Goal: Task Accomplishment & Management: Use online tool/utility

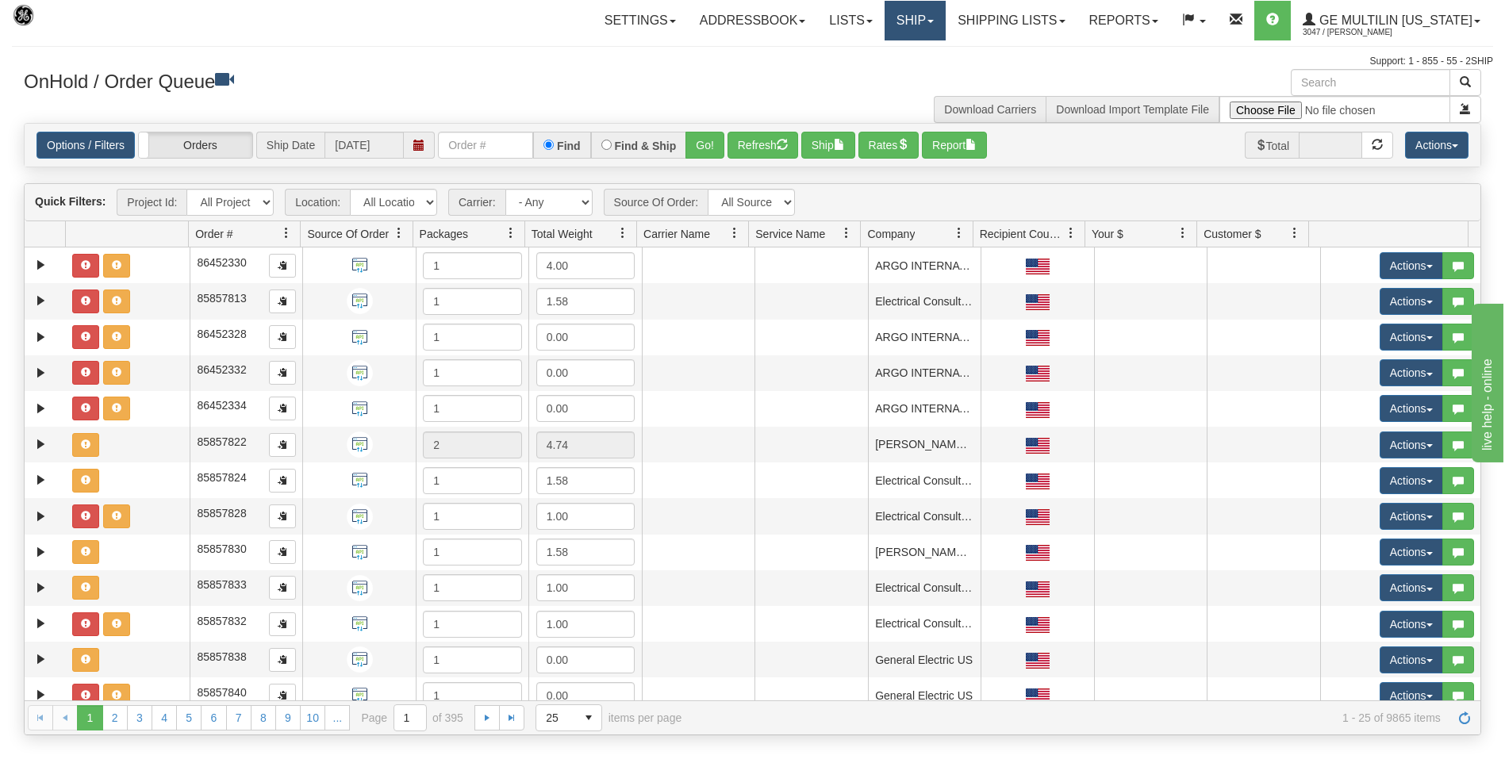
click at [904, 21] on link "Ship" at bounding box center [914, 21] width 61 height 40
click at [888, 55] on link "Ship Screen" at bounding box center [873, 55] width 144 height 21
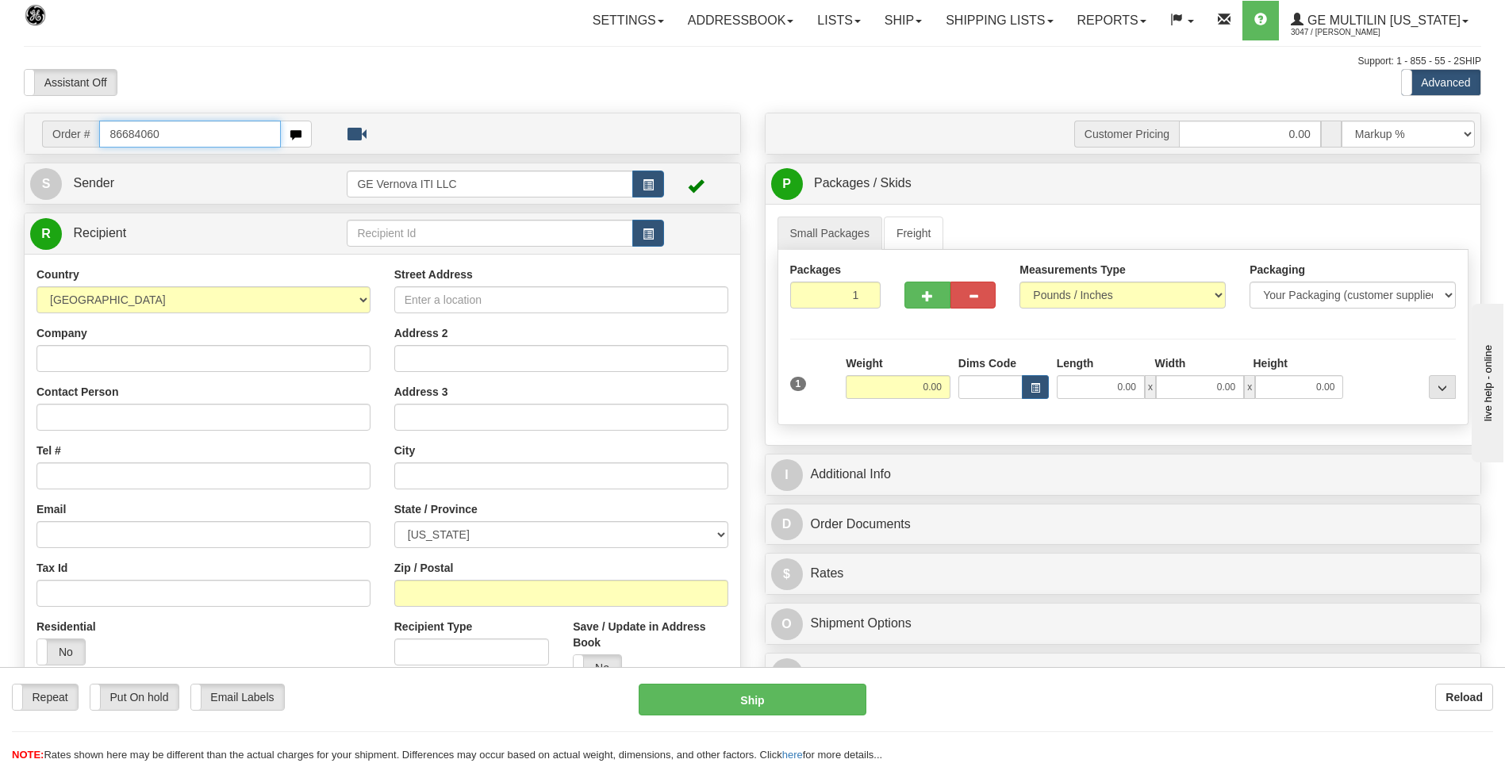
type input "86684060"
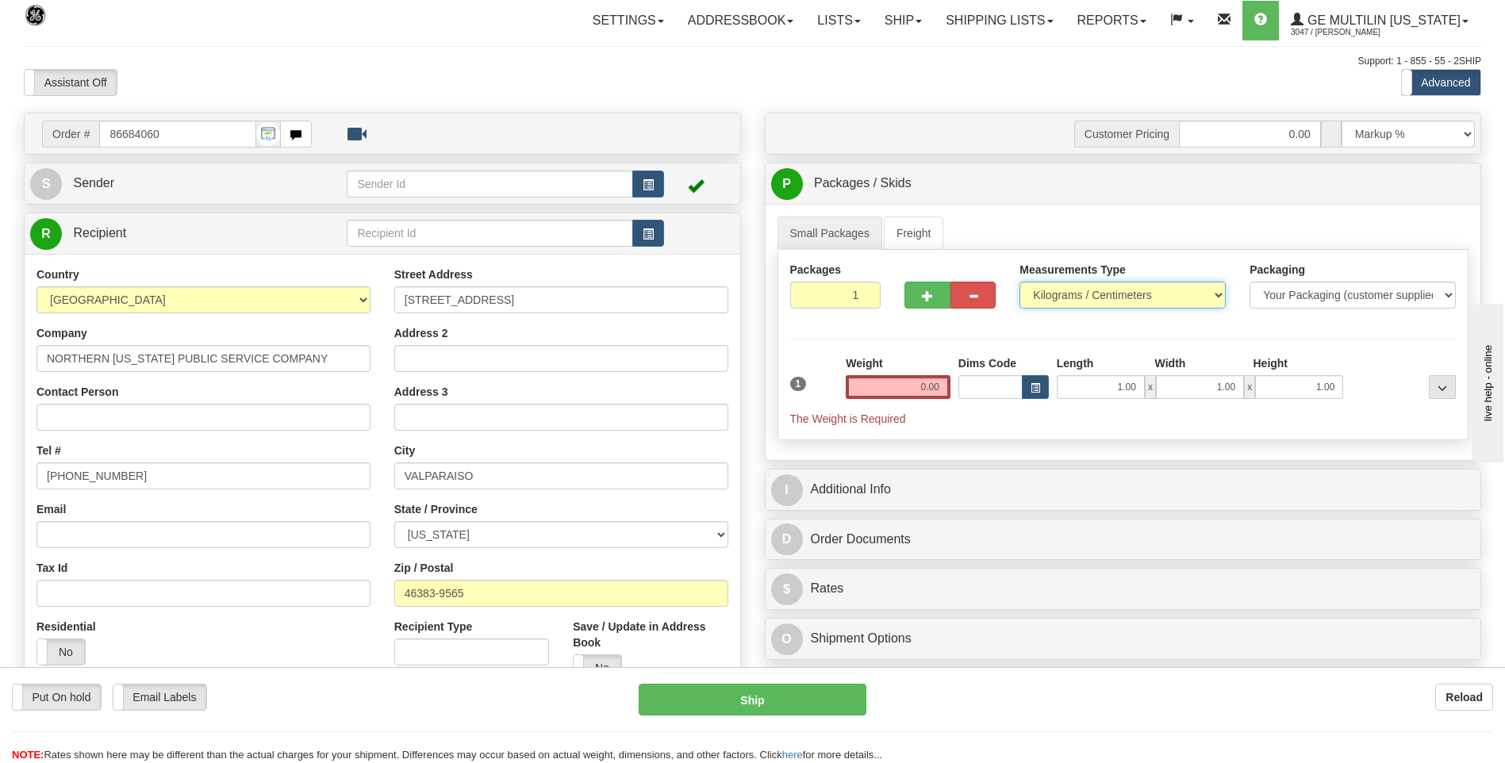
click at [1083, 289] on select "Pounds / Inches Kilograms / Centimeters" at bounding box center [1122, 295] width 206 height 27
select select "0"
click at [1019, 282] on select "Pounds / Inches Kilograms / Centimeters" at bounding box center [1122, 295] width 206 height 27
click at [943, 383] on input "0.00" at bounding box center [898, 387] width 105 height 24
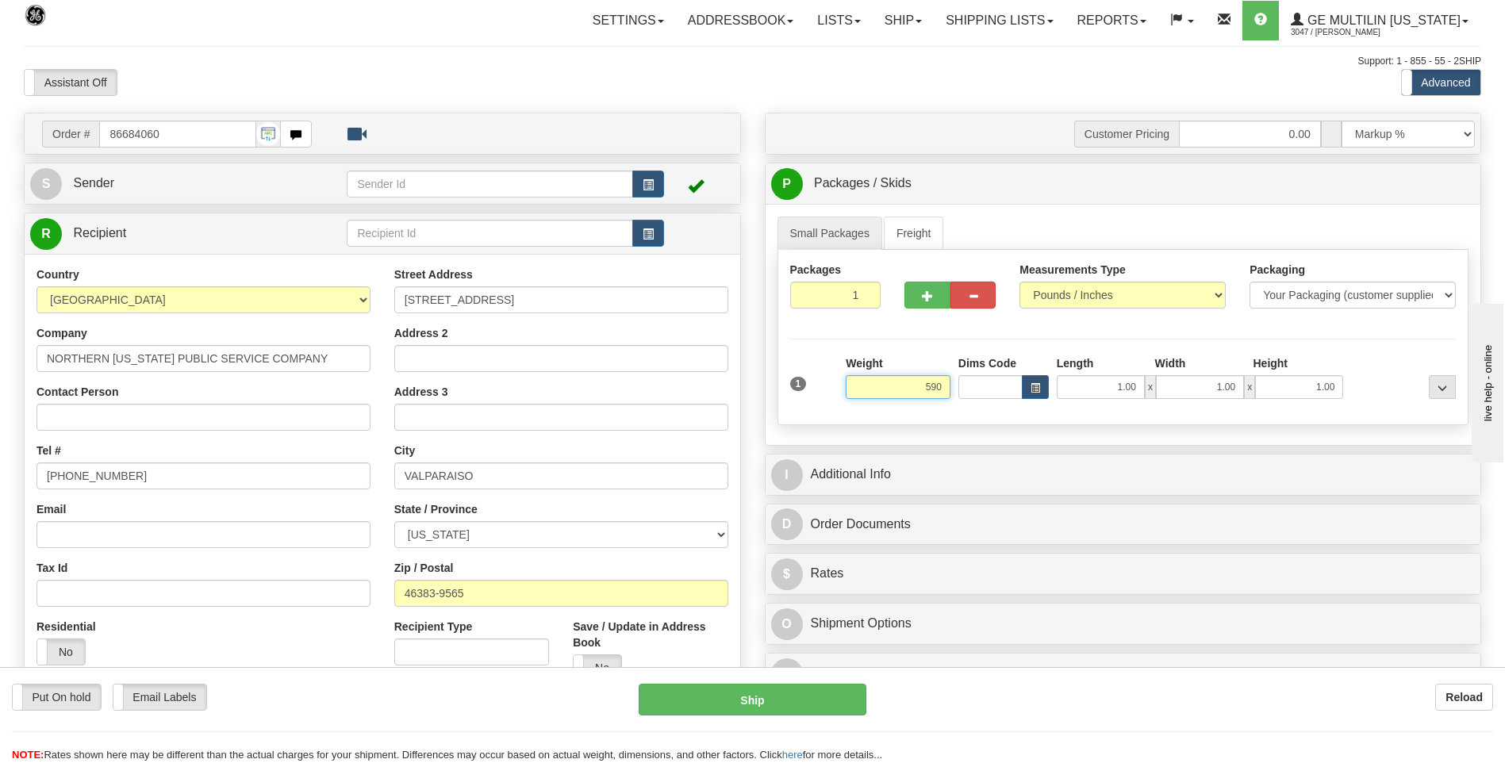
click button "Delete" at bounding box center [0, 0] width 0 height 0
type input "590.00"
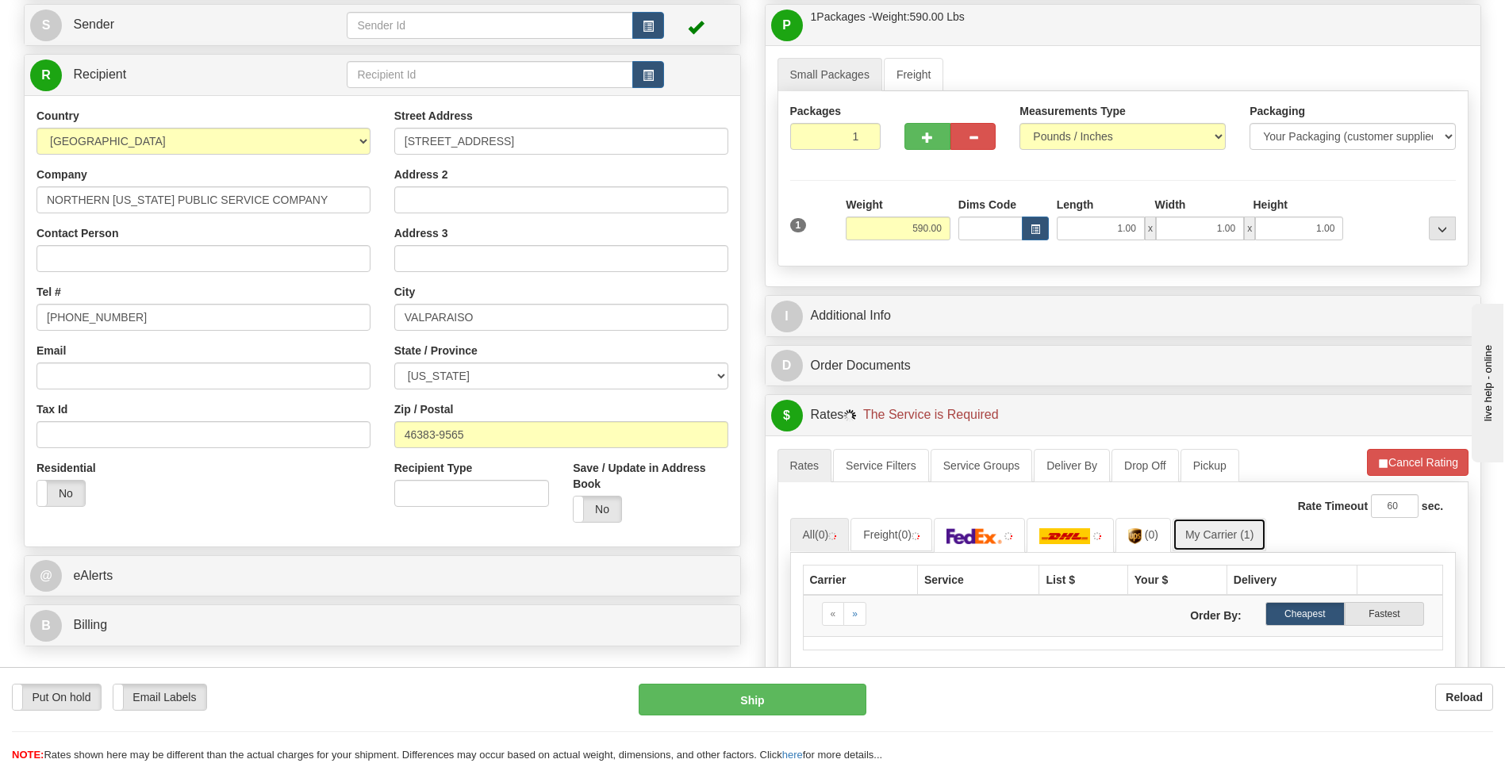
click at [1198, 533] on link "My Carrier (1)" at bounding box center [1219, 534] width 94 height 33
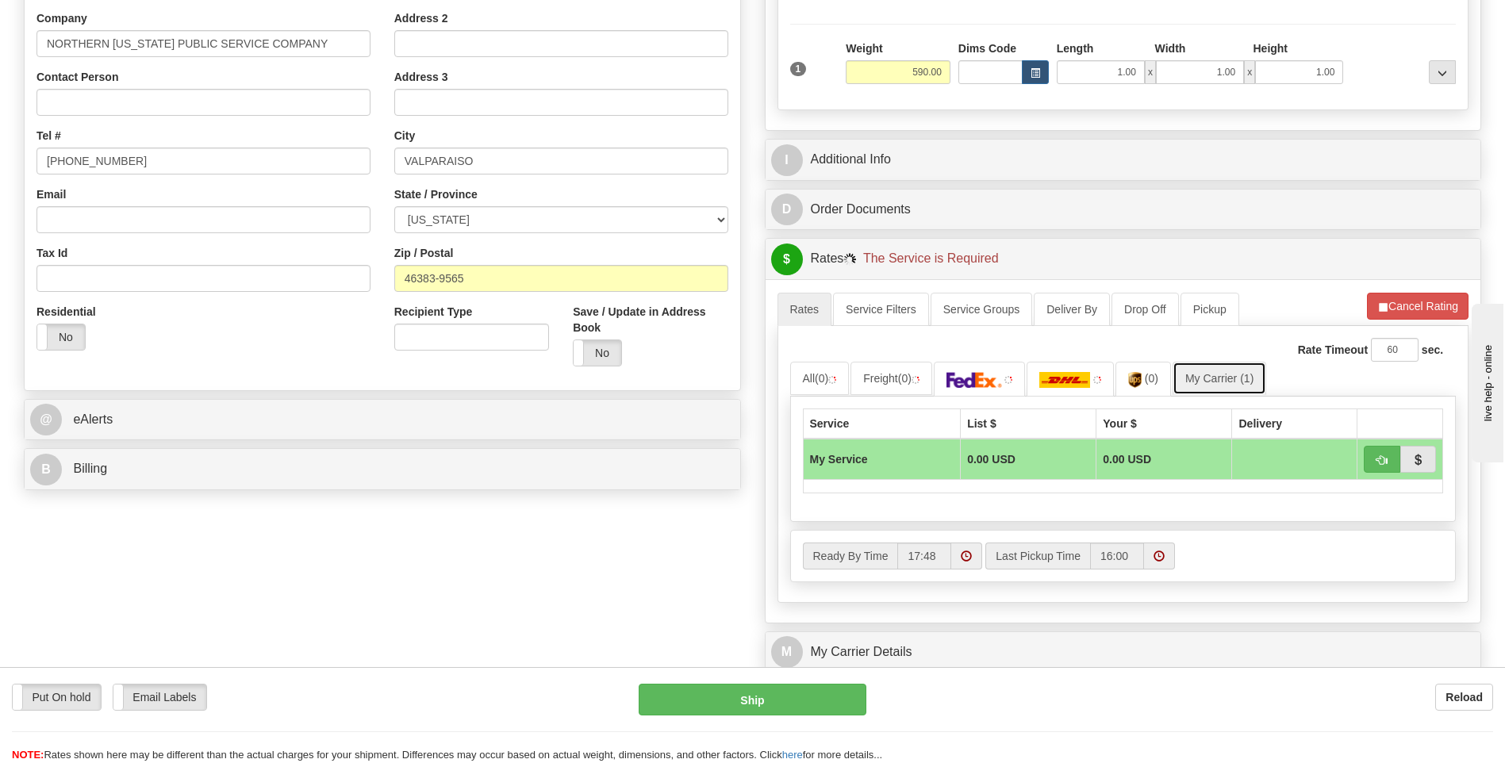
scroll to position [317, 0]
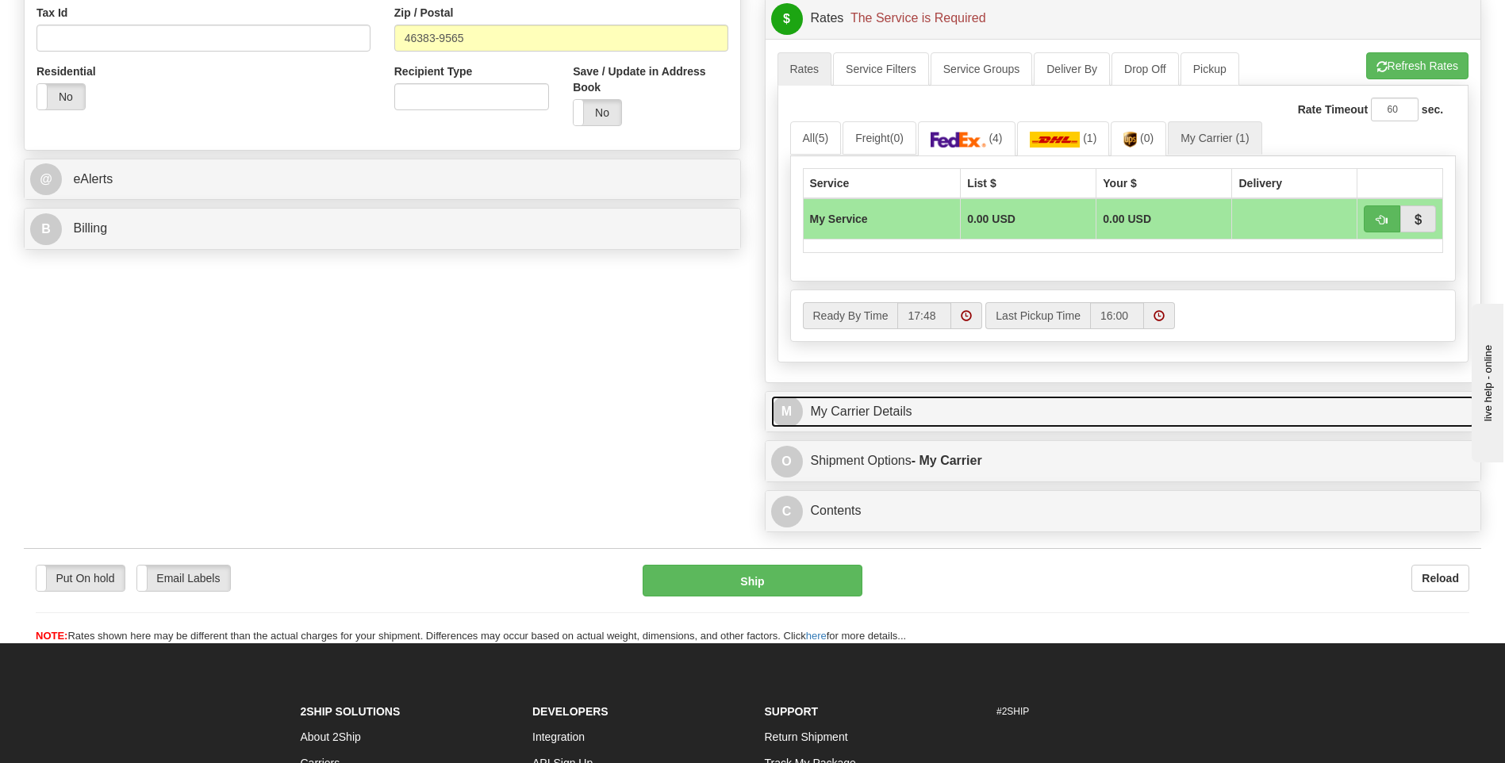
click at [934, 396] on link "M My Carrier Details" at bounding box center [1123, 412] width 704 height 33
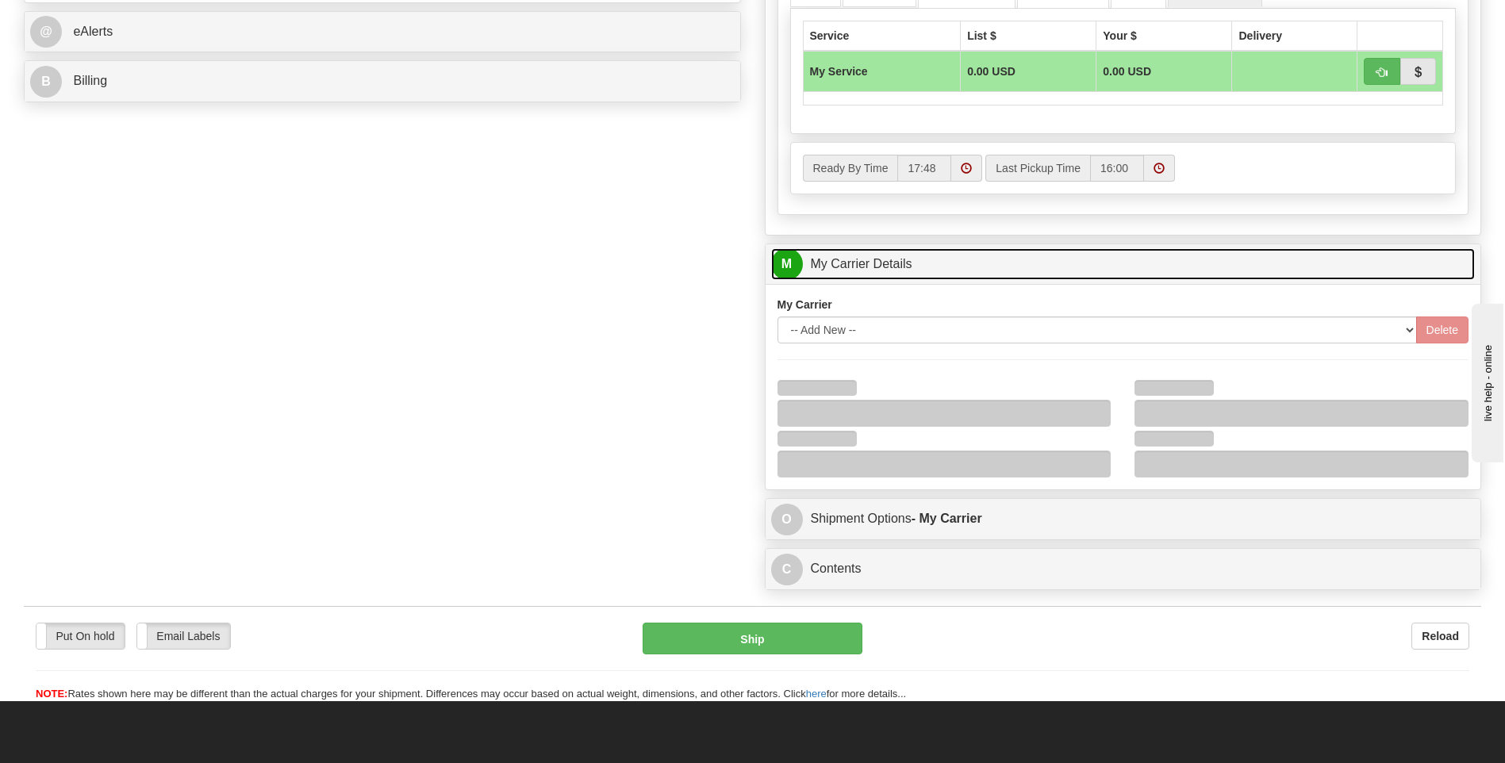
scroll to position [714, 0]
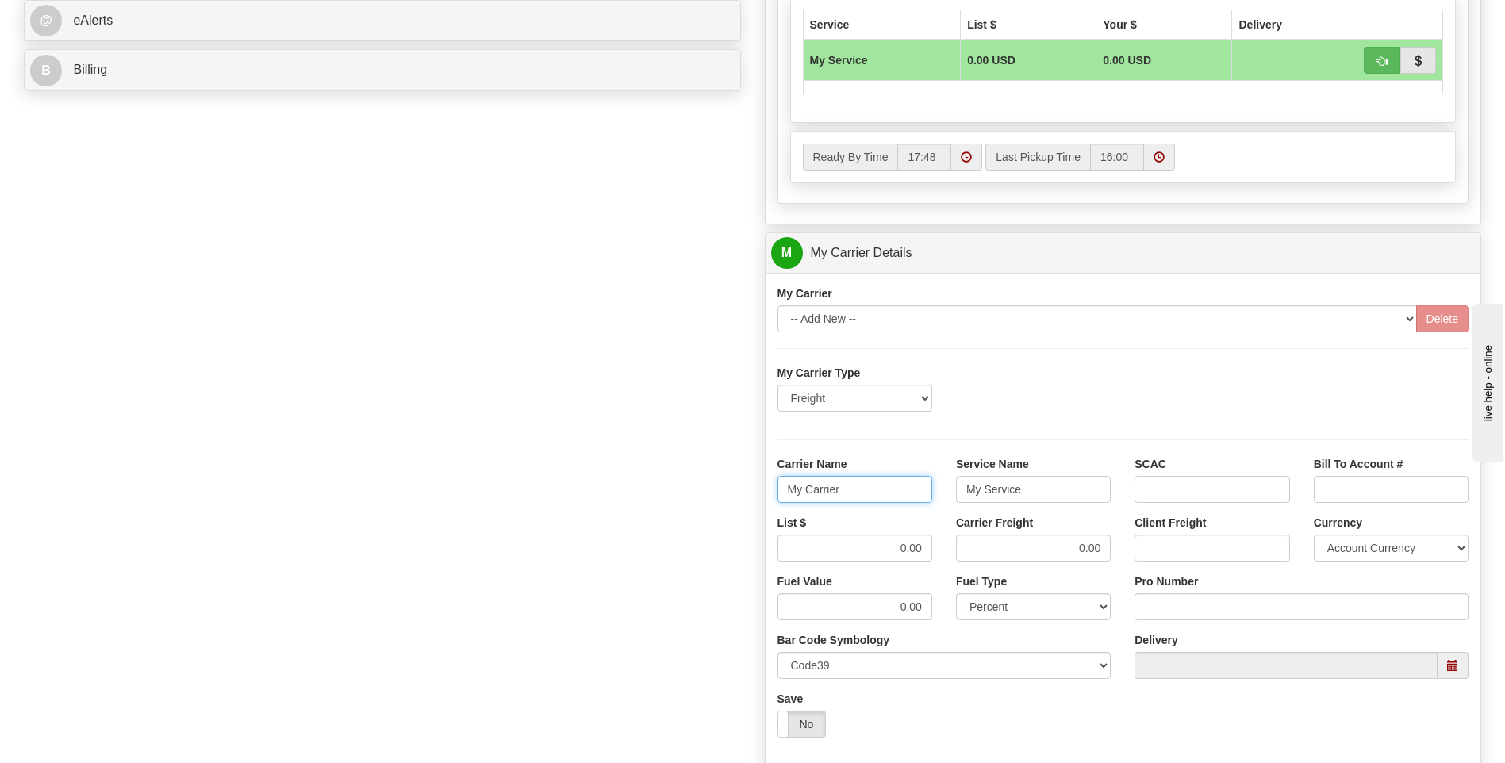
drag, startPoint x: 880, startPoint y: 484, endPoint x: 732, endPoint y: 494, distance: 147.9
click at [732, 494] on div "Order # 86684060 S Sender" at bounding box center [752, 164] width 1481 height 1531
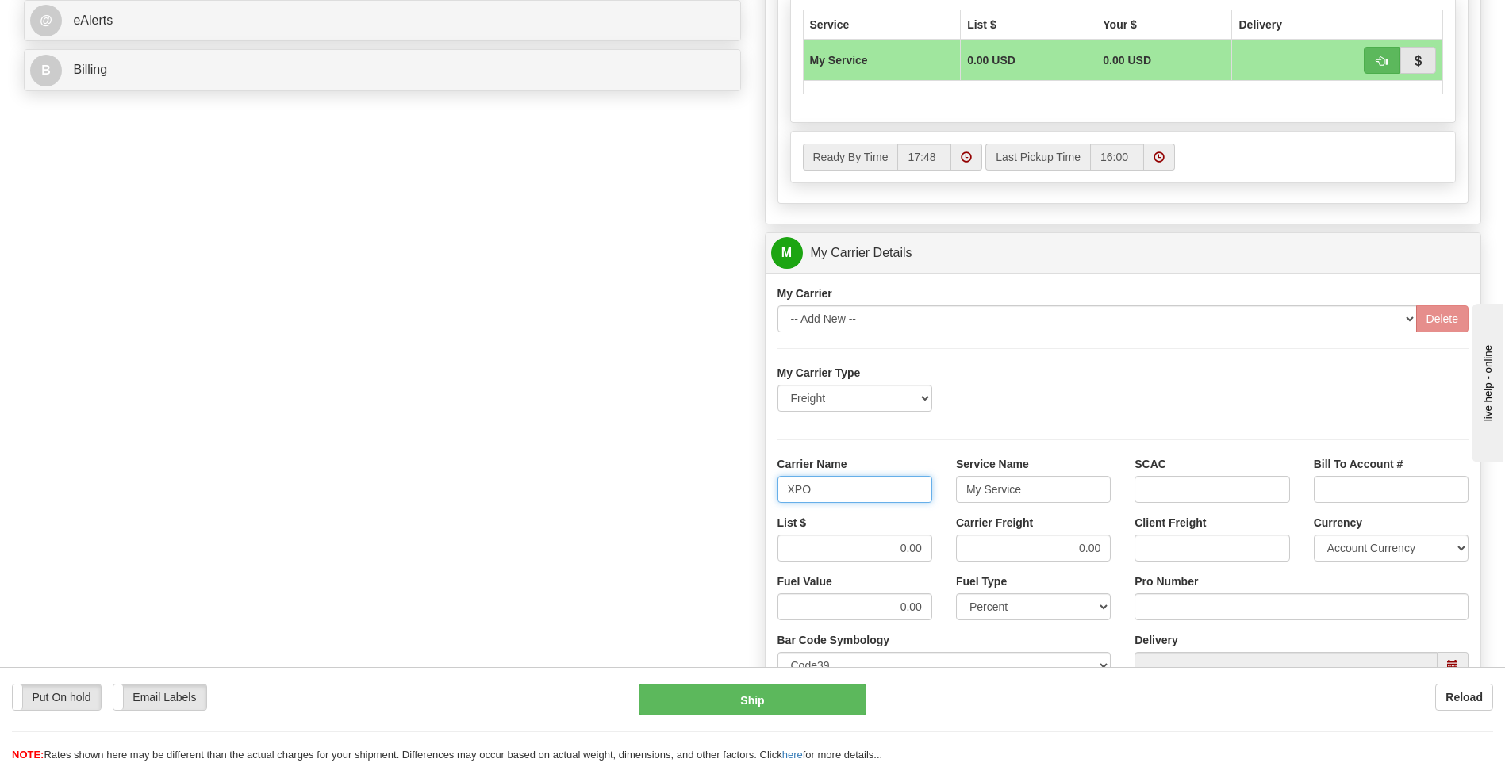
type input "XPO"
type input "LTL"
drag, startPoint x: 891, startPoint y: 541, endPoint x: 945, endPoint y: 545, distance: 54.1
click at [942, 547] on div "List $ 0.00" at bounding box center [855, 544] width 178 height 59
type input "385"
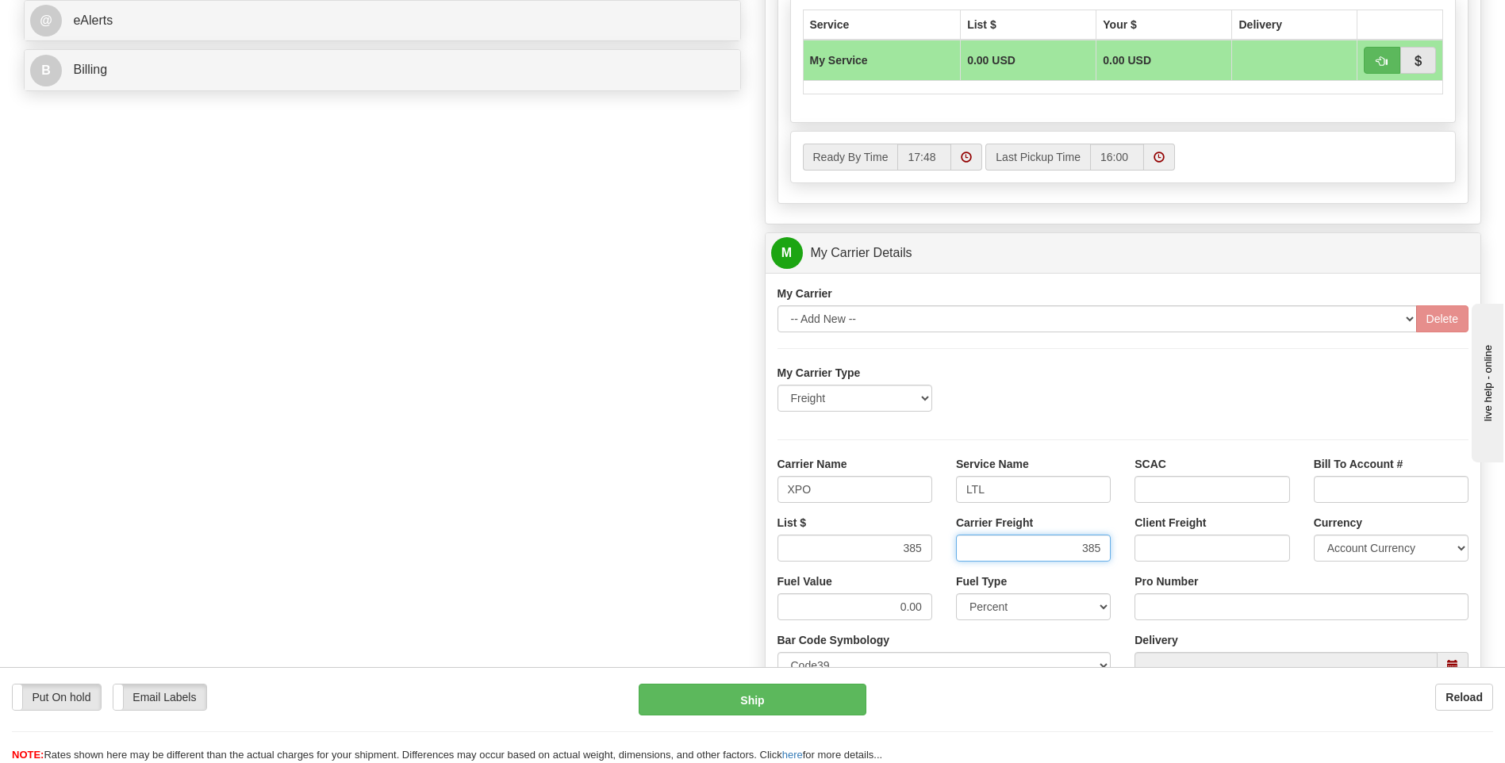
type input "385"
click at [1170, 611] on input "Pro Number" at bounding box center [1301, 606] width 334 height 27
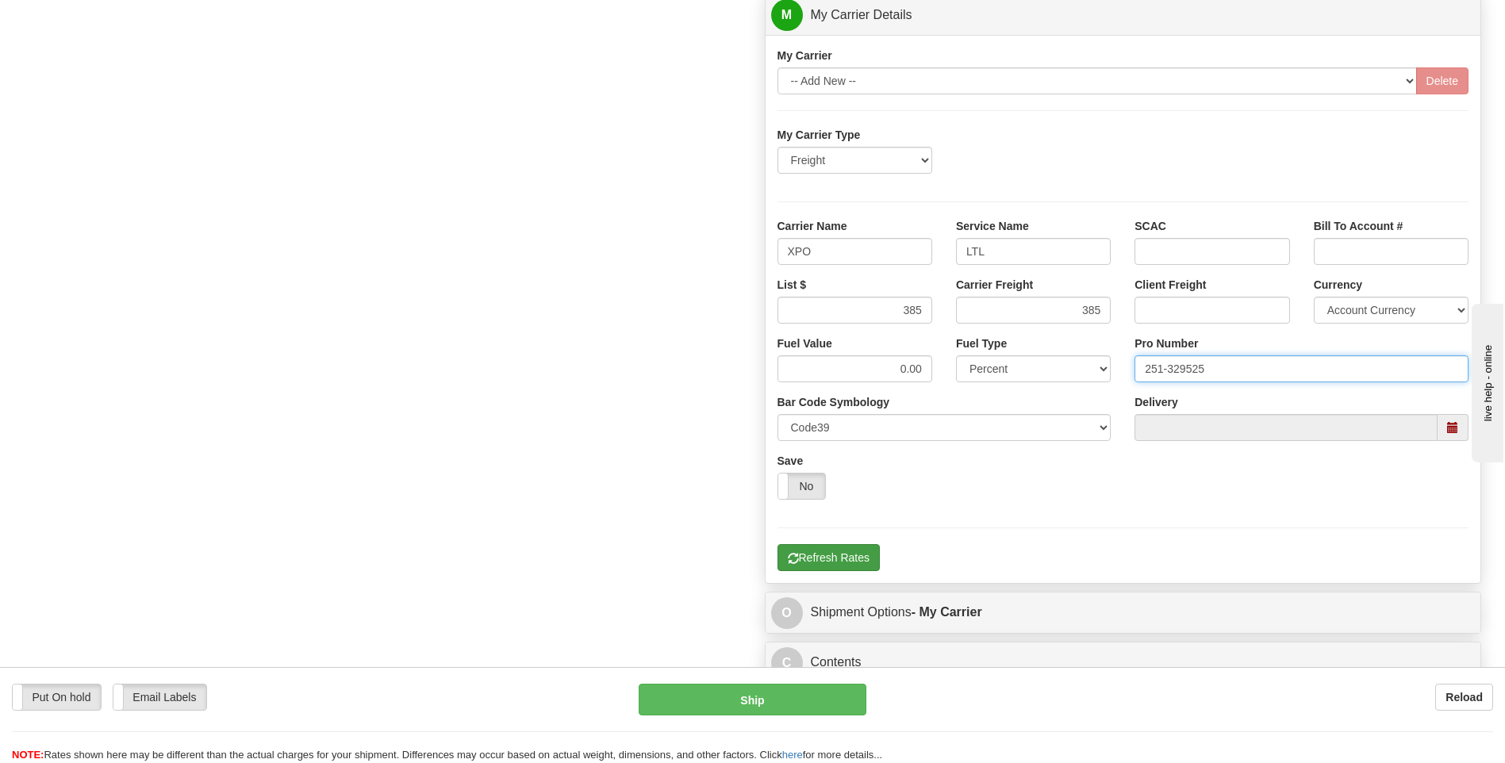
type input "251-329525"
click at [846, 554] on button "Refresh Rates" at bounding box center [828, 557] width 102 height 27
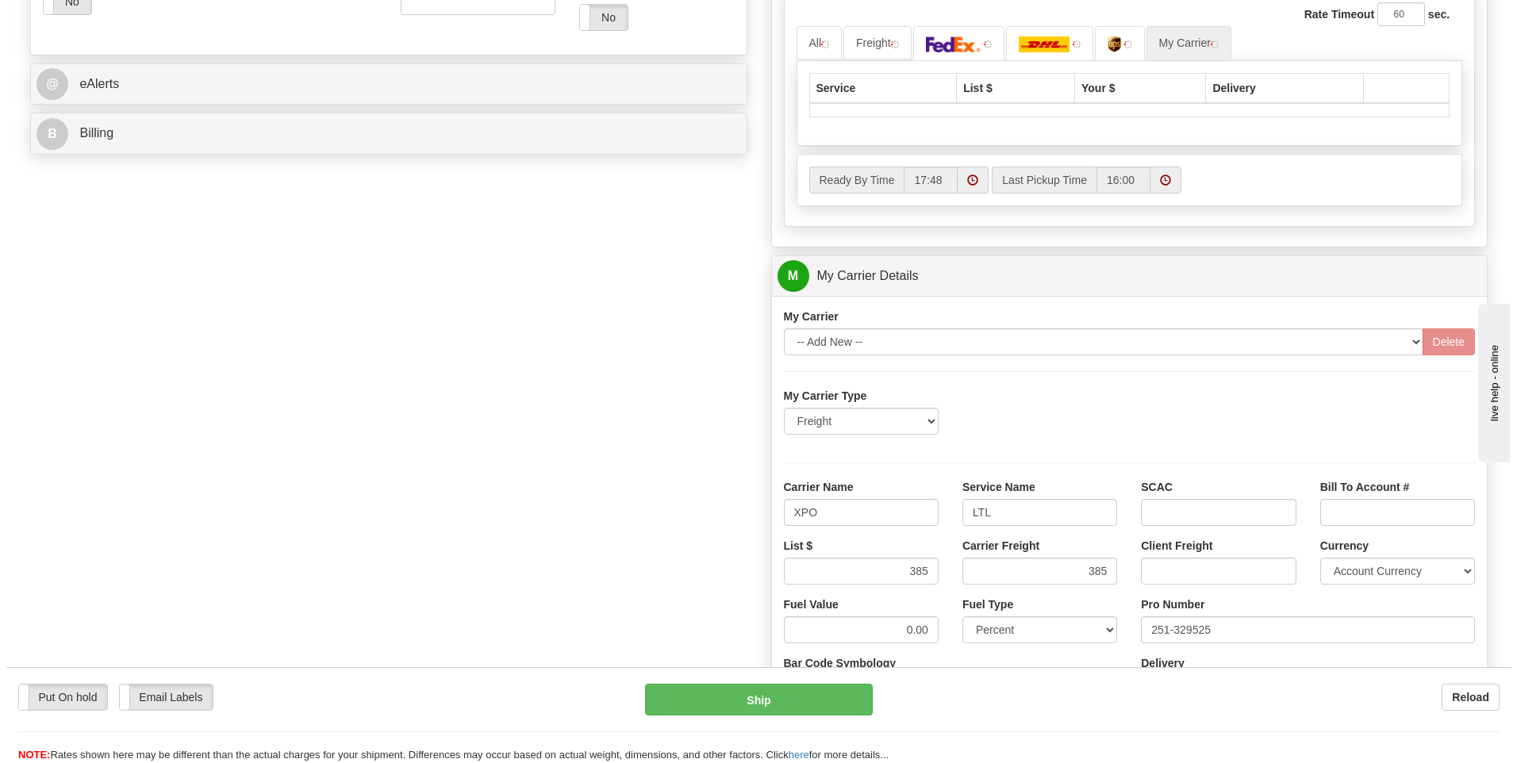
scroll to position [356, 0]
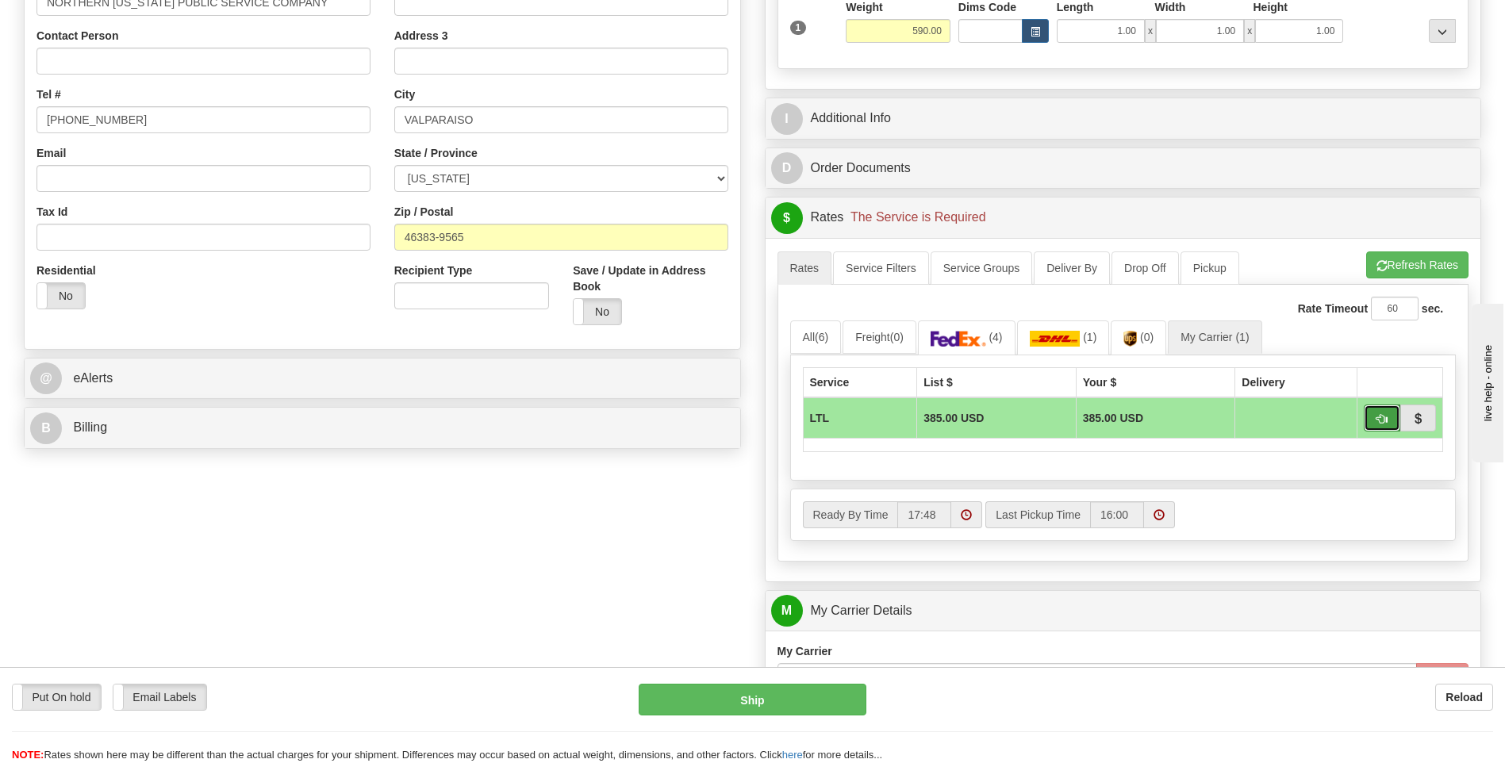
click at [1373, 420] on button "button" at bounding box center [1382, 418] width 36 height 27
type input "00"
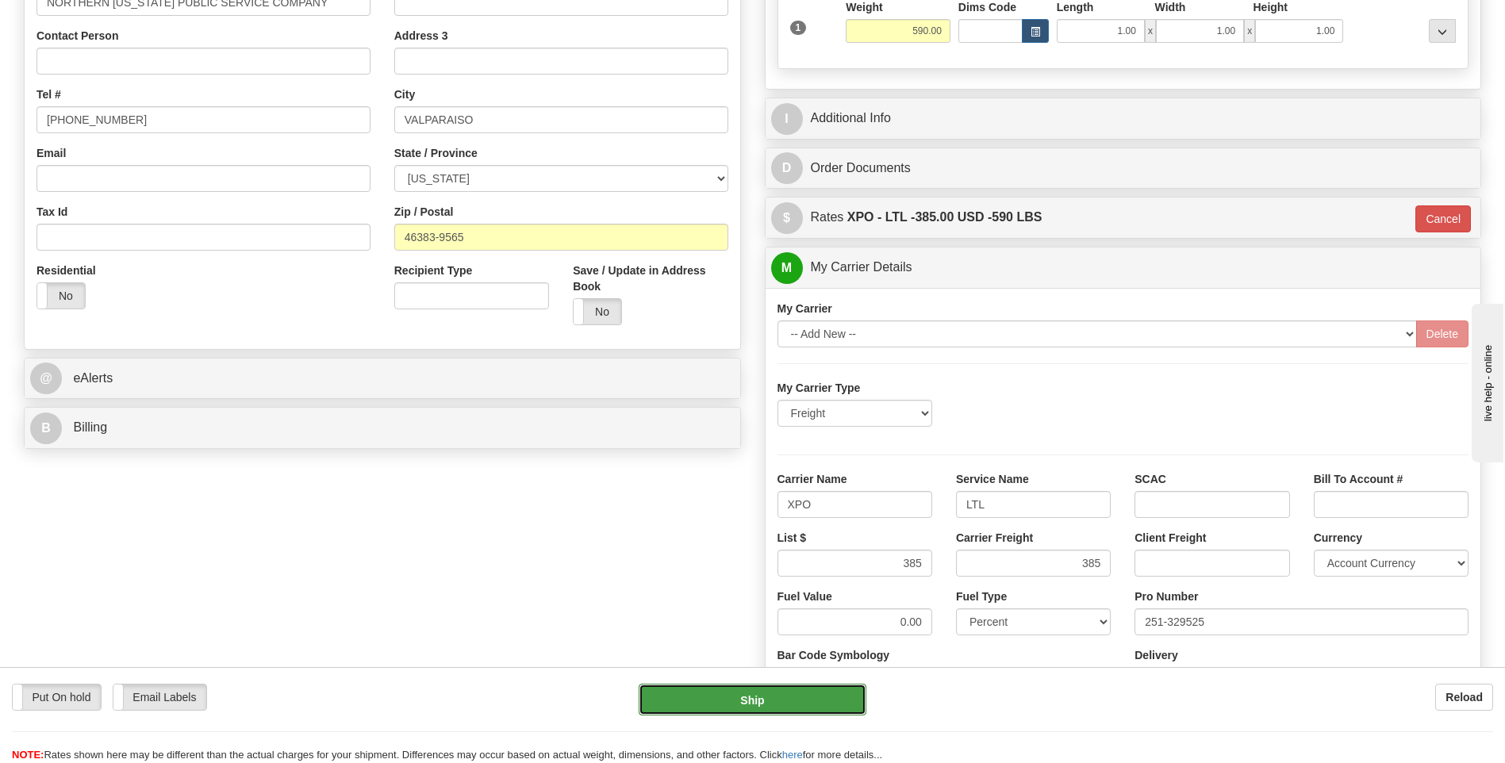
click at [762, 699] on button "Ship" at bounding box center [752, 700] width 227 height 32
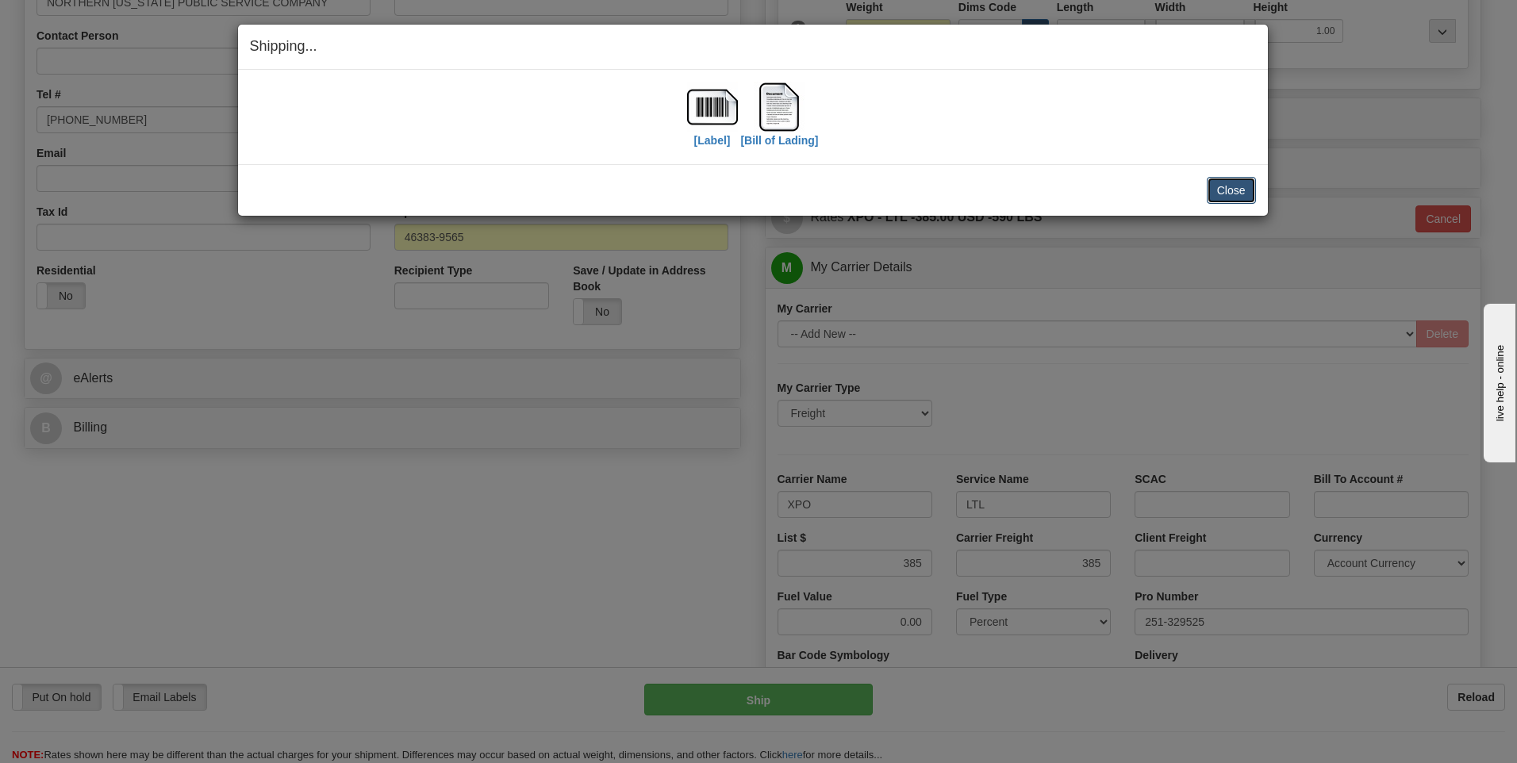
click at [1247, 196] on button "Close" at bounding box center [1231, 190] width 49 height 27
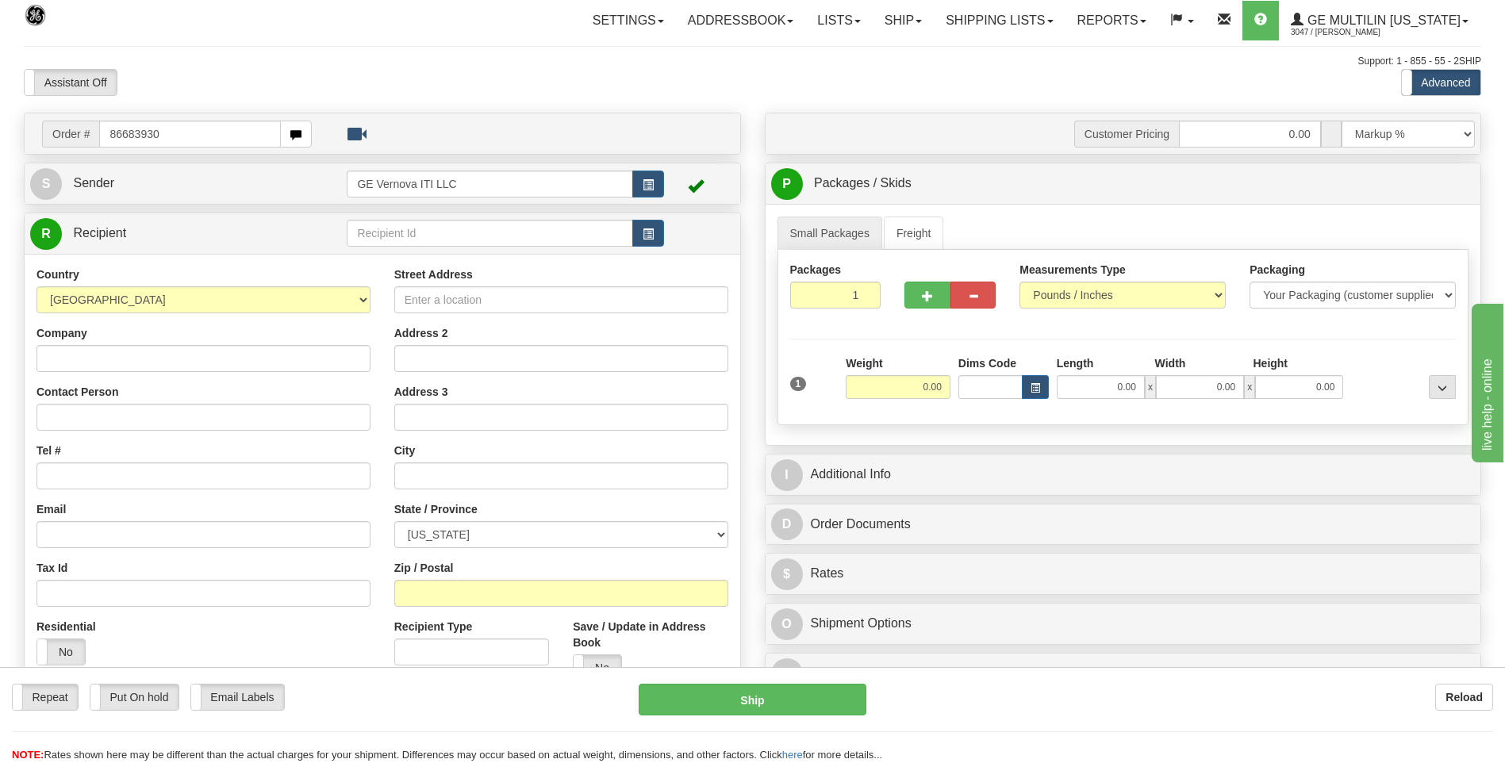
type input "86683930"
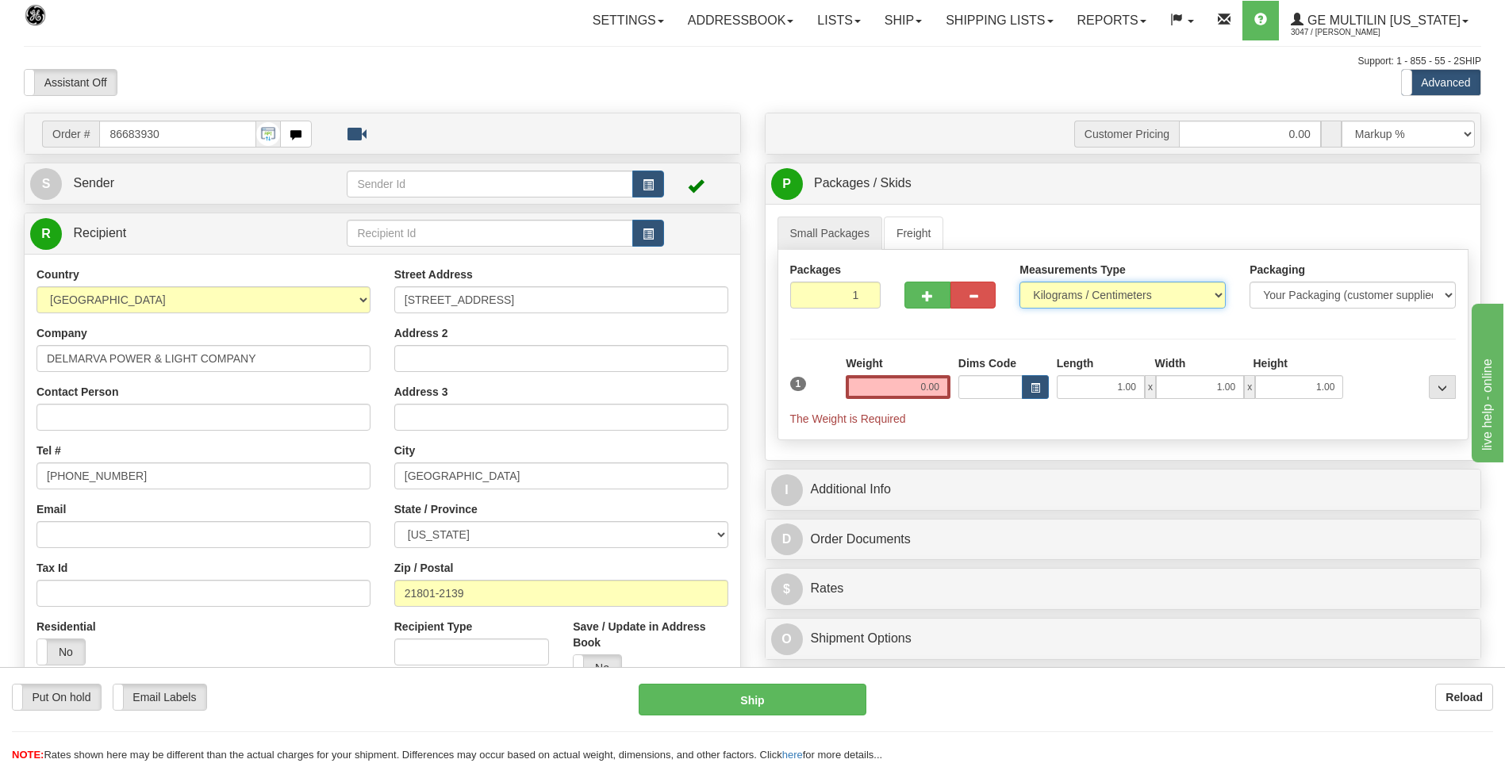
click at [1062, 303] on select "Pounds / Inches Kilograms / Centimeters" at bounding box center [1122, 295] width 206 height 27
select select "0"
click at [1019, 282] on select "Pounds / Inches Kilograms / Centimeters" at bounding box center [1122, 295] width 206 height 27
click at [942, 381] on input "0.00" at bounding box center [898, 387] width 105 height 24
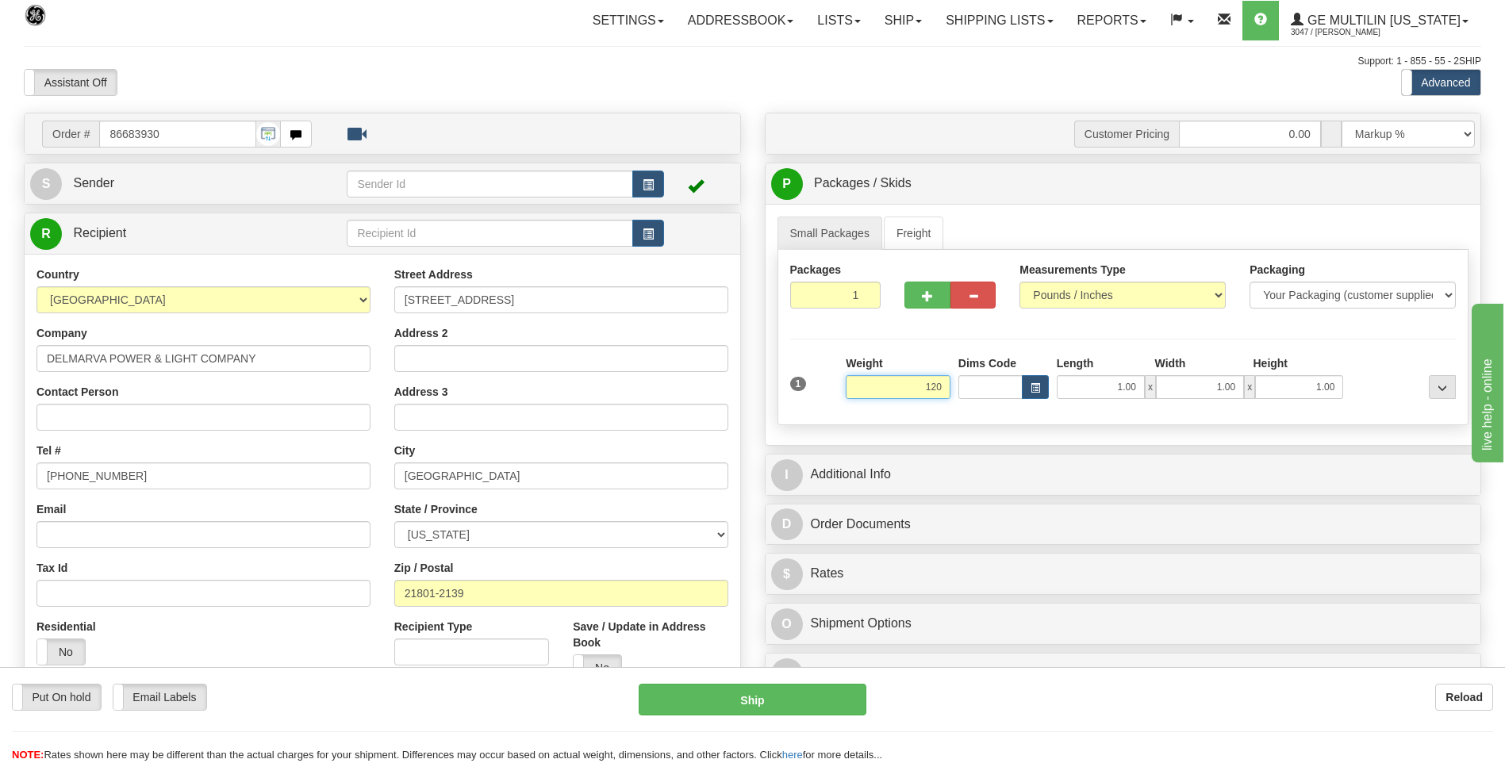
click button "Delete" at bounding box center [0, 0] width 0 height 0
type input "120.00"
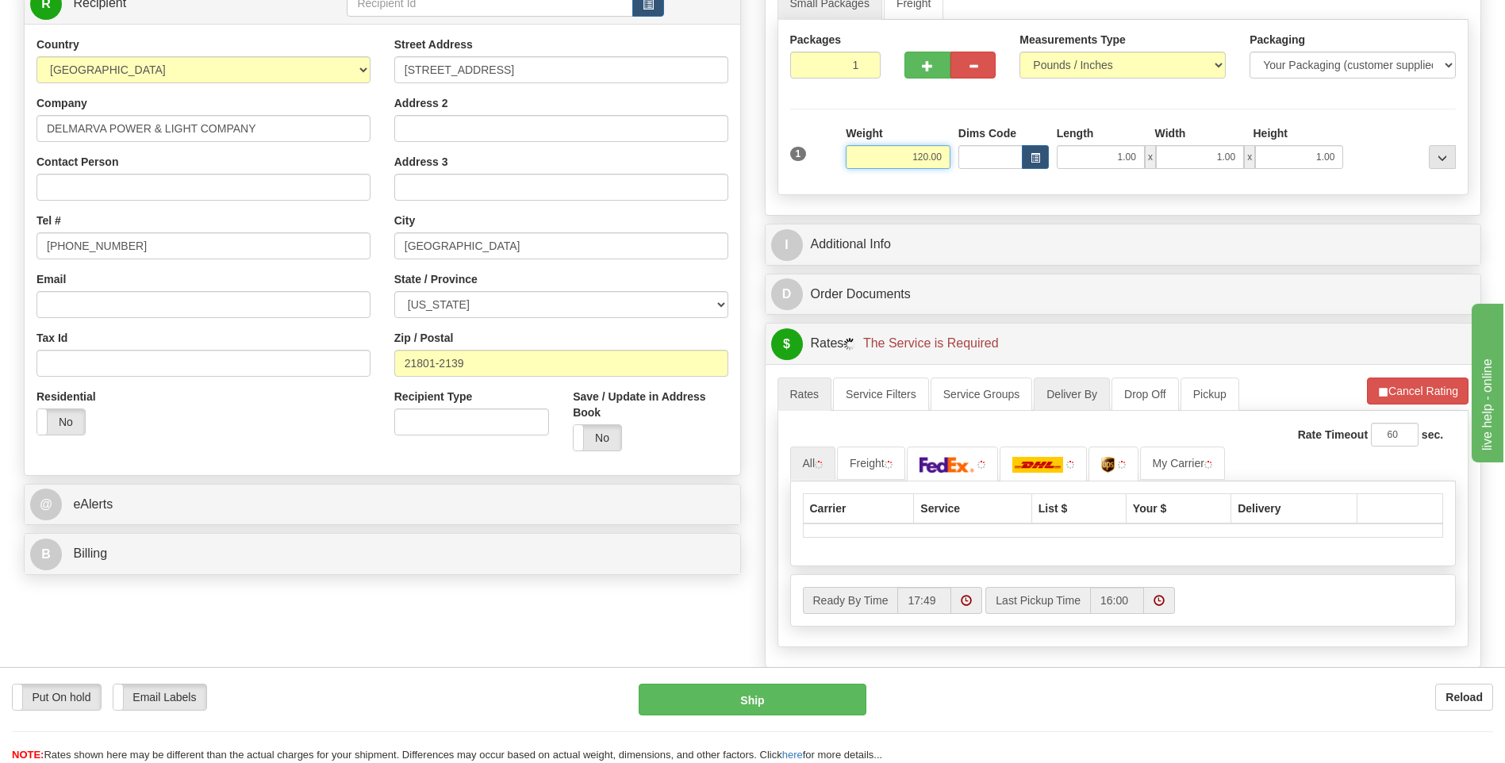
scroll to position [238, 0]
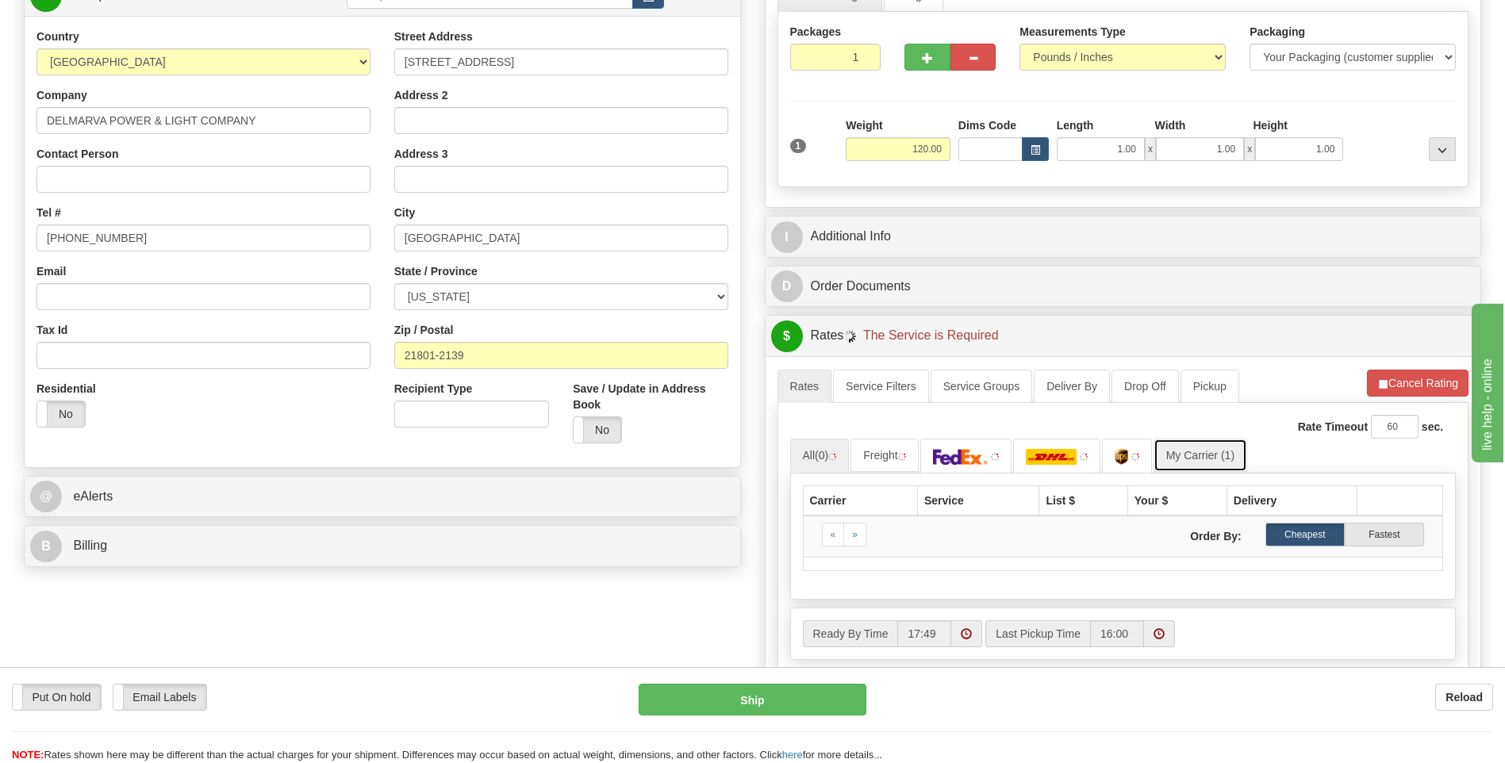
click at [1208, 448] on link "My Carrier (1)" at bounding box center [1200, 455] width 94 height 33
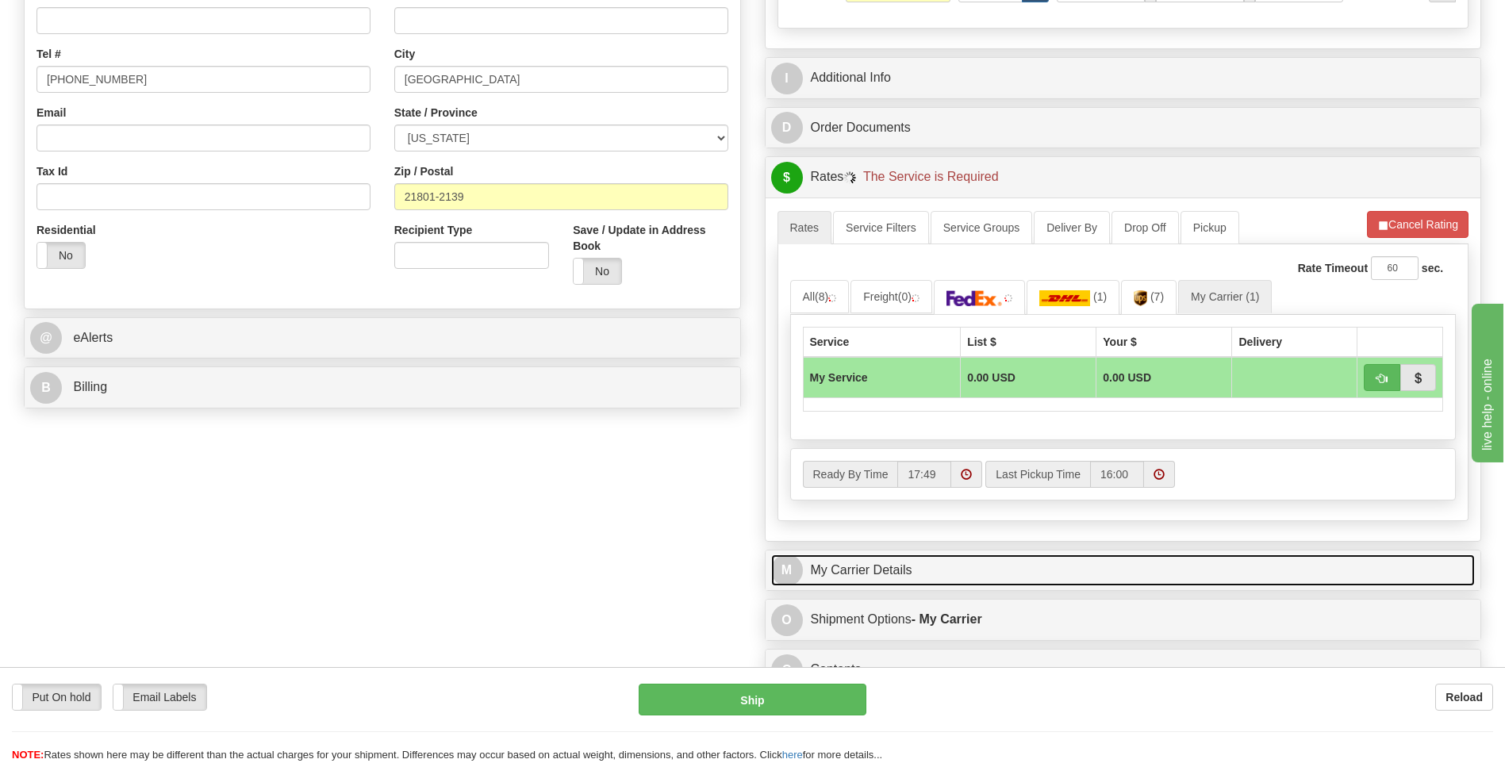
click at [894, 562] on link "M My Carrier Details" at bounding box center [1123, 570] width 704 height 33
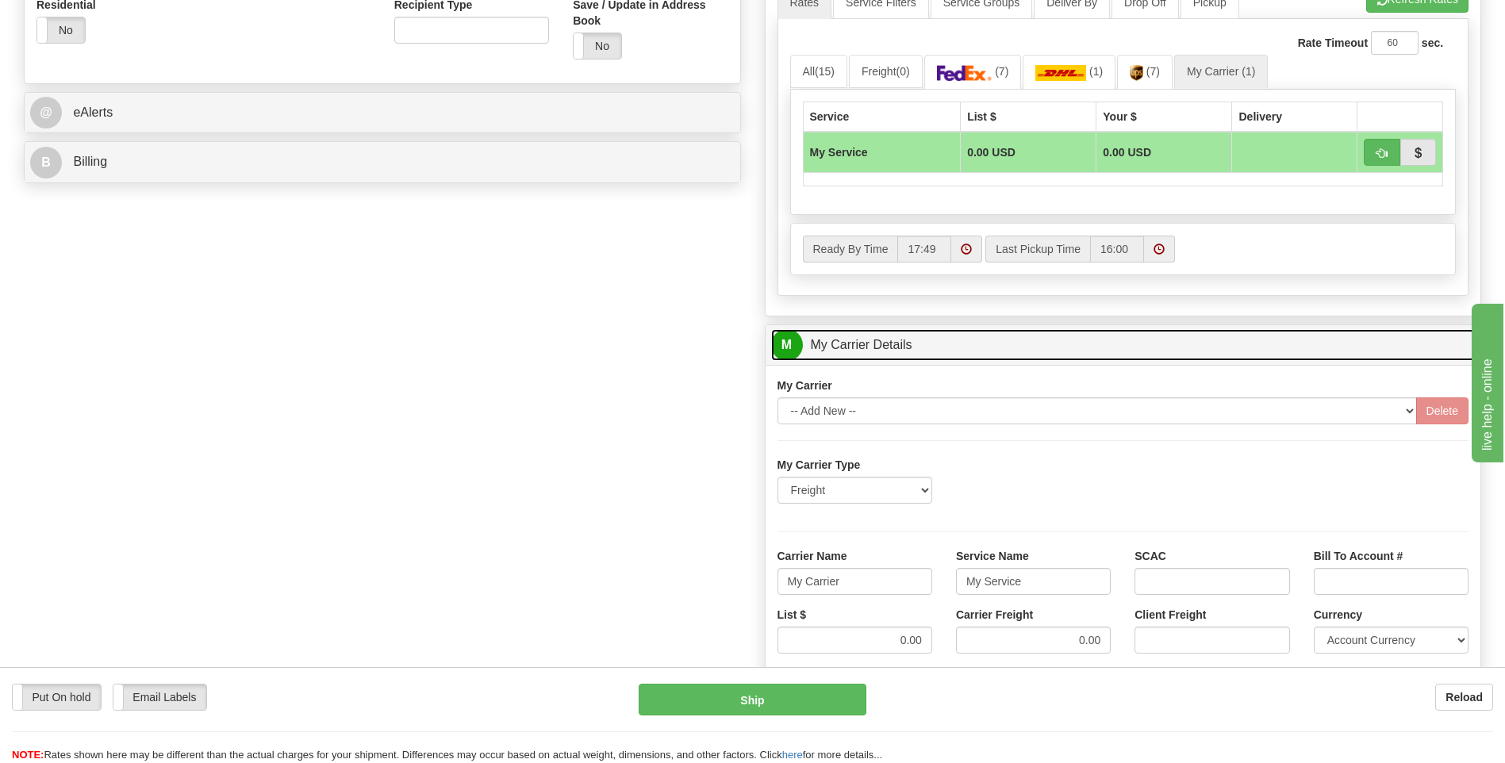
scroll to position [714, 0]
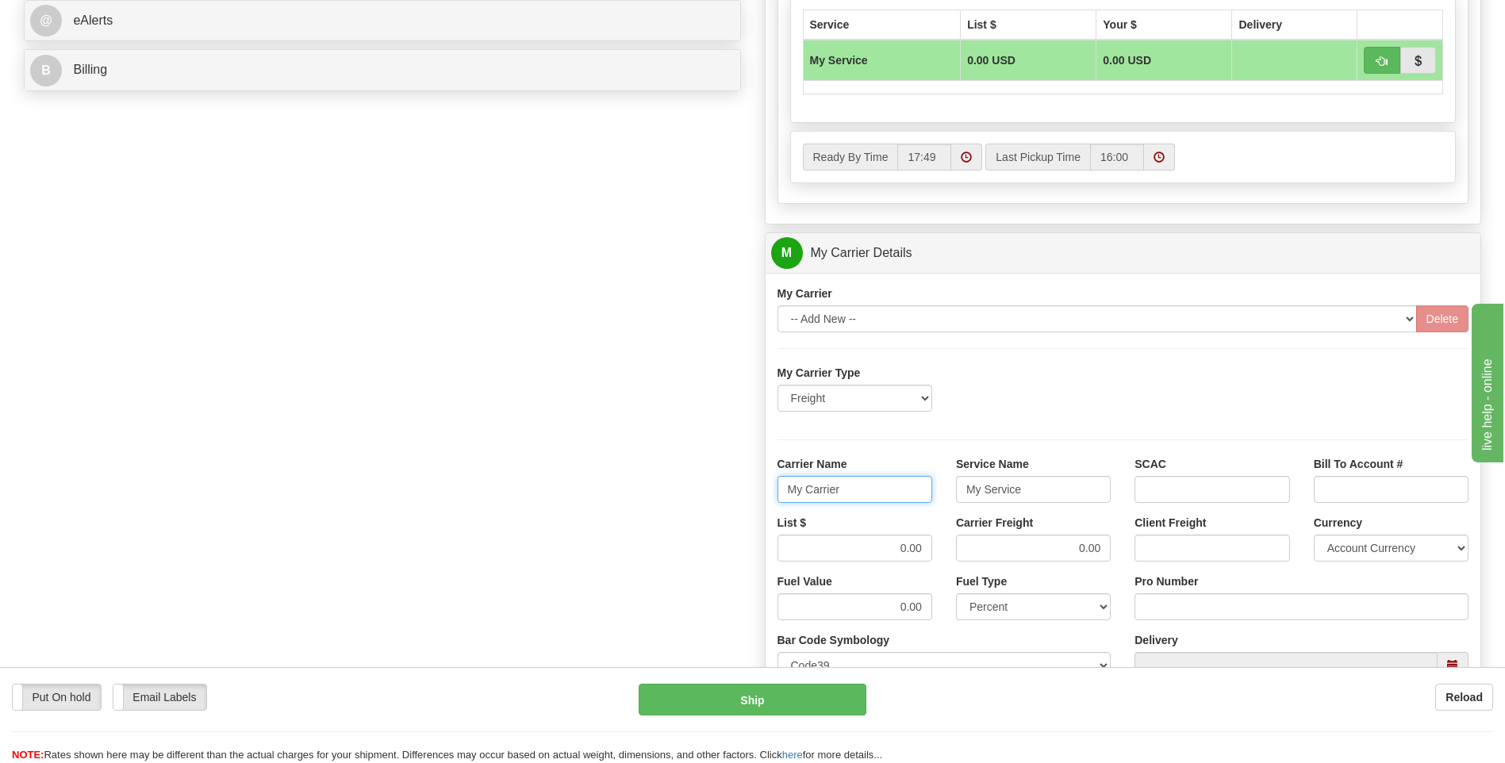
drag, startPoint x: 863, startPoint y: 497, endPoint x: 735, endPoint y: 504, distance: 127.9
click at [735, 504] on div "Order # 86683930 S Sender" at bounding box center [752, 164] width 1481 height 1531
type input "XPO"
type input "LTL"
click at [987, 550] on div "List $ 0.00 Carrier Freight 0.00 Client Freight Currency Account Currency ARN A…" at bounding box center [1124, 544] width 716 height 59
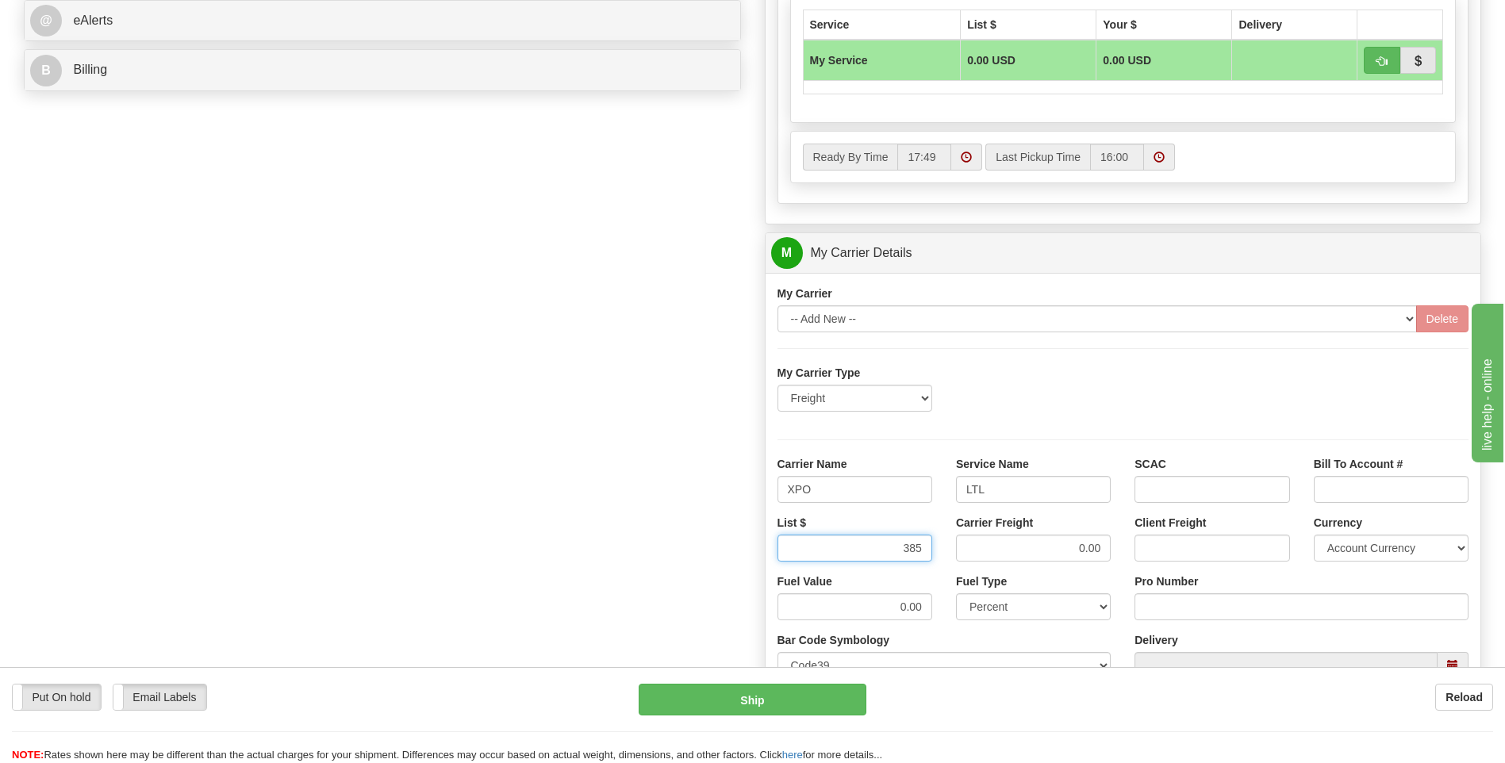
type input "385"
click at [1153, 609] on input "Pro Number" at bounding box center [1301, 606] width 334 height 27
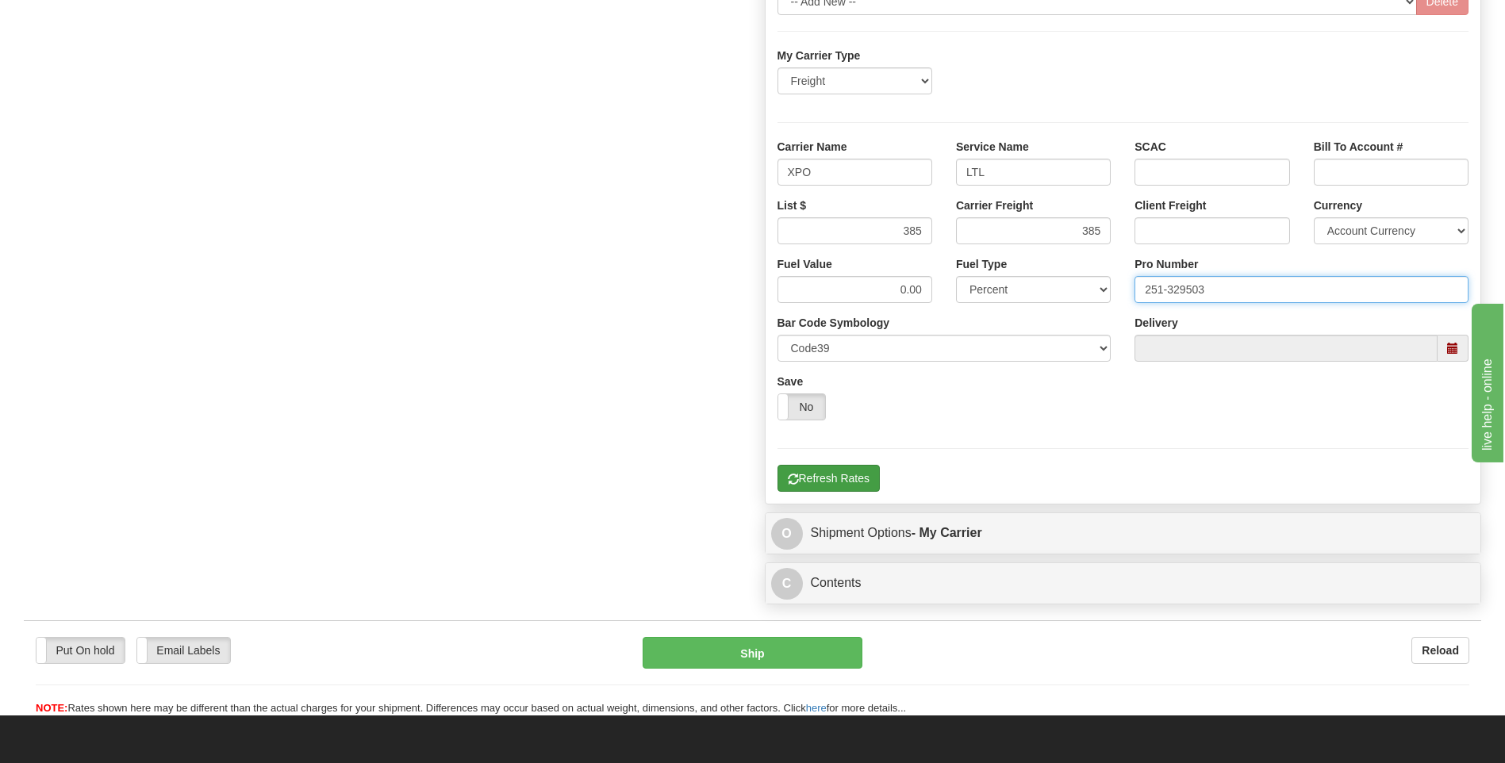
type input "251-329503"
click at [855, 485] on button "Refresh Rates" at bounding box center [828, 478] width 102 height 27
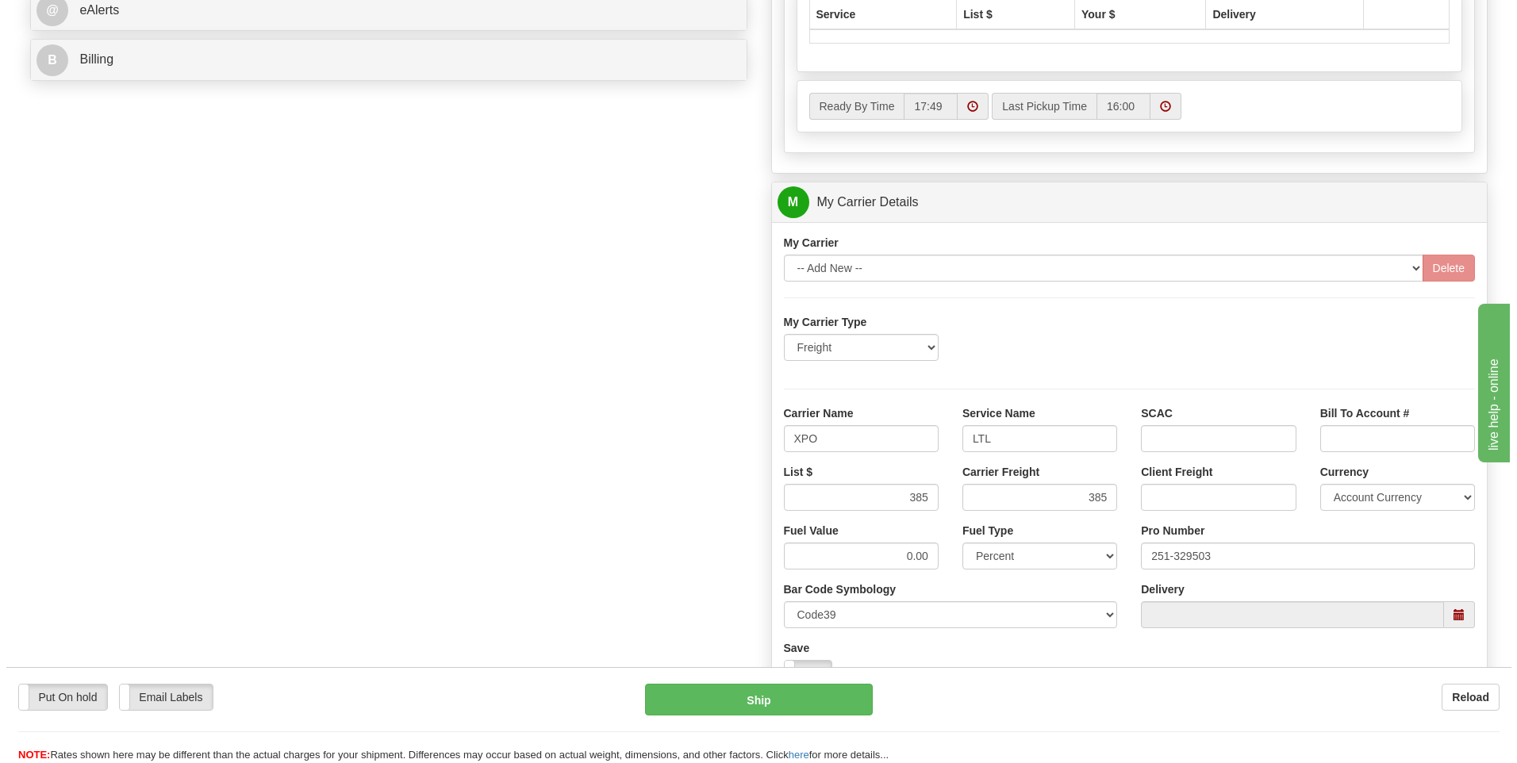
scroll to position [356, 0]
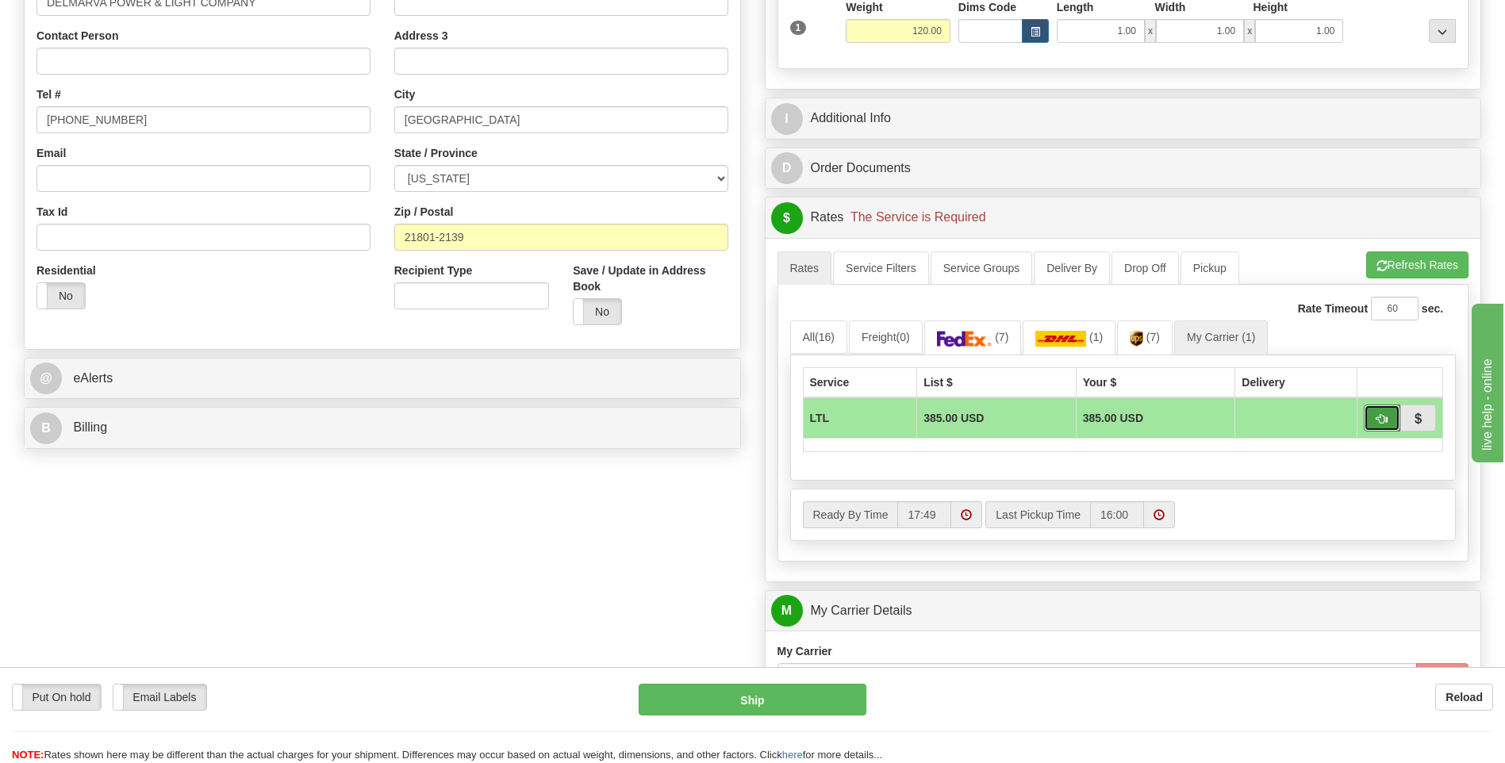
click at [1376, 424] on span "button" at bounding box center [1381, 419] width 11 height 10
type input "00"
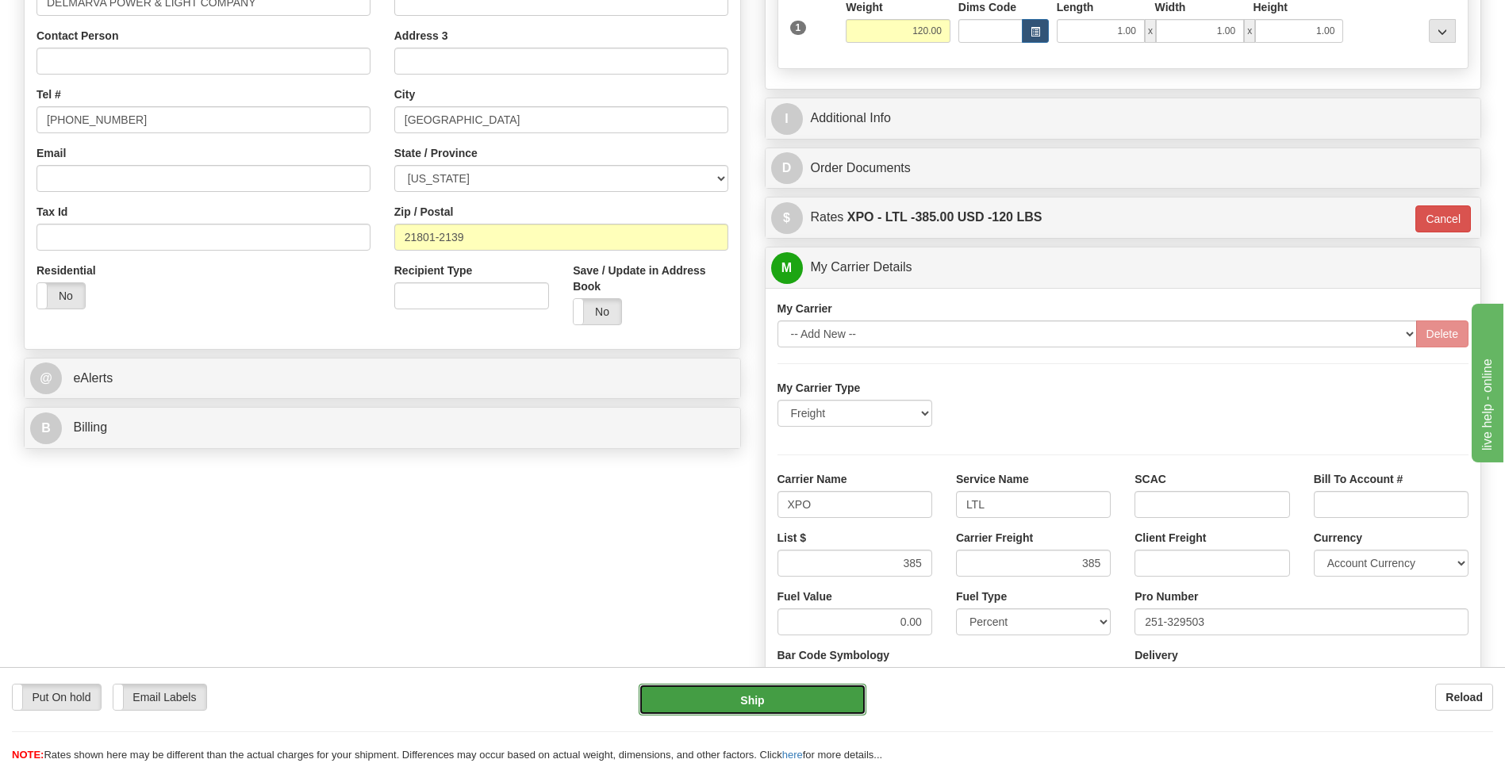
click at [736, 696] on button "Ship" at bounding box center [752, 700] width 227 height 32
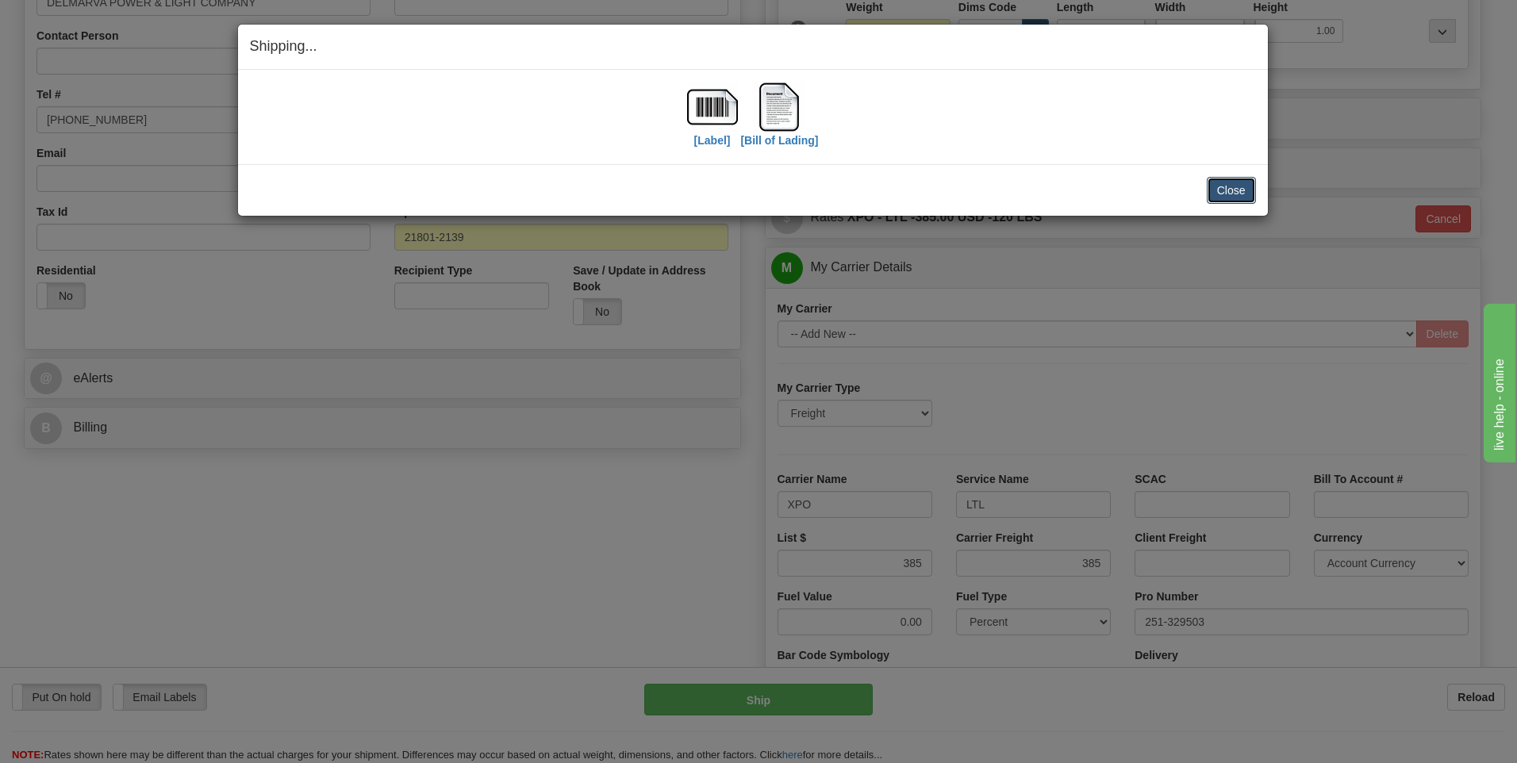
click at [1219, 187] on button "Close" at bounding box center [1231, 190] width 49 height 27
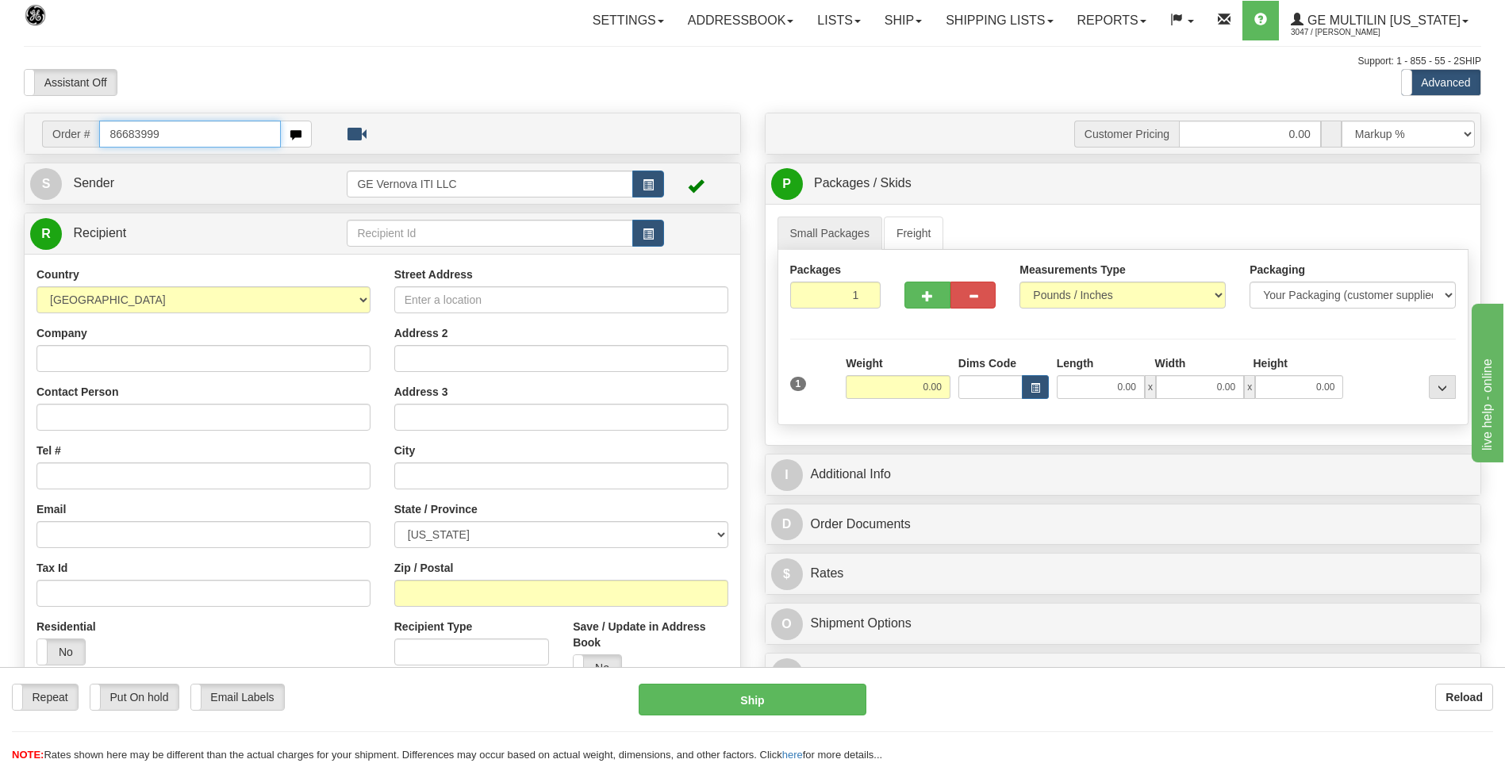
type input "86683999"
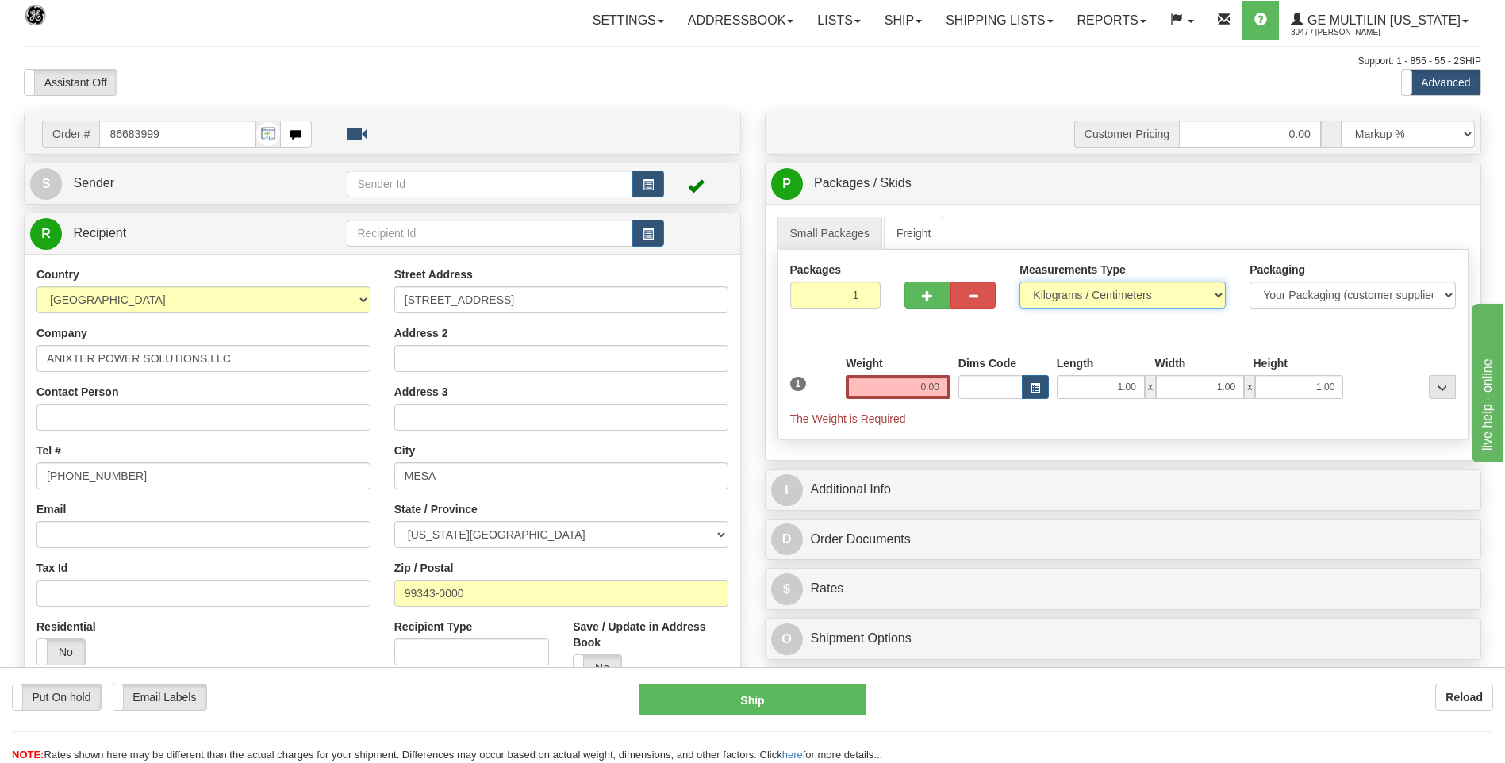
click at [1076, 295] on select "Pounds / Inches Kilograms / Centimeters" at bounding box center [1122, 295] width 206 height 27
select select "0"
click at [1019, 282] on select "Pounds / Inches Kilograms / Centimeters" at bounding box center [1122, 295] width 206 height 27
click at [946, 386] on input "0.00" at bounding box center [898, 387] width 105 height 24
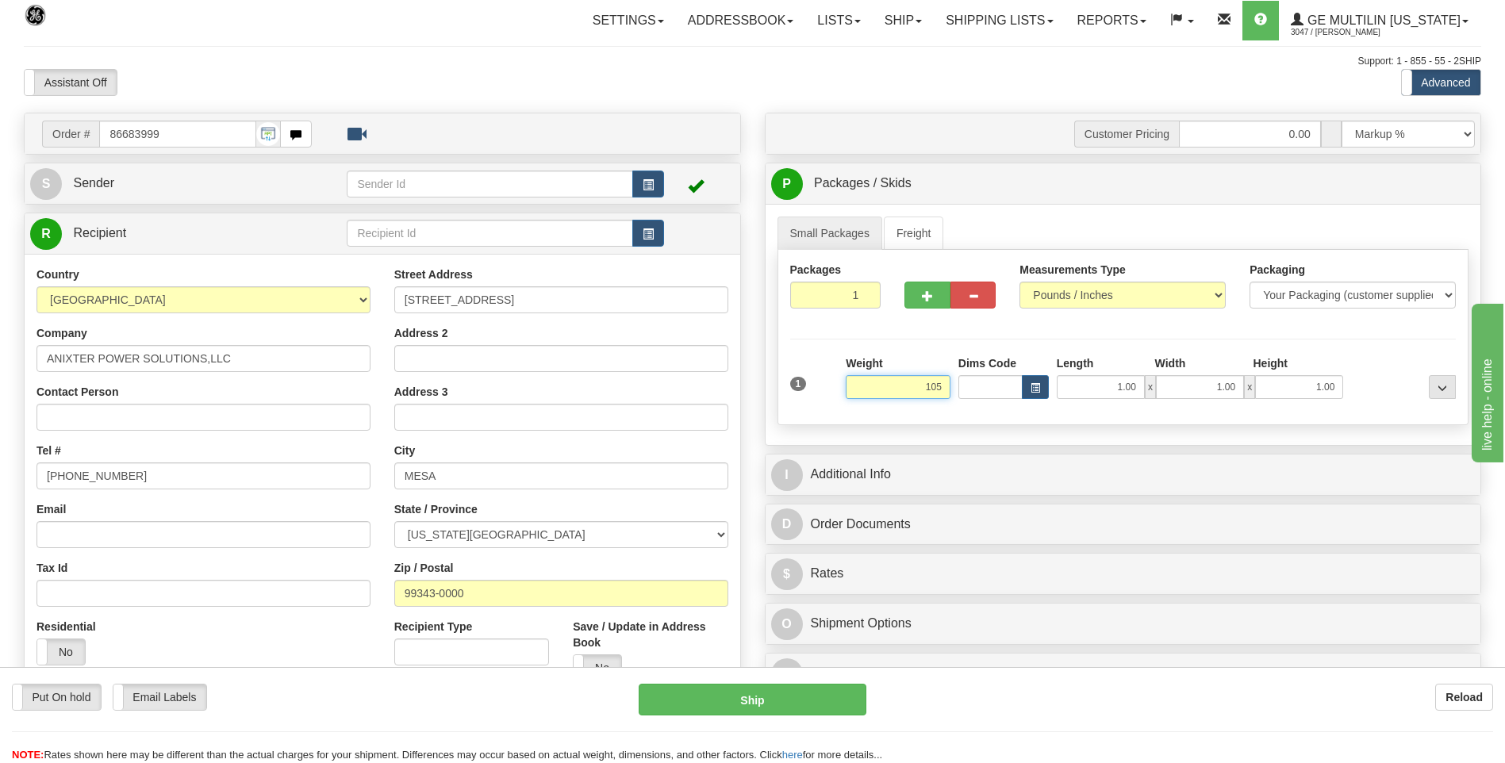
click button "Delete" at bounding box center [0, 0] width 0 height 0
type input "105.00"
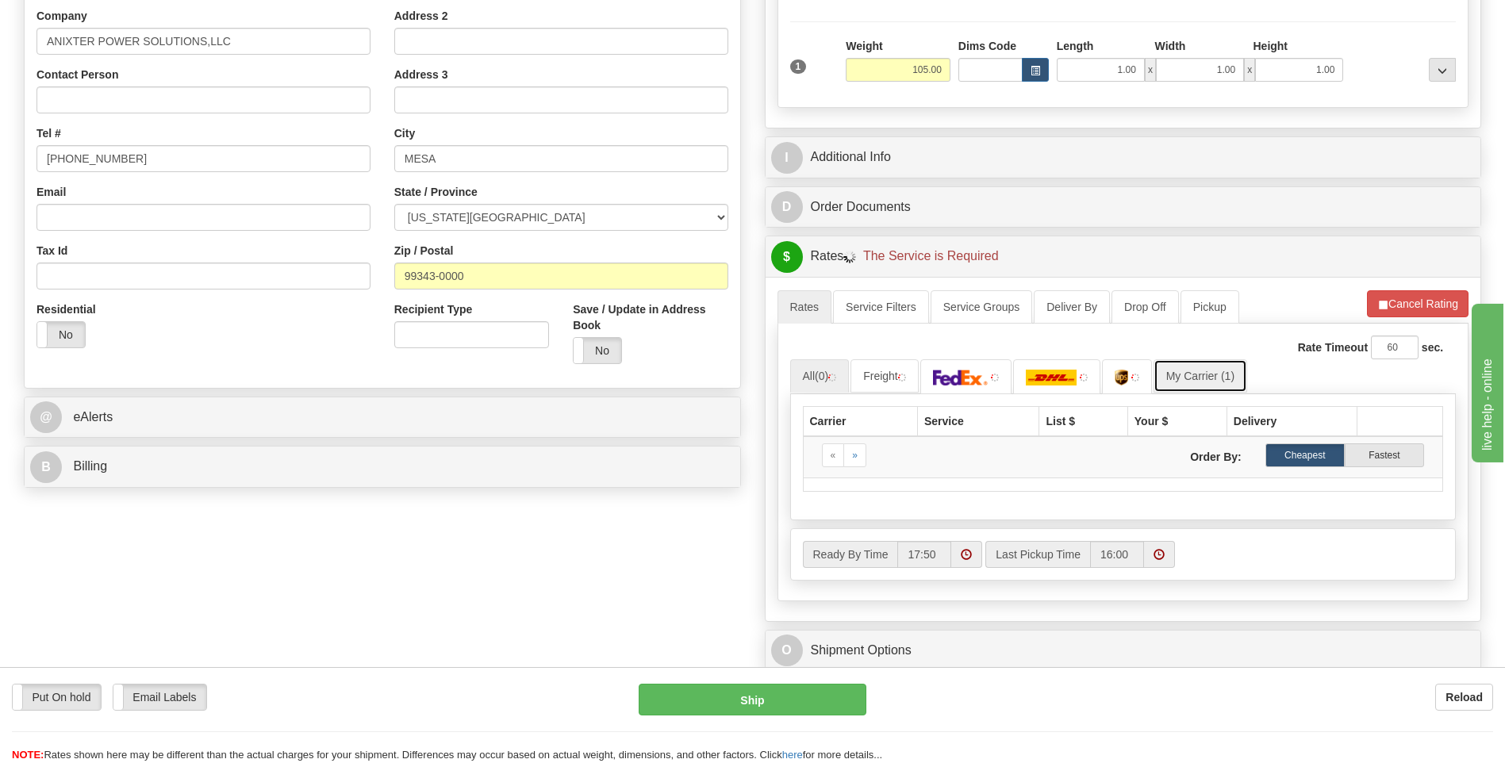
click at [1209, 371] on link "My Carrier (1)" at bounding box center [1200, 375] width 94 height 33
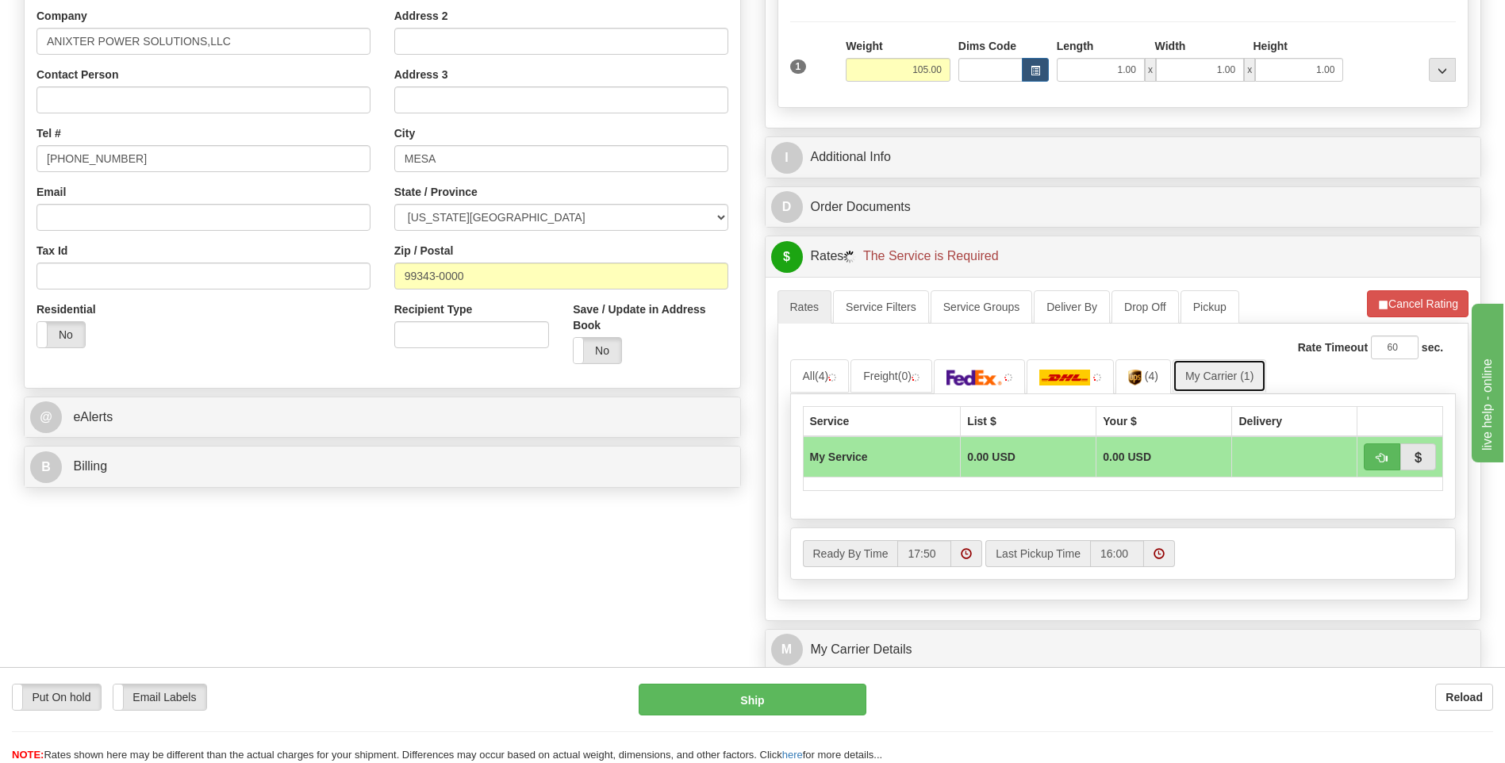
scroll to position [476, 0]
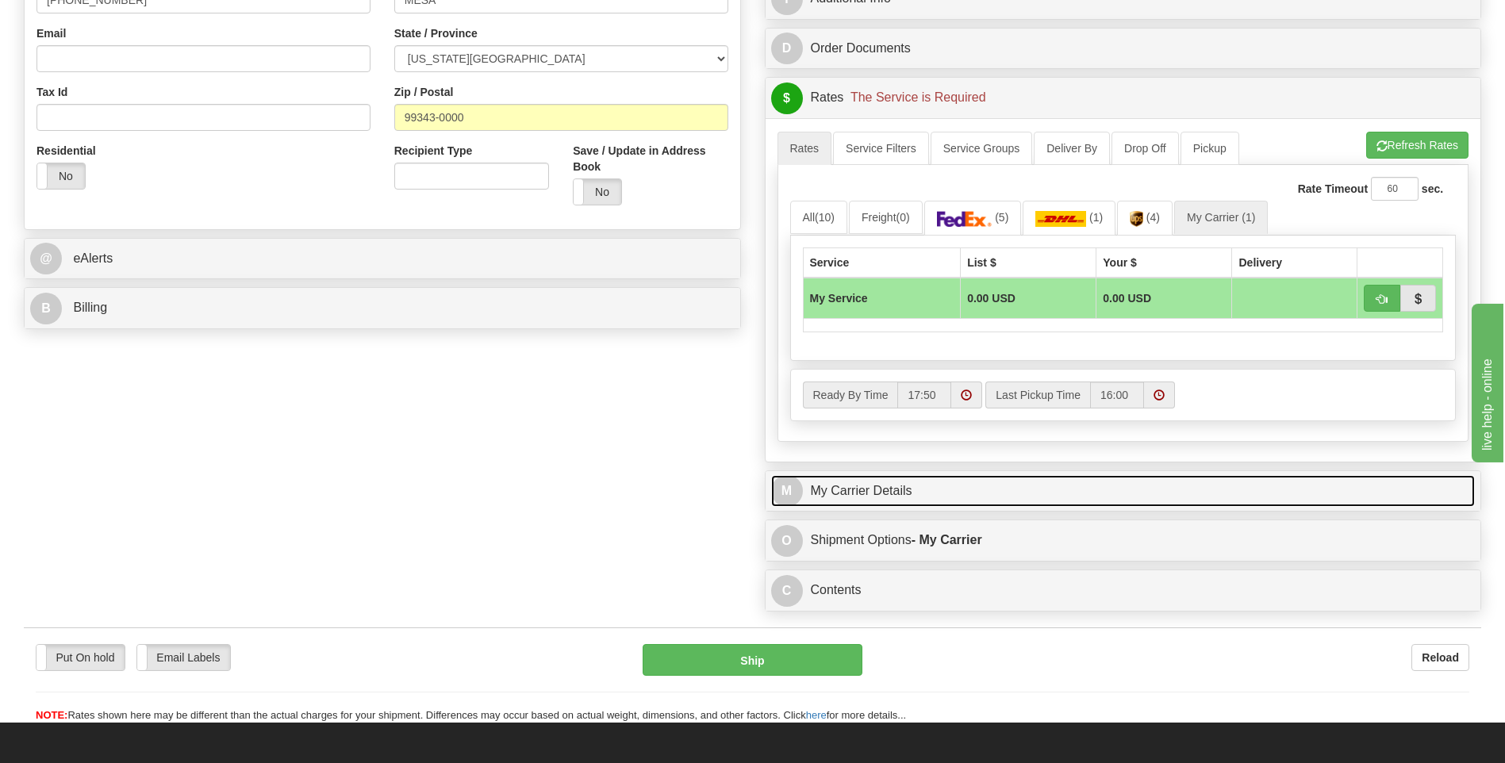
click at [904, 490] on link "M My Carrier Details" at bounding box center [1123, 491] width 704 height 33
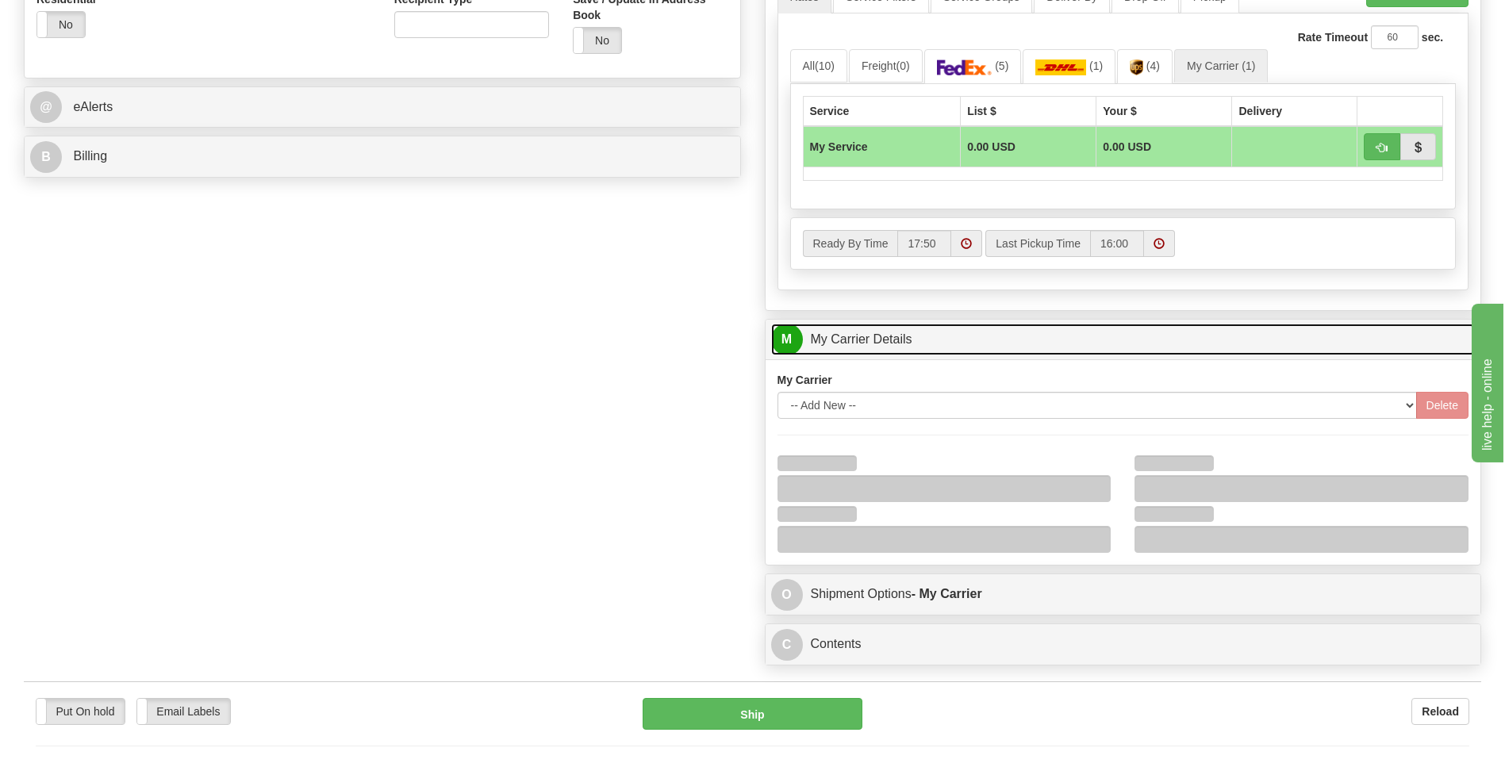
scroll to position [793, 0]
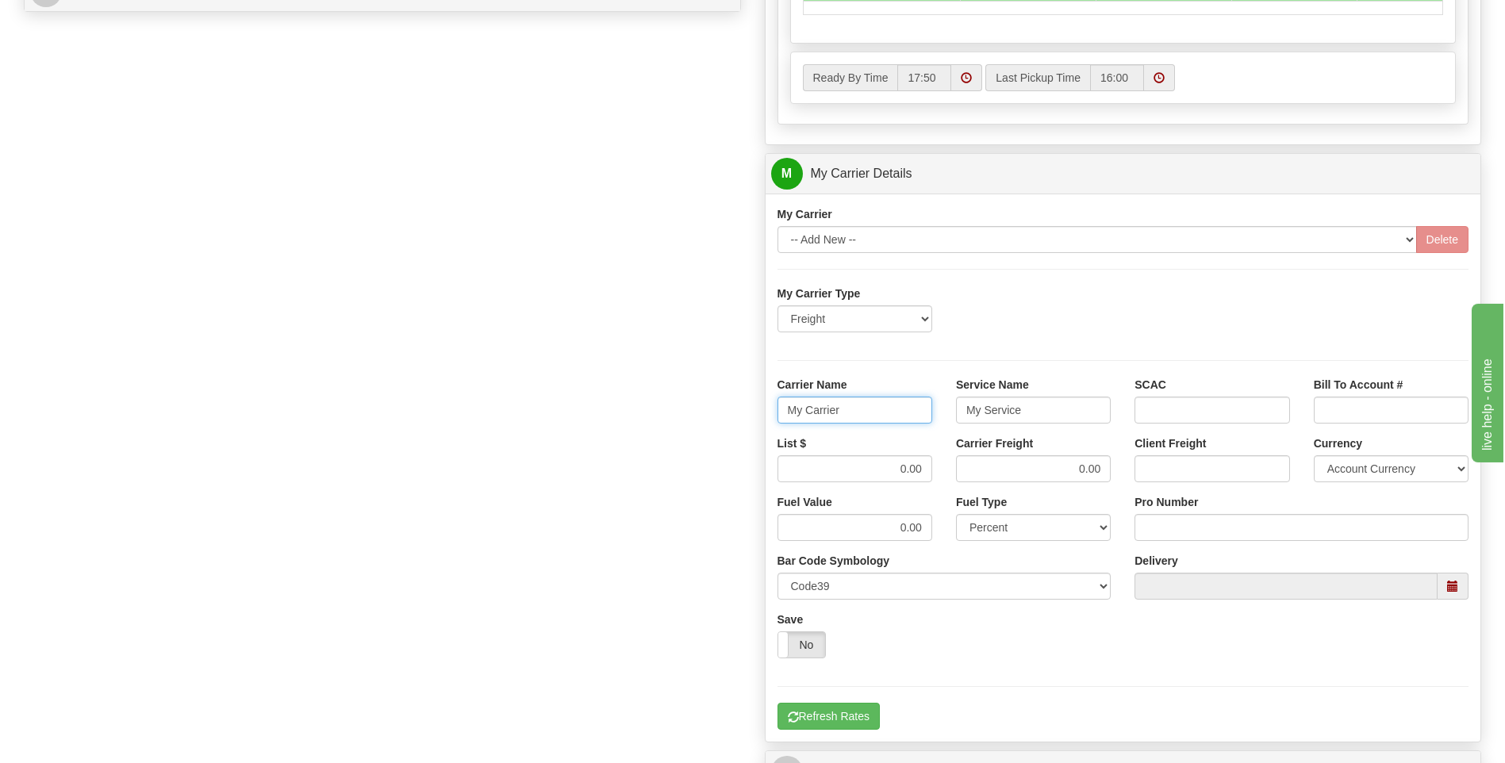
drag, startPoint x: 827, startPoint y: 416, endPoint x: 754, endPoint y: 417, distance: 73.8
click at [754, 417] on div "Customer Pricing 0.00 Markup % Discount % Flat Amount Per Pound Flat Amount Mar…" at bounding box center [1123, 84] width 741 height 1531
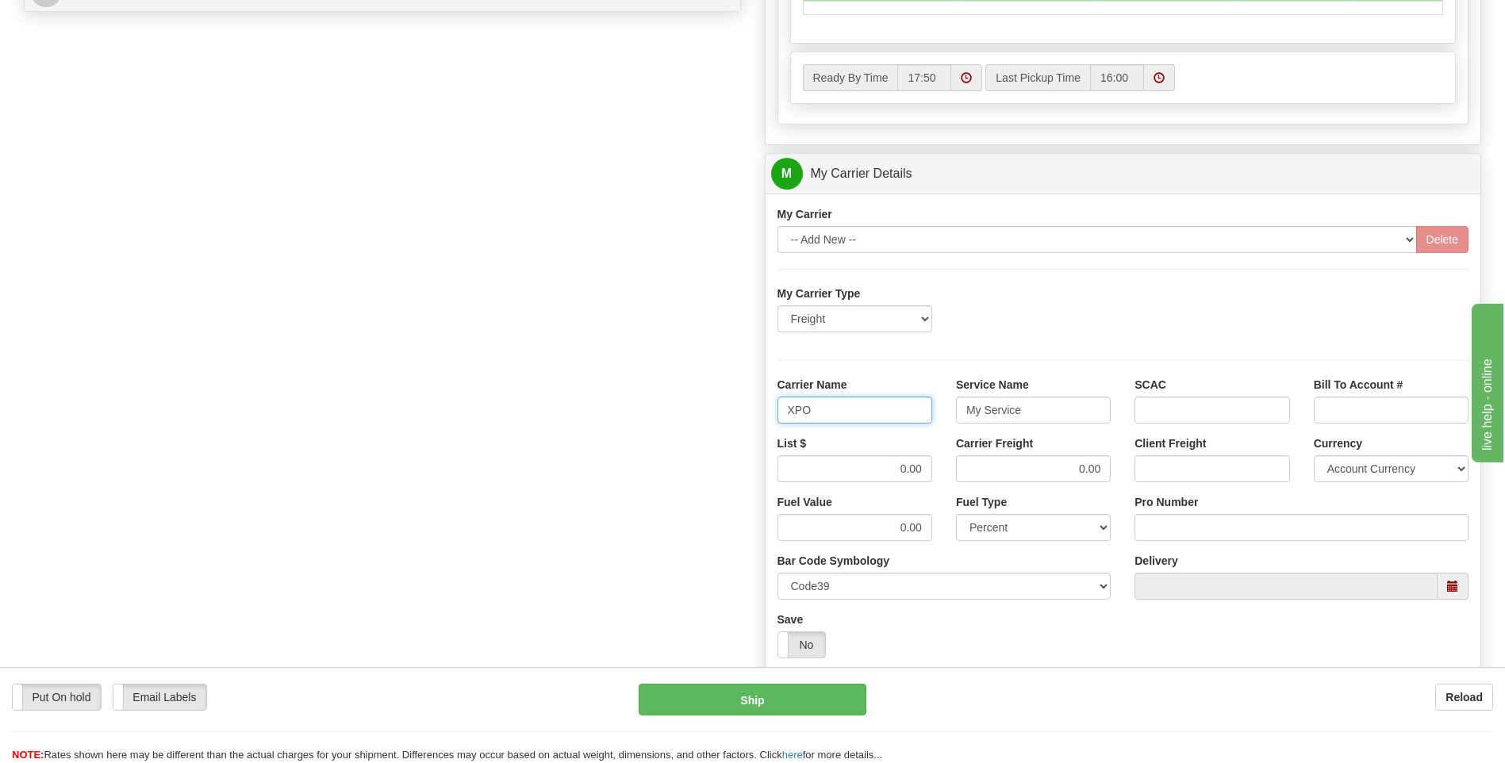
type input "XPO"
type input "LTL"
drag, startPoint x: 875, startPoint y: 477, endPoint x: 938, endPoint y: 471, distance: 62.9
click at [938, 471] on div "List $ 0.00" at bounding box center [855, 465] width 178 height 59
type input "385"
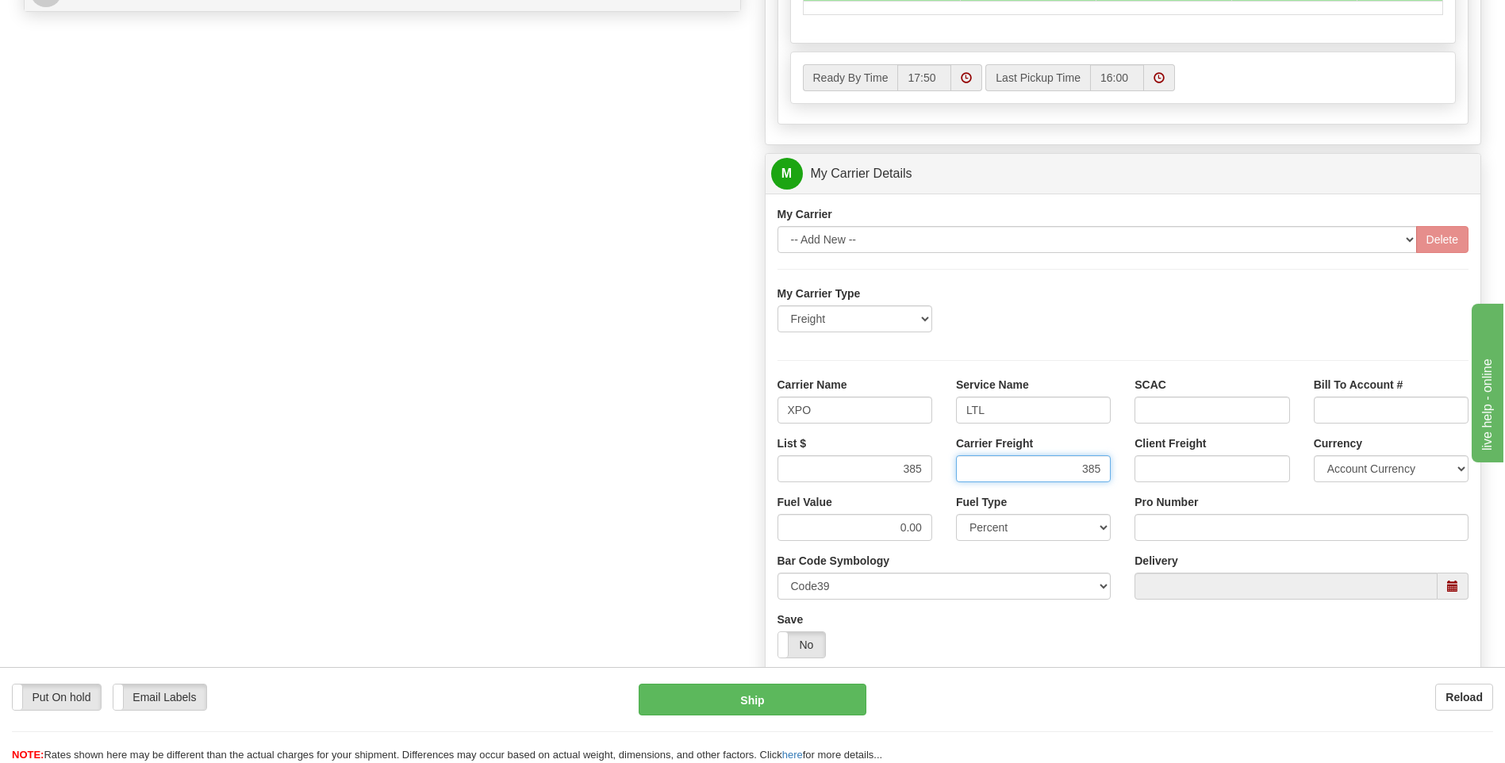
type input "385"
click at [1172, 533] on input "Pro Number" at bounding box center [1301, 527] width 334 height 27
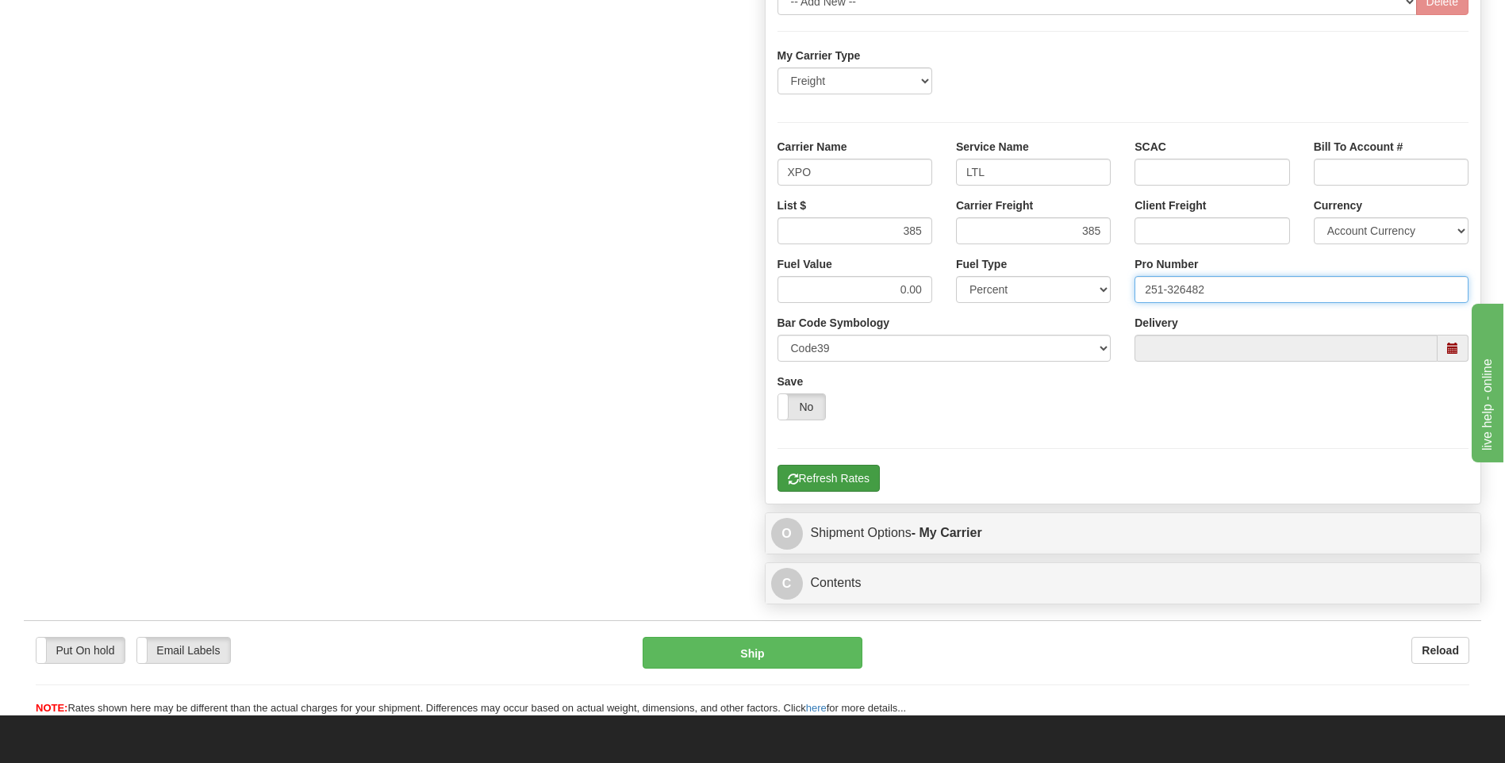
type input "251-326482"
click at [821, 481] on button "Refresh Rates" at bounding box center [828, 478] width 102 height 27
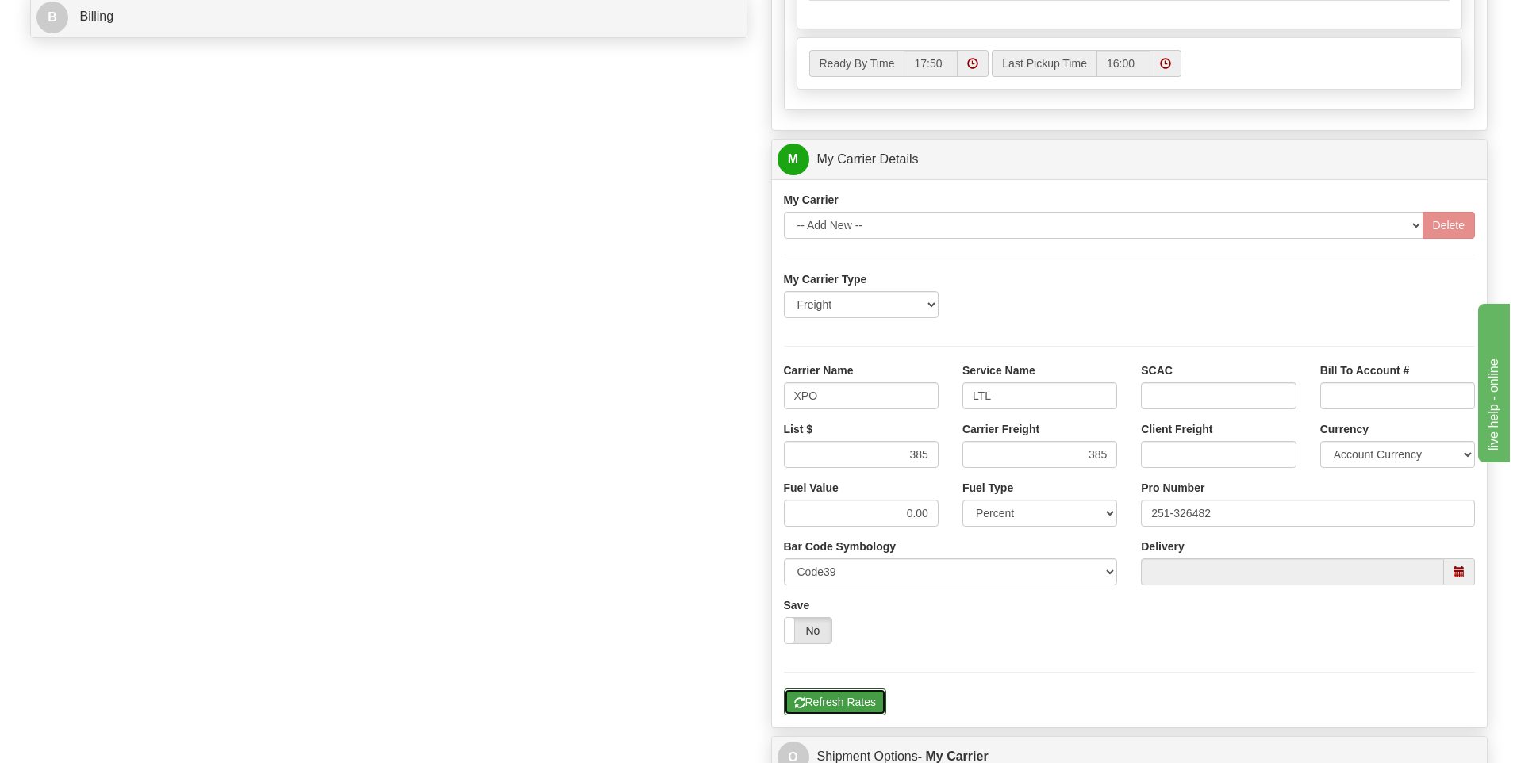
scroll to position [356, 0]
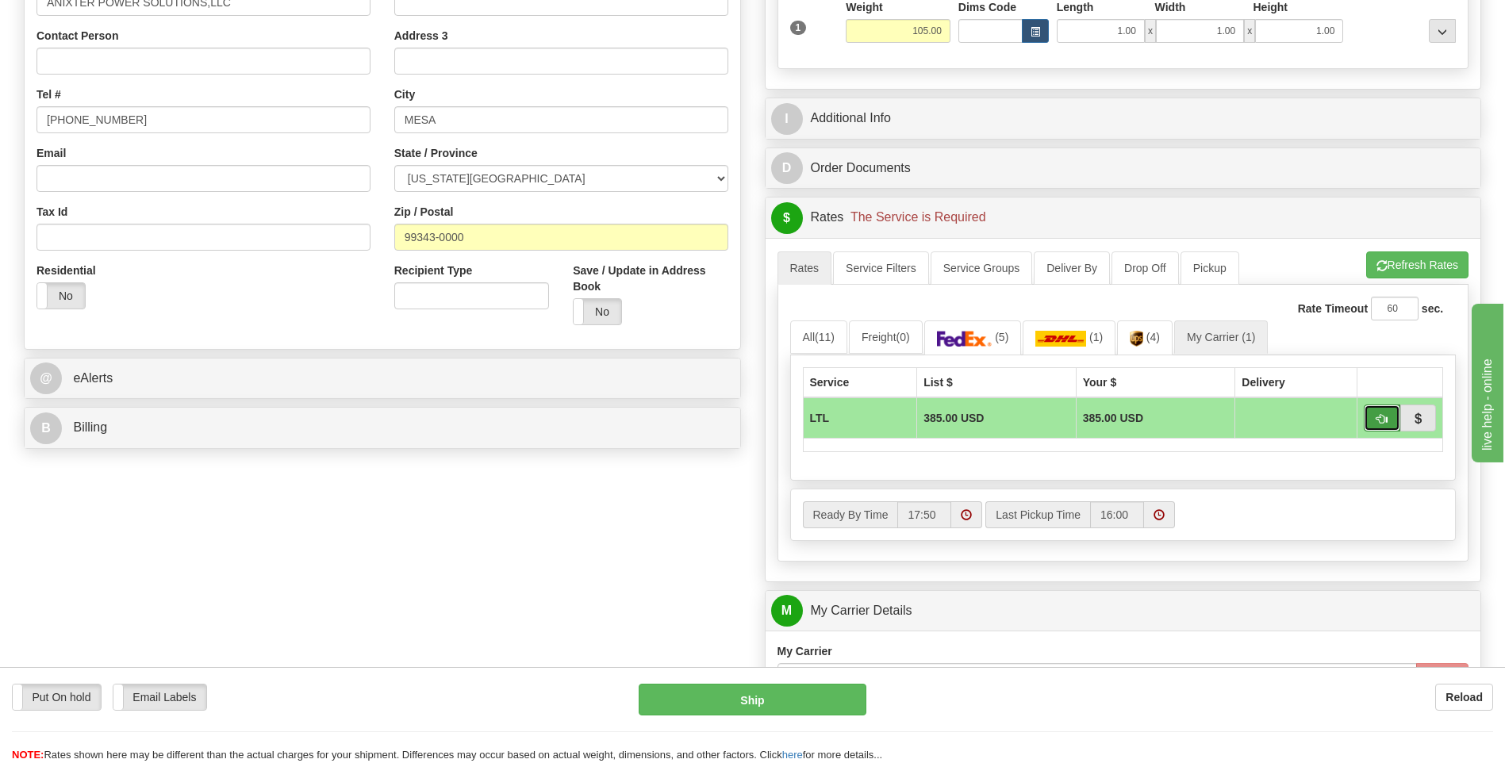
click at [1380, 423] on span "button" at bounding box center [1381, 419] width 11 height 10
type input "00"
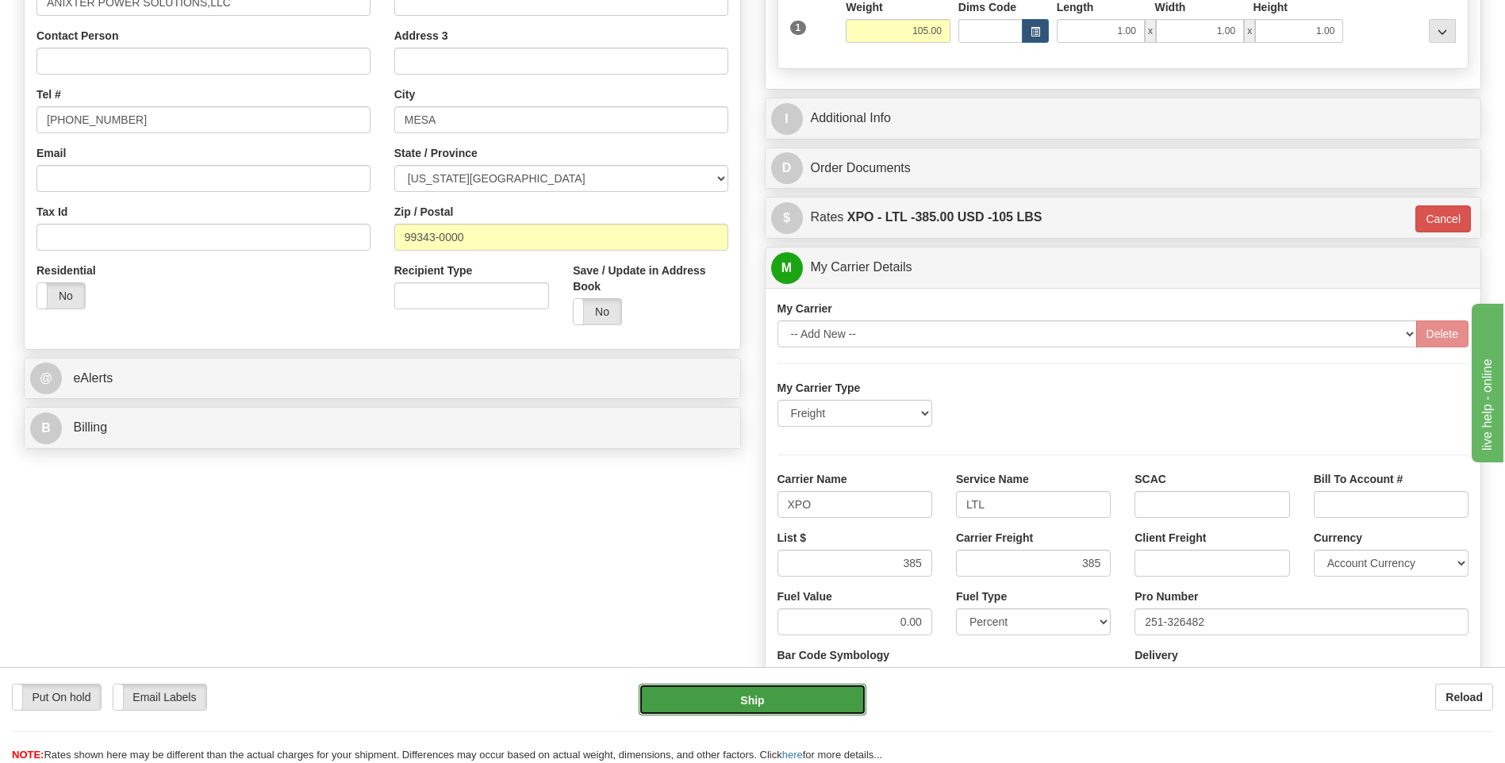
click at [750, 713] on button "Ship" at bounding box center [752, 700] width 227 height 32
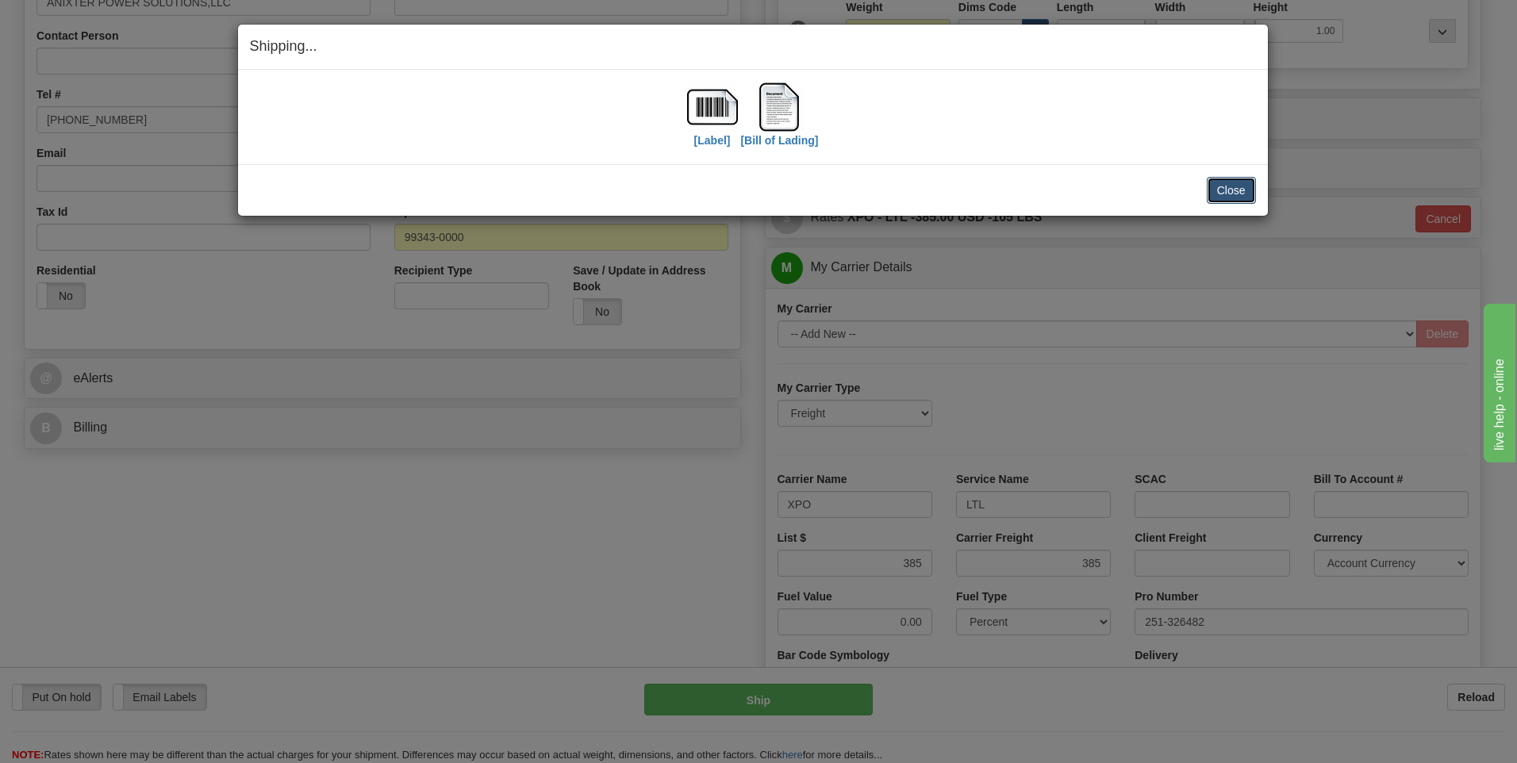
click at [1237, 188] on button "Close" at bounding box center [1231, 190] width 49 height 27
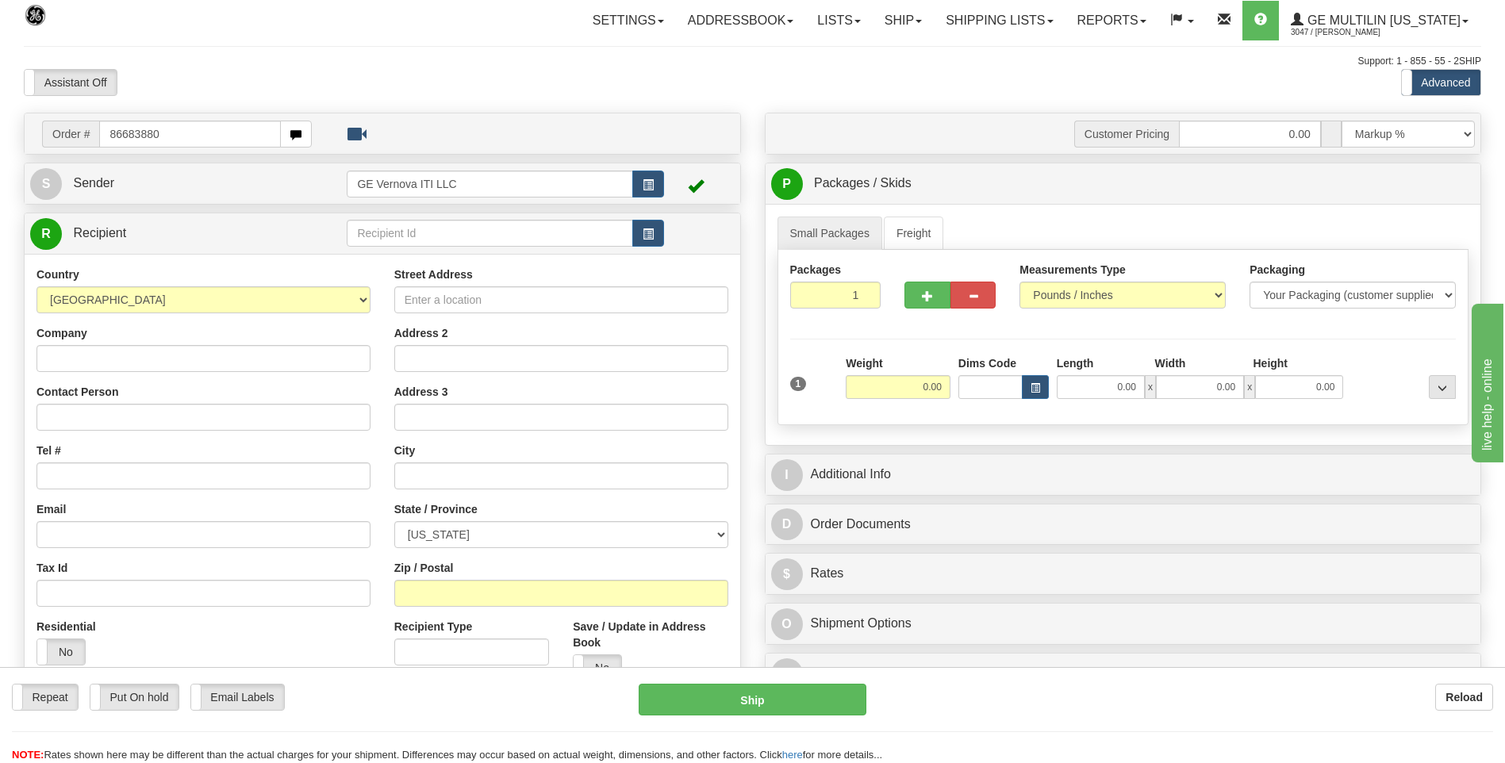
type input "86683880"
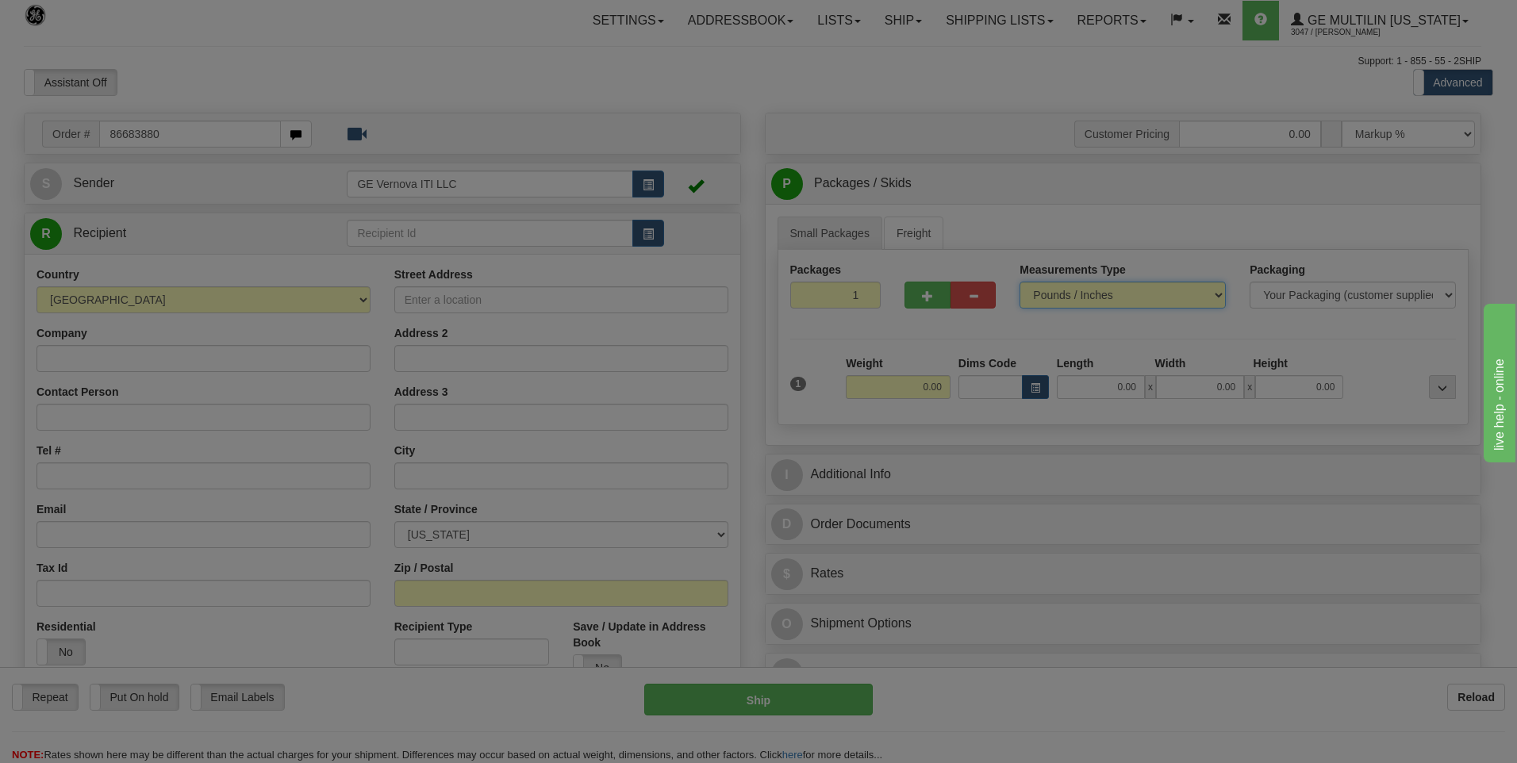
click at [1115, 290] on body "Training Course Close Toggle navigation Settings Shipping Preferences New Recip…" at bounding box center [758, 381] width 1517 height 763
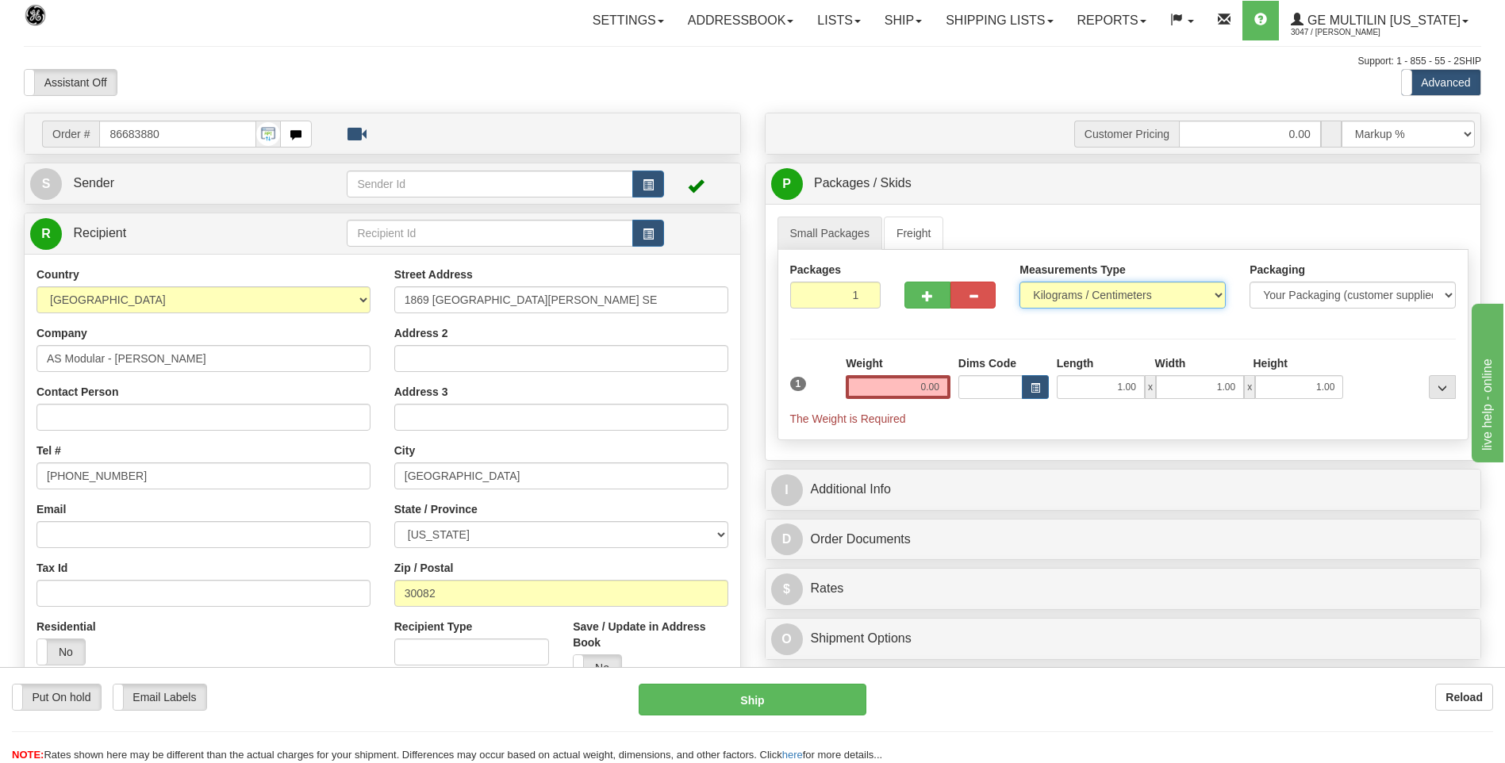
drag, startPoint x: 1071, startPoint y: 297, endPoint x: 1069, endPoint y: 311, distance: 13.7
click at [1071, 297] on select "Pounds / Inches Kilograms / Centimeters" at bounding box center [1122, 295] width 206 height 27
select select "0"
click at [1019, 282] on select "Pounds / Inches Kilograms / Centimeters" at bounding box center [1122, 295] width 206 height 27
click at [936, 384] on input "0.00" at bounding box center [898, 387] width 105 height 24
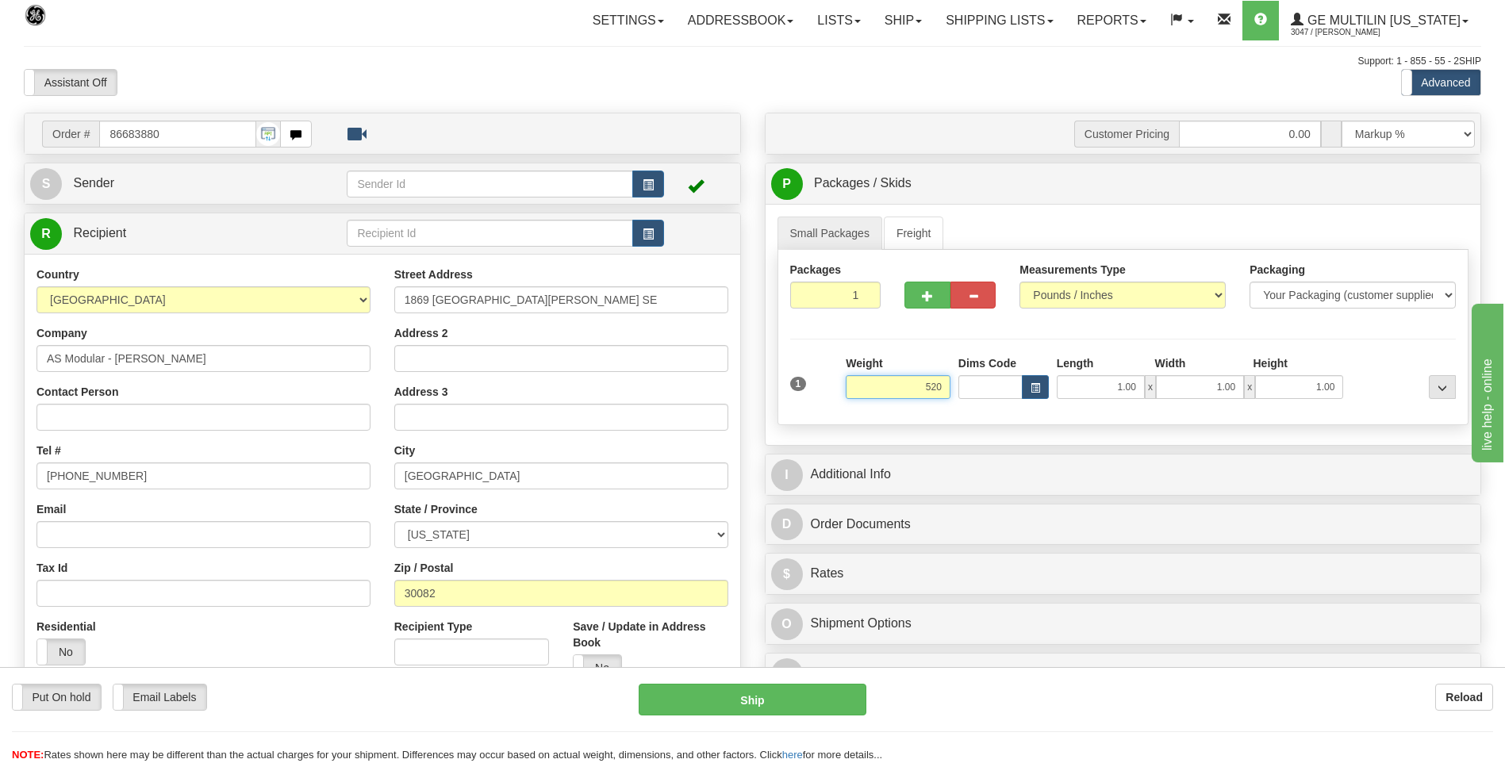
click button "Delete" at bounding box center [0, 0] width 0 height 0
type input "520.00"
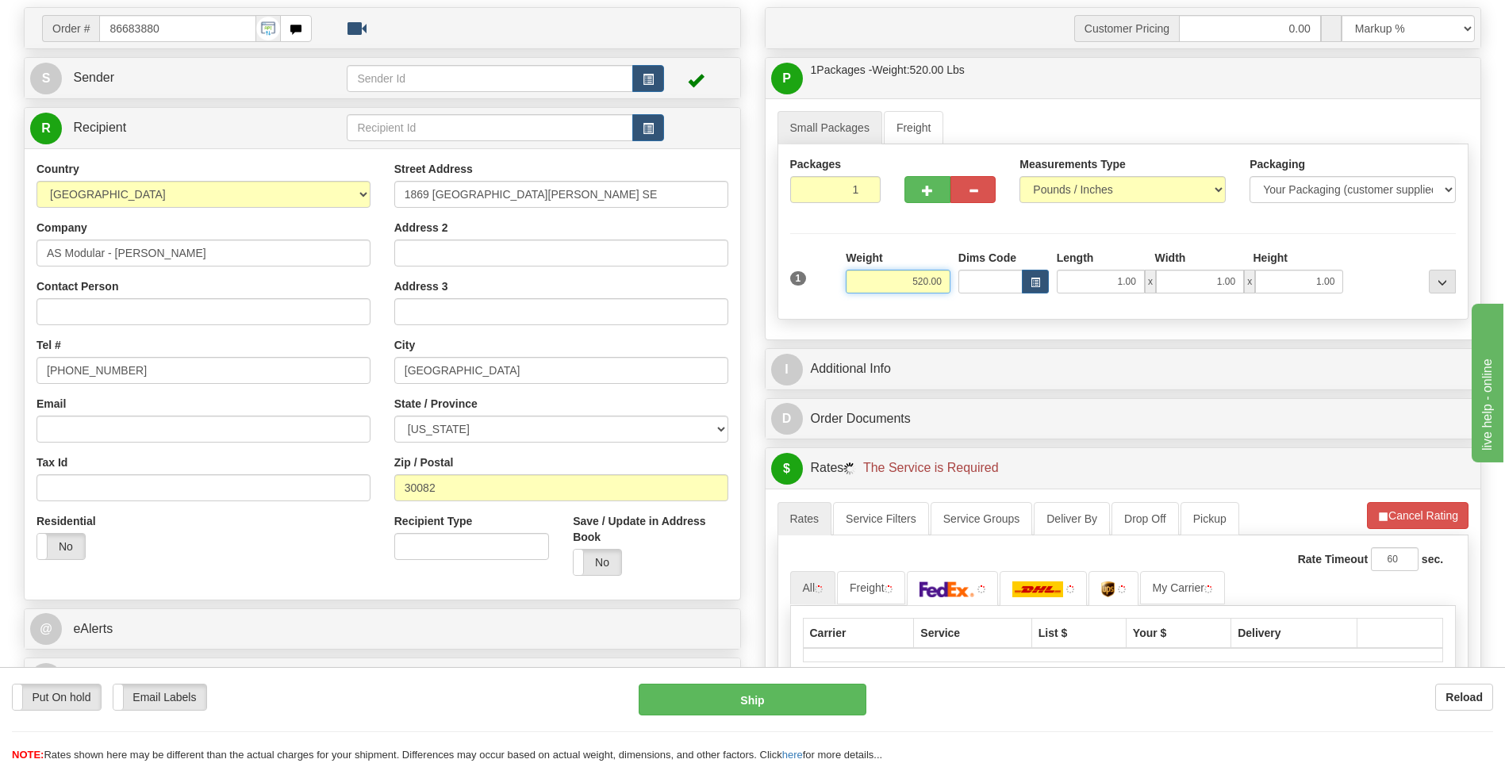
scroll to position [238, 0]
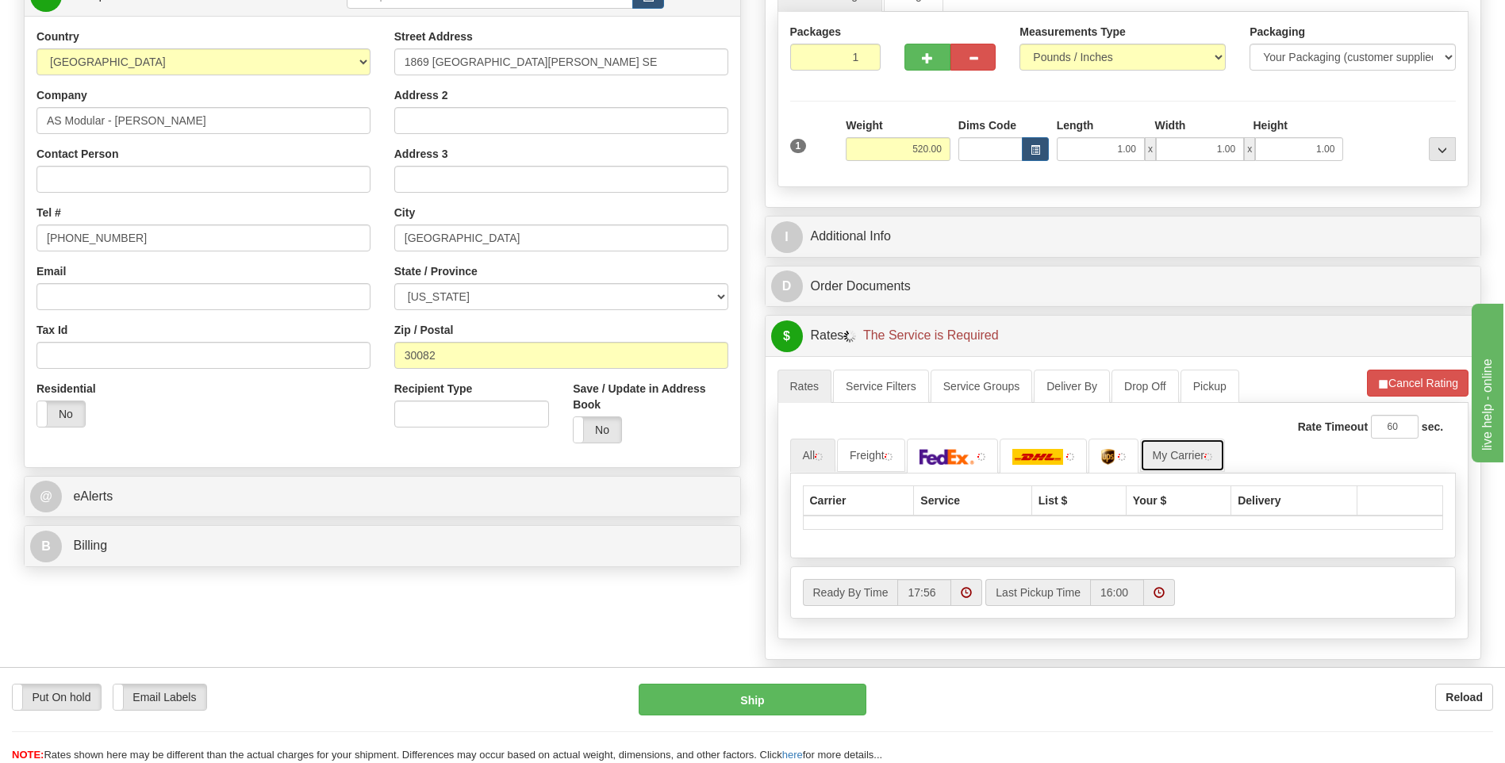
click at [1202, 459] on link "My Carrier" at bounding box center [1182, 455] width 85 height 33
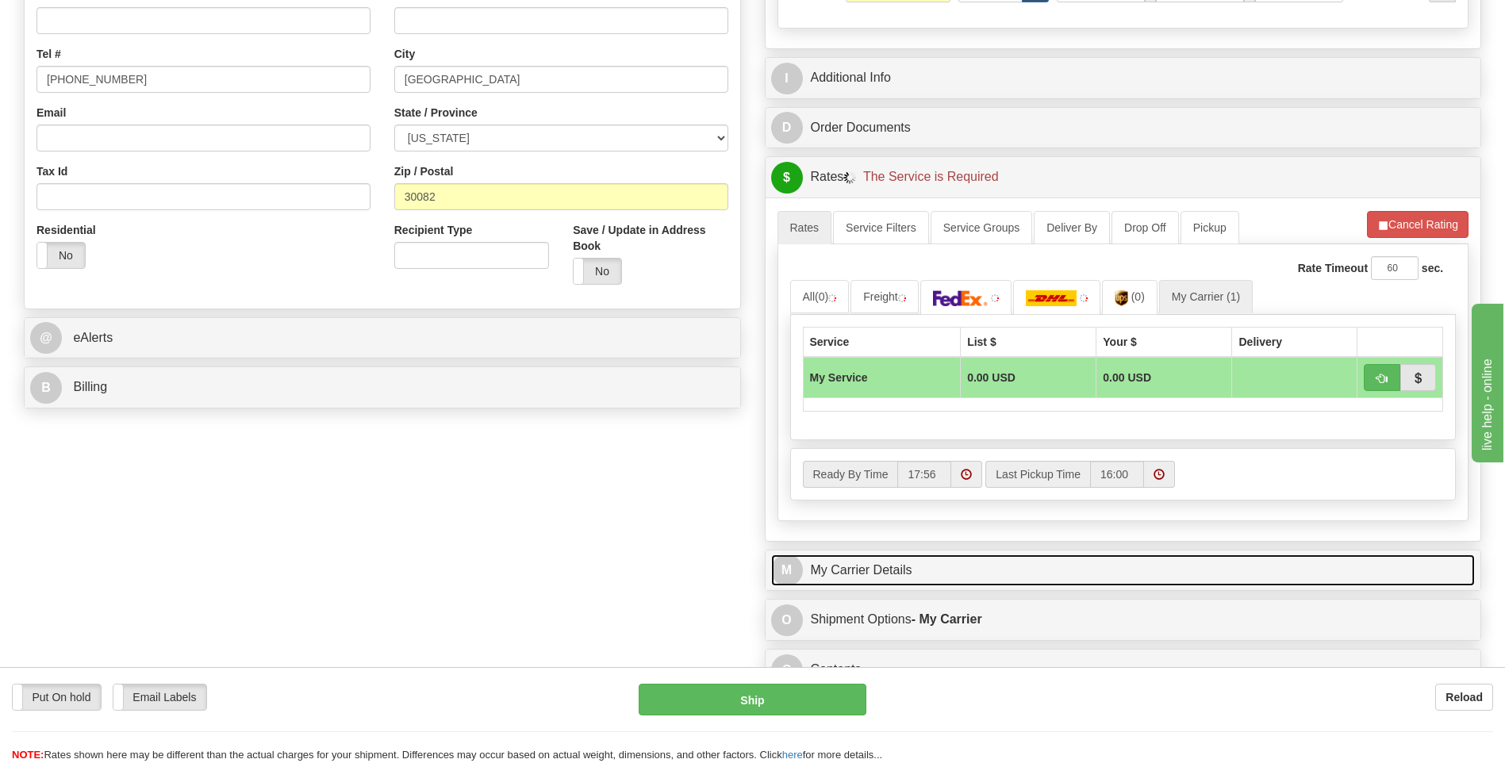
click at [921, 562] on link "M My Carrier Details" at bounding box center [1123, 570] width 704 height 33
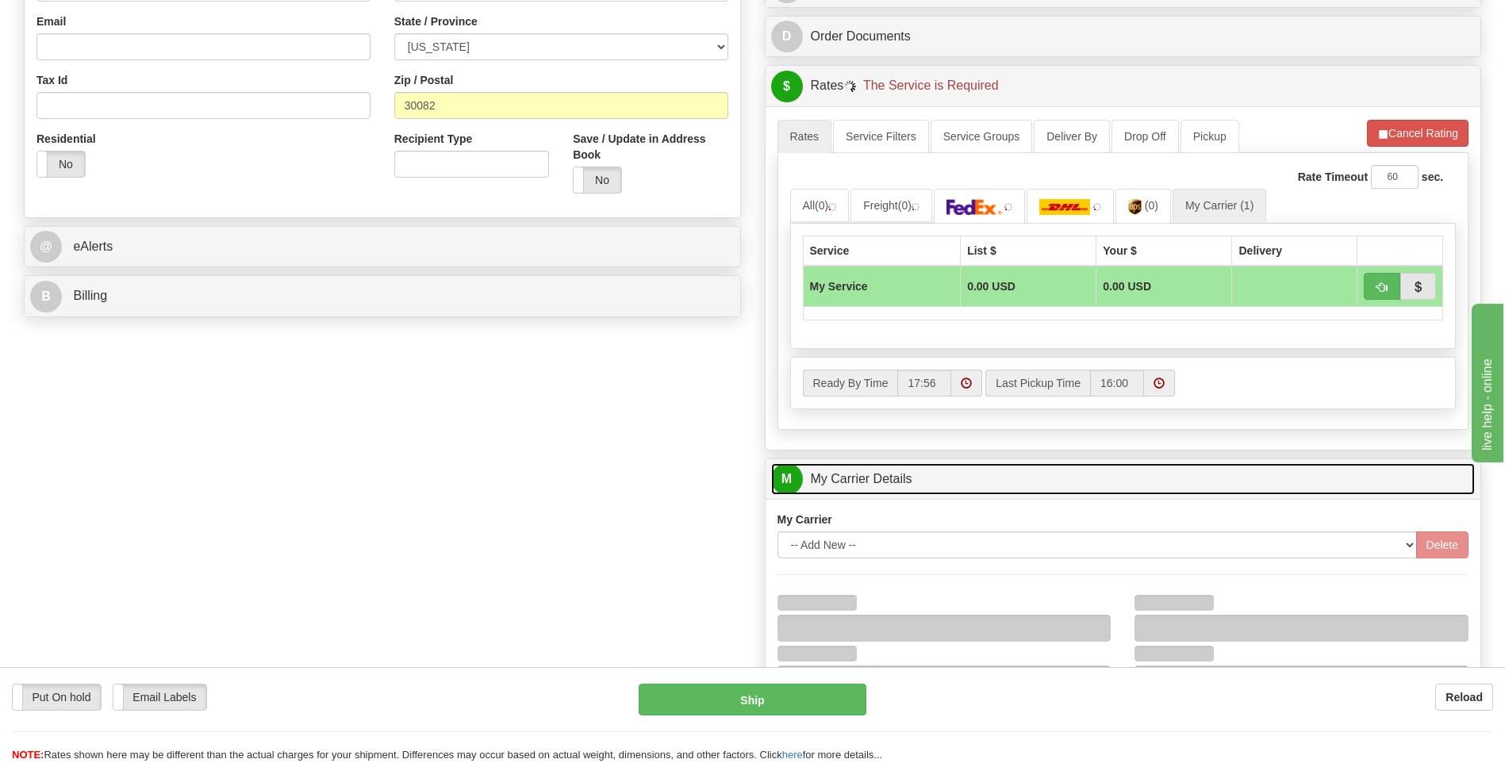
scroll to position [635, 0]
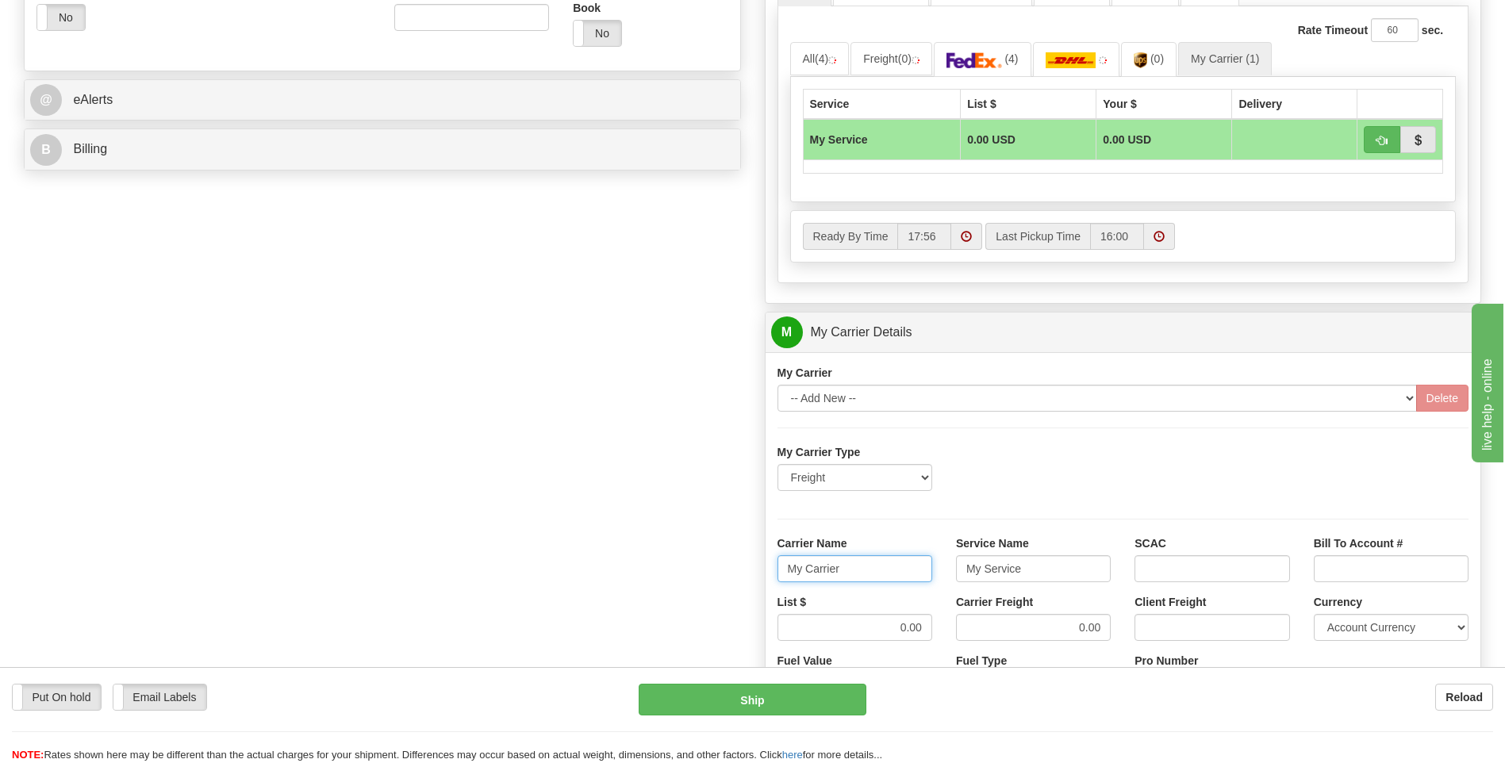
drag, startPoint x: 862, startPoint y: 571, endPoint x: 708, endPoint y: 576, distance: 154.8
click at [706, 578] on div "Order # 86683880 S Sender" at bounding box center [752, 243] width 1481 height 1531
type input "AVERI"
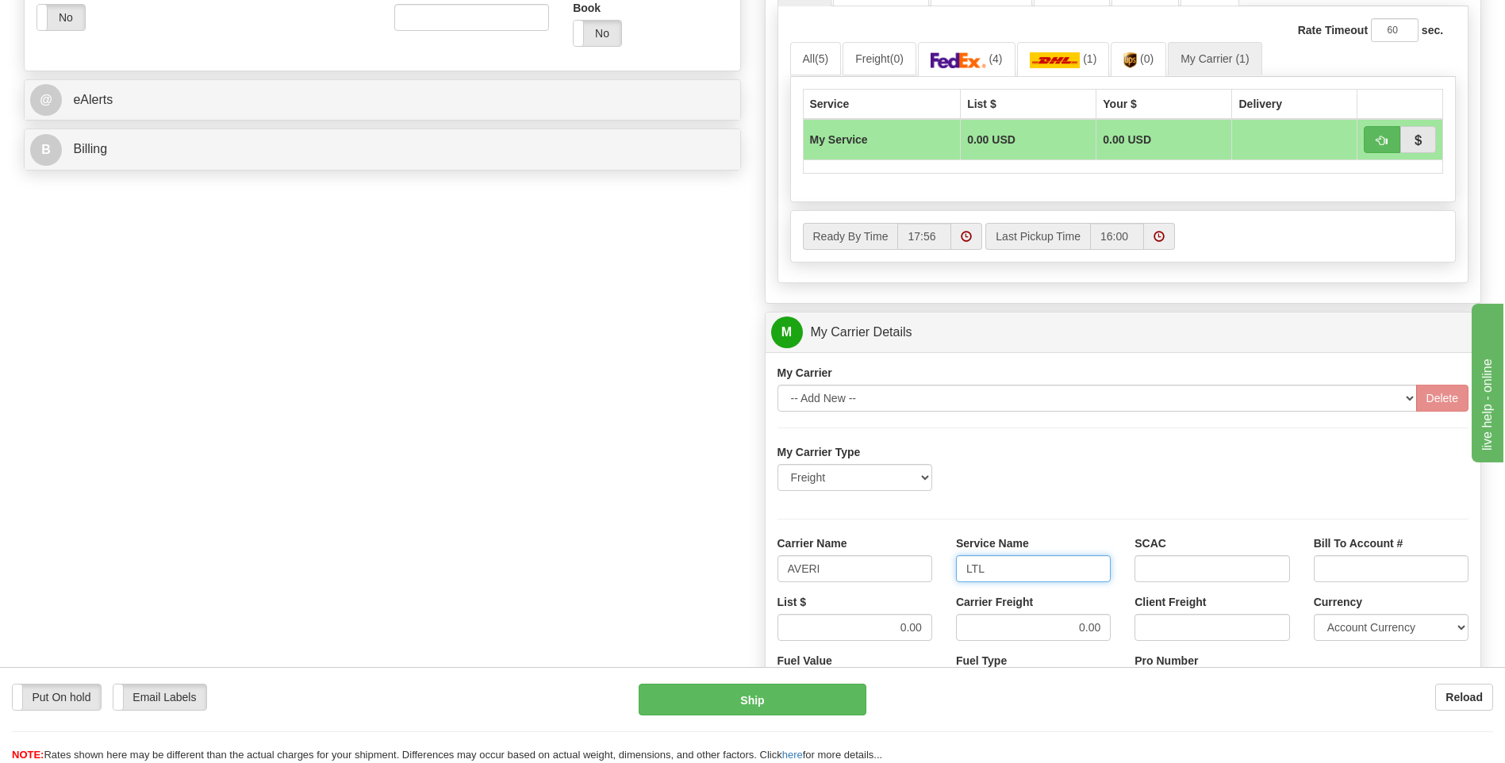
type input "LTL"
drag, startPoint x: 890, startPoint y: 630, endPoint x: 959, endPoint y: 639, distance: 69.6
click at [959, 639] on div "List $ 0.00 Carrier Freight 0.00 Client Freight Currency Account Currency ARN A…" at bounding box center [1124, 623] width 716 height 59
type input "320"
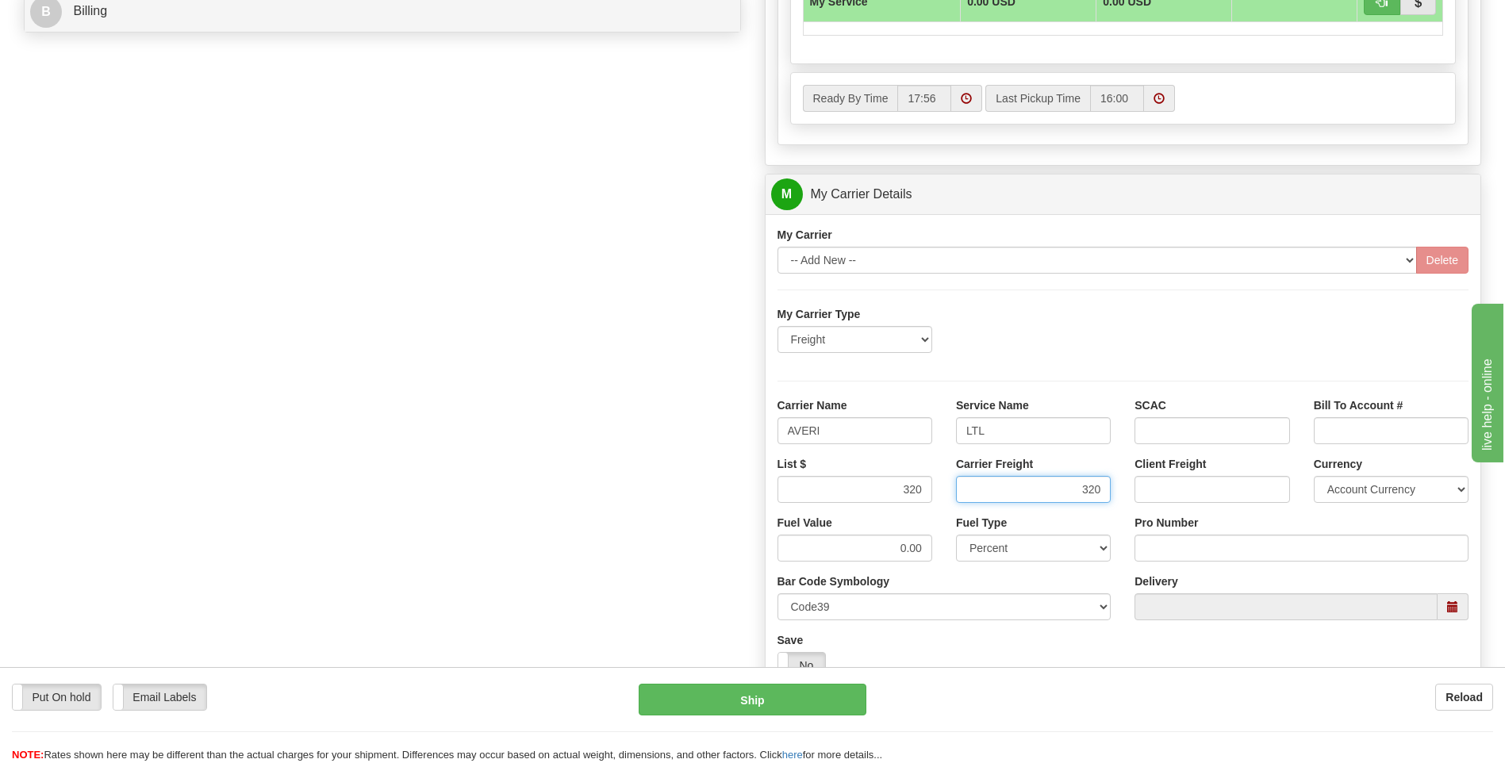
scroll to position [873, 0]
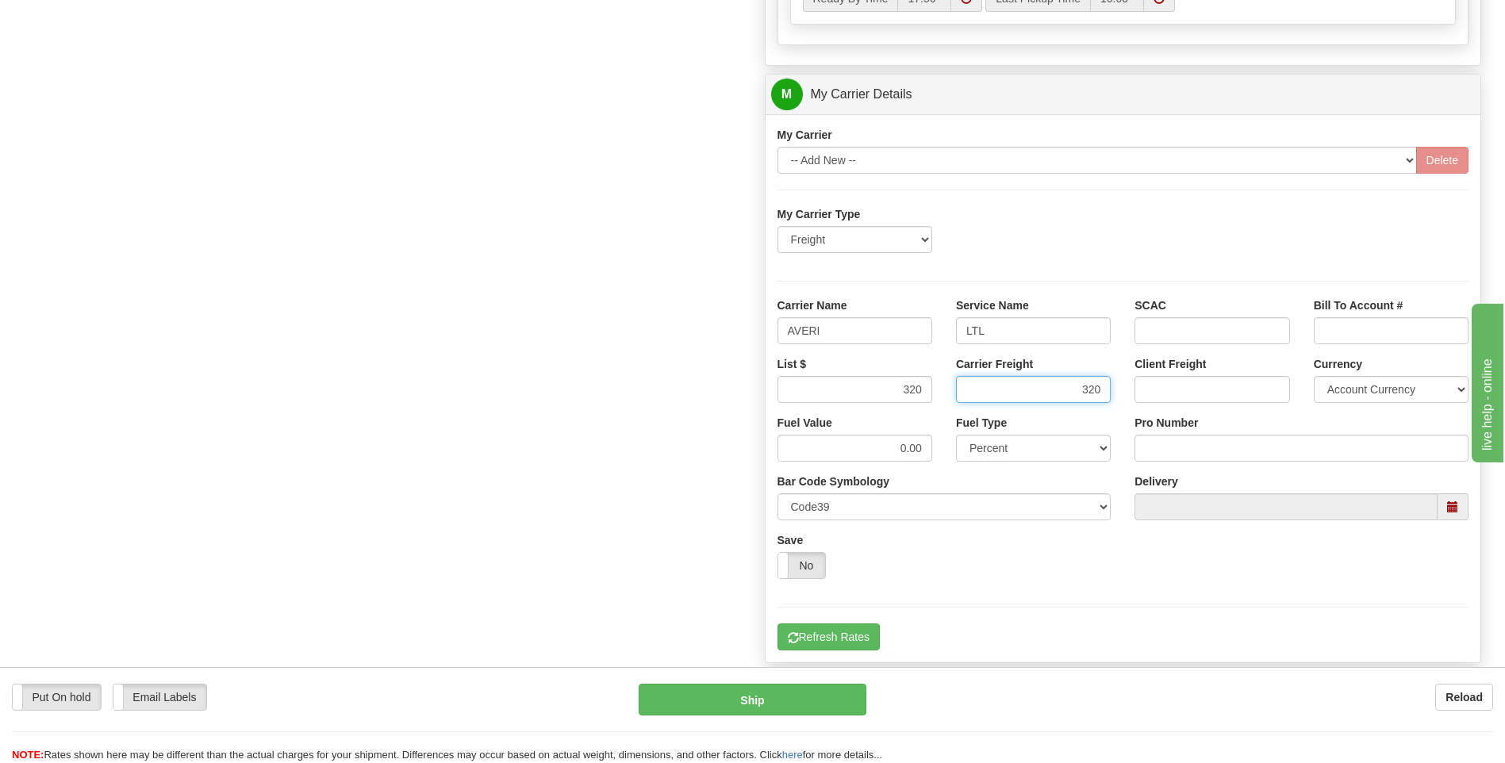
type input "320"
drag, startPoint x: 1203, startPoint y: 466, endPoint x: 1205, endPoint y: 455, distance: 12.0
click at [1203, 466] on div "Tracking Number Pro Number" at bounding box center [1301, 444] width 358 height 59
click at [1205, 455] on input "Pro Number" at bounding box center [1301, 448] width 334 height 27
type input "0760160882"
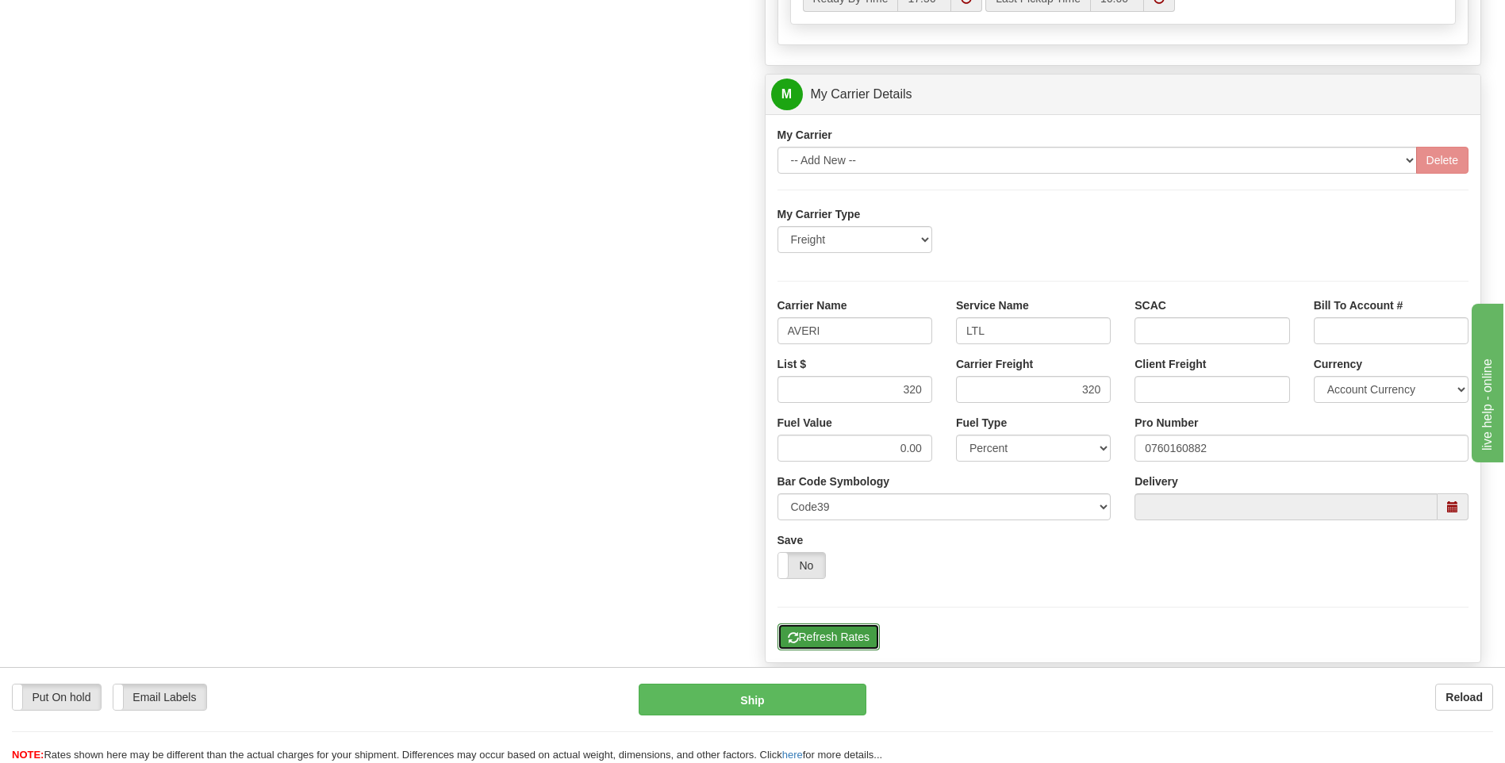
click at [846, 635] on button "Refresh Rates" at bounding box center [828, 637] width 102 height 27
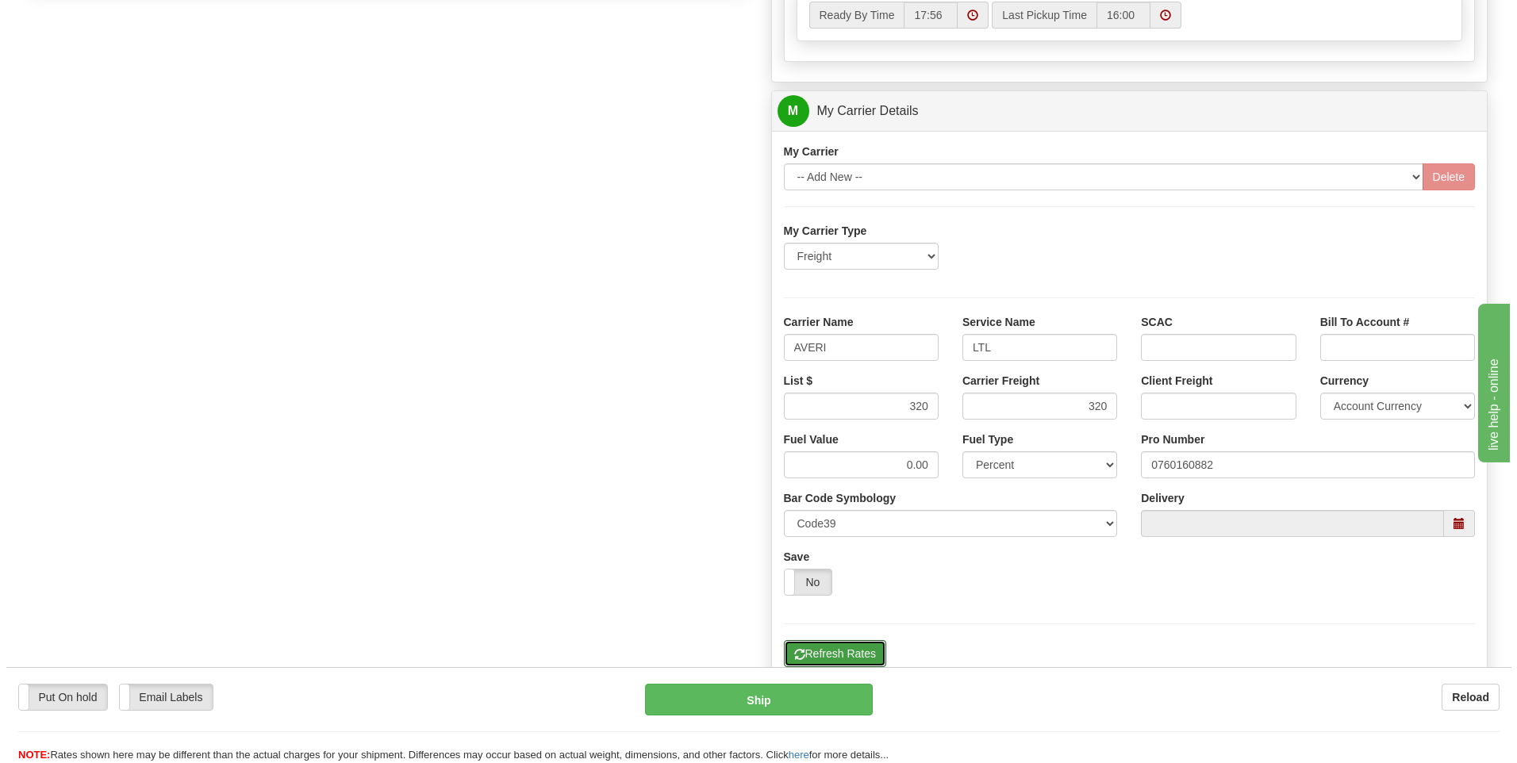
scroll to position [436, 0]
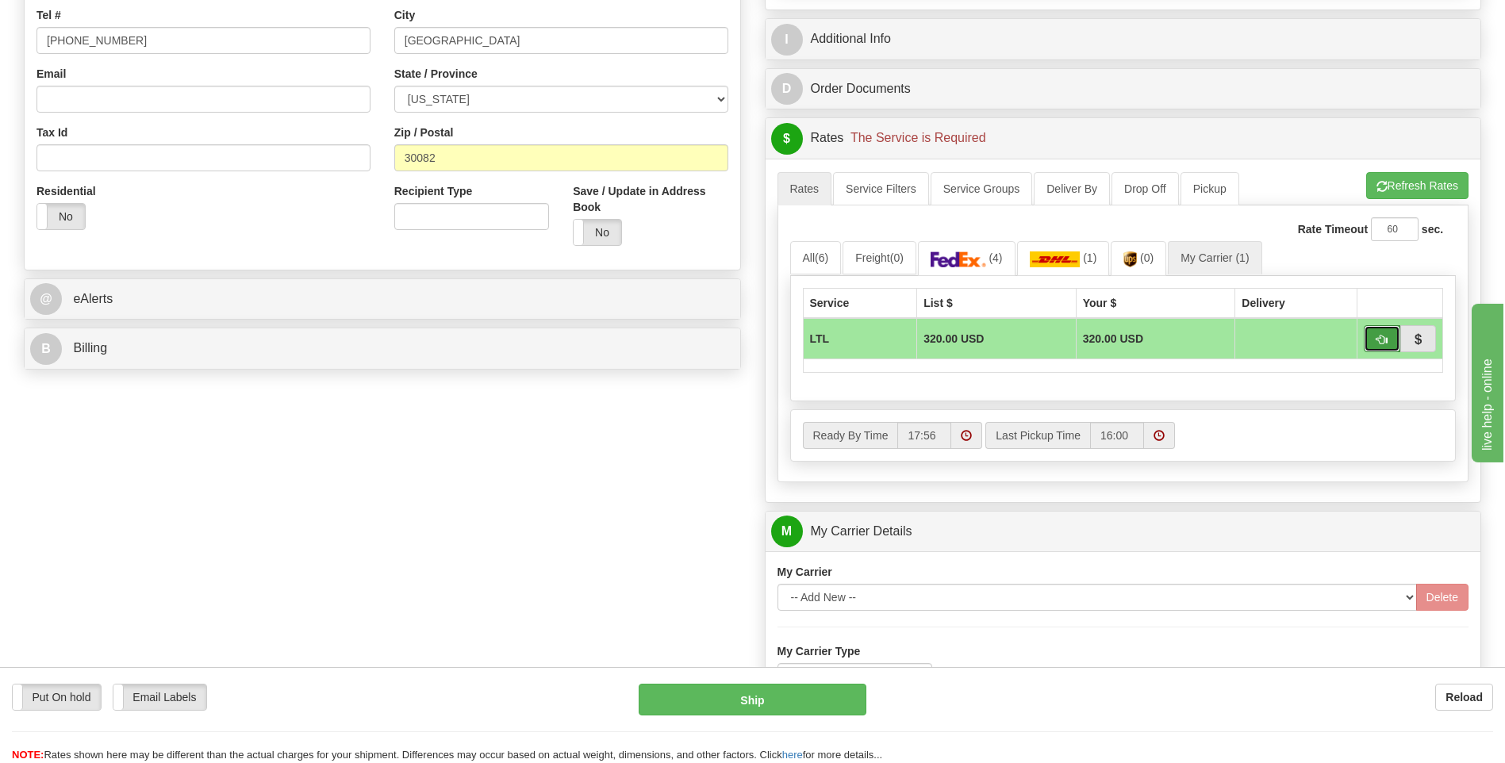
click at [1382, 341] on span "button" at bounding box center [1381, 340] width 11 height 10
type input "00"
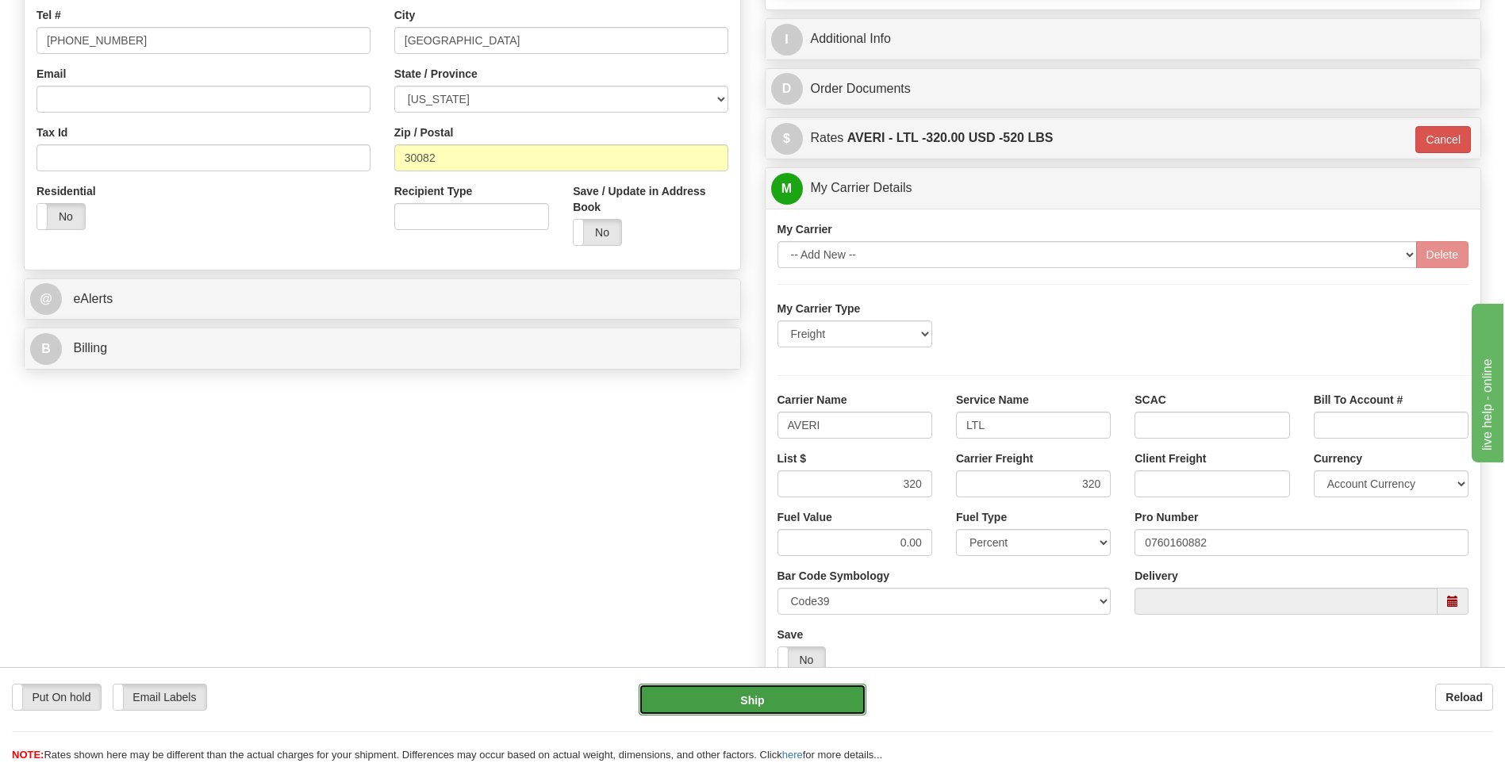
click at [709, 696] on button "Ship" at bounding box center [752, 700] width 227 height 32
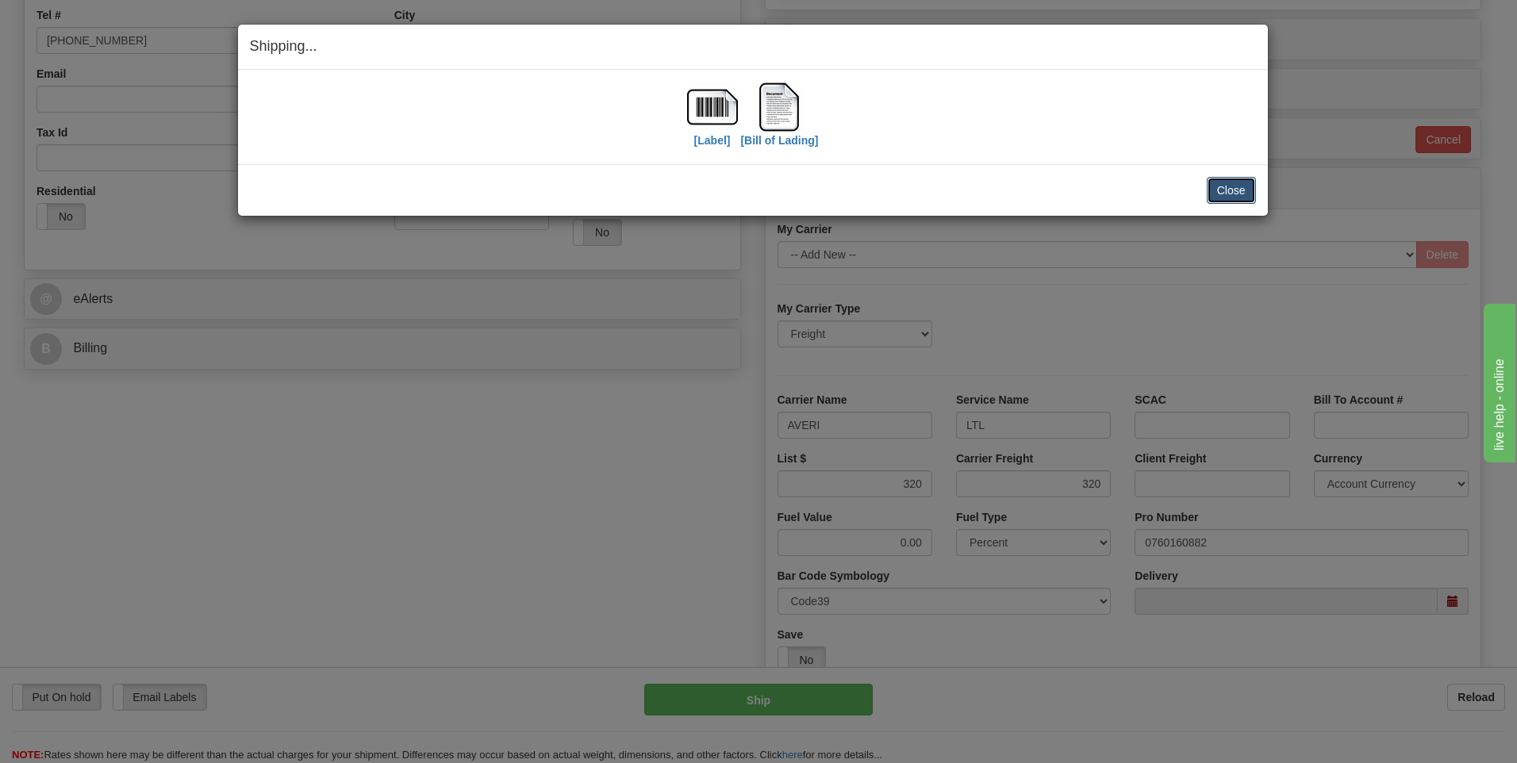
click at [1231, 201] on button "Close" at bounding box center [1231, 190] width 49 height 27
click at [1213, 190] on button "Close" at bounding box center [1231, 190] width 49 height 27
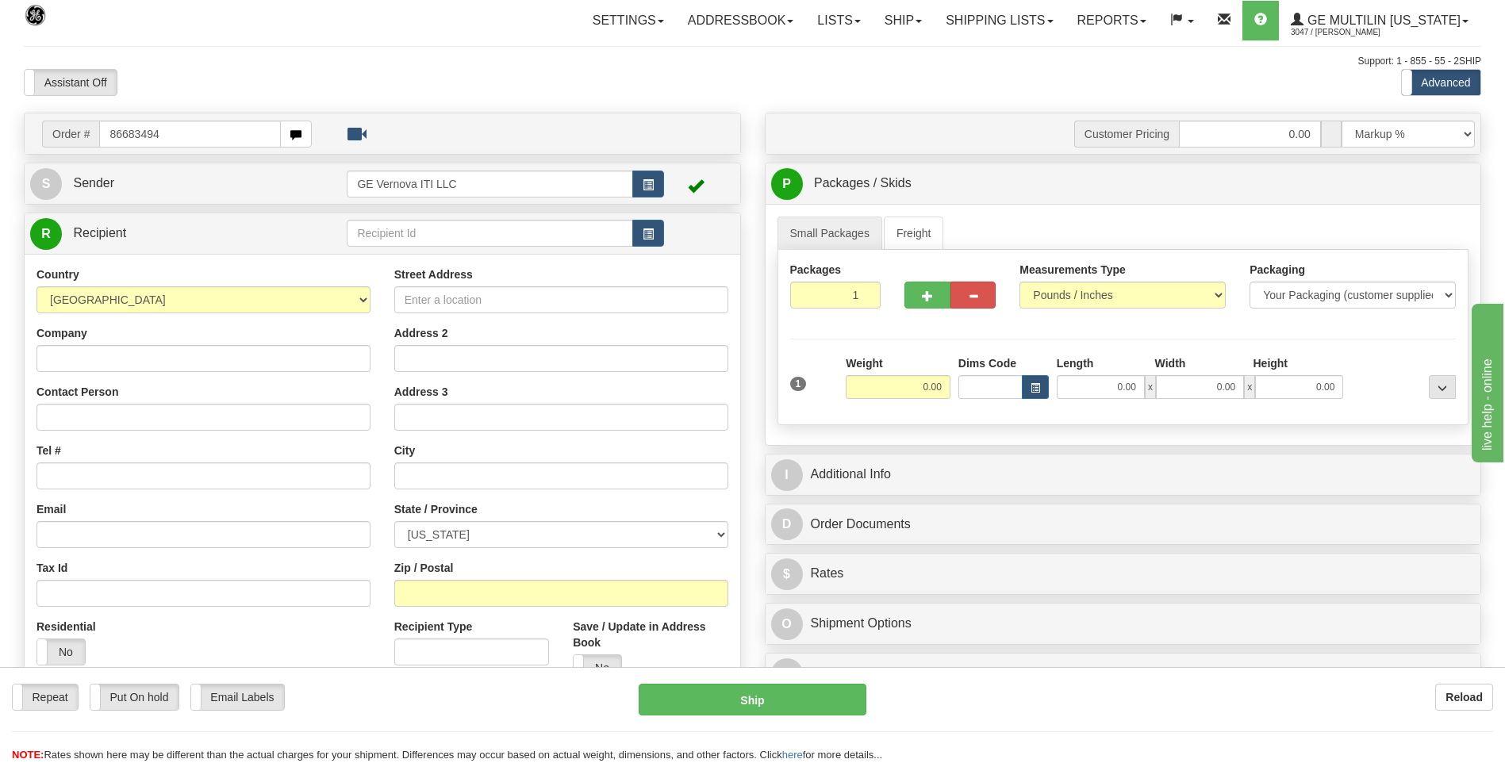
type input "86683494"
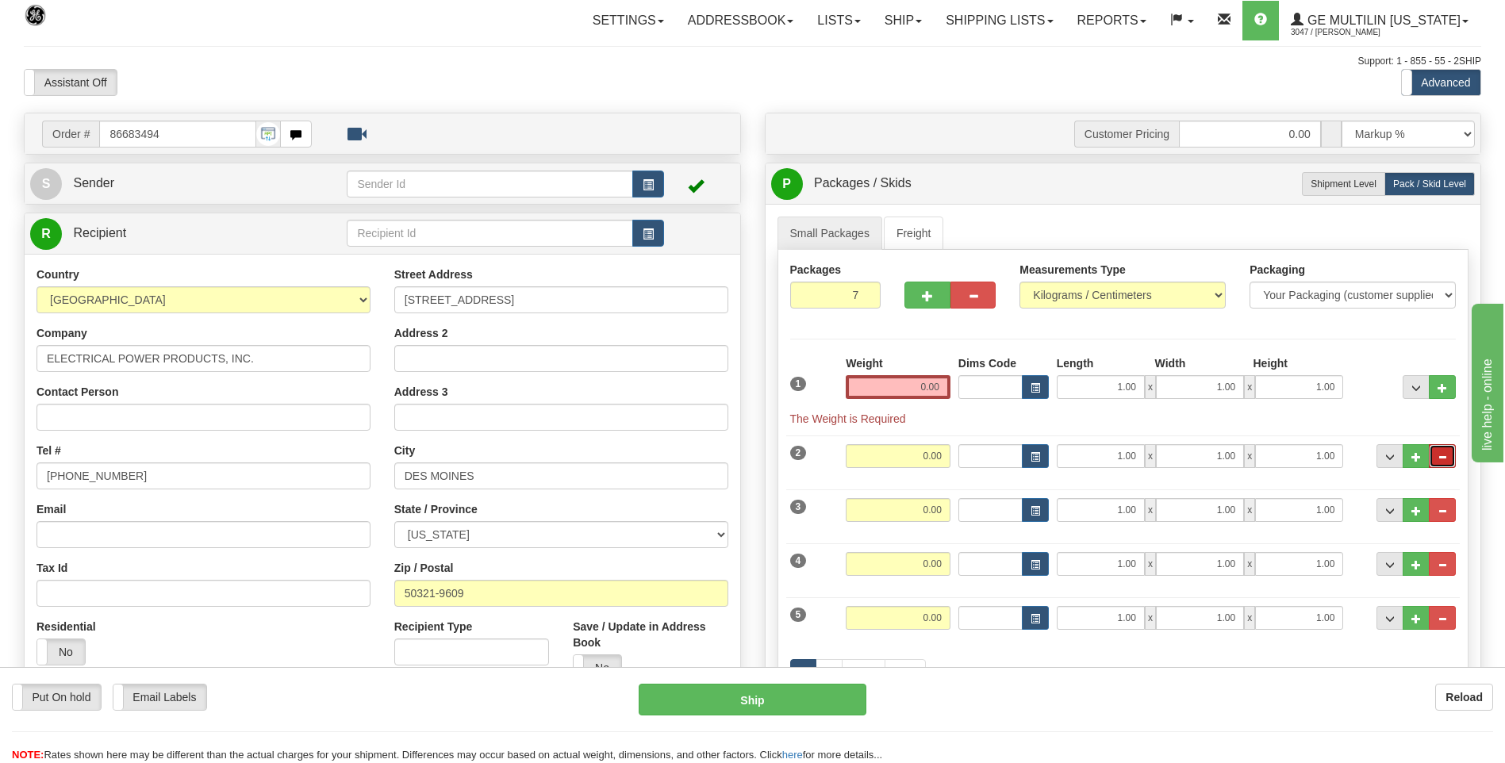
click at [1449, 452] on button "..." at bounding box center [1442, 456] width 27 height 24
click at [1442, 457] on span "..." at bounding box center [1442, 457] width 10 height 9
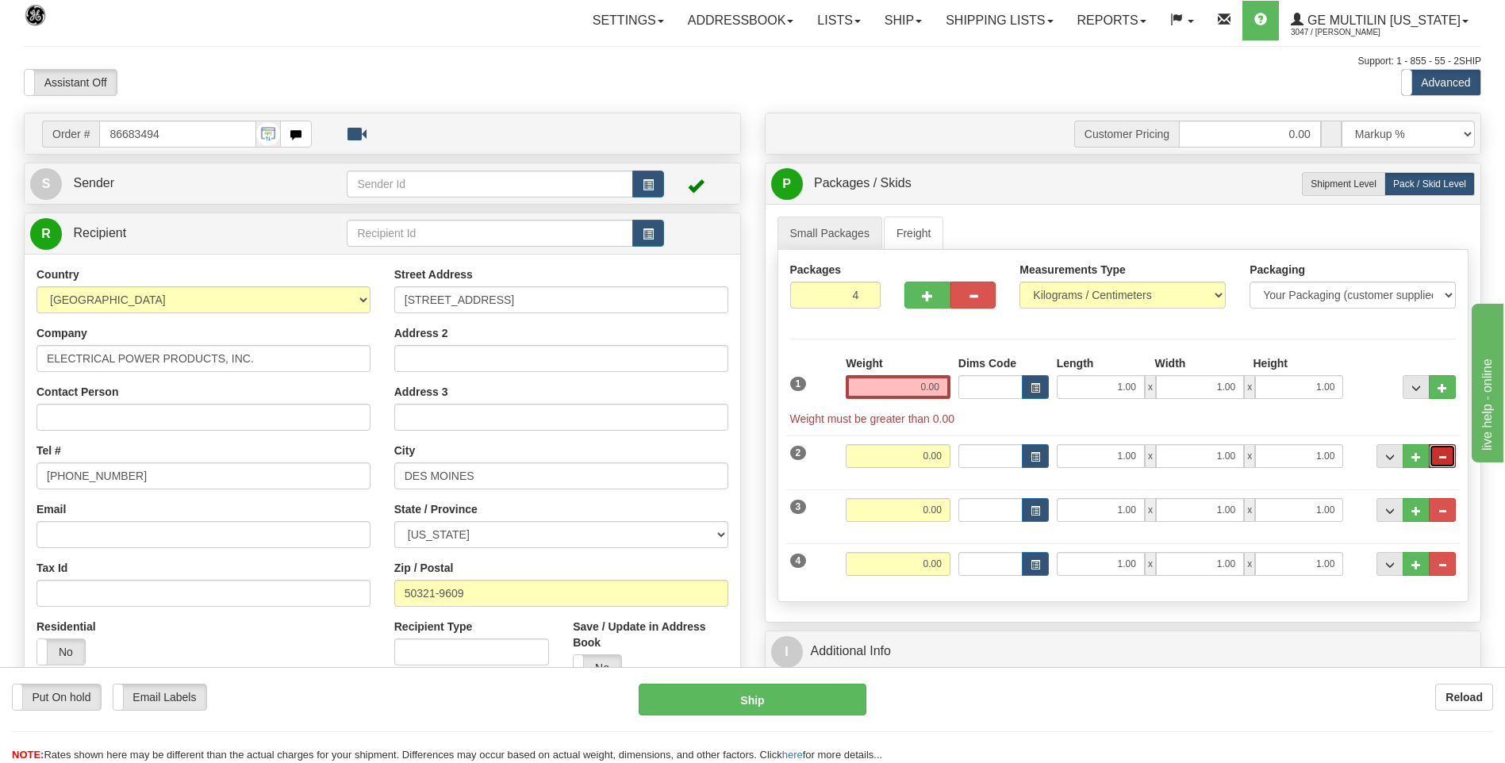
click at [1442, 457] on span "..." at bounding box center [1442, 457] width 10 height 9
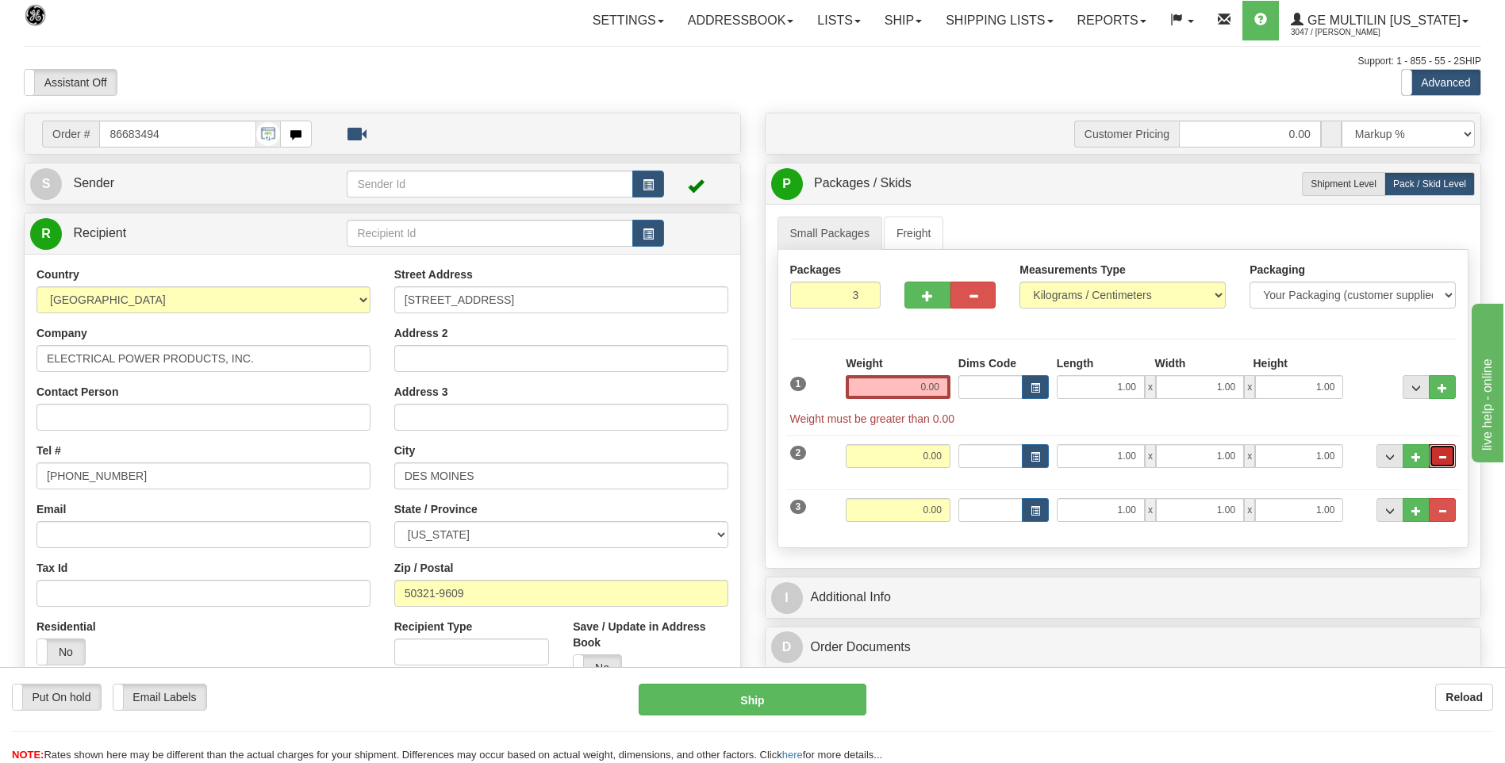
click at [1442, 457] on span "..." at bounding box center [1442, 457] width 10 height 9
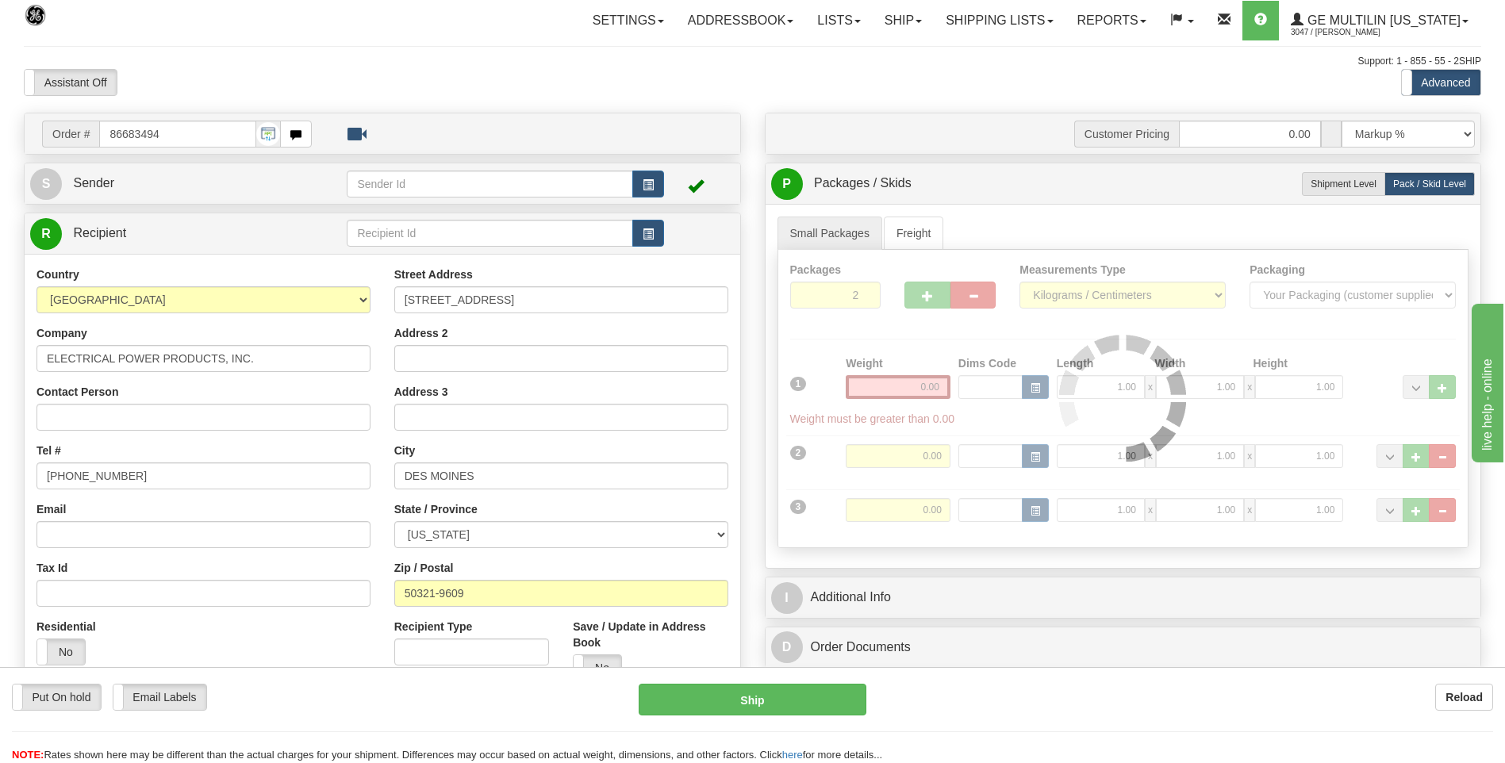
click at [1442, 457] on div at bounding box center [1123, 398] width 690 height 297
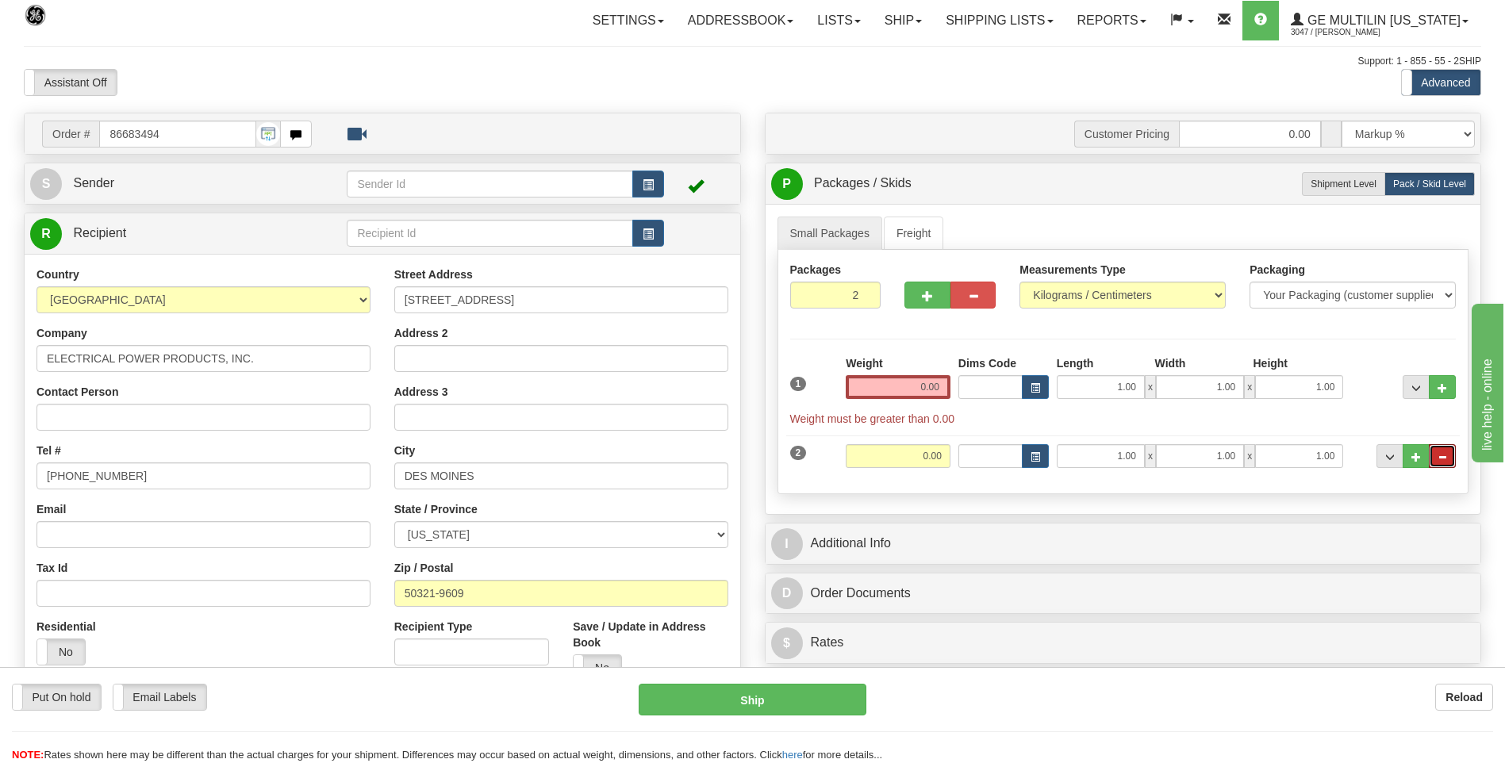
click at [1442, 457] on span "..." at bounding box center [1442, 457] width 10 height 9
type input "1"
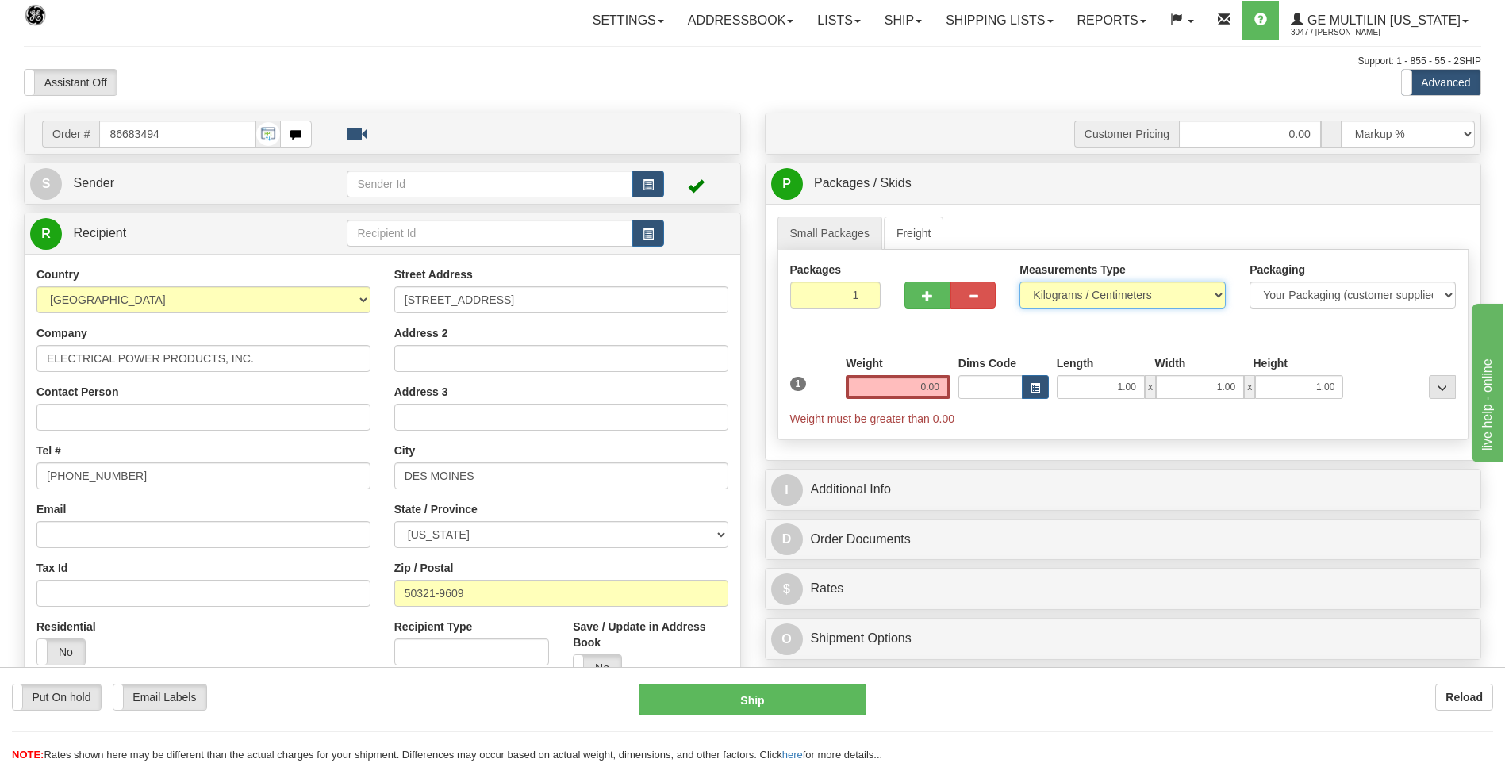
click at [1063, 297] on select "Pounds / Inches Kilograms / Centimeters" at bounding box center [1122, 295] width 206 height 27
select select "0"
click at [1019, 282] on select "Pounds / Inches Kilograms / Centimeters" at bounding box center [1122, 295] width 206 height 27
click at [949, 380] on input "0.00" at bounding box center [898, 387] width 105 height 24
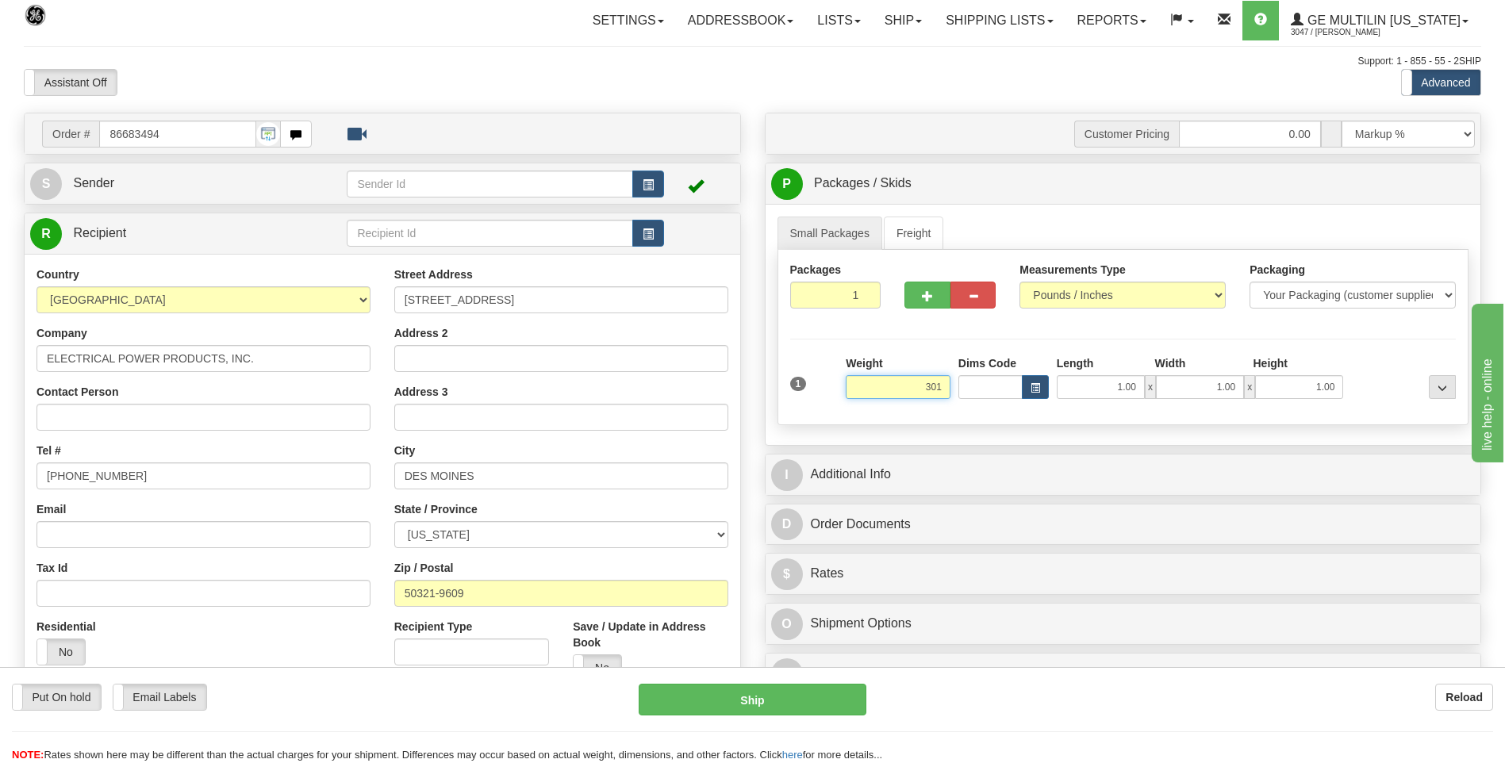
click button "Delete" at bounding box center [0, 0] width 0 height 0
type input "301.00"
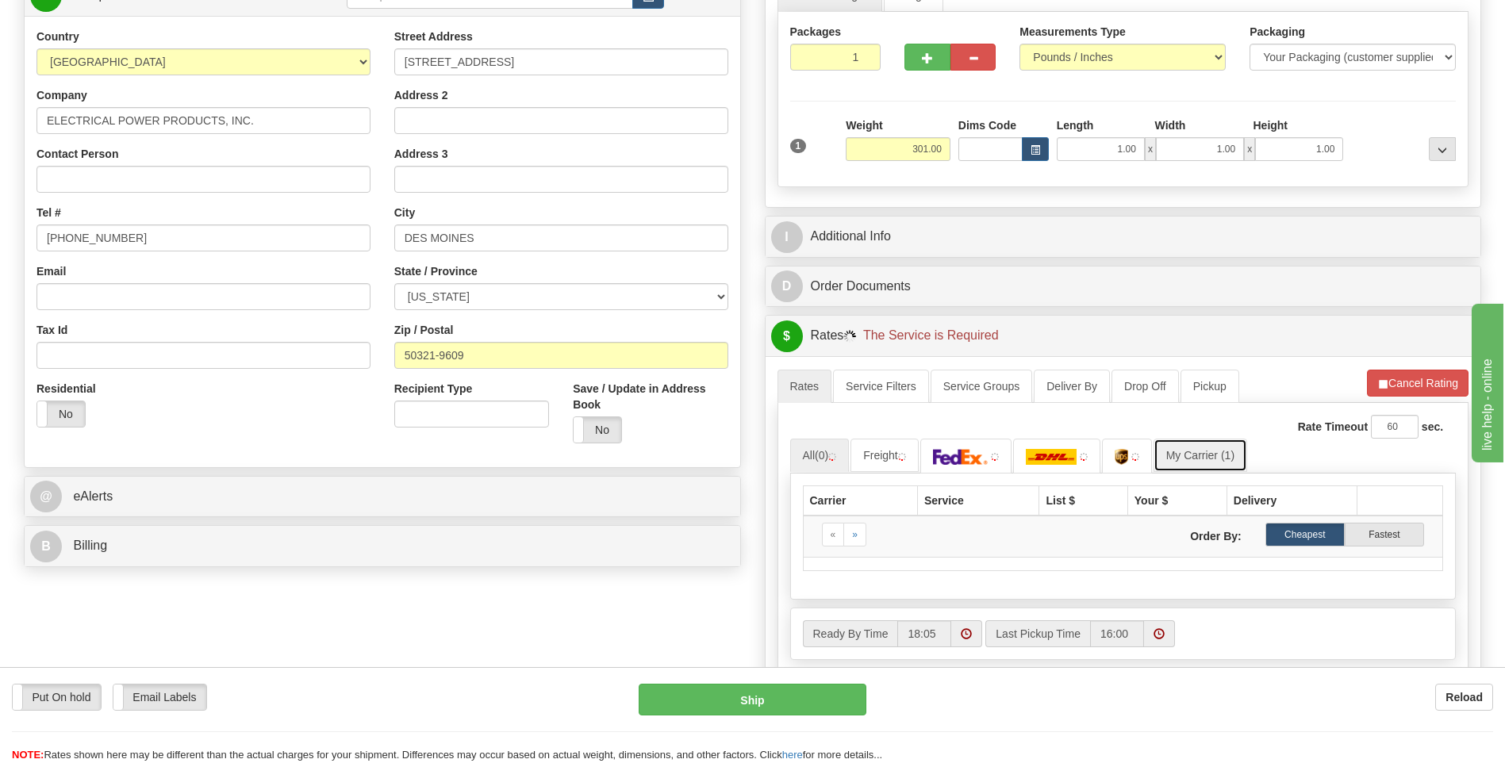
drag, startPoint x: 1183, startPoint y: 447, endPoint x: 1191, endPoint y: 451, distance: 8.9
click at [1185, 448] on link "My Carrier (1)" at bounding box center [1200, 455] width 94 height 33
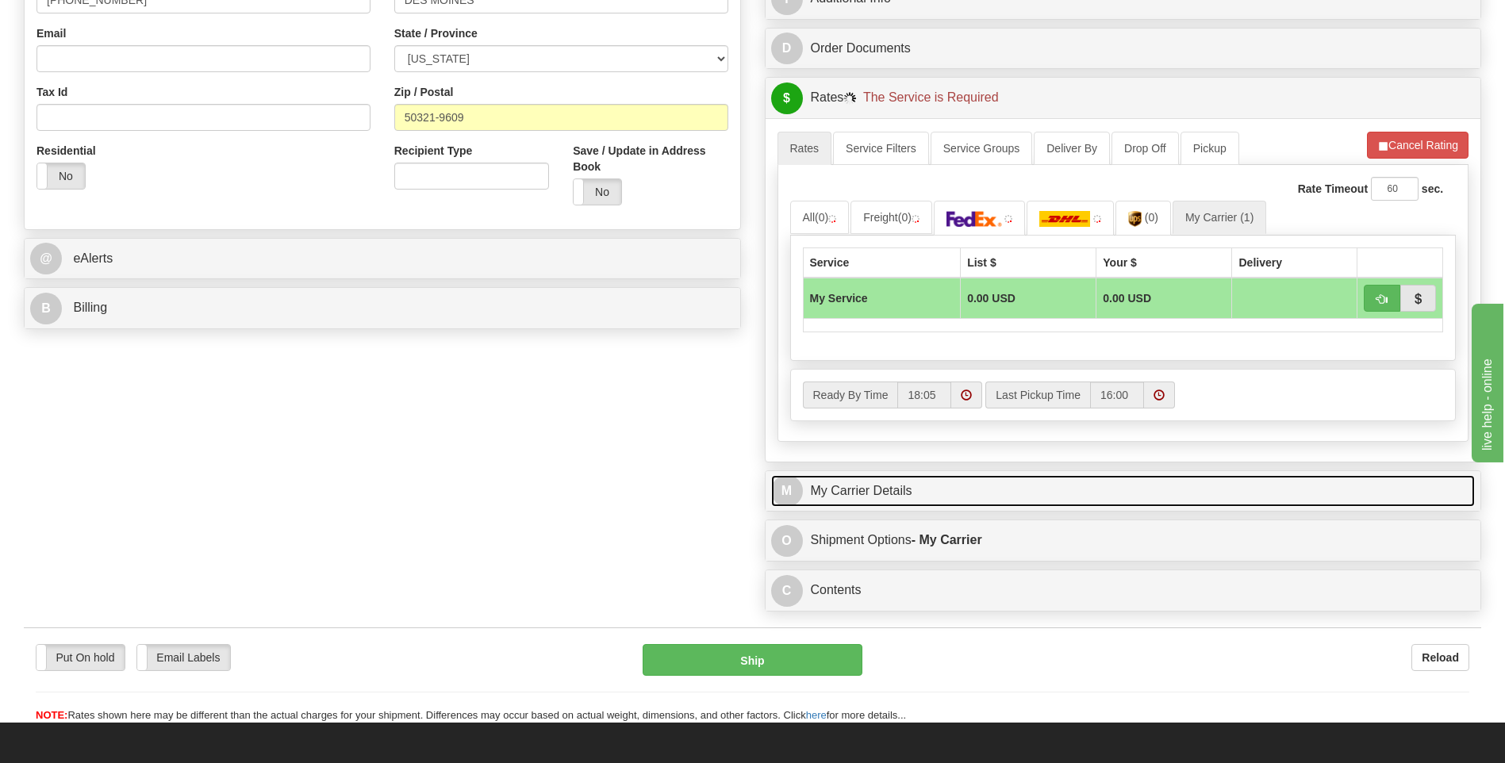
click at [954, 493] on link "M My Carrier Details" at bounding box center [1123, 491] width 704 height 33
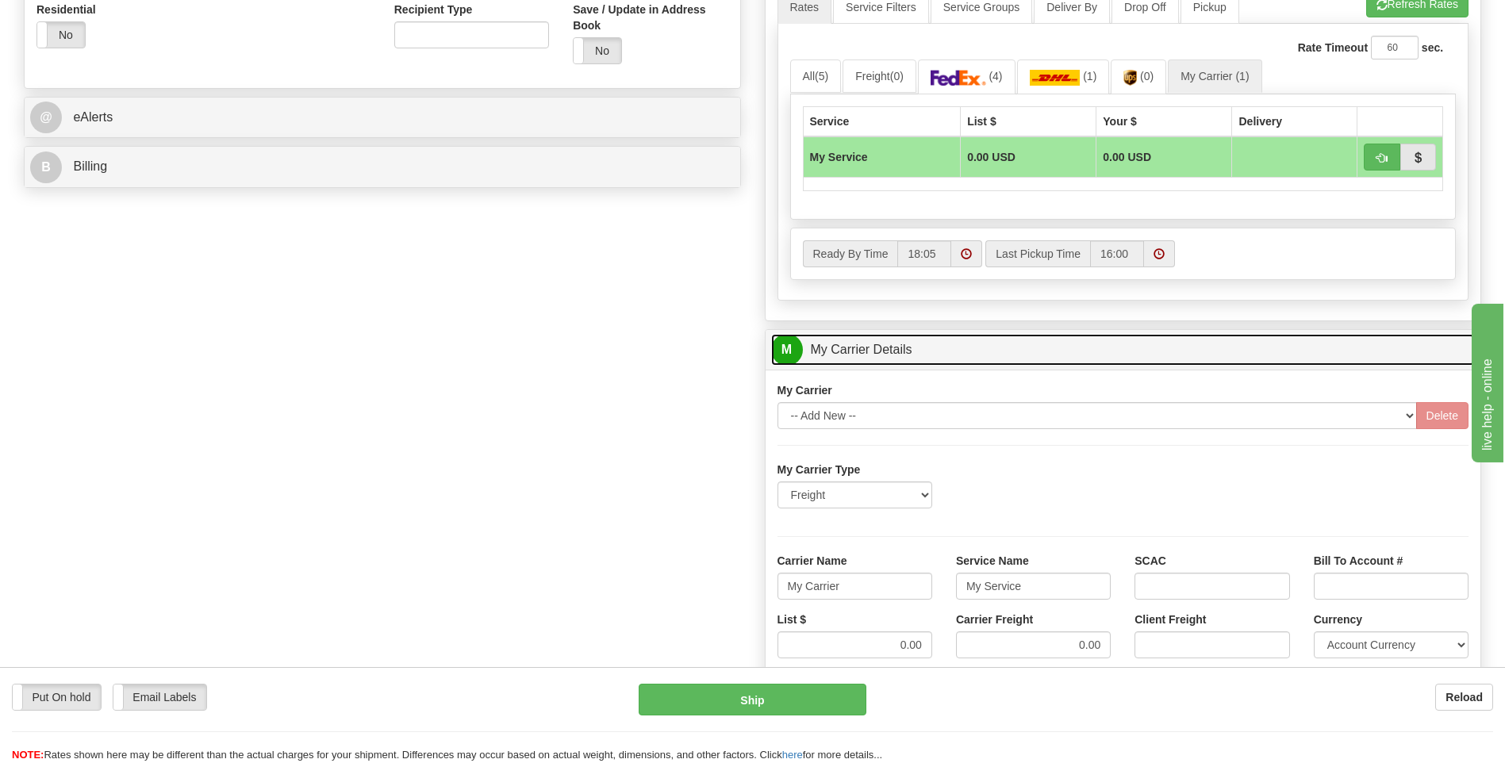
scroll to position [714, 0]
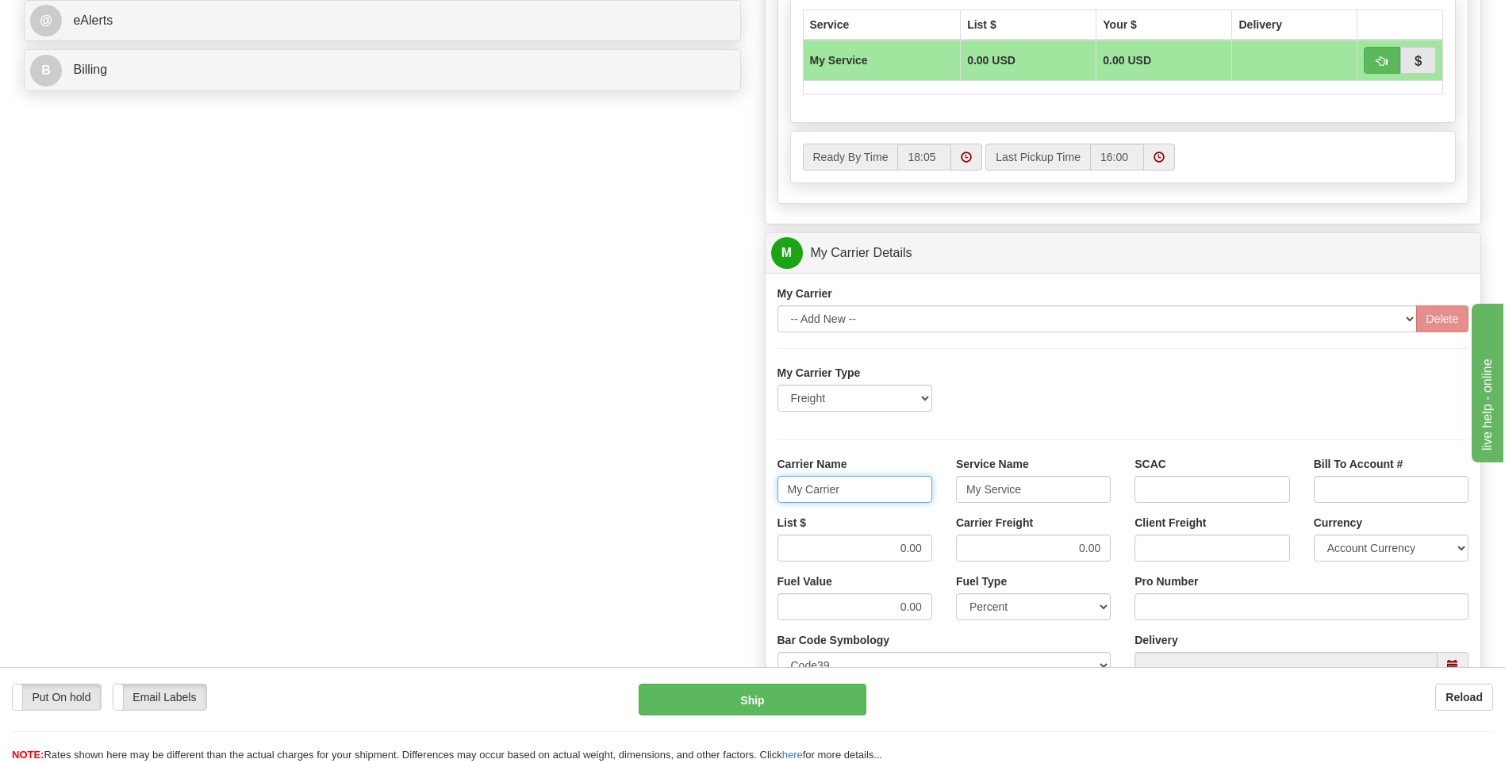
drag, startPoint x: 869, startPoint y: 484, endPoint x: 764, endPoint y: 489, distance: 104.9
click at [765, 489] on div "M My Carrier Details My Carrier -- Add New -- Delete" at bounding box center [1123, 527] width 717 height 590
type input "XPO"
type input ";"
type input "LTL"
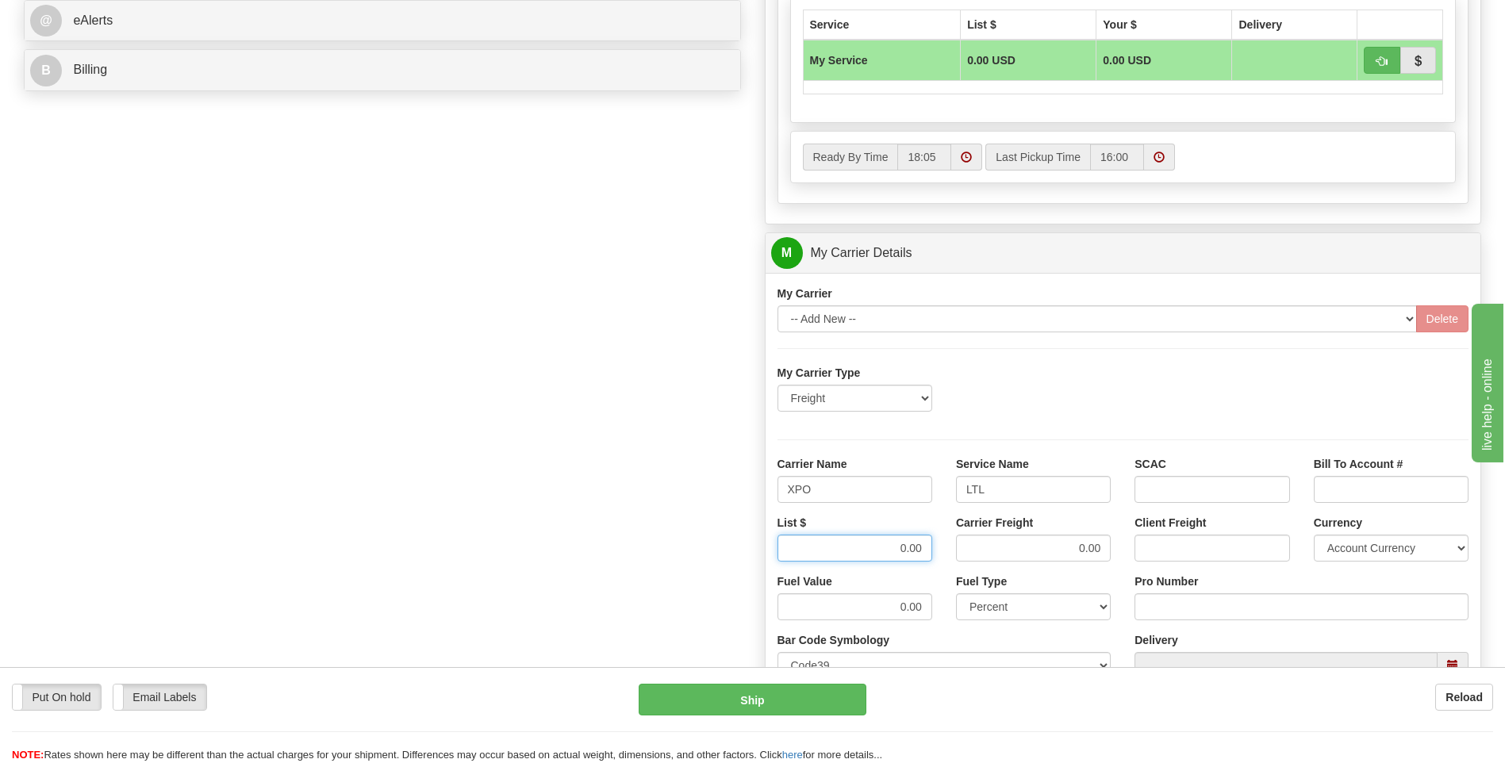
drag, startPoint x: 904, startPoint y: 556, endPoint x: 931, endPoint y: 551, distance: 26.6
click at [931, 551] on input "0.00" at bounding box center [854, 548] width 155 height 27
type input "385"
click at [1199, 596] on input "Pro Number" at bounding box center [1301, 606] width 334 height 27
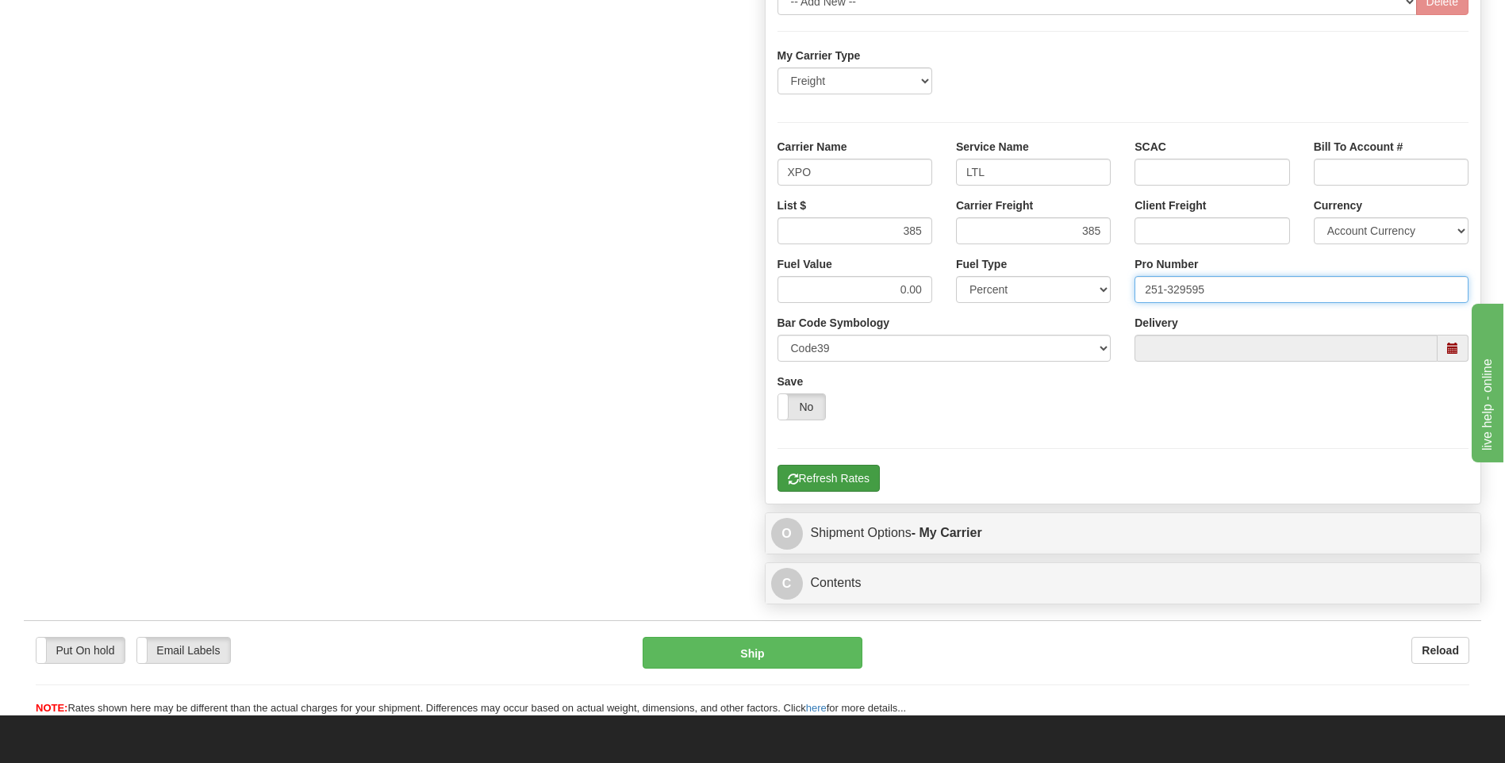
type input "251-329595"
click at [850, 485] on button "Refresh Rates" at bounding box center [828, 478] width 102 height 27
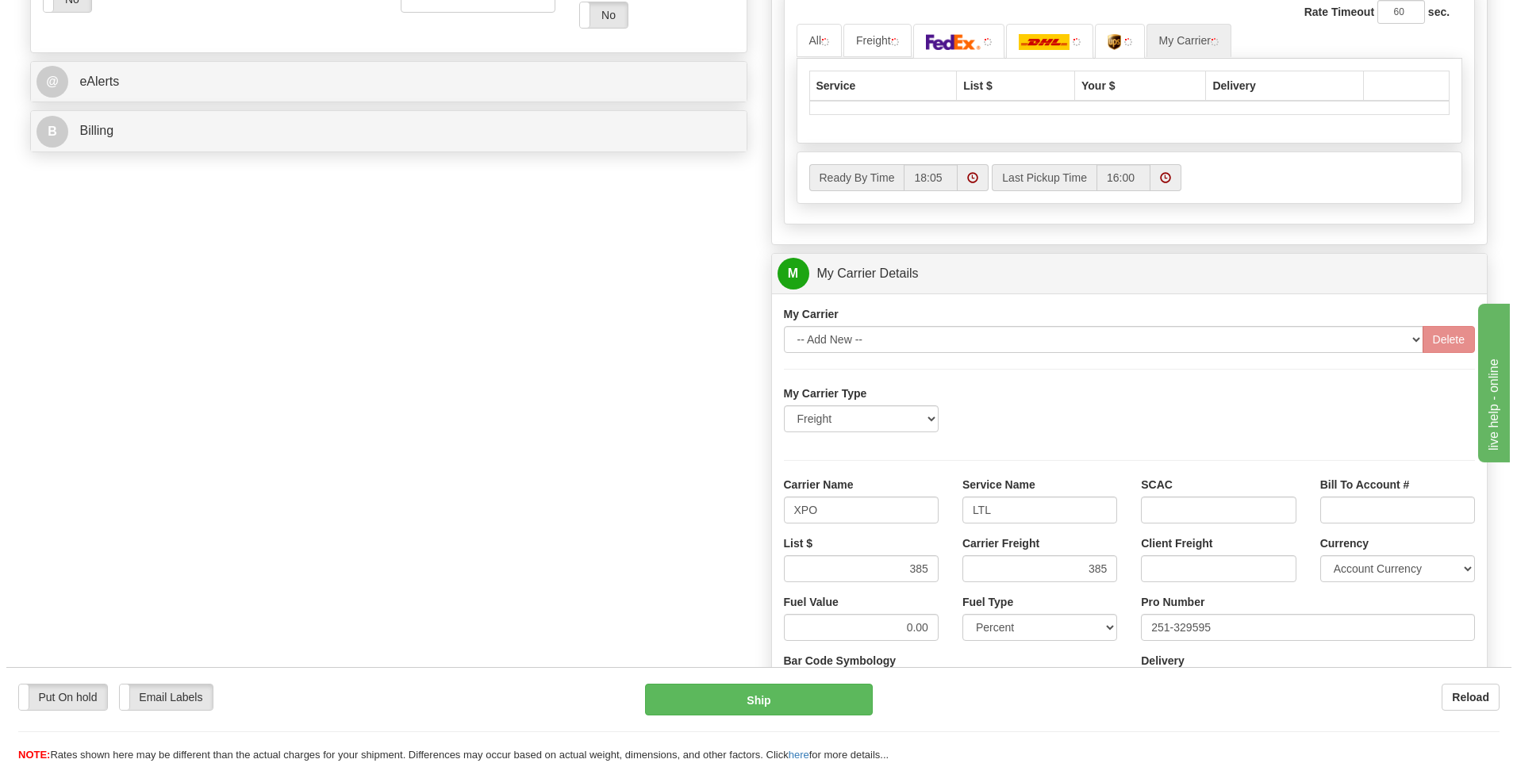
scroll to position [356, 0]
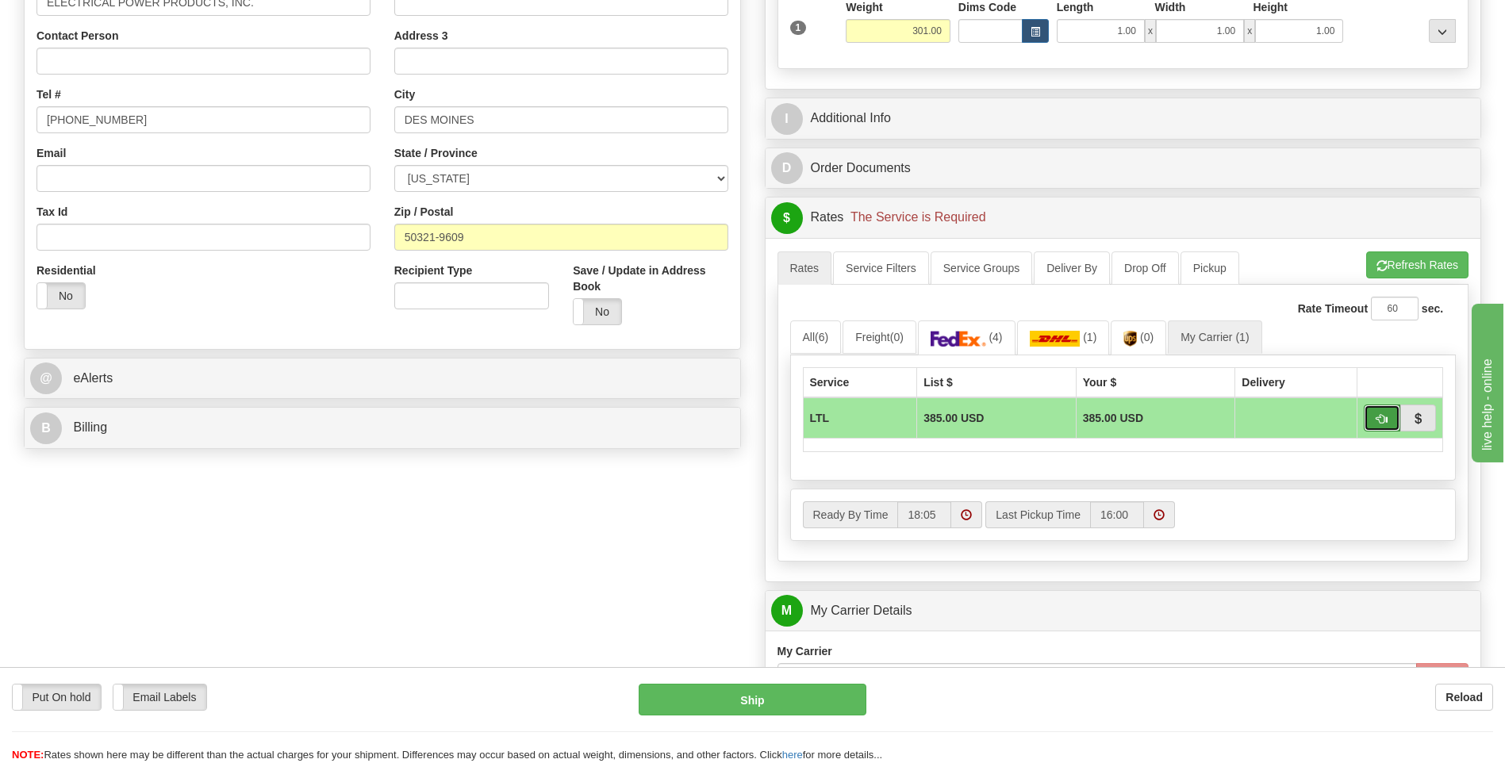
click at [1376, 416] on span "button" at bounding box center [1381, 419] width 11 height 10
type input "00"
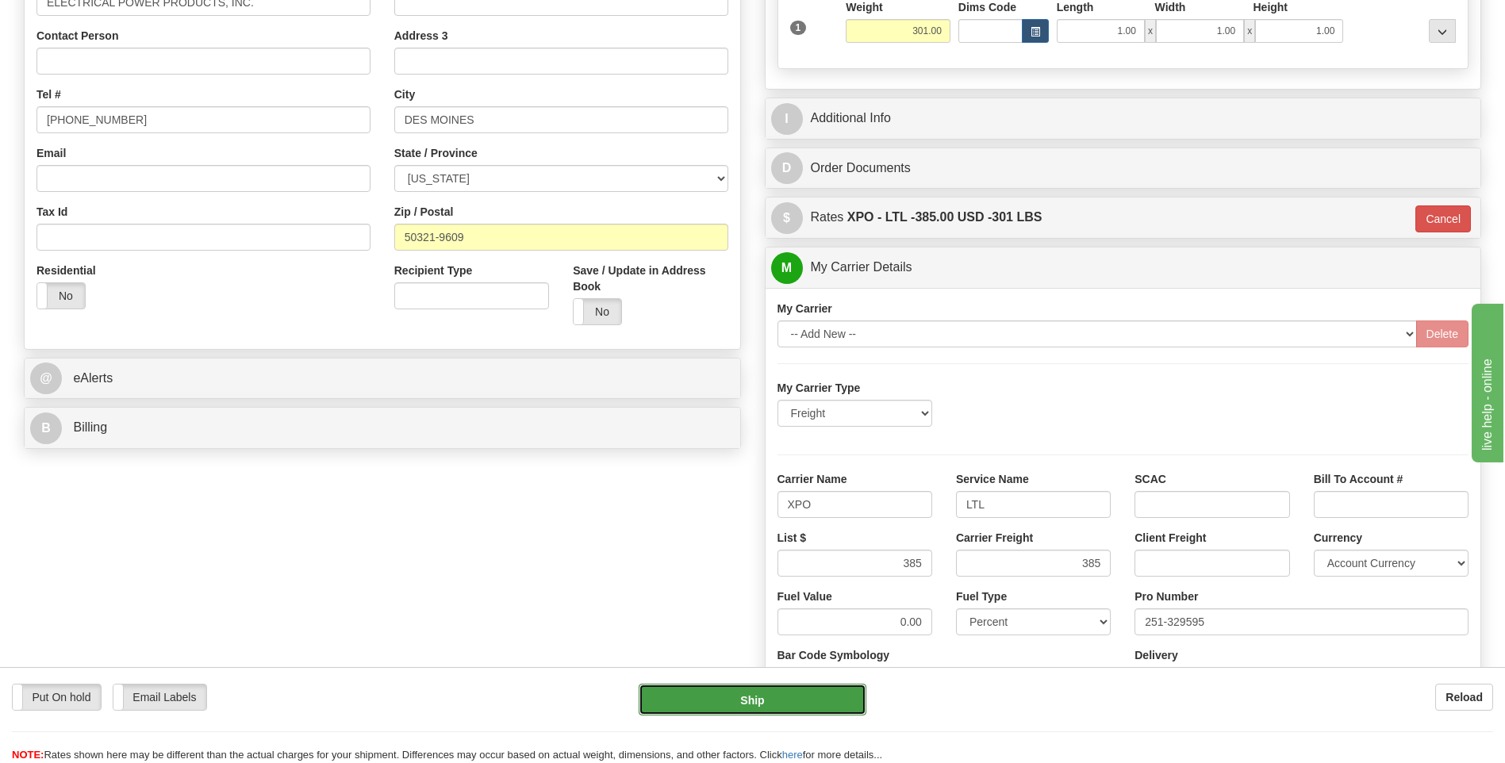
click at [800, 704] on button "Ship" at bounding box center [752, 700] width 227 height 32
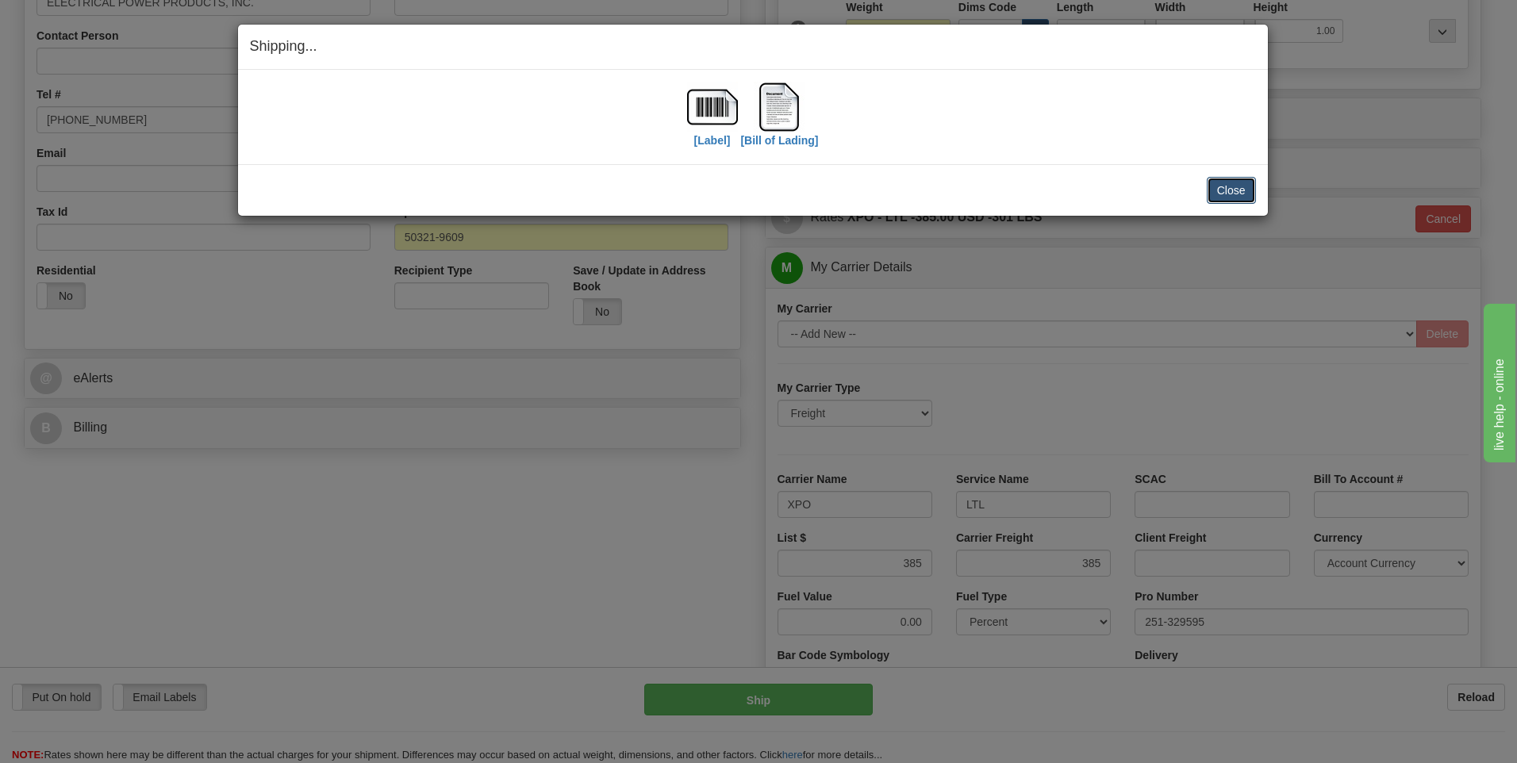
click at [1213, 185] on button "Close" at bounding box center [1231, 190] width 49 height 27
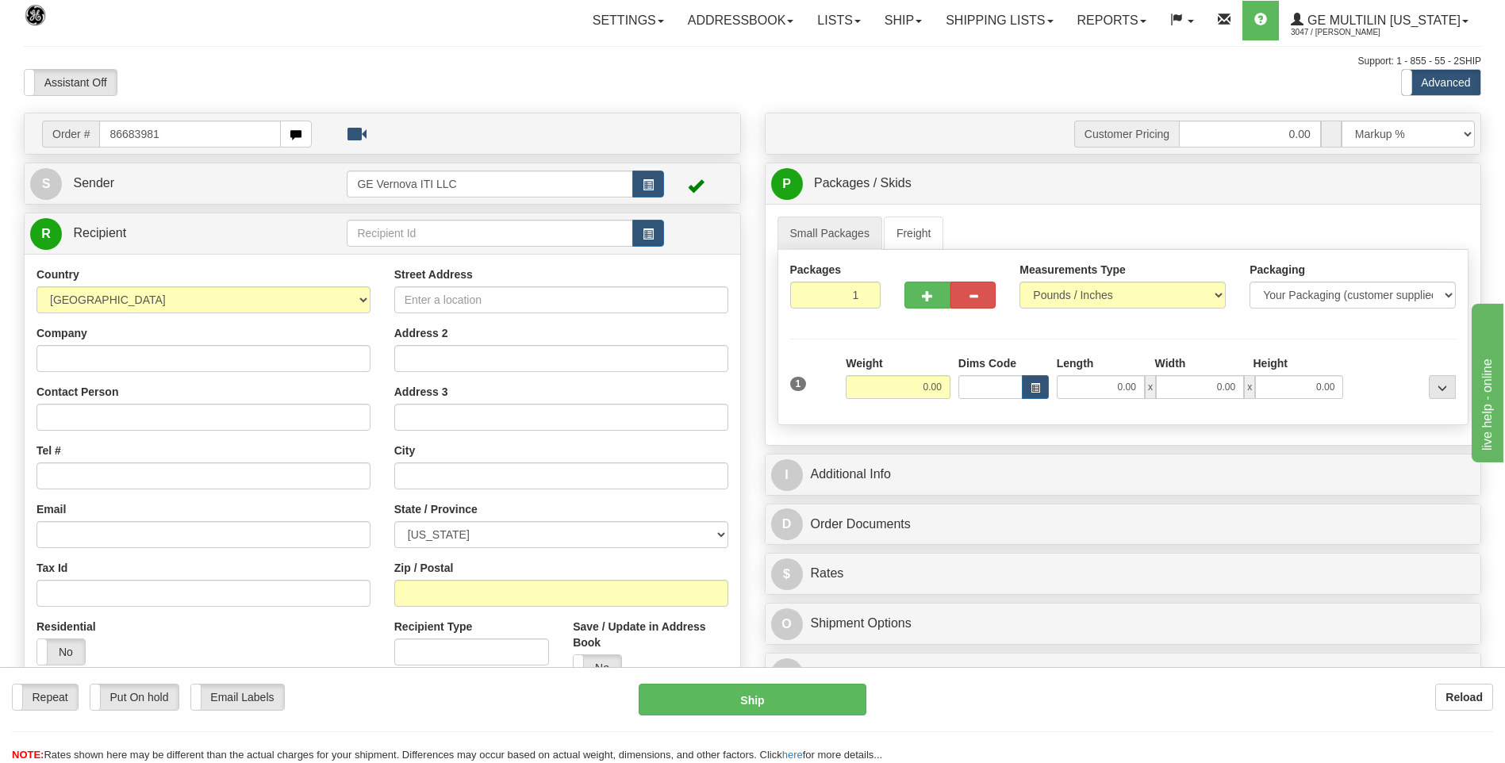
type input "86683981"
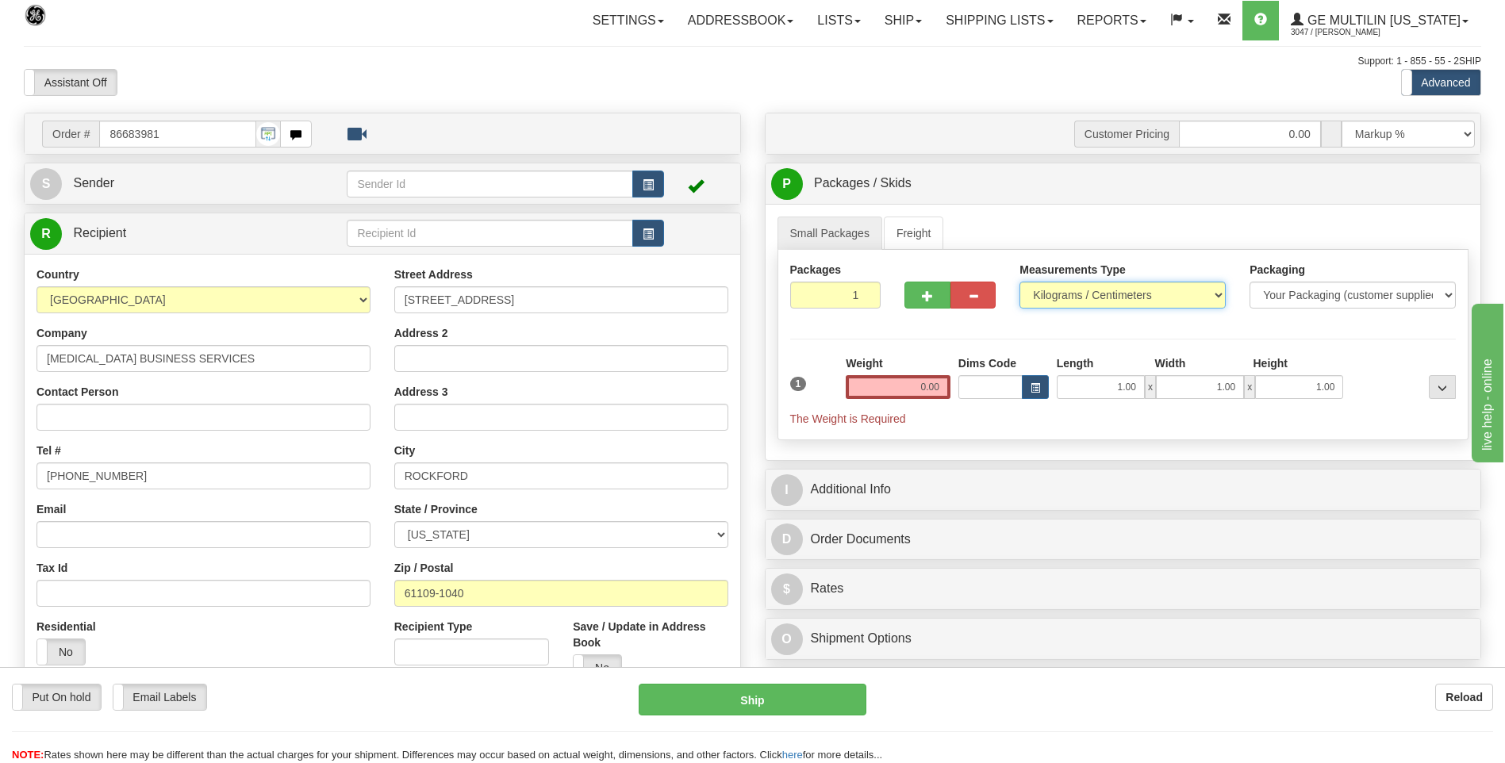
click at [1078, 299] on select "Pounds / Inches Kilograms / Centimeters" at bounding box center [1122, 295] width 206 height 27
select select "0"
click at [1019, 282] on select "Pounds / Inches Kilograms / Centimeters" at bounding box center [1122, 295] width 206 height 27
click at [949, 385] on div "Weight 0.00" at bounding box center [898, 383] width 113 height 56
click at [943, 388] on input "0.00" at bounding box center [898, 387] width 105 height 24
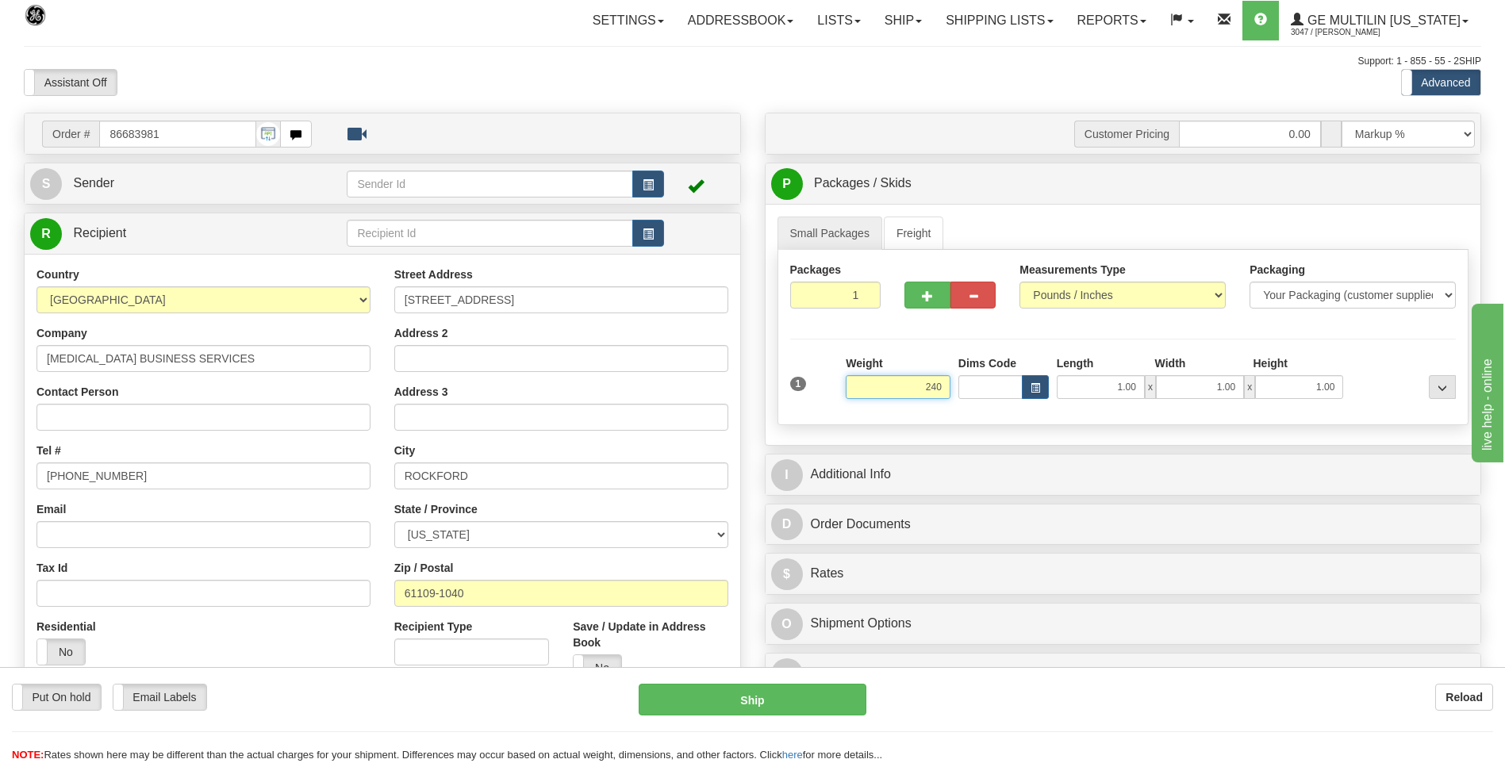
click button "Delete" at bounding box center [0, 0] width 0 height 0
type input "240.00"
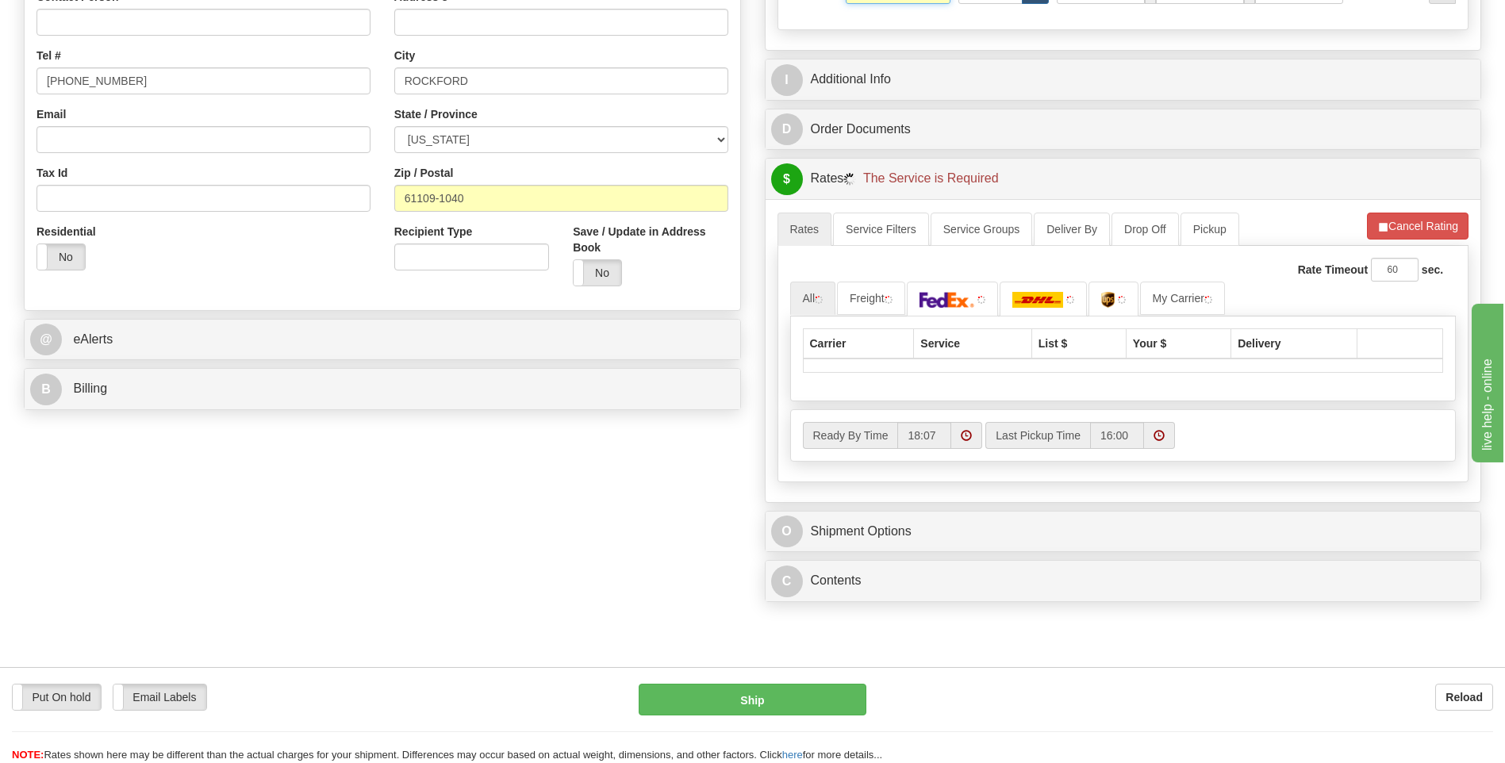
scroll to position [397, 0]
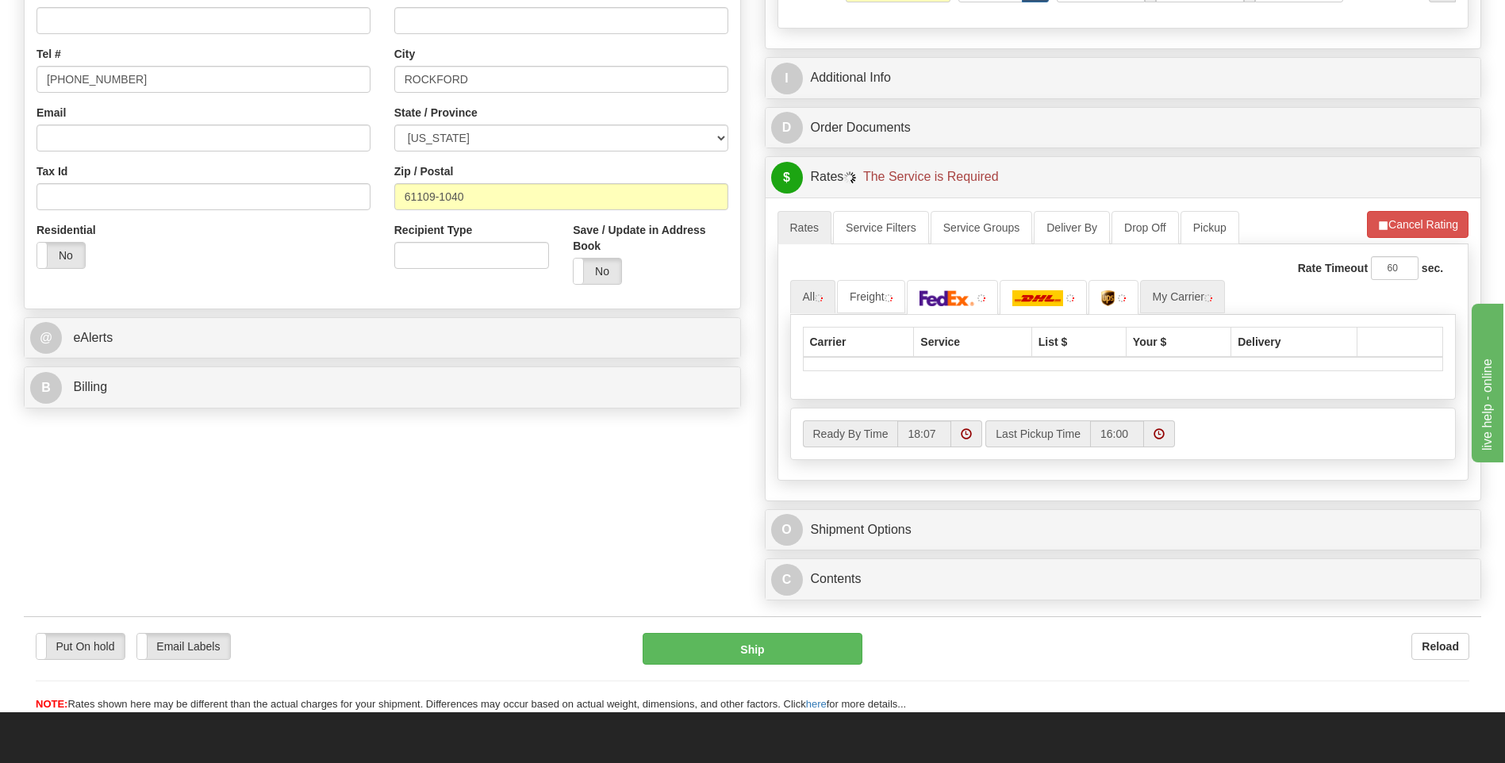
click at [1199, 317] on div "Carrier Service List $ Your $ Delivery" at bounding box center [1123, 357] width 666 height 85
click at [1199, 307] on link "My Carrier" at bounding box center [1182, 296] width 85 height 33
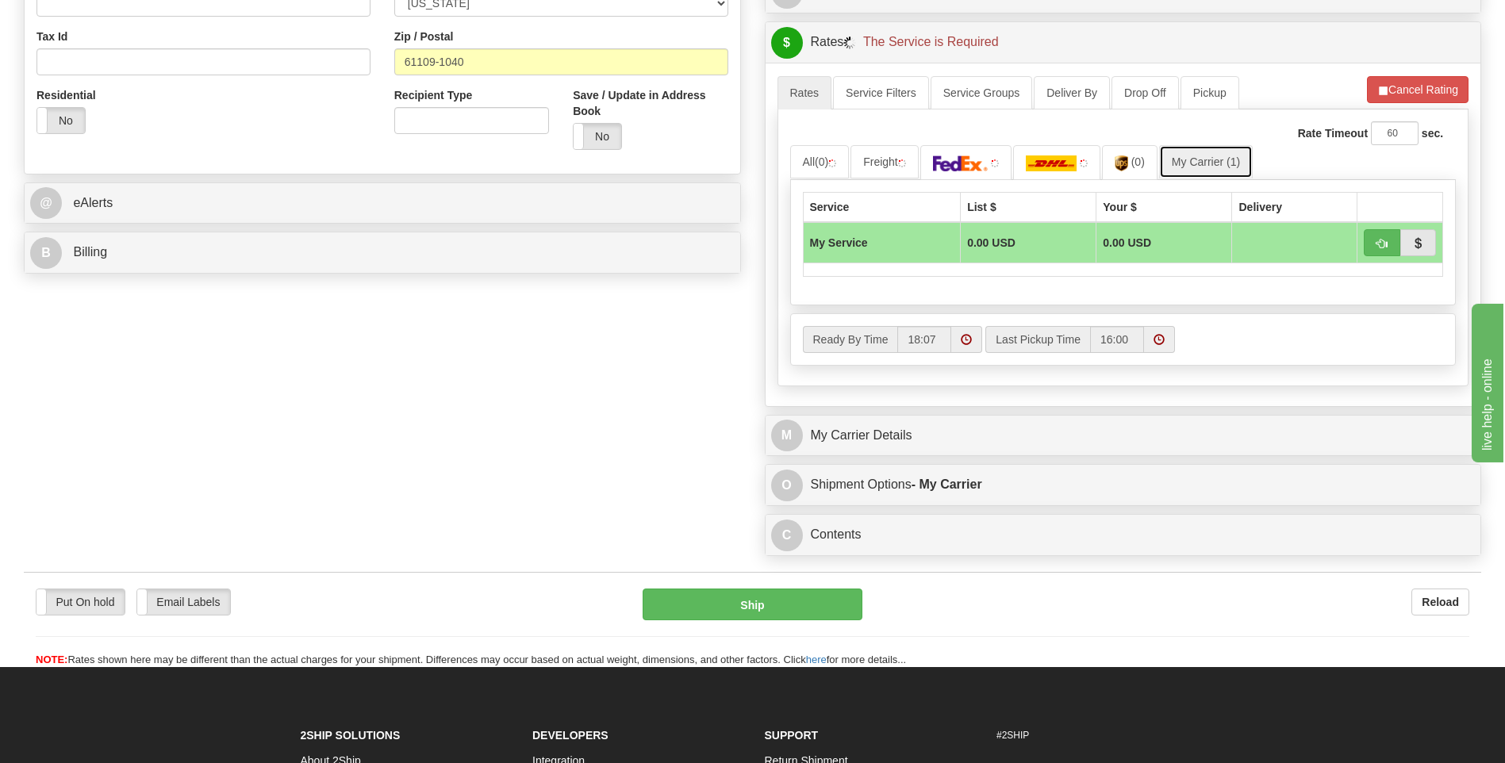
scroll to position [714, 0]
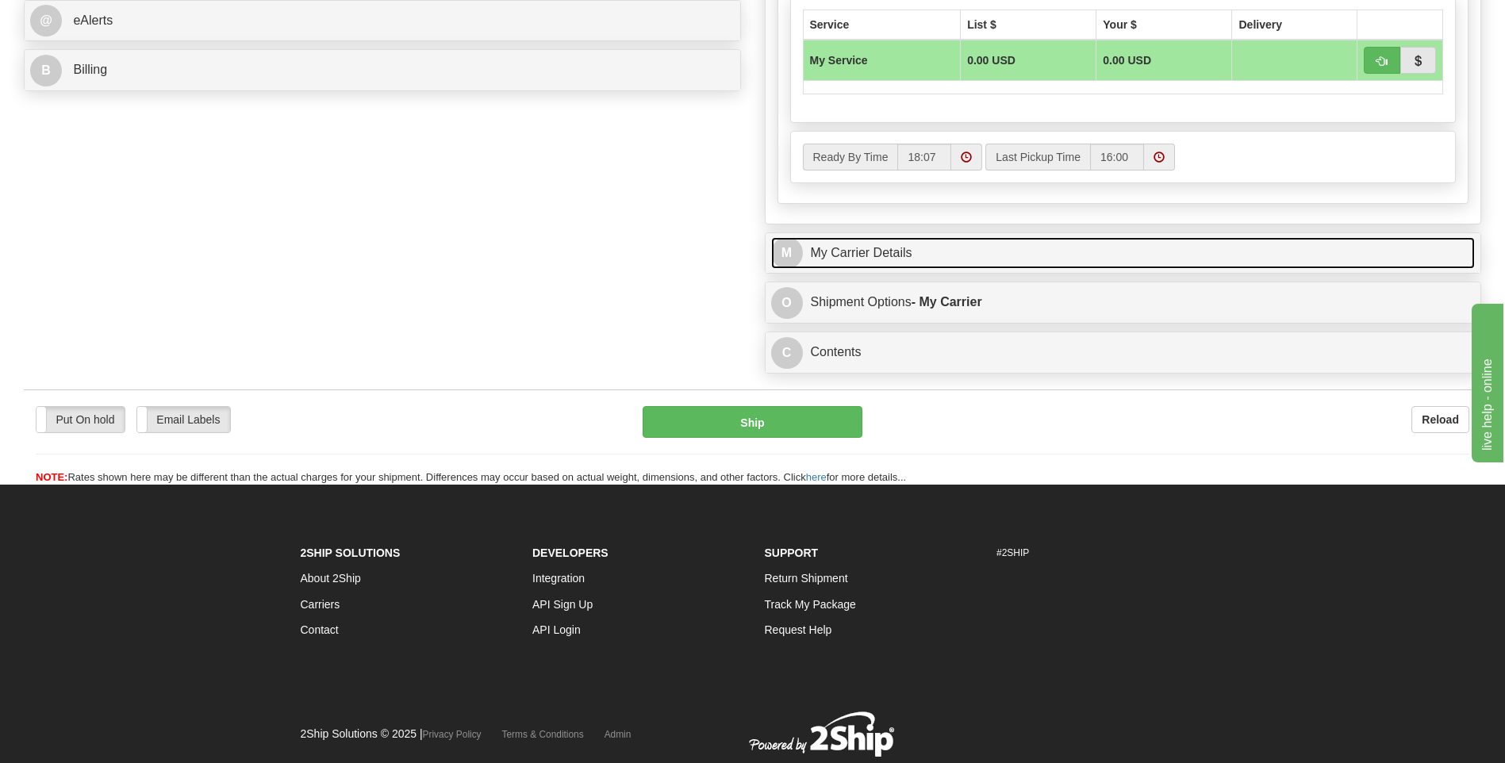
click at [874, 237] on link "M My Carrier Details" at bounding box center [1123, 253] width 704 height 33
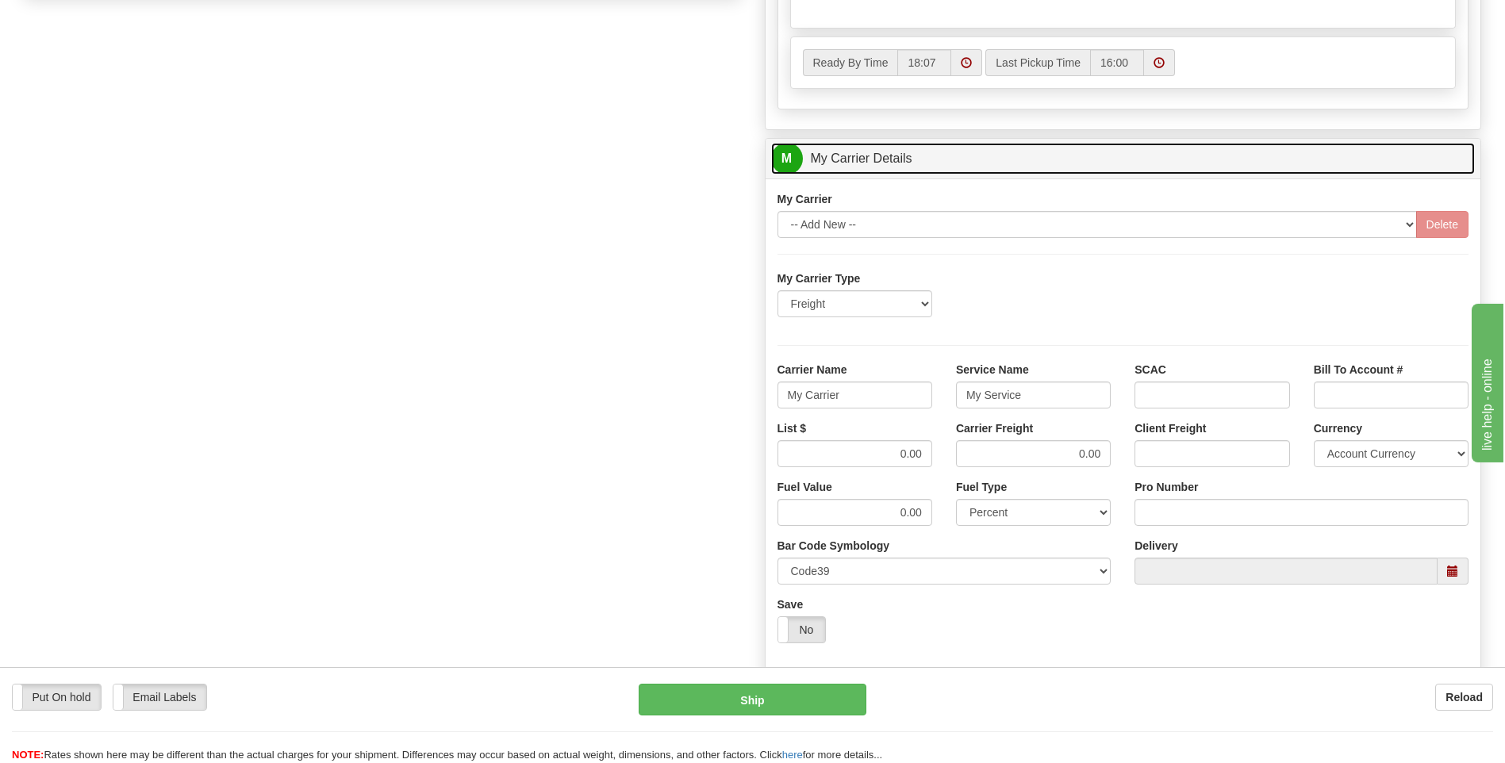
scroll to position [873, 0]
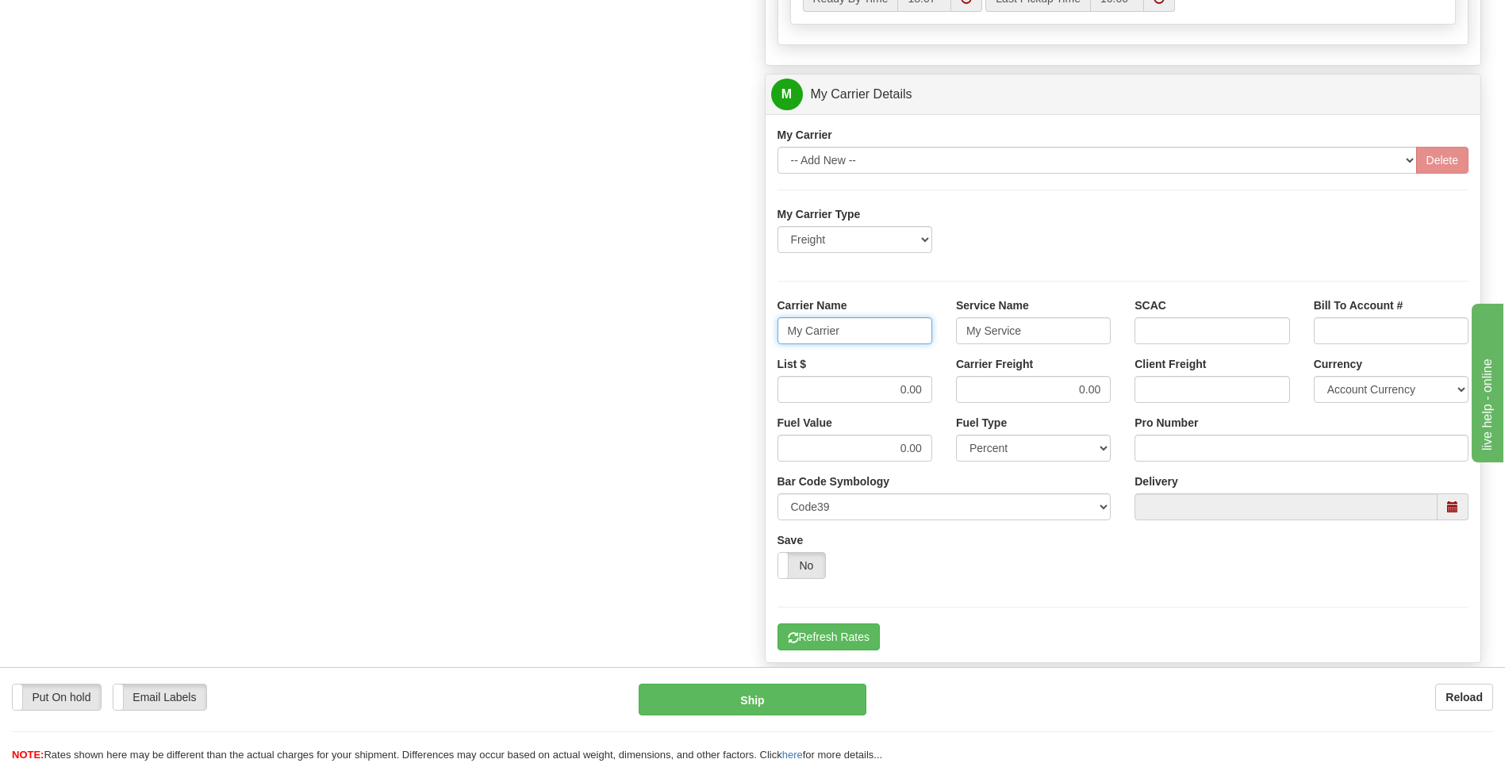
drag, startPoint x: 863, startPoint y: 336, endPoint x: 736, endPoint y: 340, distance: 127.0
click at [736, 340] on div "Order # 86683981 S Sender" at bounding box center [752, 5] width 1481 height 1531
type input "AVERI"
type input "LTL"
drag, startPoint x: 877, startPoint y: 395, endPoint x: 961, endPoint y: 404, distance: 84.5
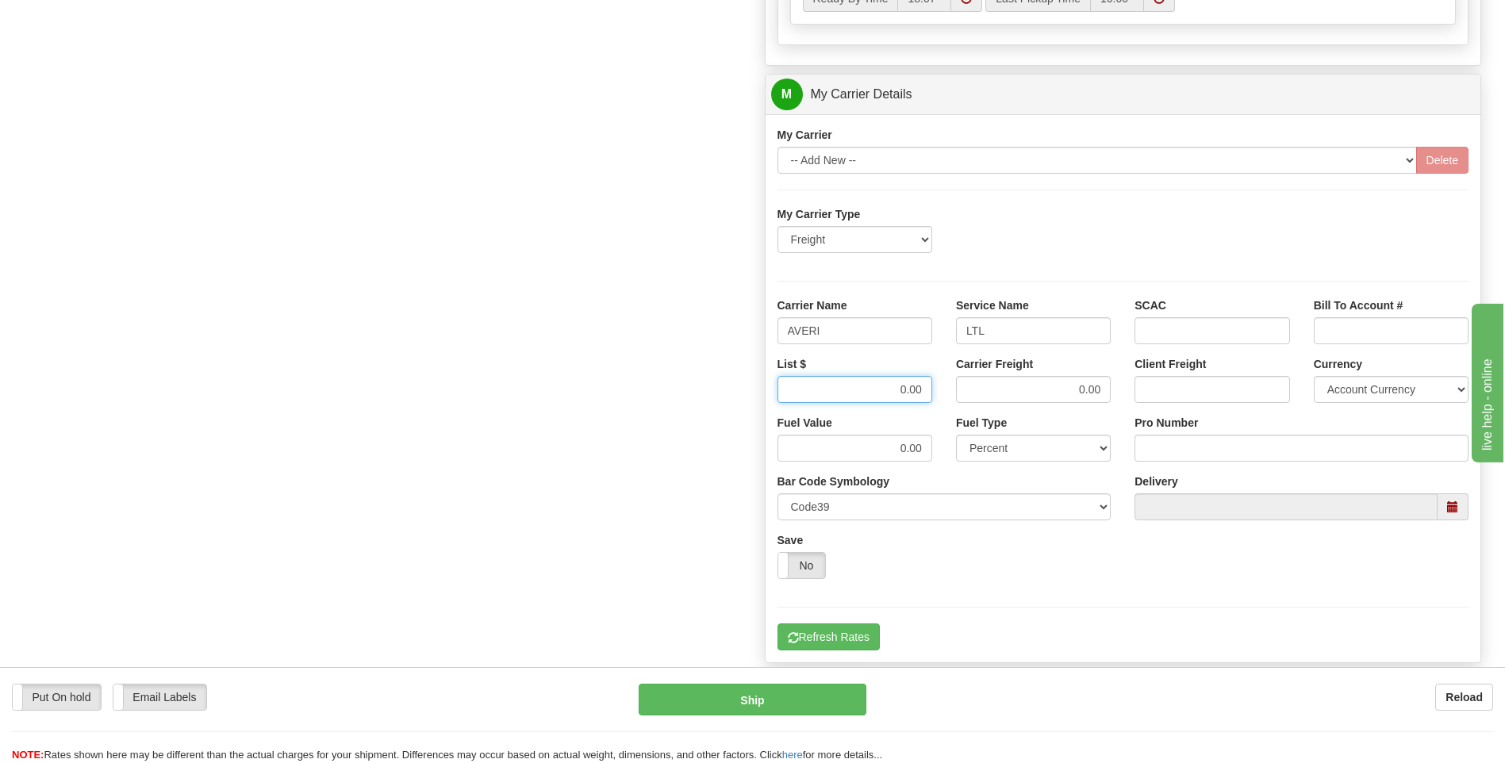
click at [961, 404] on div "List $ 0.00 Carrier Freight 0.00 Client Freight Currency Account Currency ARN A…" at bounding box center [1124, 385] width 716 height 59
type input "320"
click at [1190, 452] on input "Pro Number" at bounding box center [1301, 448] width 334 height 27
type input "0760160888"
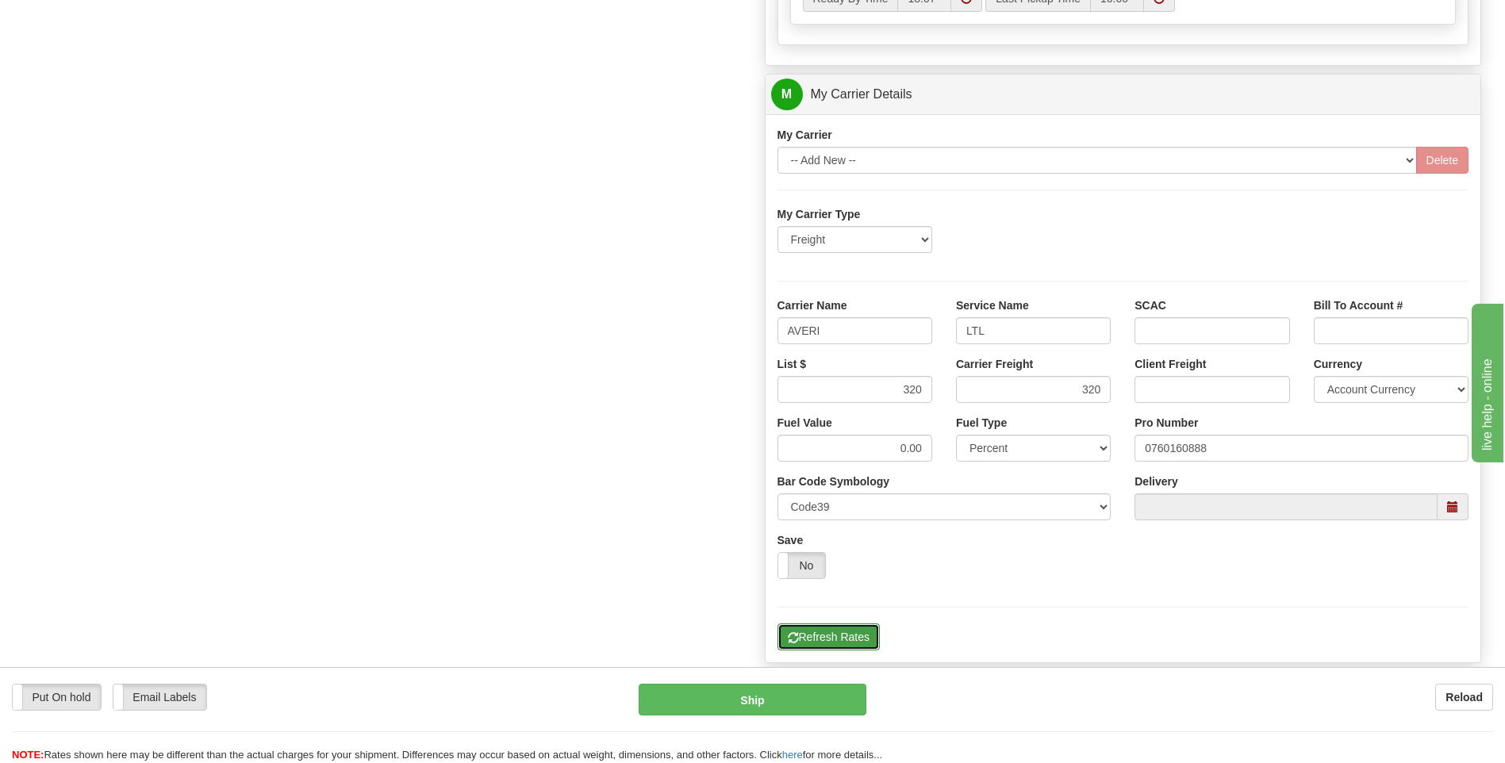
click at [851, 643] on button "Refresh Rates" at bounding box center [828, 637] width 102 height 27
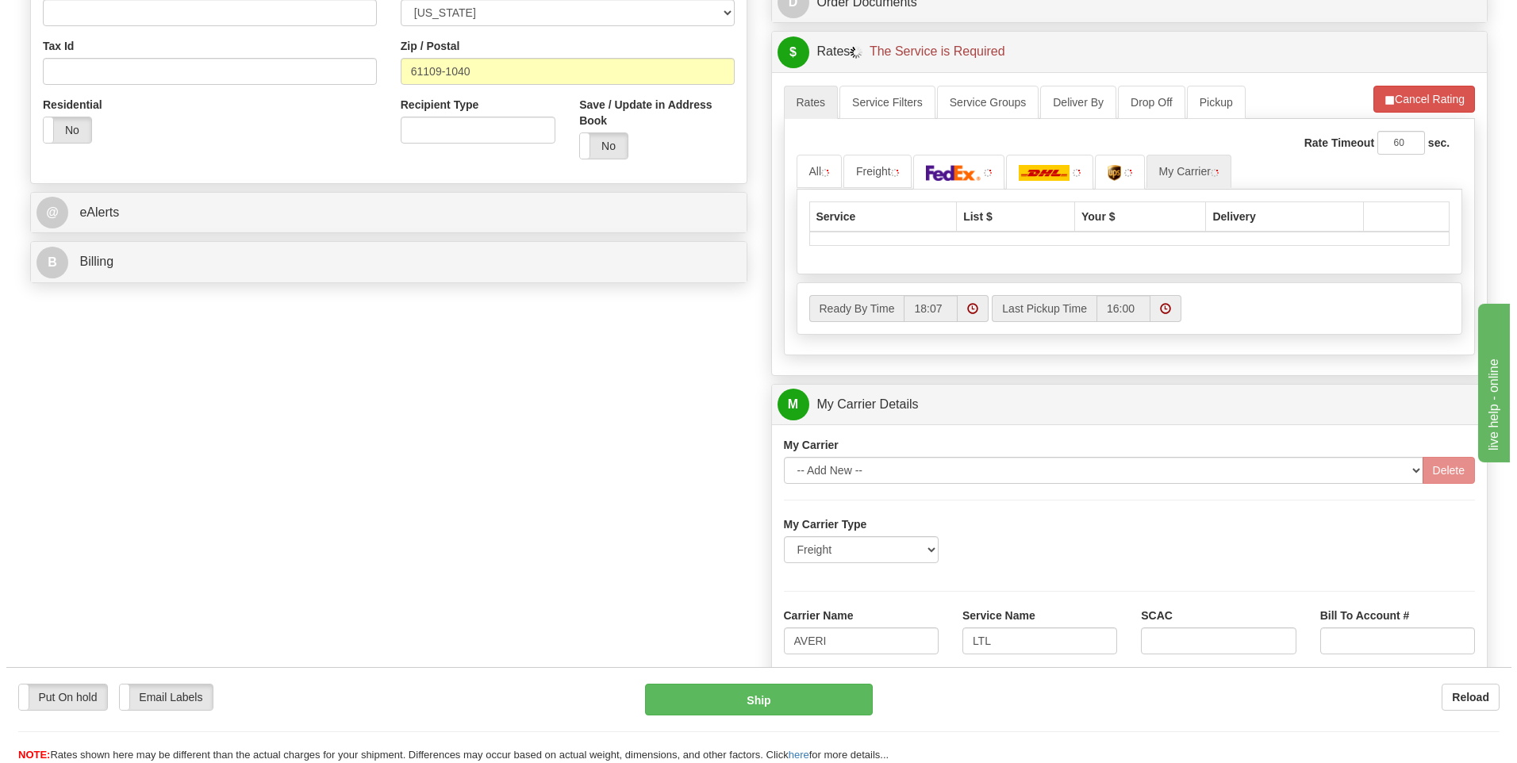
scroll to position [198, 0]
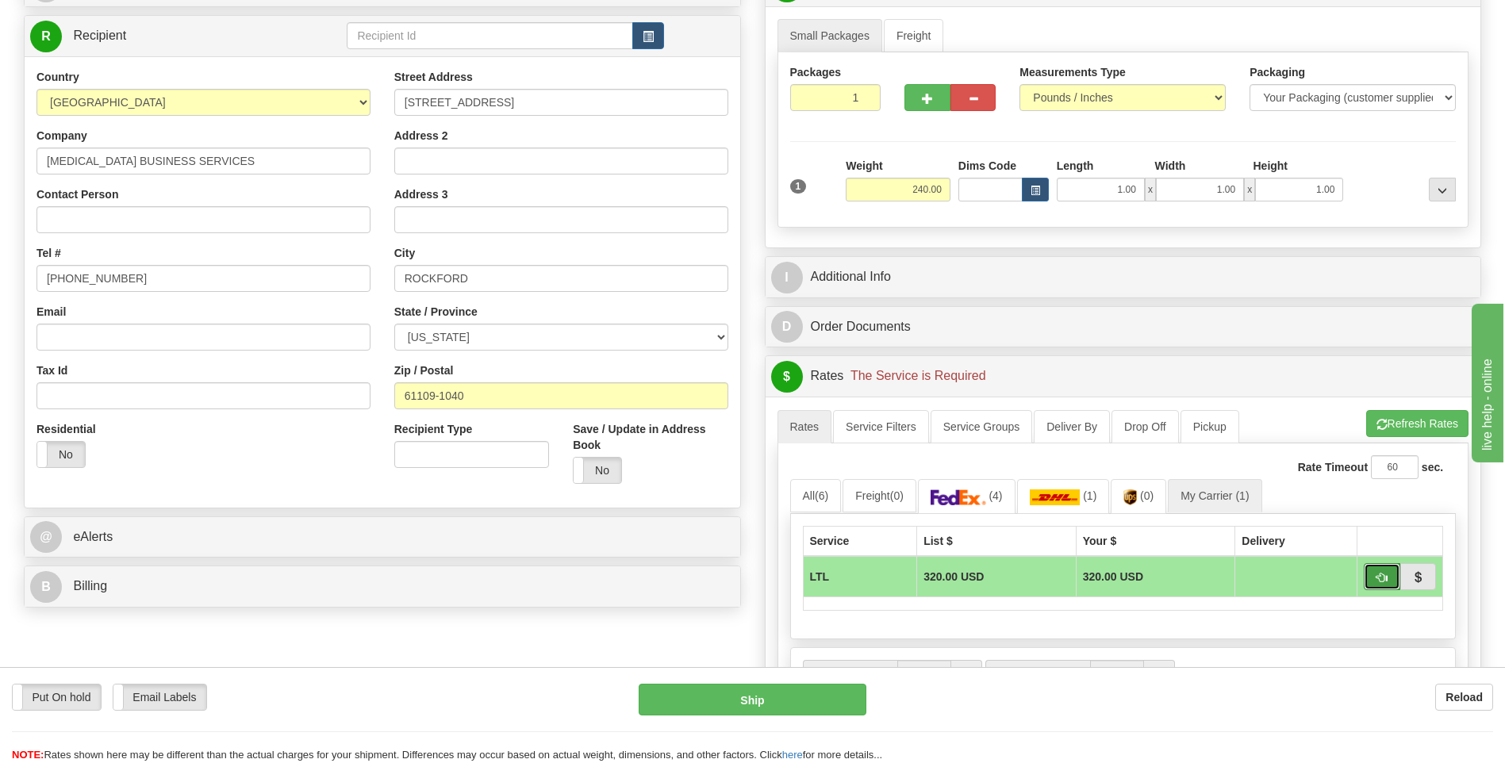
click at [1383, 571] on button "button" at bounding box center [1382, 576] width 36 height 27
type input "00"
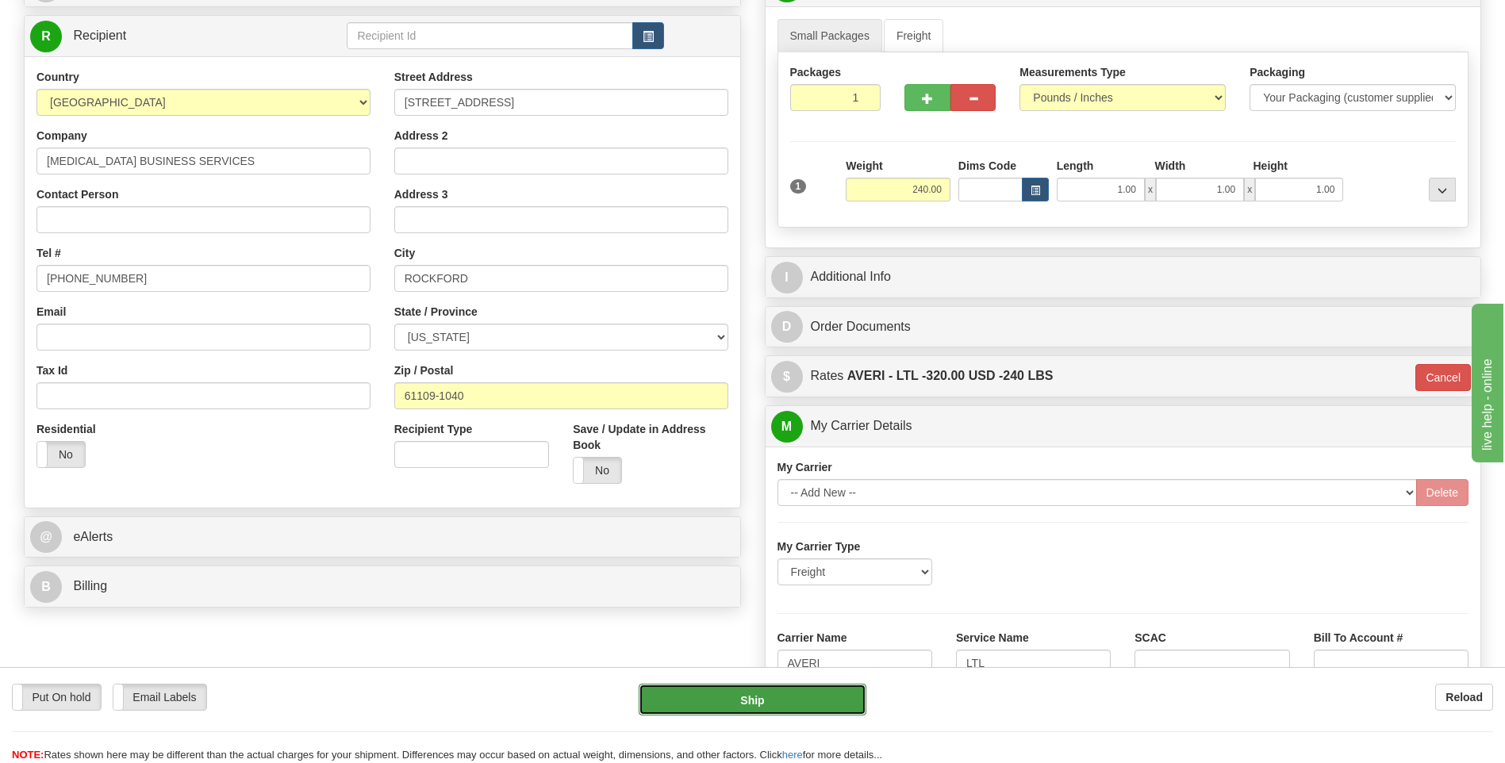
click at [816, 697] on button "Ship" at bounding box center [752, 700] width 227 height 32
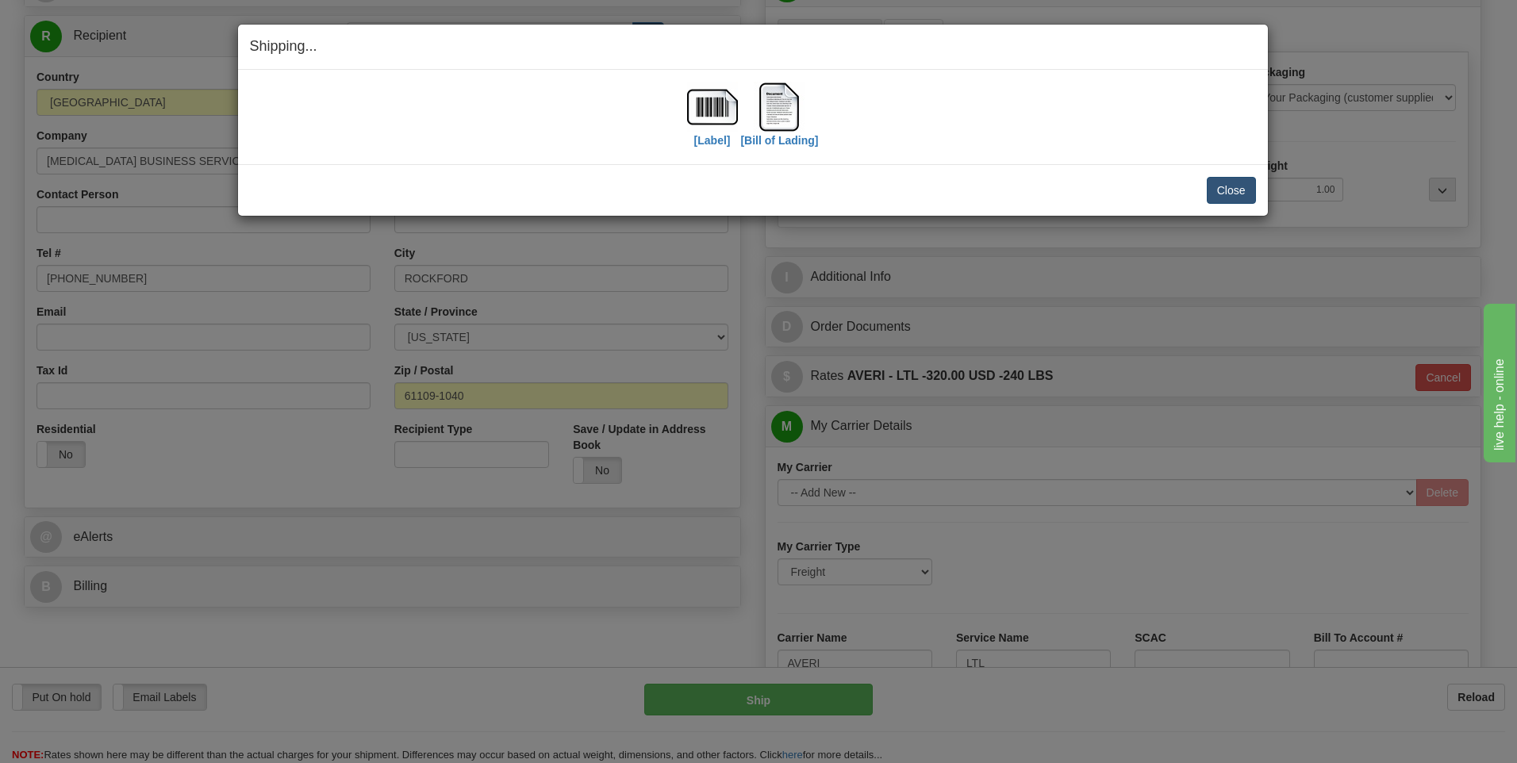
drag, startPoint x: 1179, startPoint y: 185, endPoint x: 1236, endPoint y: 190, distance: 57.4
click at [1183, 186] on div "Close Cancel" at bounding box center [753, 190] width 1006 height 27
click at [1236, 190] on button "Close" at bounding box center [1231, 190] width 49 height 27
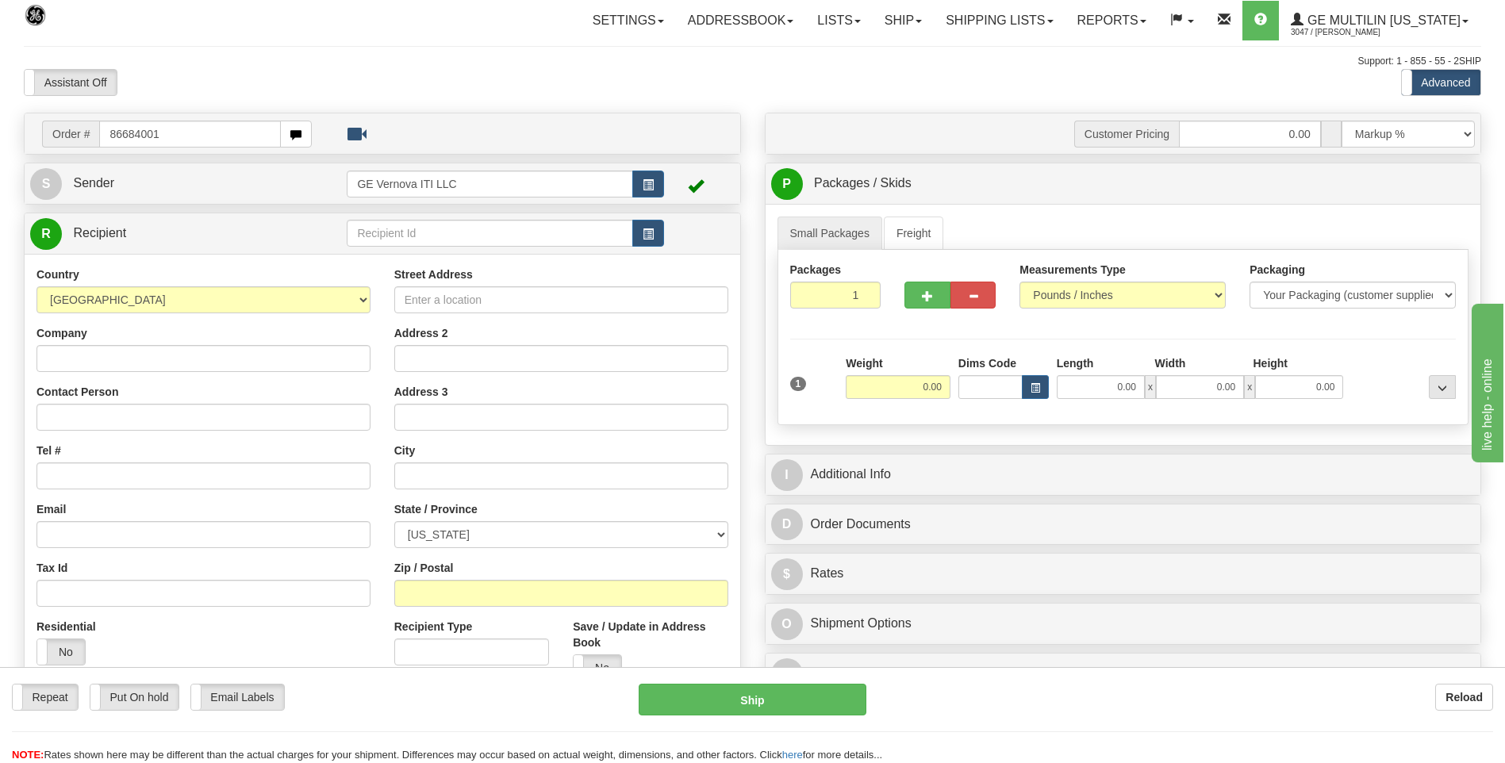
type input "86684001"
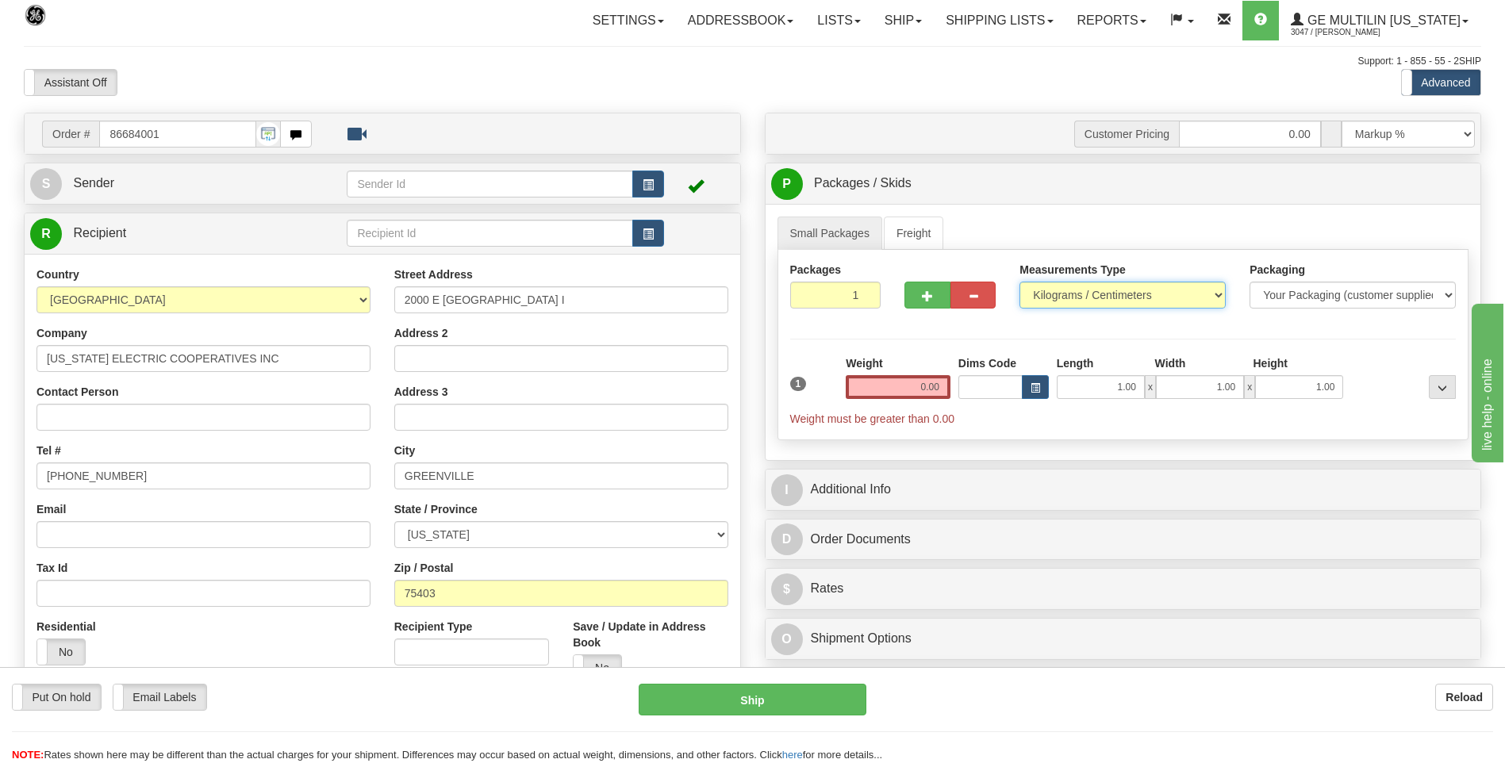
drag, startPoint x: 1031, startPoint y: 293, endPoint x: 1042, endPoint y: 300, distance: 12.5
click at [1031, 293] on select "Pounds / Inches Kilograms / Centimeters" at bounding box center [1122, 295] width 206 height 27
select select "0"
click at [1019, 282] on select "Pounds / Inches Kilograms / Centimeters" at bounding box center [1122, 295] width 206 height 27
click at [934, 388] on input "0.00" at bounding box center [898, 387] width 105 height 24
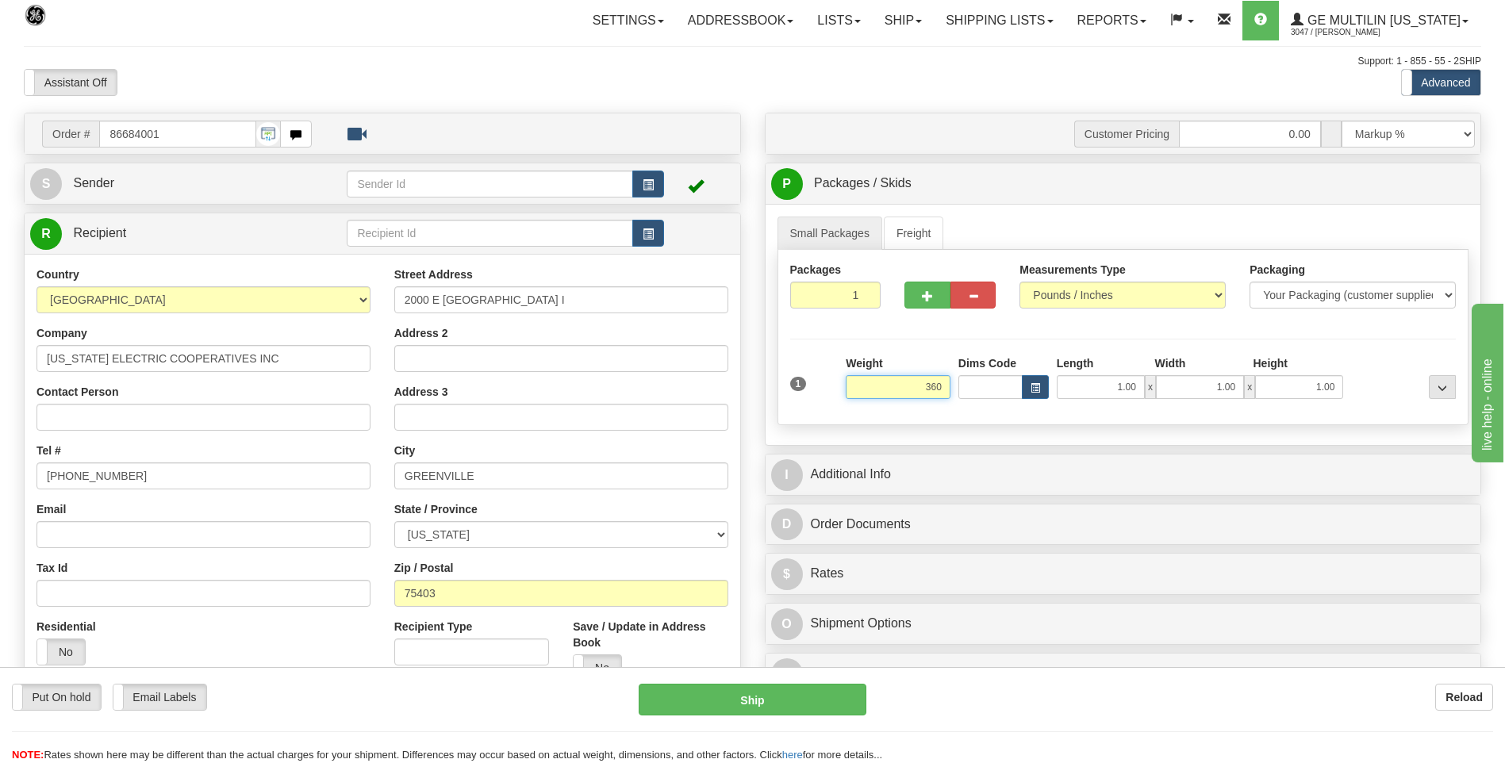
click button "Delete" at bounding box center [0, 0] width 0 height 0
type input "360.00"
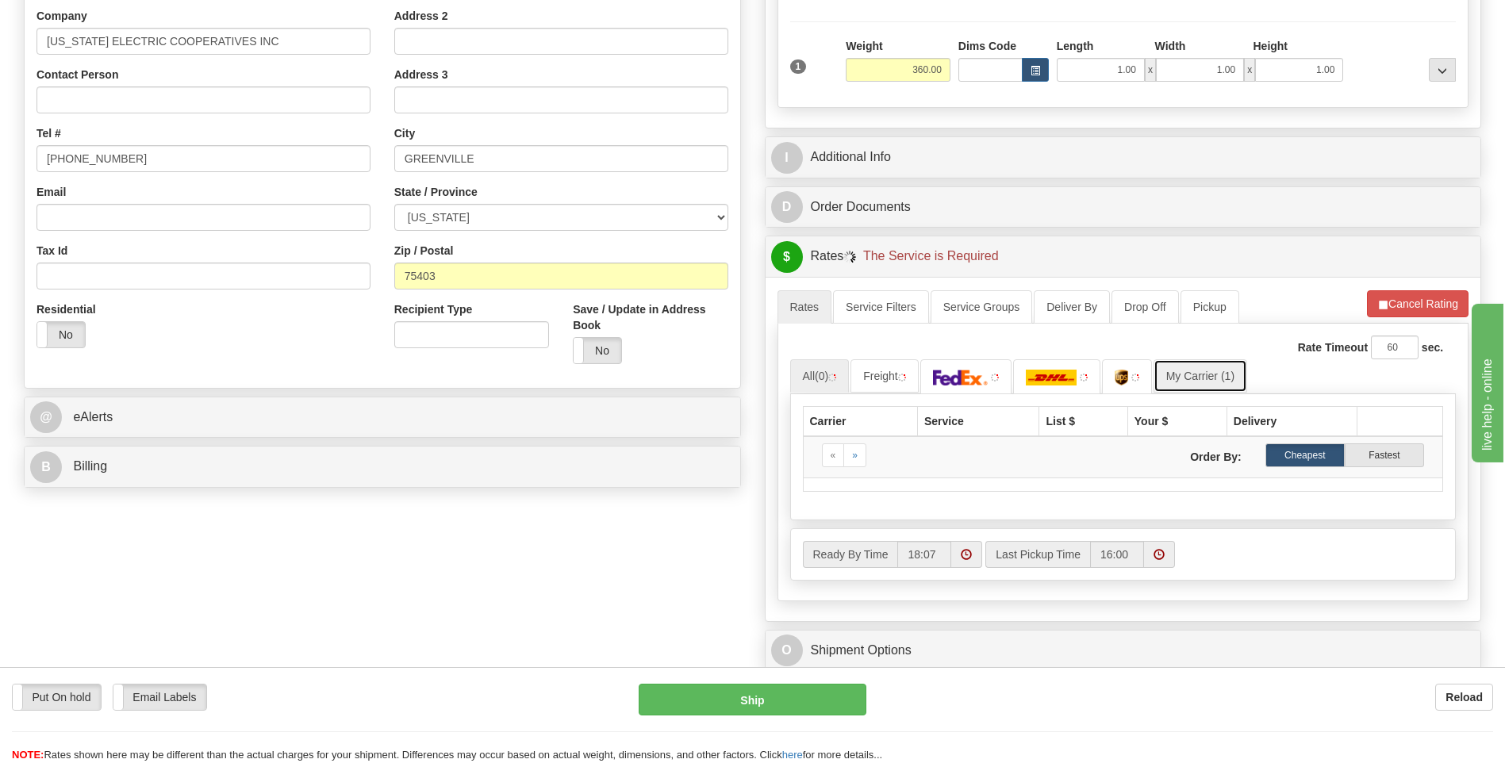
click at [1222, 368] on link "My Carrier (1)" at bounding box center [1200, 375] width 94 height 33
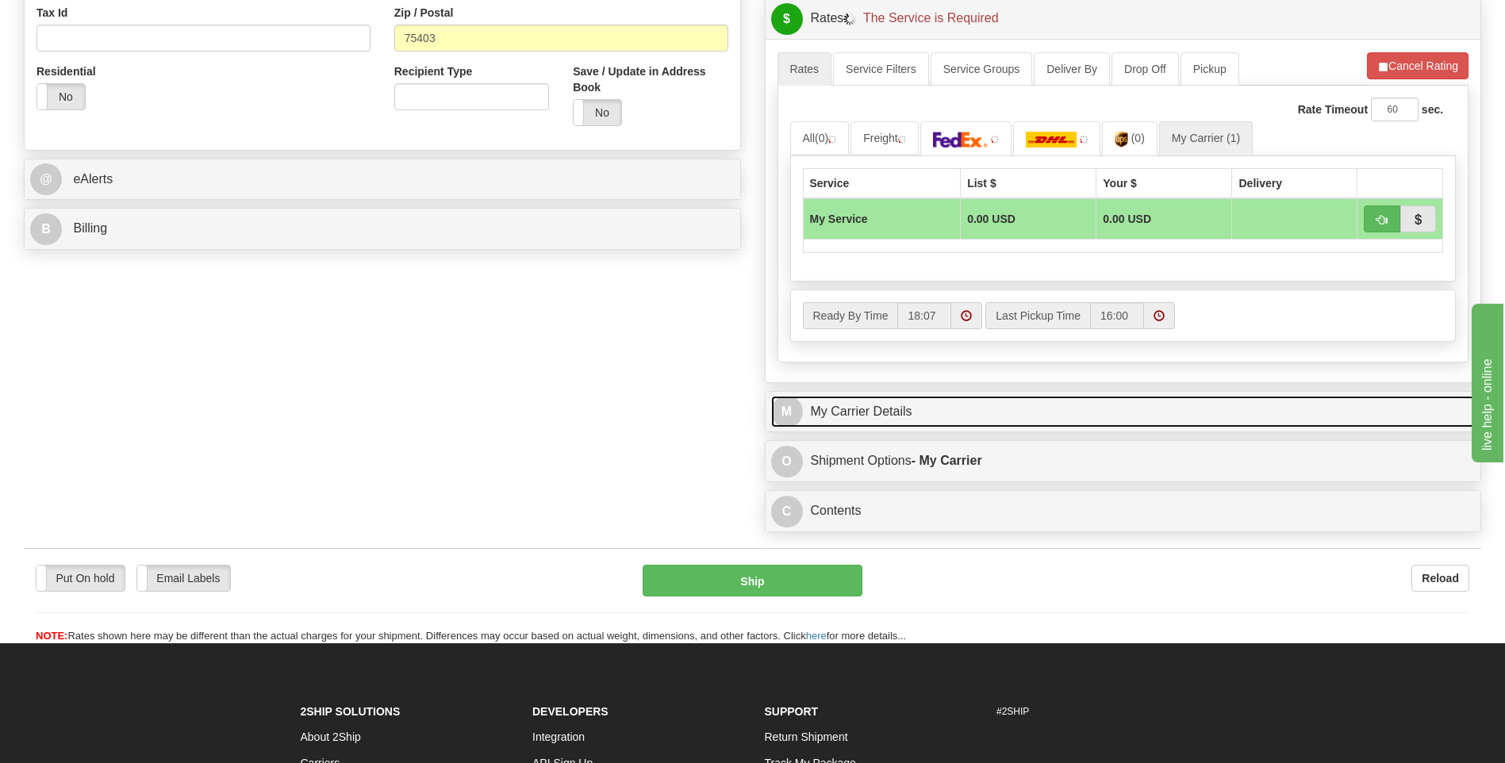
click at [877, 409] on link "M My Carrier Details" at bounding box center [1123, 412] width 704 height 33
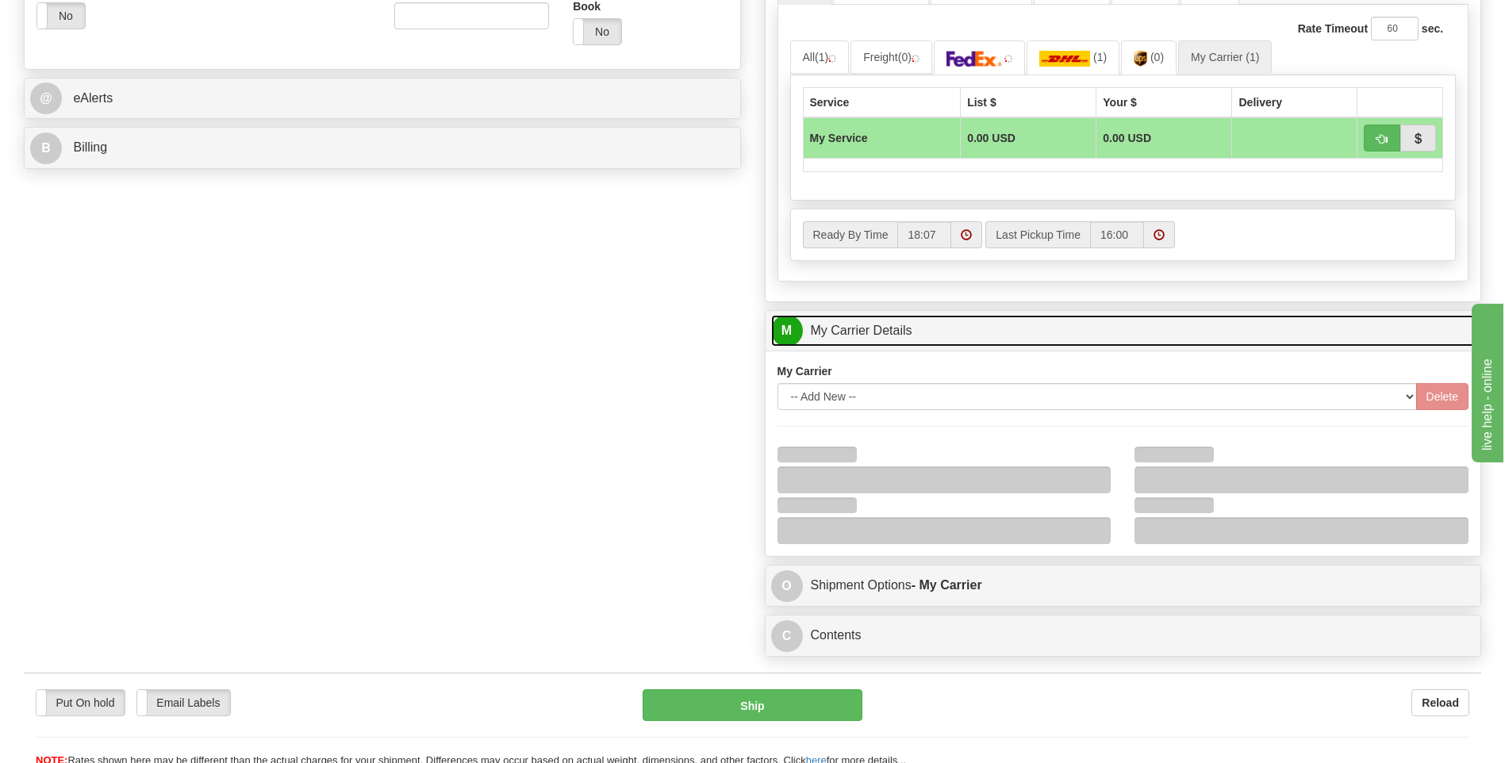
scroll to position [714, 0]
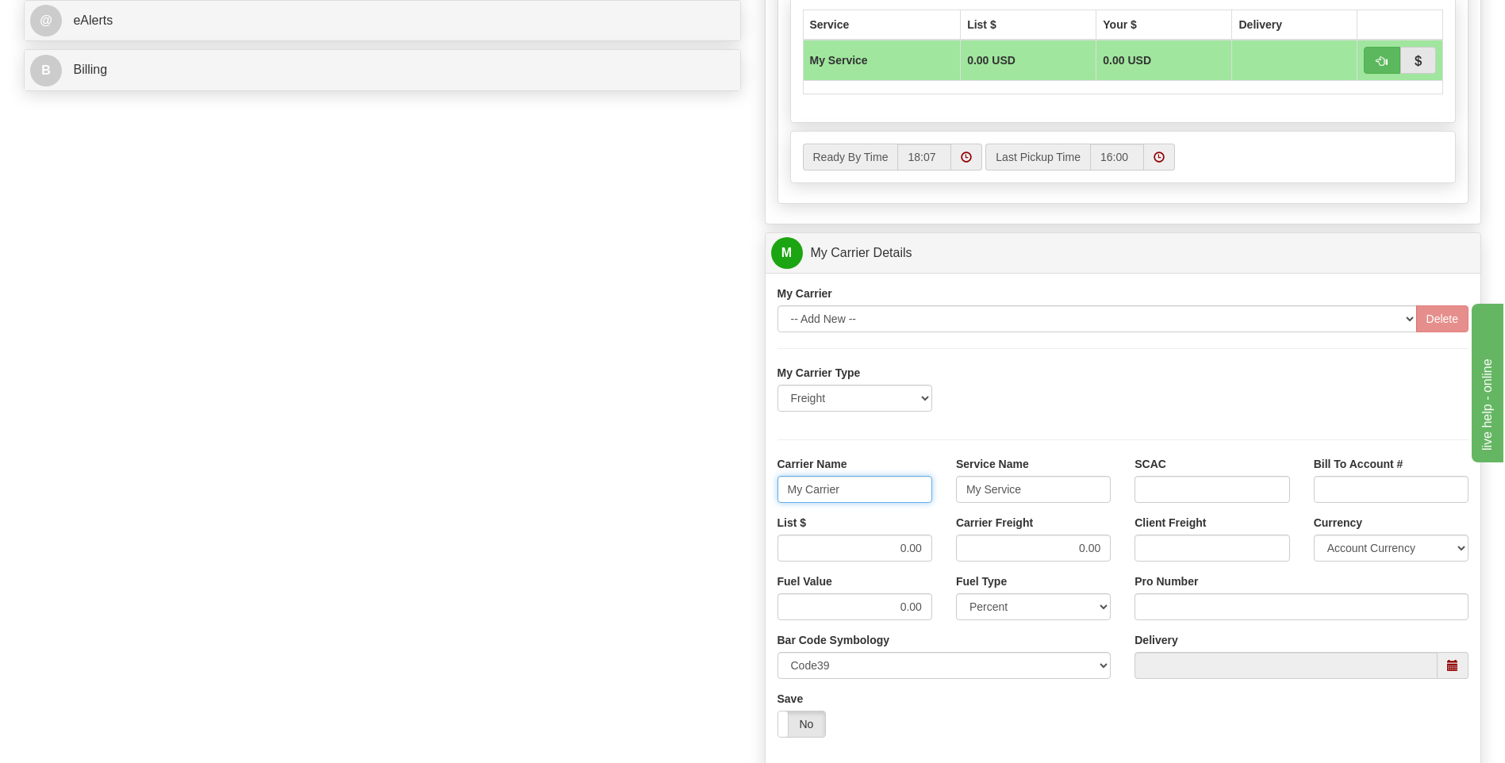
drag, startPoint x: 871, startPoint y: 489, endPoint x: 714, endPoint y: 492, distance: 157.1
click at [716, 493] on div "Order # 86684001 S Sender" at bounding box center [752, 164] width 1481 height 1531
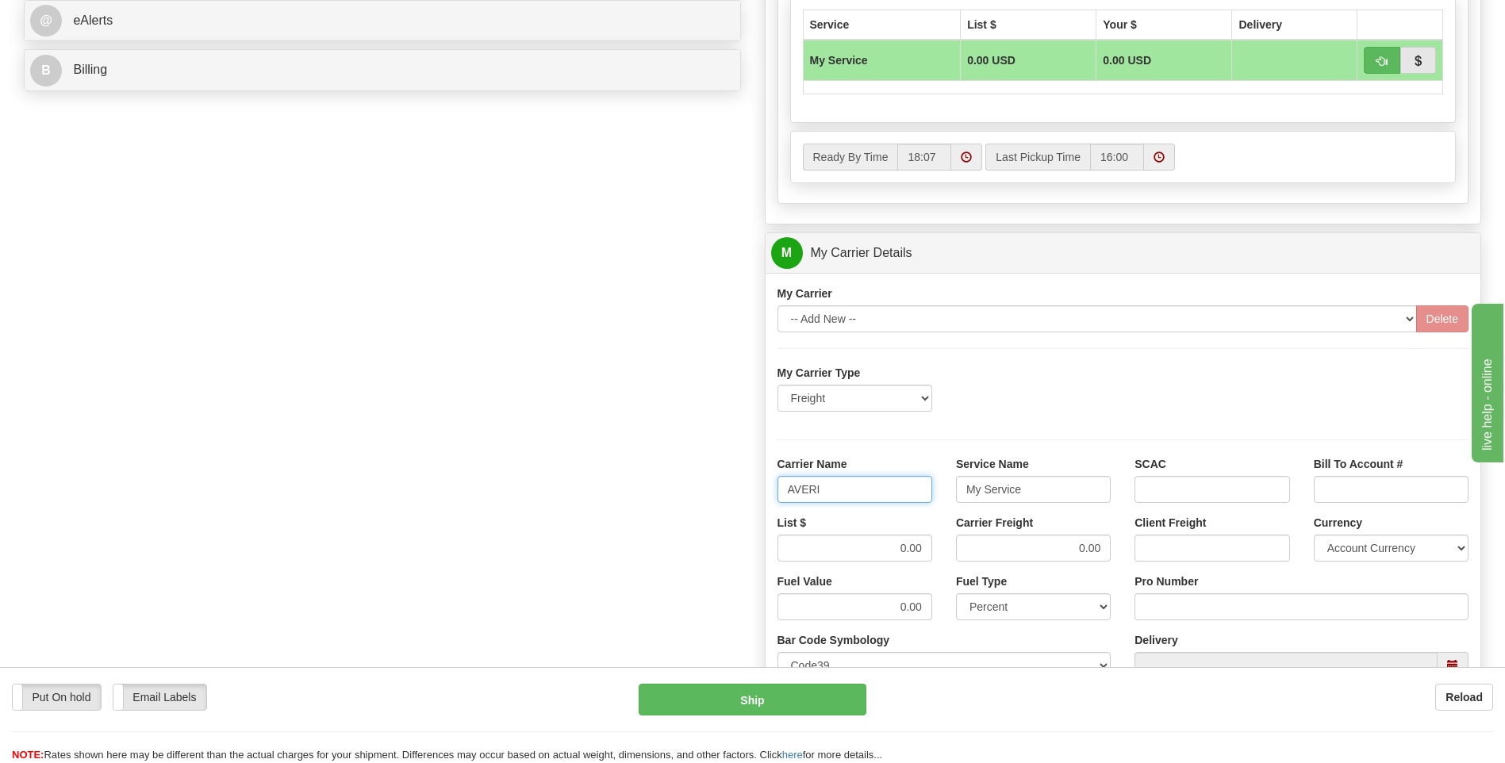
type input "AVERI"
type input "LTL"
drag, startPoint x: 865, startPoint y: 539, endPoint x: 946, endPoint y: 548, distance: 80.6
click at [946, 548] on div "List $ 0.00 Carrier Freight 0.00 Client Freight Currency Account Currency ARN A…" at bounding box center [1124, 544] width 716 height 59
type input "320"
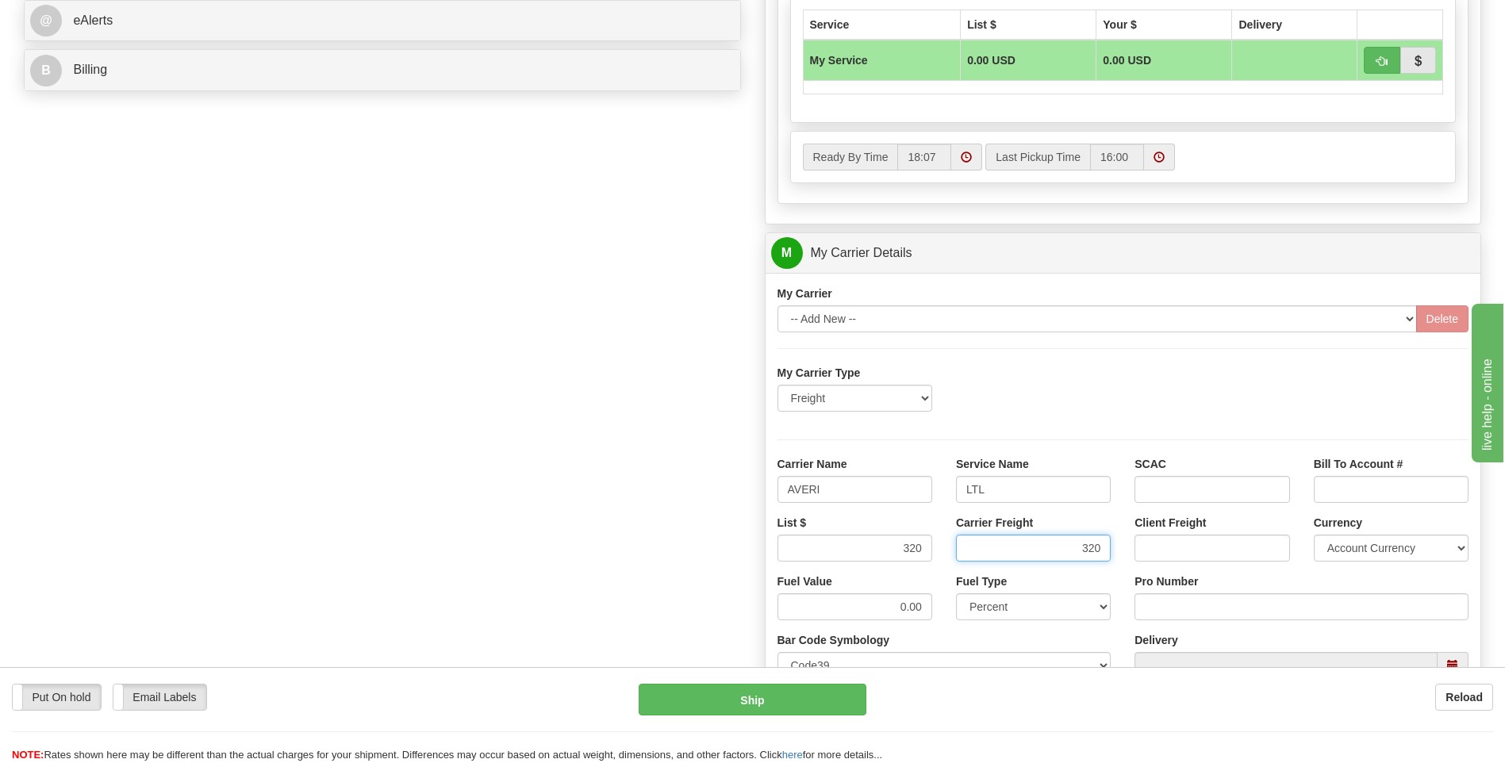
type input "320"
click at [1150, 602] on input "Pro Number" at bounding box center [1301, 606] width 334 height 27
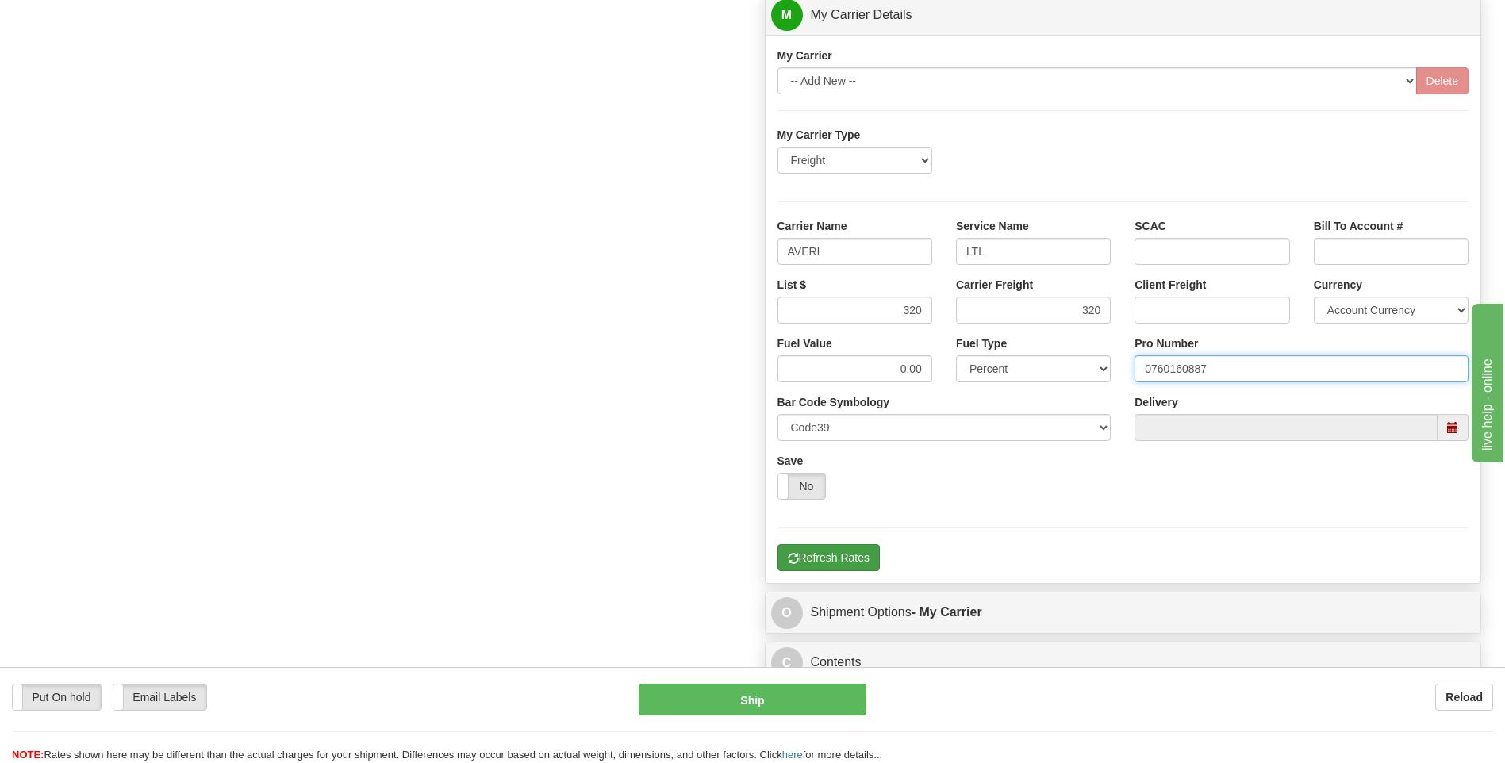
type input "0760160887"
click at [838, 560] on button "Refresh Rates" at bounding box center [828, 557] width 102 height 27
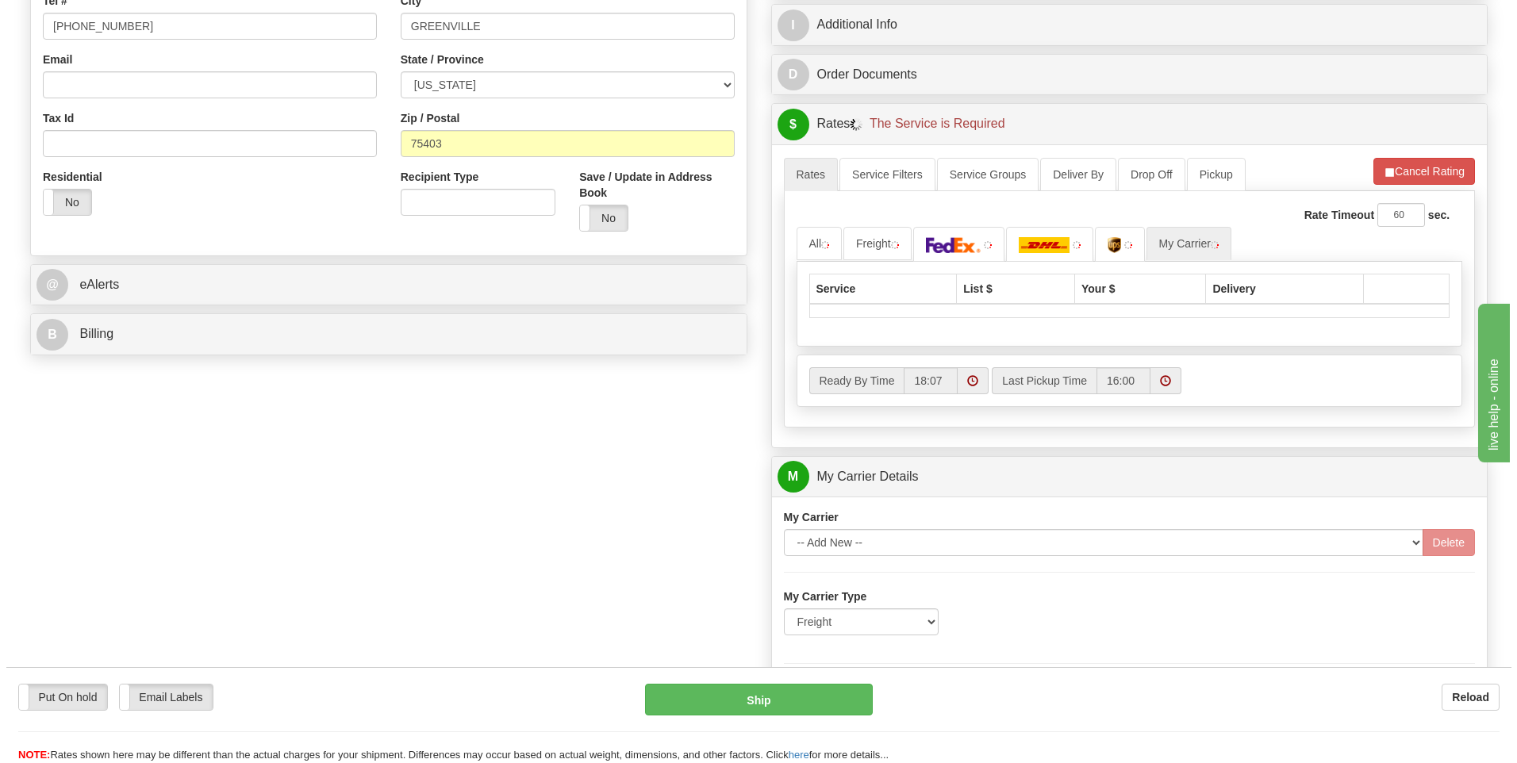
scroll to position [436, 0]
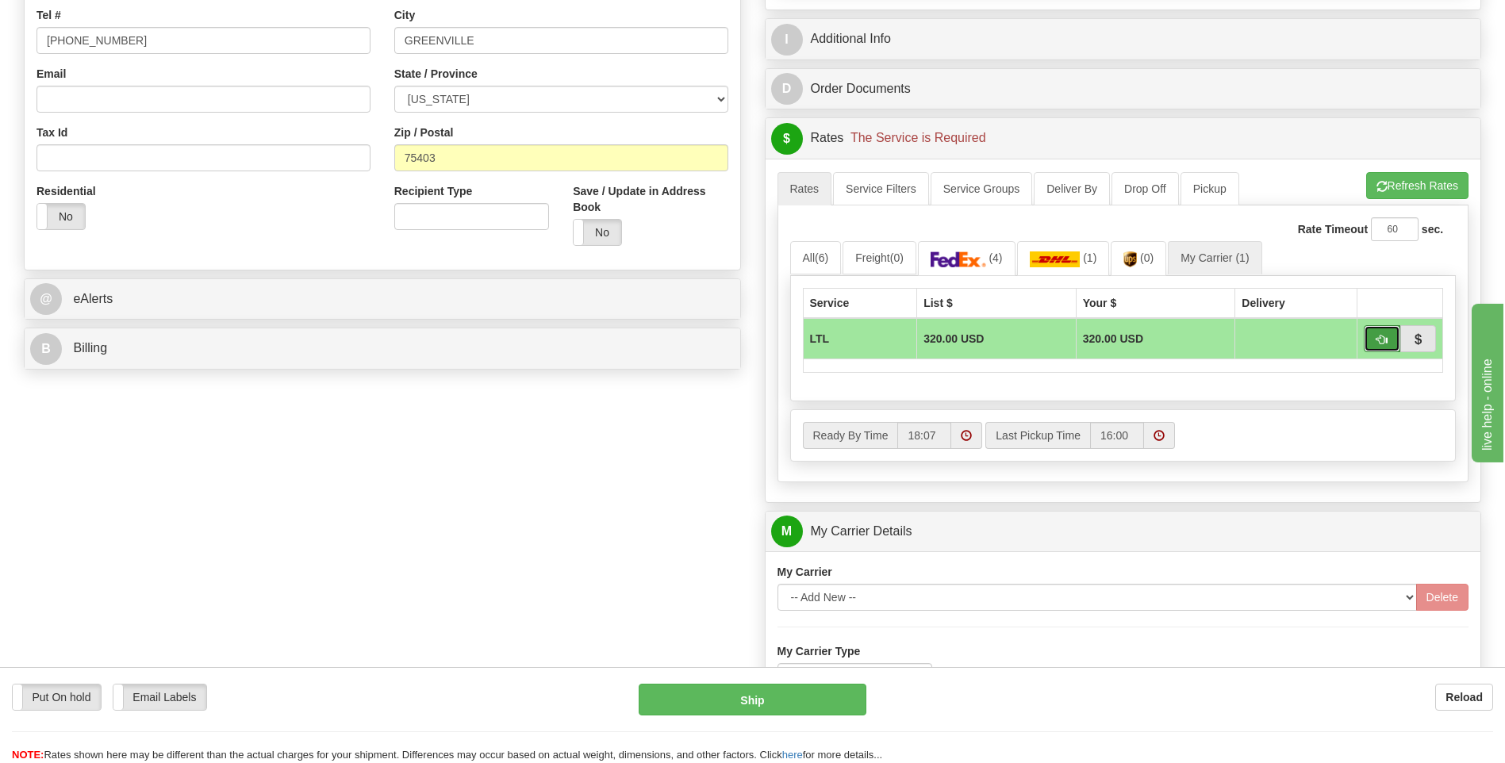
click at [1382, 341] on span "button" at bounding box center [1381, 340] width 11 height 10
type input "00"
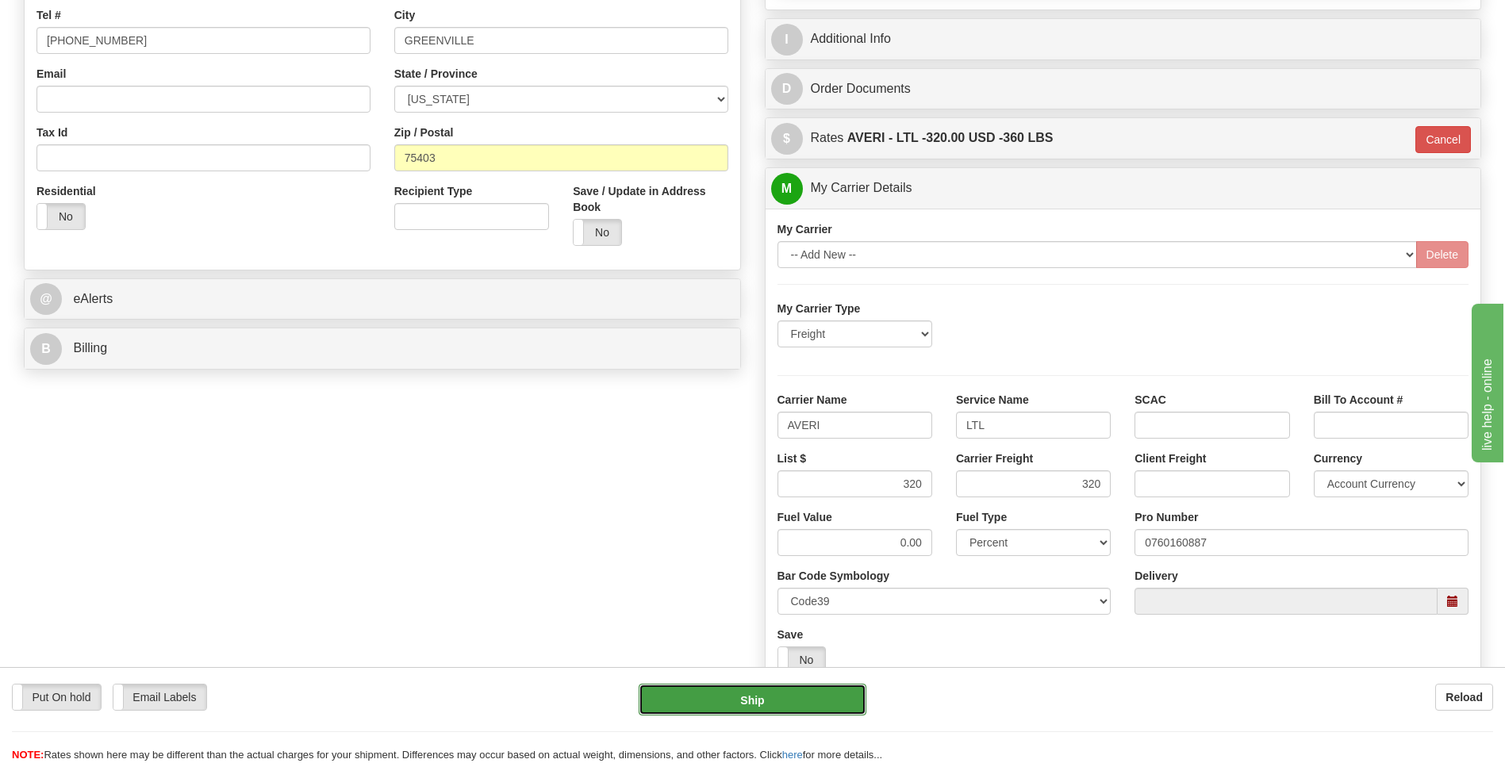
click at [809, 715] on button "Ship" at bounding box center [752, 700] width 227 height 32
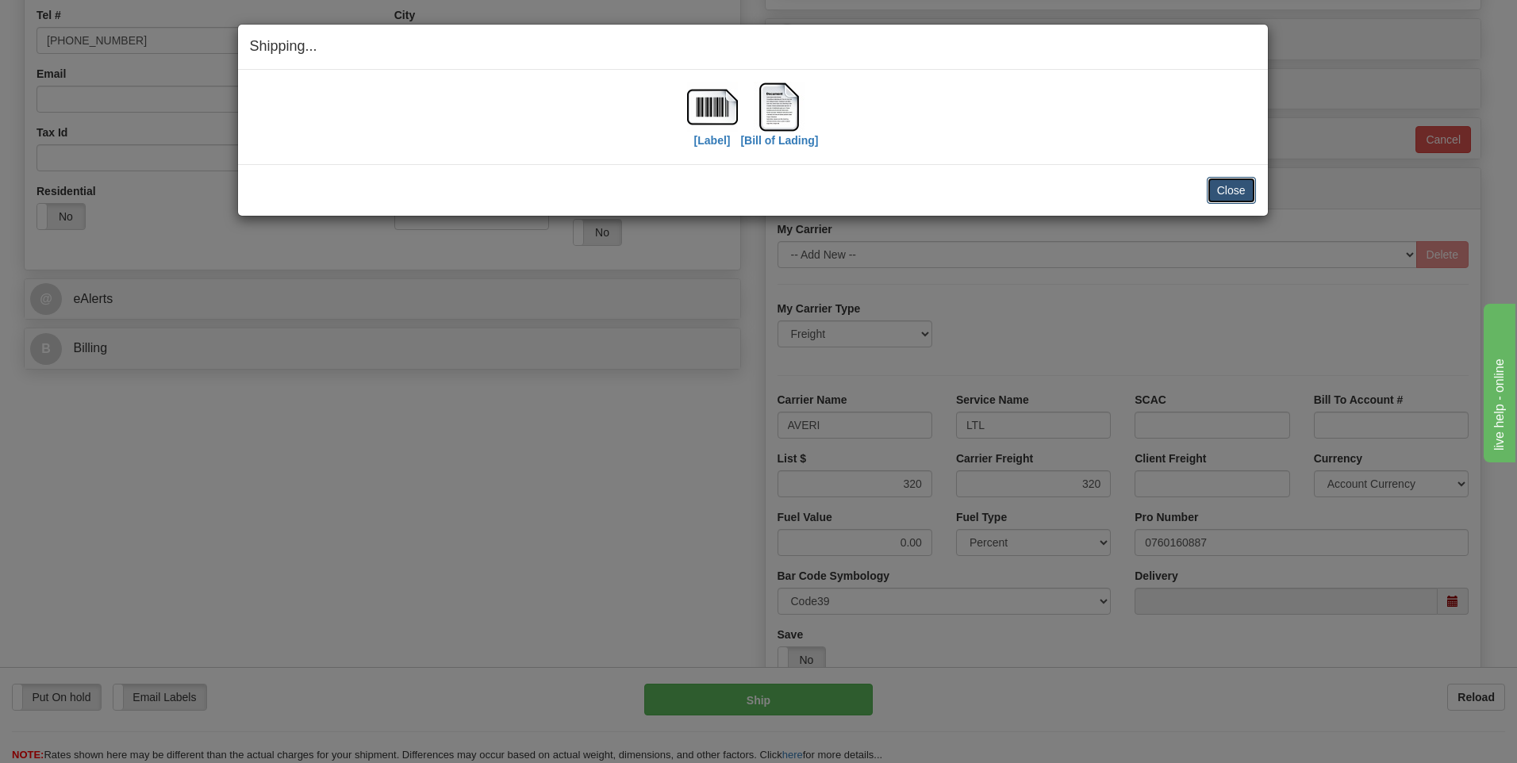
click at [1219, 178] on button "Close" at bounding box center [1231, 190] width 49 height 27
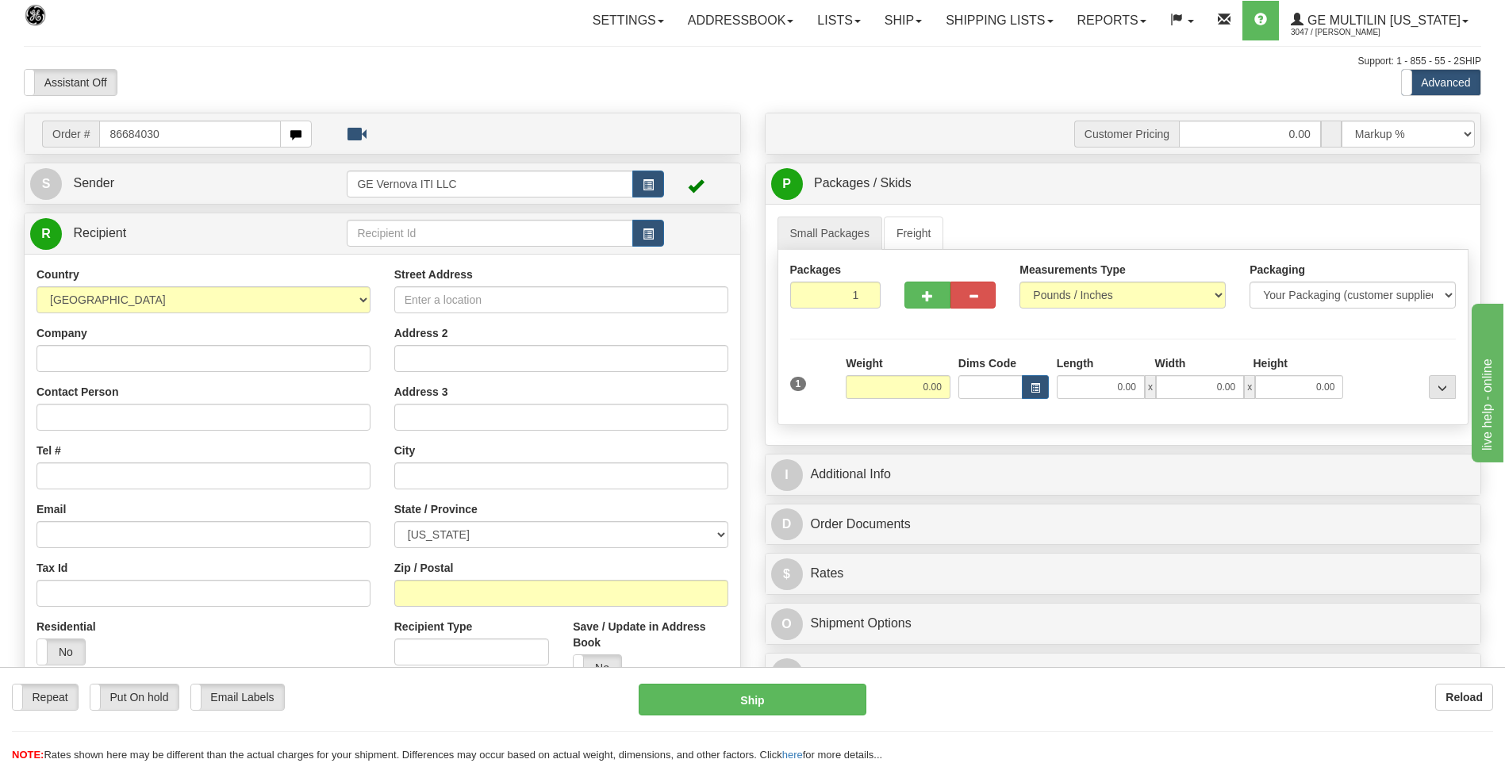
type input "86684030"
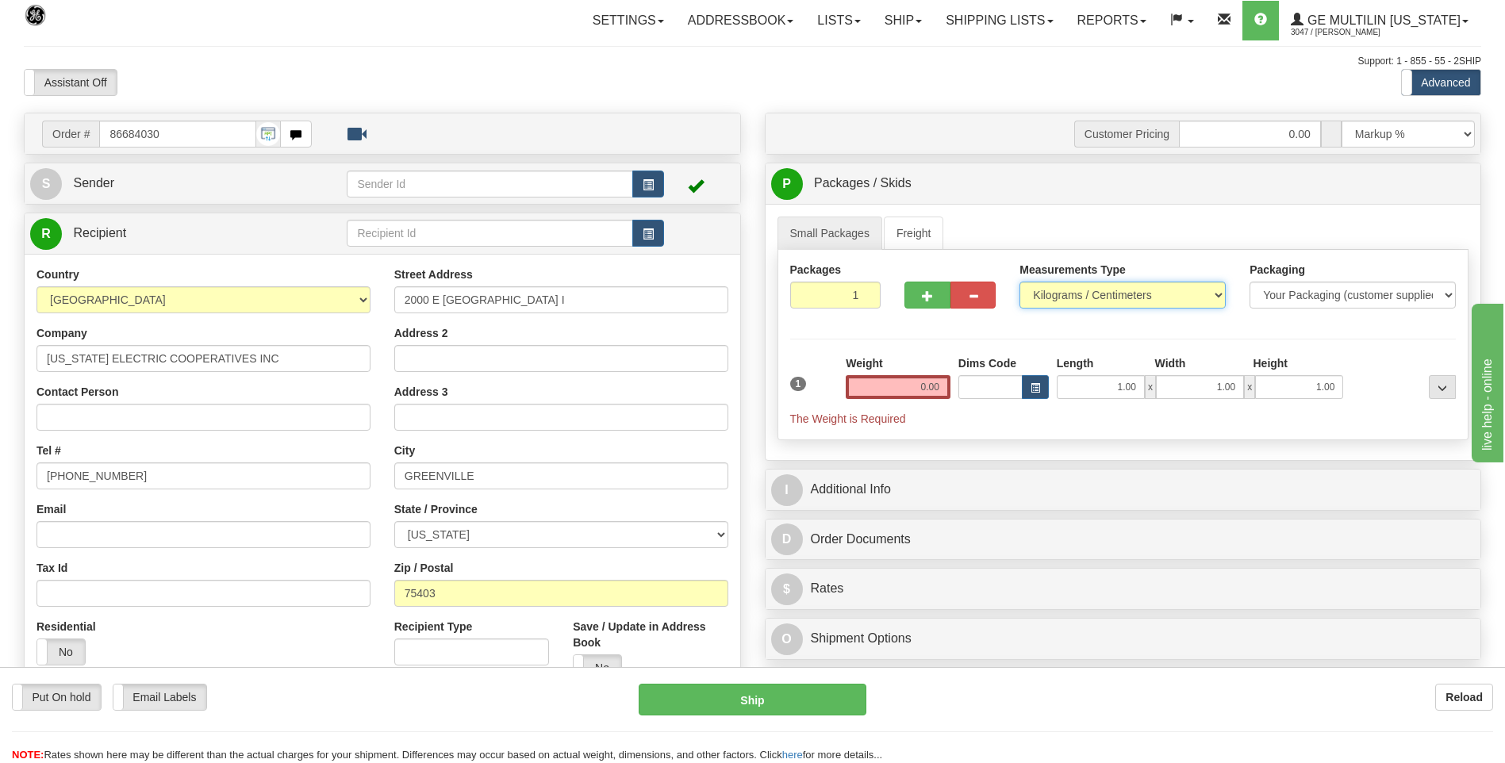
drag, startPoint x: 1069, startPoint y: 305, endPoint x: 1068, endPoint y: 290, distance: 15.2
click at [1069, 303] on select "Pounds / Inches Kilograms / Centimeters" at bounding box center [1122, 295] width 206 height 27
select select "0"
click at [1019, 282] on select "Pounds / Inches Kilograms / Centimeters" at bounding box center [1122, 295] width 206 height 27
click at [938, 386] on input "0.00" at bounding box center [898, 387] width 105 height 24
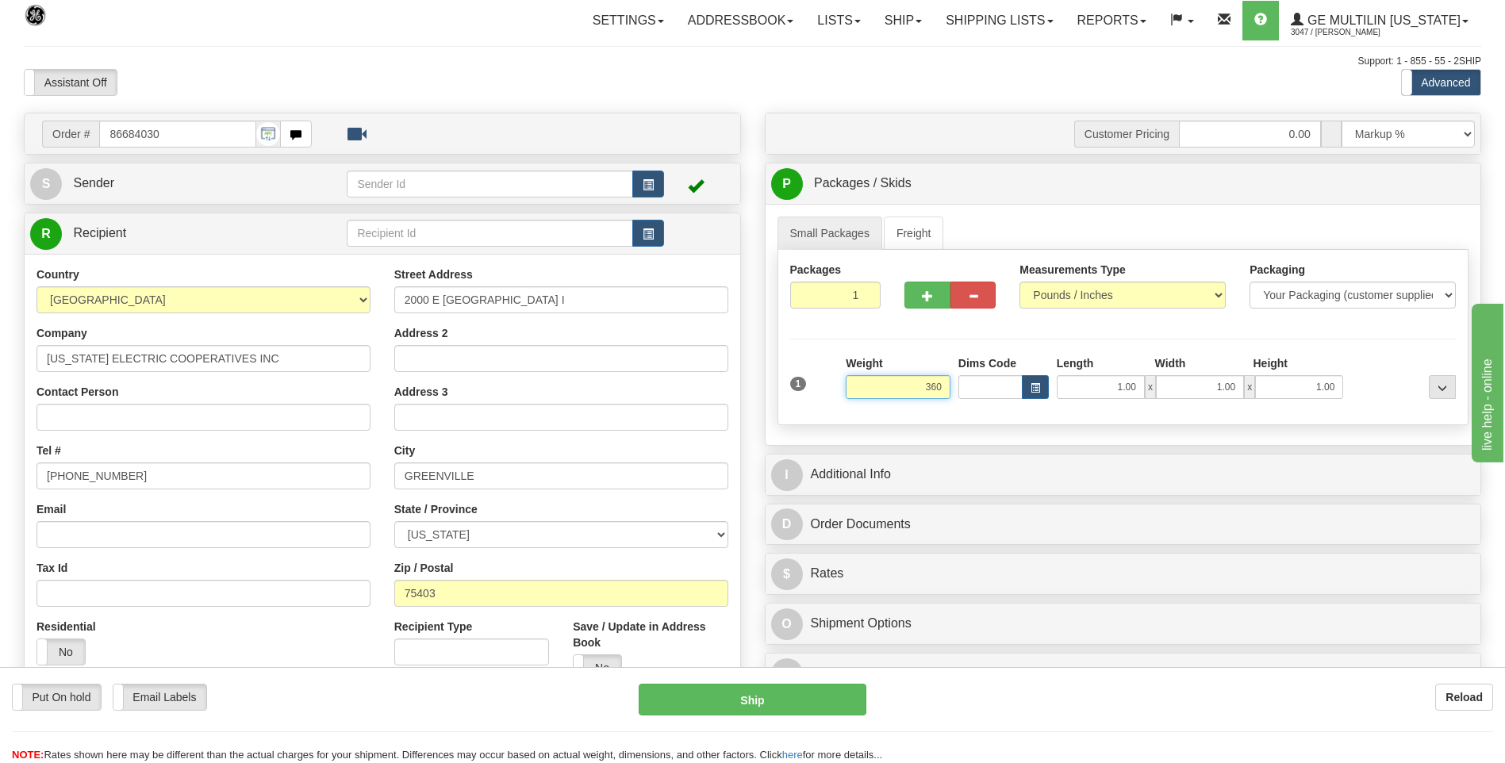
click button "Delete" at bounding box center [0, 0] width 0 height 0
type input "360.00"
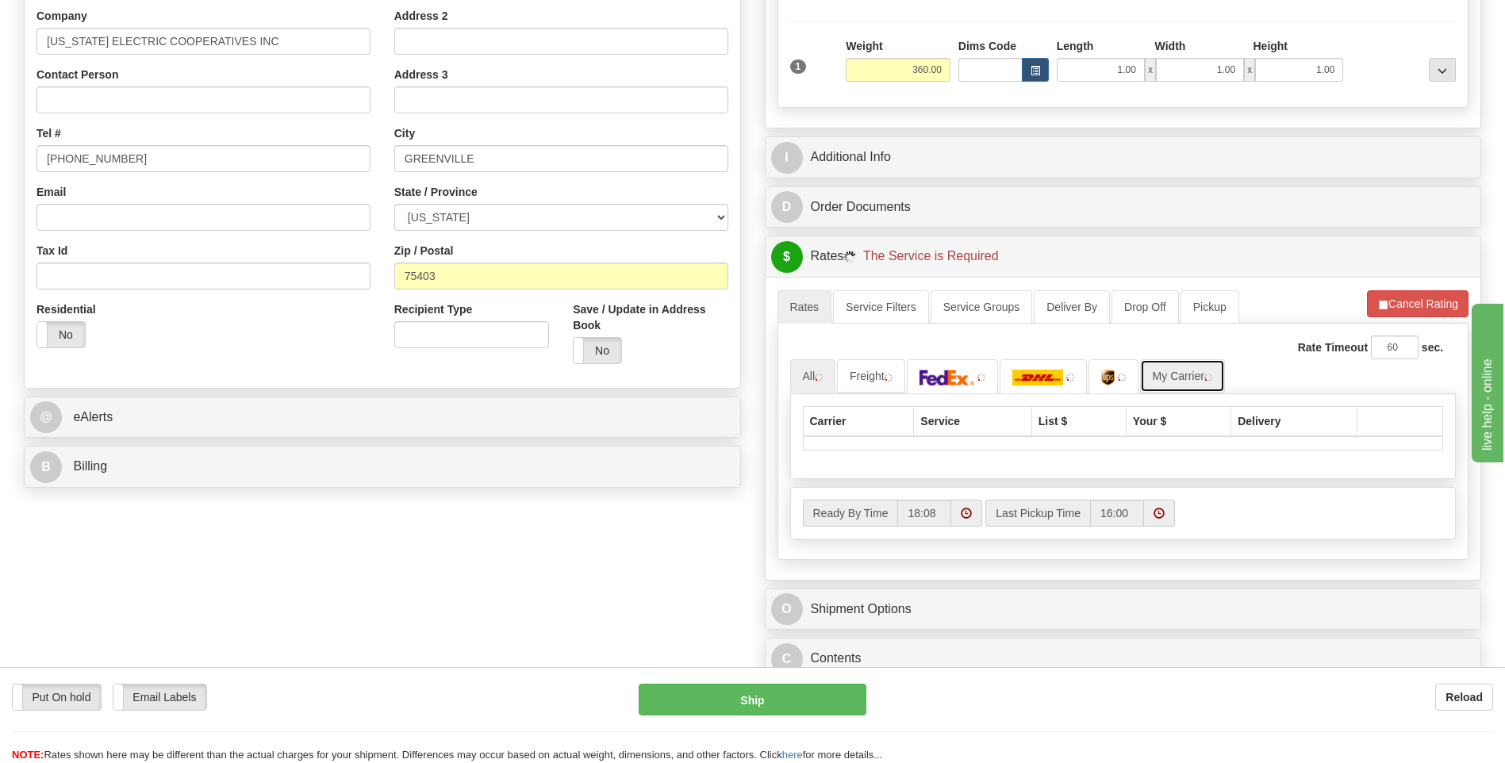
click at [1180, 377] on link "My Carrier" at bounding box center [1182, 375] width 85 height 33
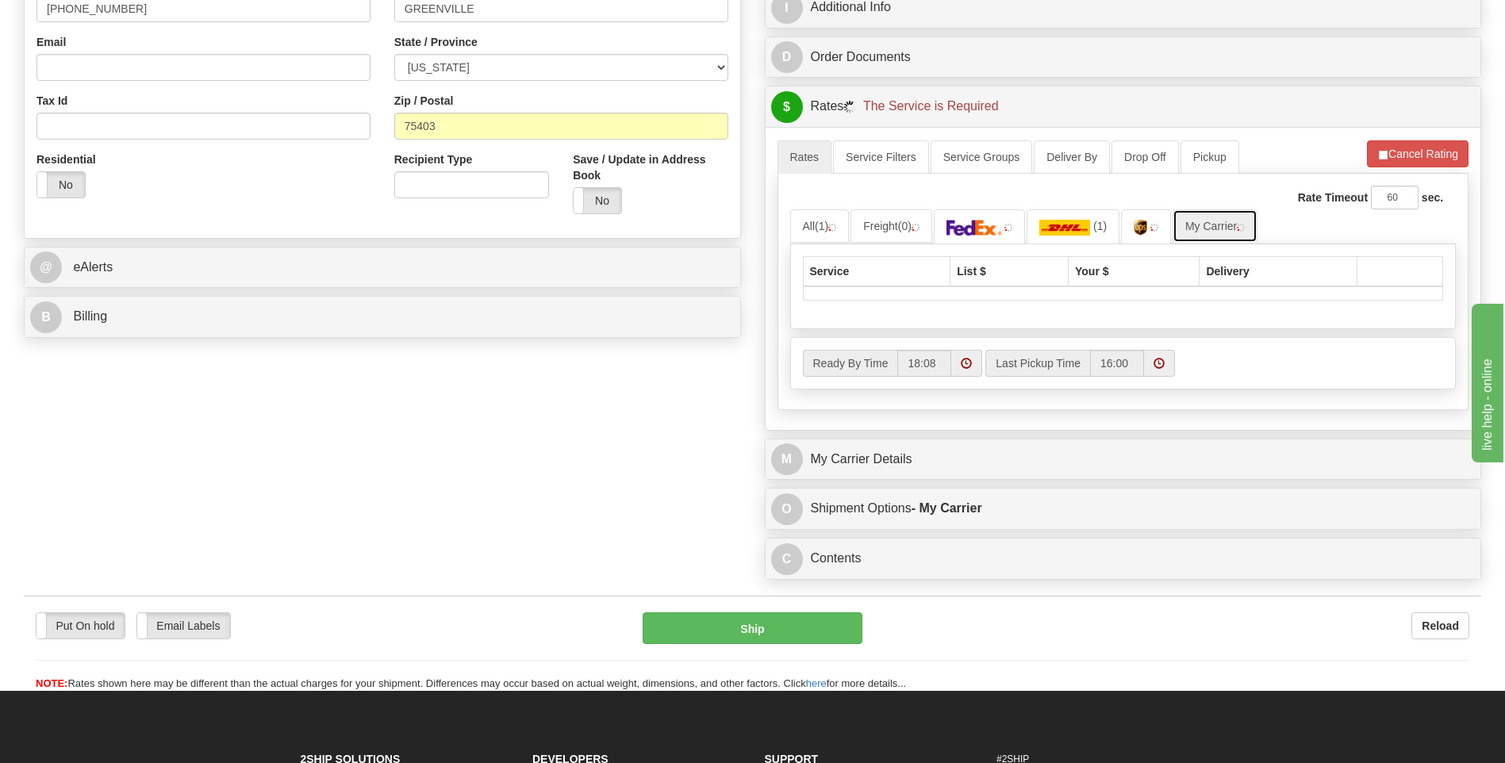
scroll to position [555, 0]
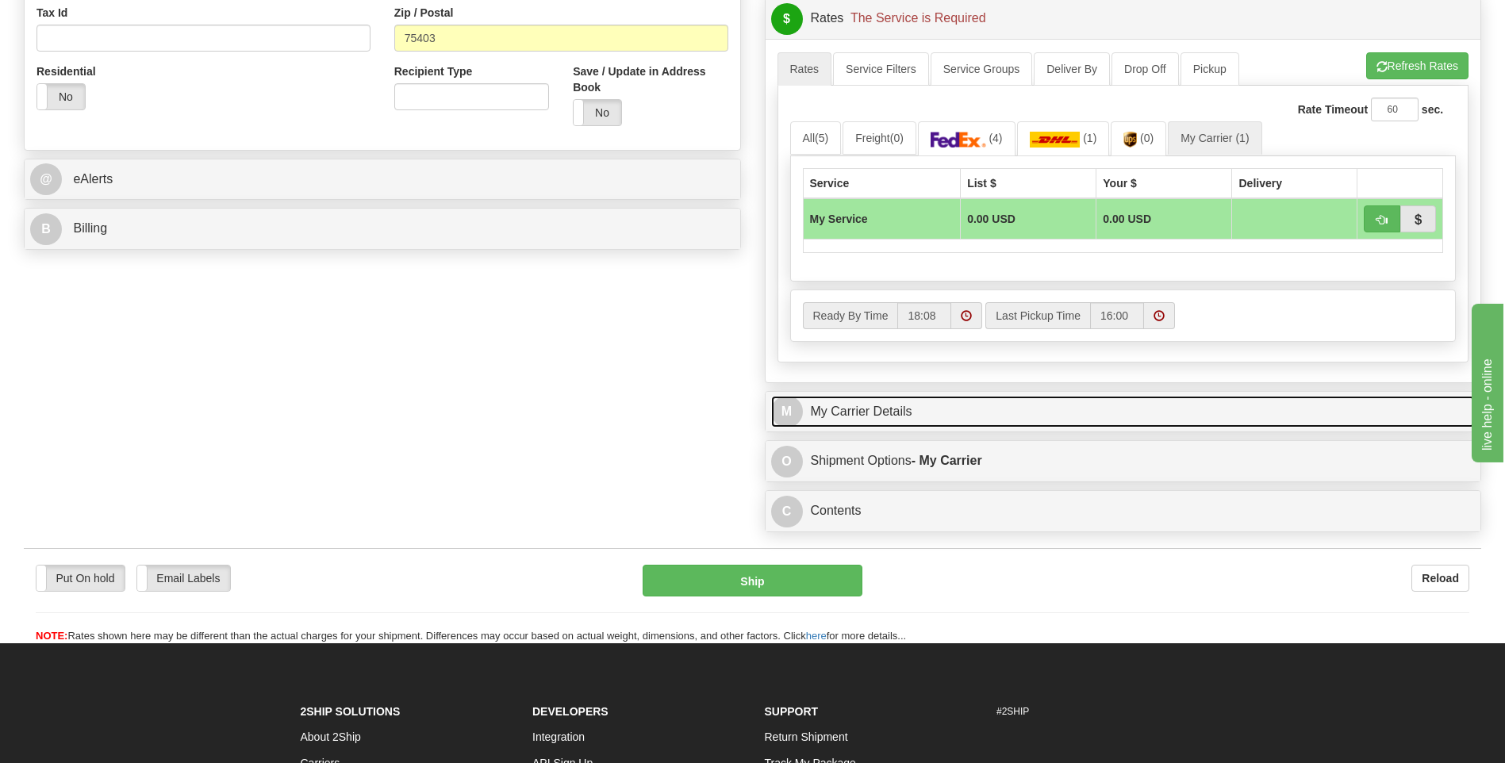
click at [886, 405] on link "M My Carrier Details" at bounding box center [1123, 412] width 704 height 33
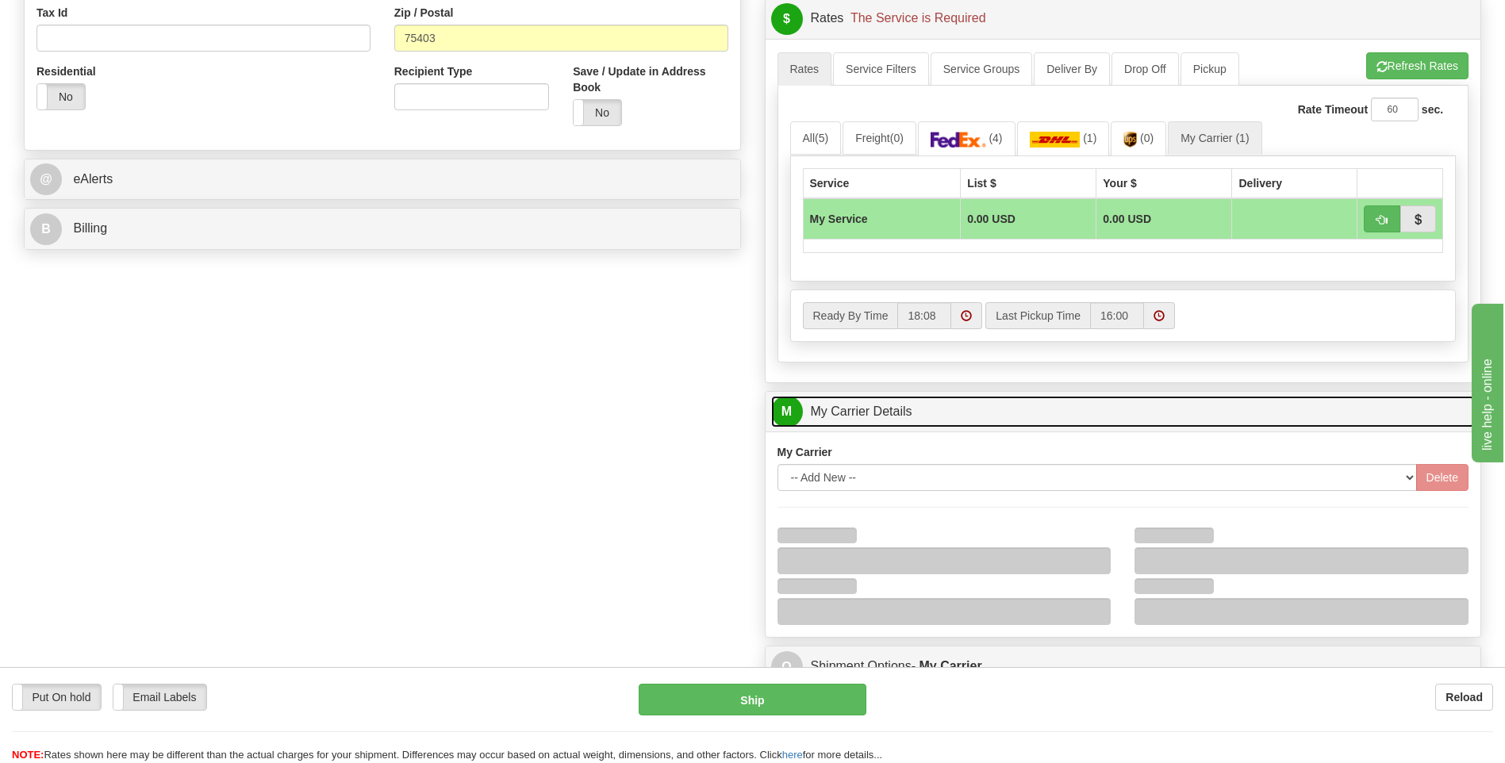
scroll to position [793, 0]
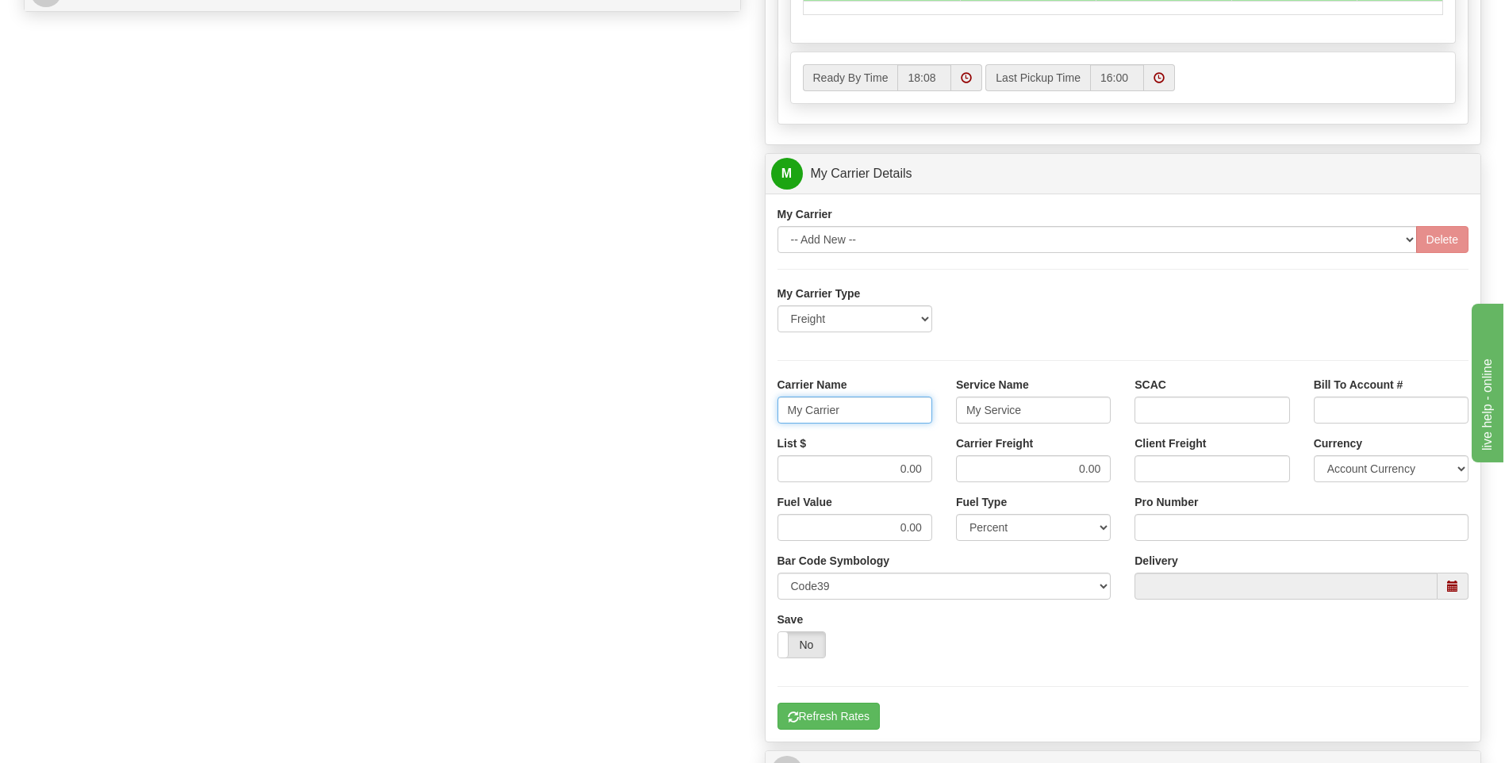
drag, startPoint x: 851, startPoint y: 412, endPoint x: 733, endPoint y: 415, distance: 118.2
click at [731, 415] on div "Order # 86684030 S Sender" at bounding box center [752, 84] width 1481 height 1531
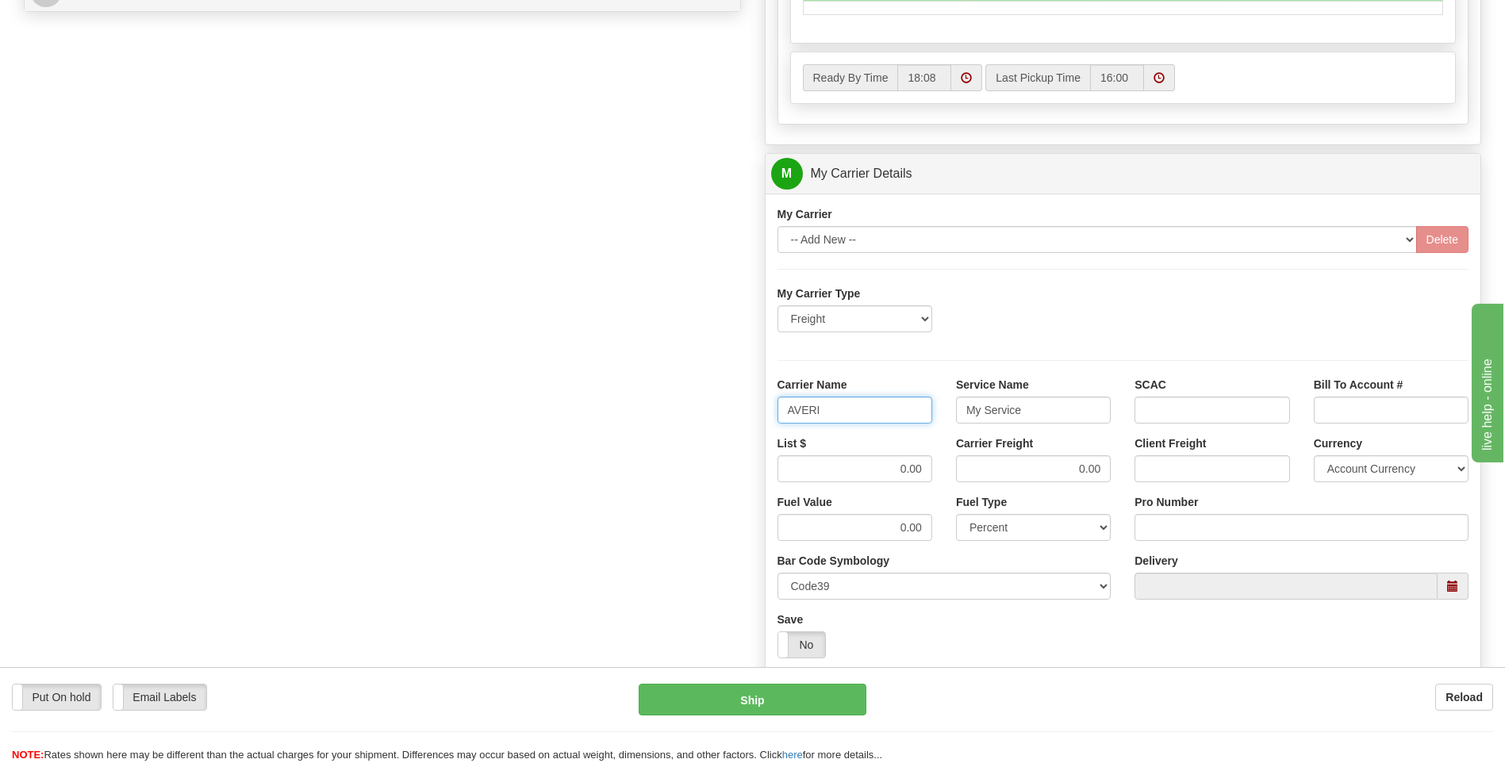
type input "AVERI"
type input "LTL"
drag, startPoint x: 881, startPoint y: 469, endPoint x: 948, endPoint y: 463, distance: 67.7
click at [948, 463] on div "List $ 0.00 Carrier Freight 0.00 Client Freight Currency Account Currency ARN A…" at bounding box center [1124, 465] width 716 height 59
type input ".01"
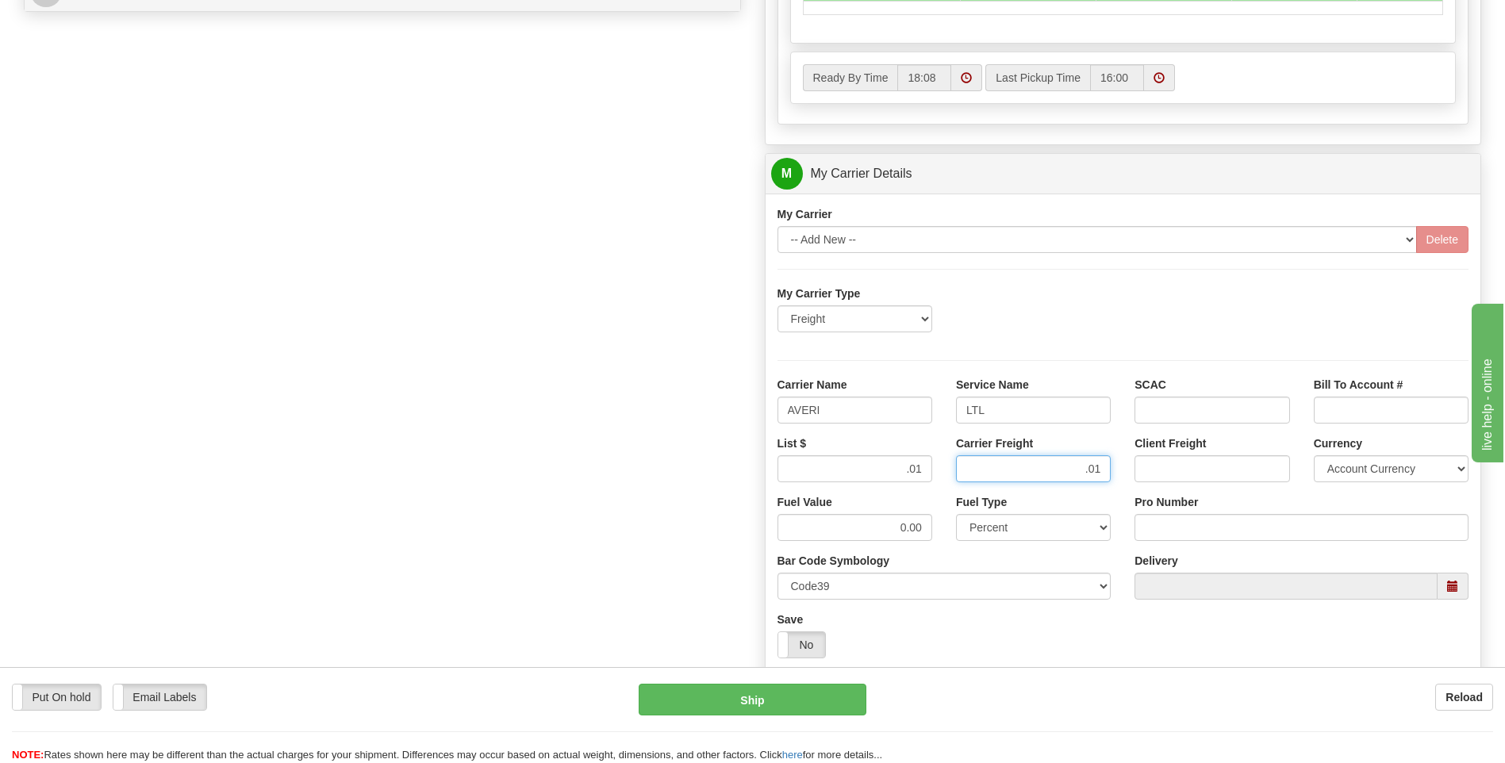
type input ".01"
click at [1179, 535] on input "Pro Number" at bounding box center [1301, 527] width 334 height 27
type input "0760160887"
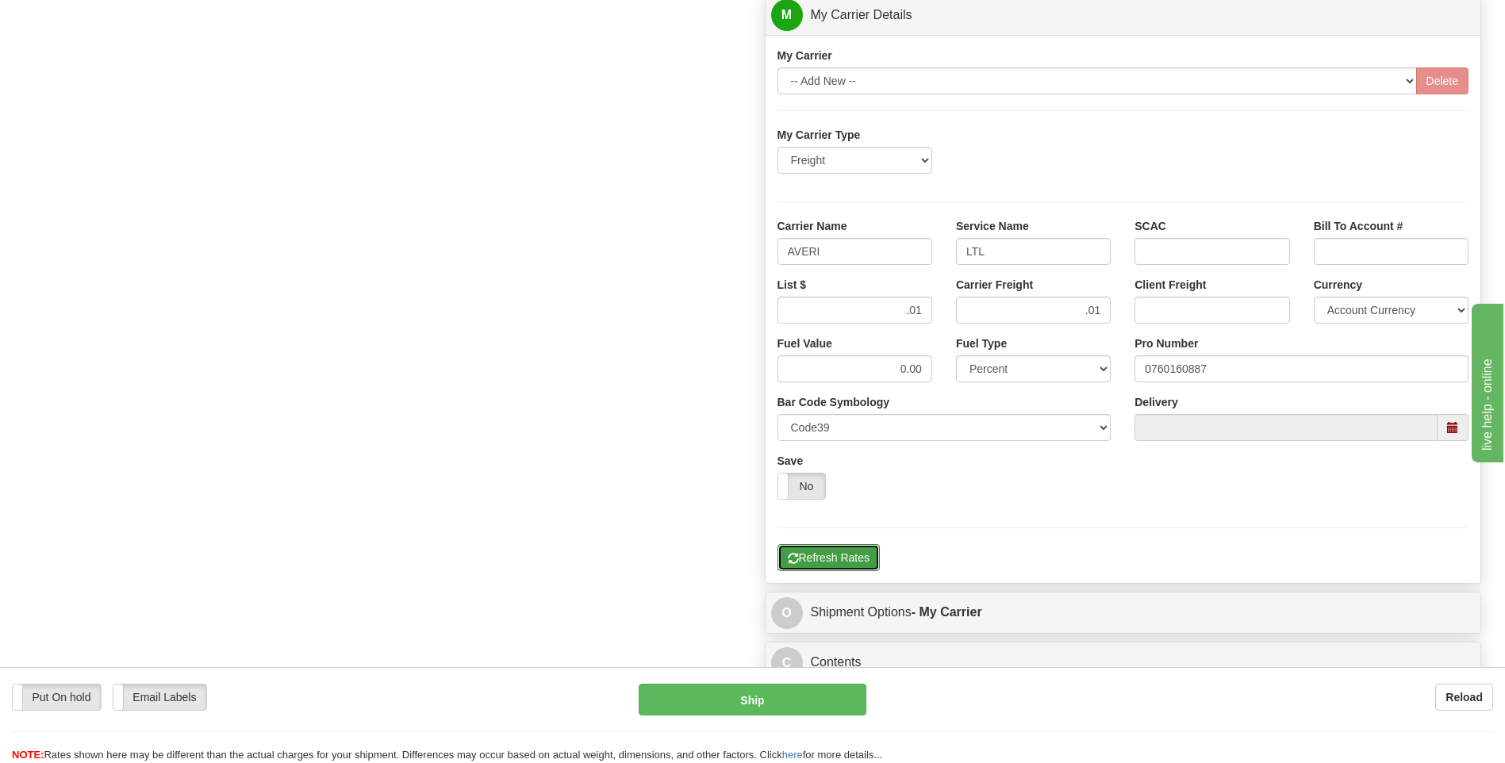
click at [824, 562] on button "Refresh Rates" at bounding box center [828, 557] width 102 height 27
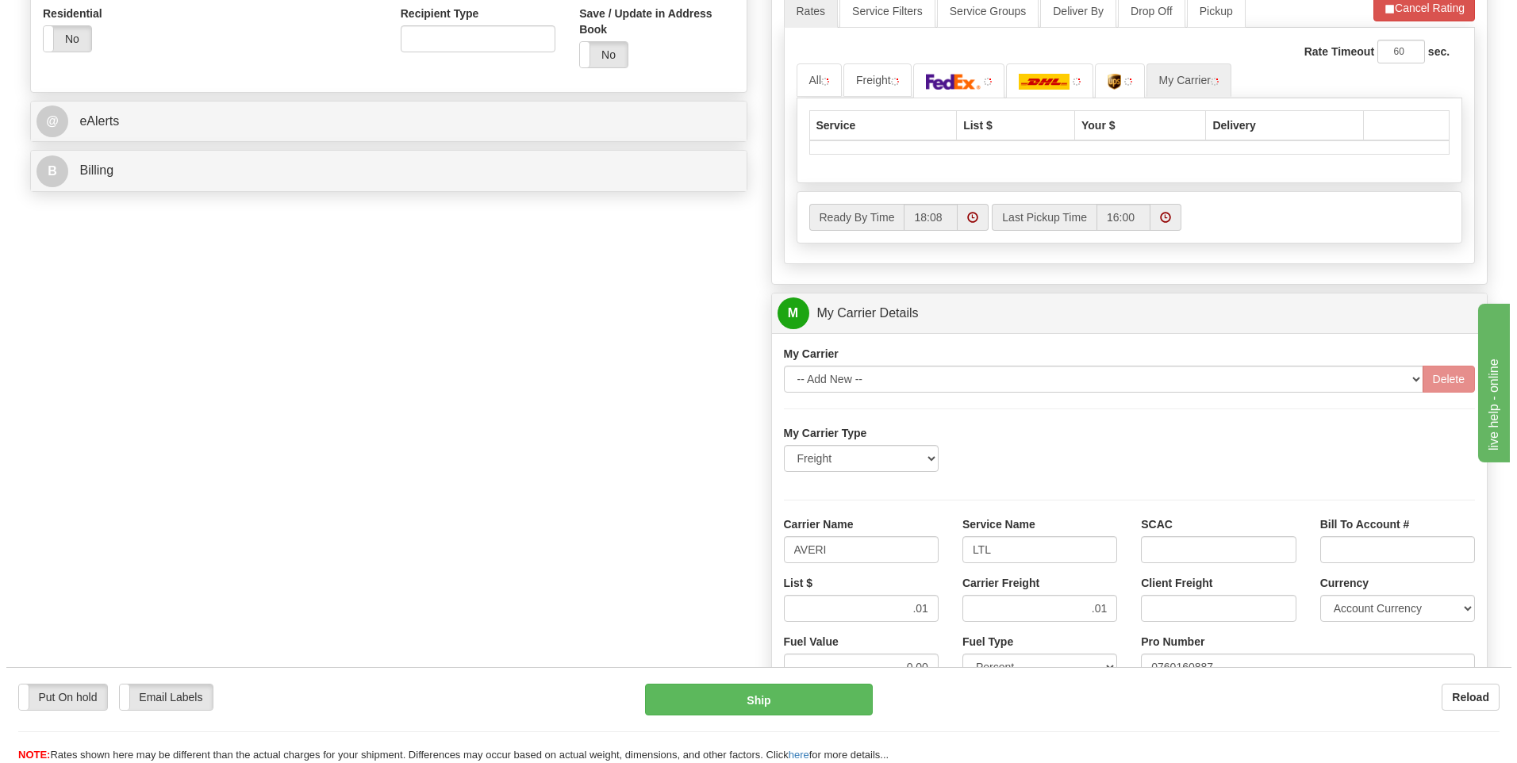
scroll to position [356, 0]
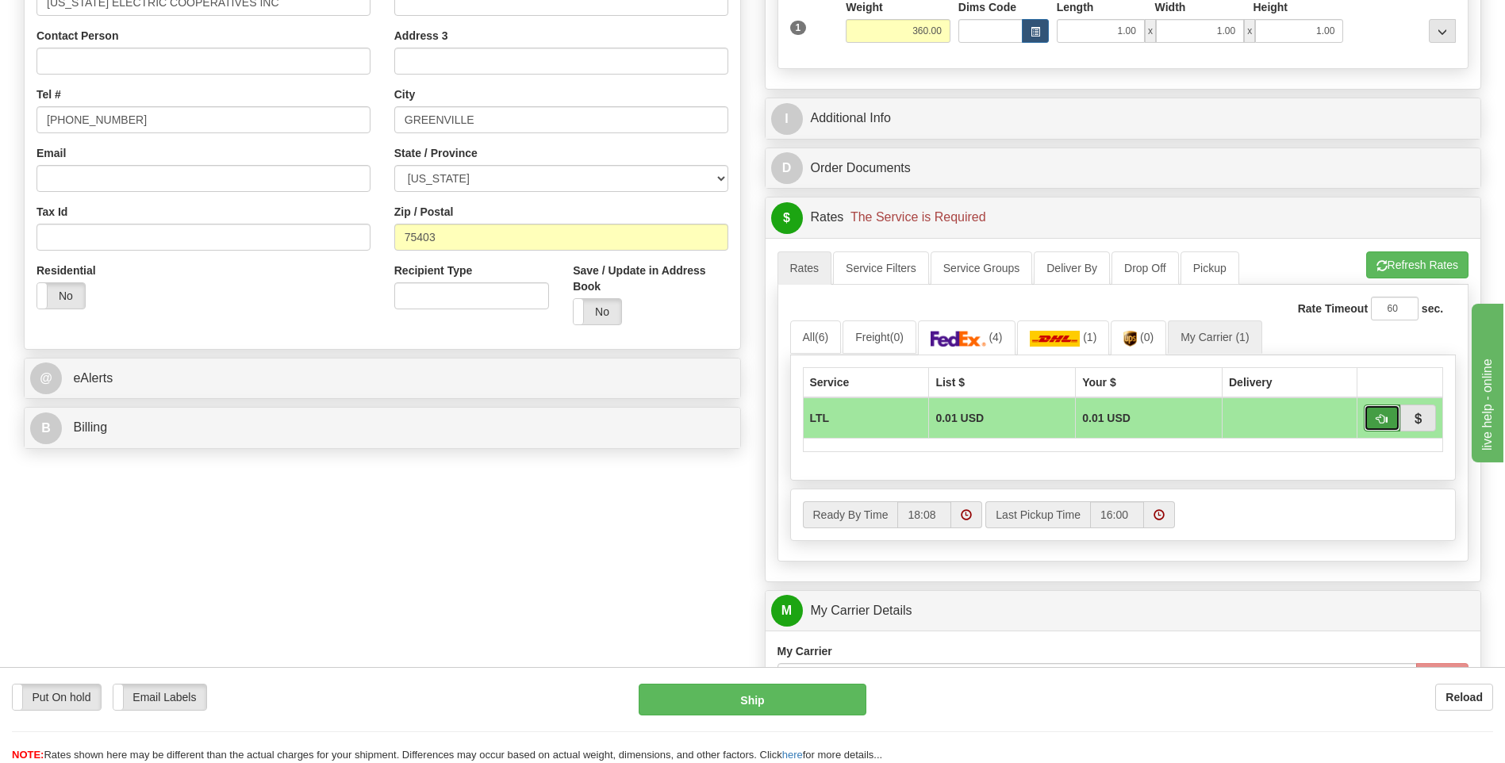
click at [1372, 419] on button "button" at bounding box center [1382, 418] width 36 height 27
type input "00"
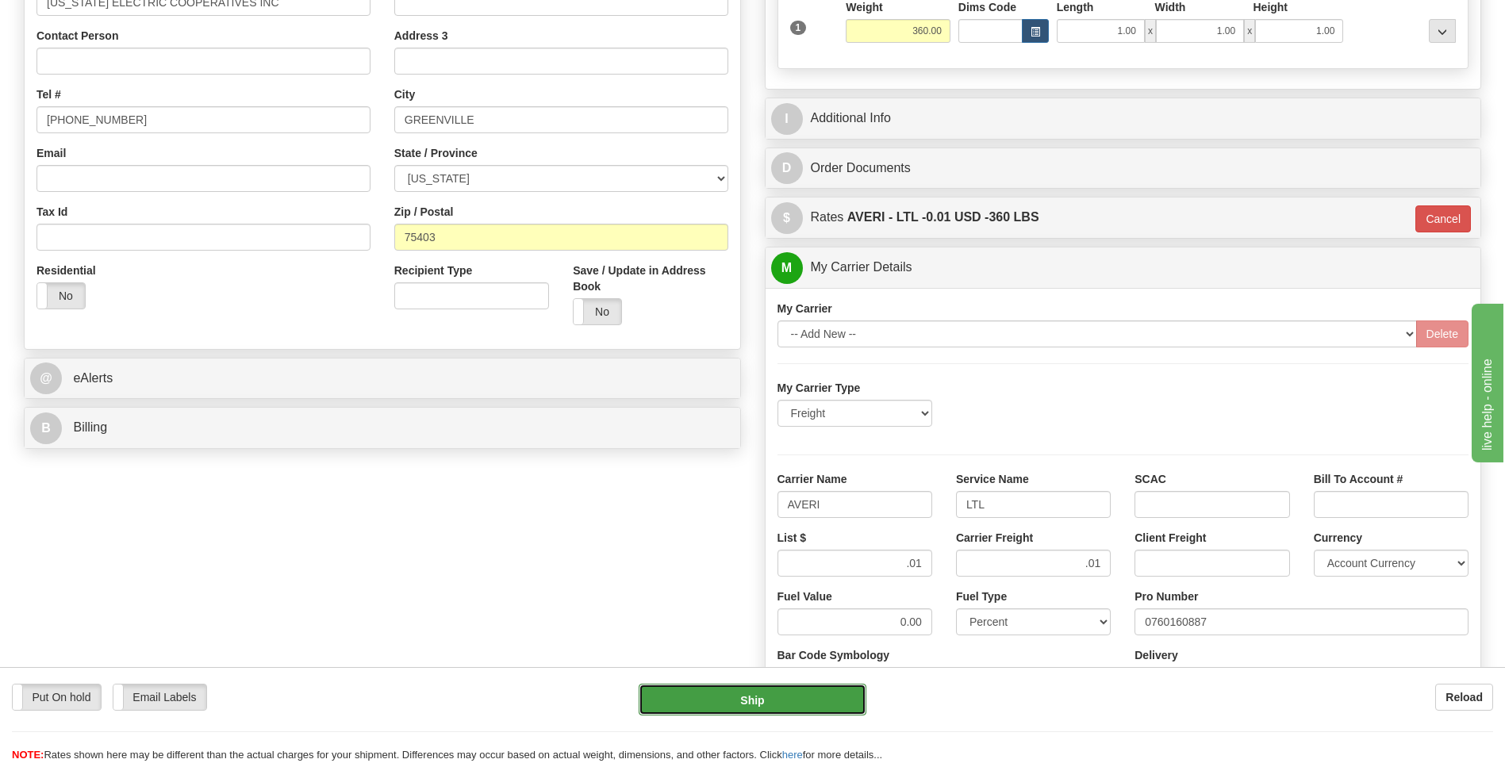
click at [773, 696] on button "Ship" at bounding box center [752, 700] width 227 height 32
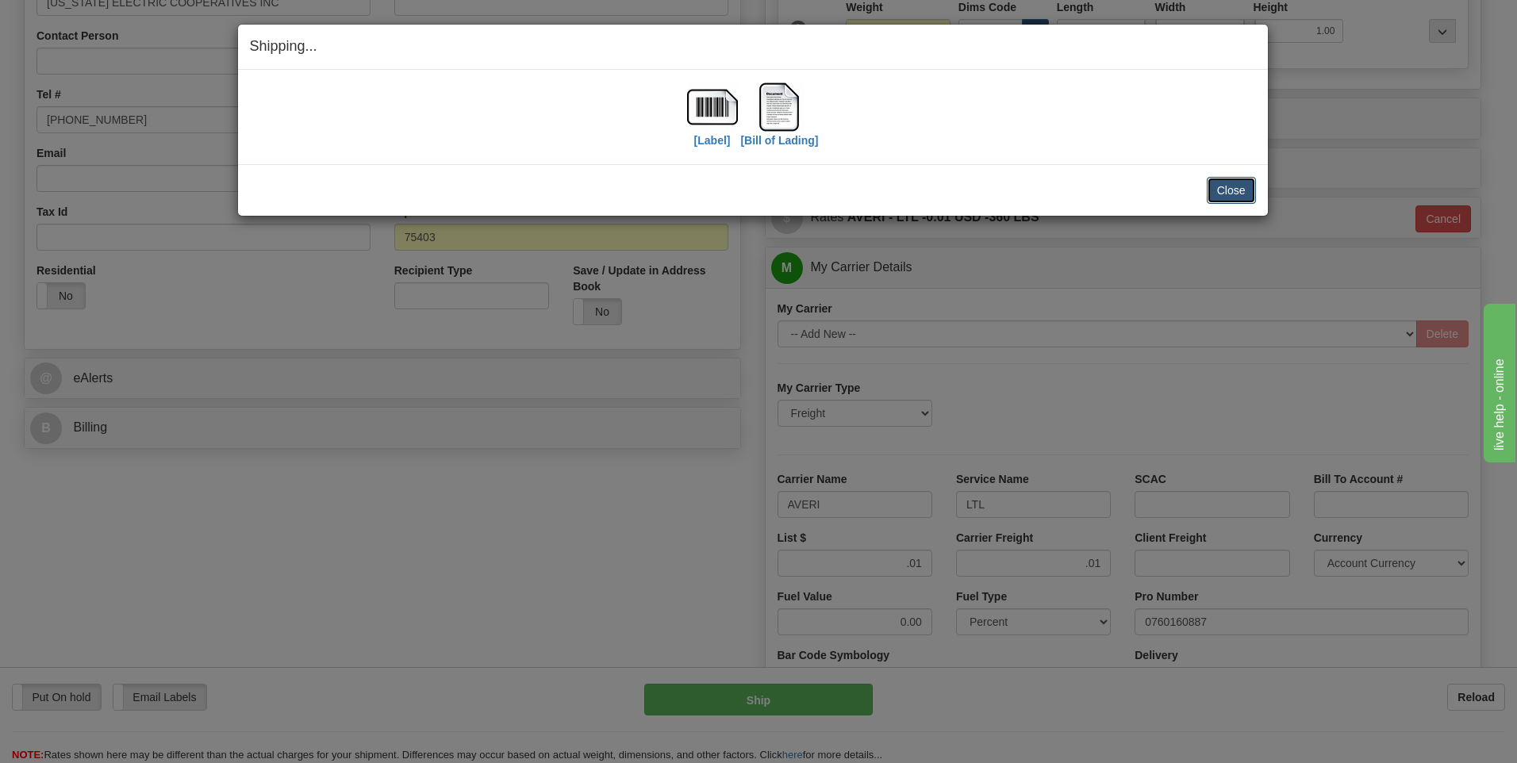
click at [1234, 195] on button "Close" at bounding box center [1231, 190] width 49 height 27
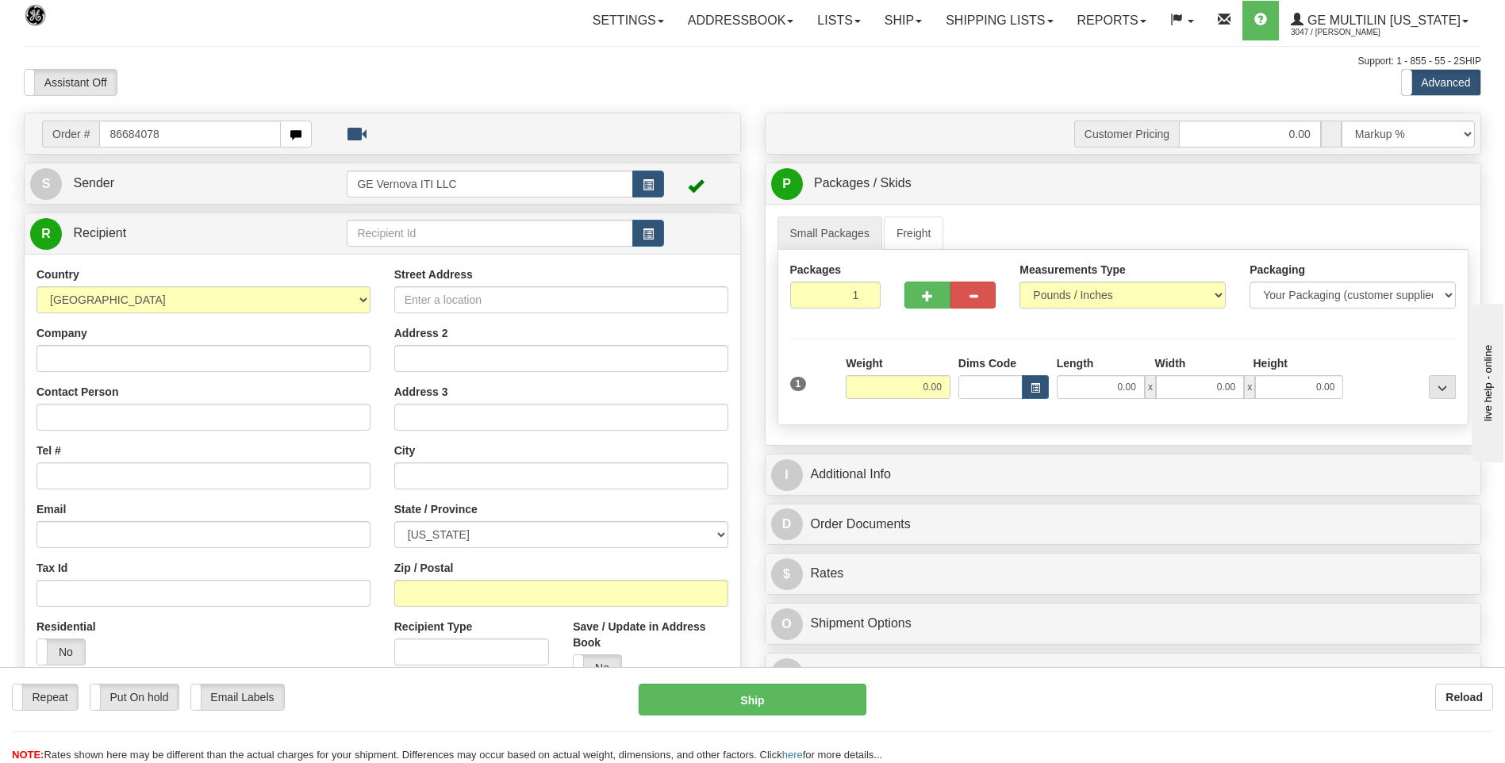
type input "86684078"
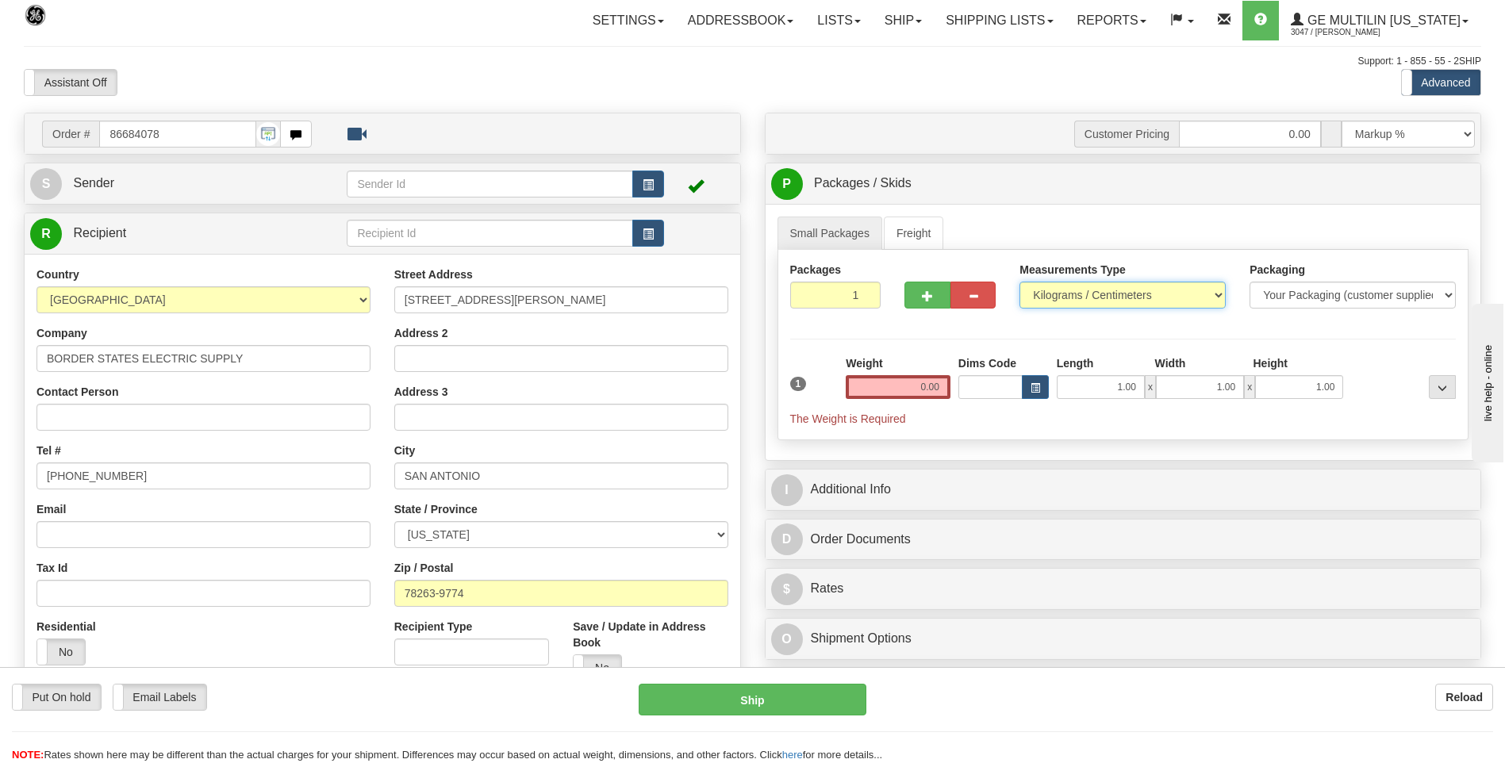
click at [1085, 282] on select "Pounds / Inches Kilograms / Centimeters" at bounding box center [1122, 295] width 206 height 27
click at [1073, 309] on div "Measurements Type Pounds / Inches Kilograms / Centimeters" at bounding box center [1122, 291] width 230 height 59
click at [1063, 299] on select "Pounds / Inches Kilograms / Centimeters" at bounding box center [1122, 295] width 206 height 27
select select "0"
click at [1019, 282] on select "Pounds / Inches Kilograms / Centimeters" at bounding box center [1122, 295] width 206 height 27
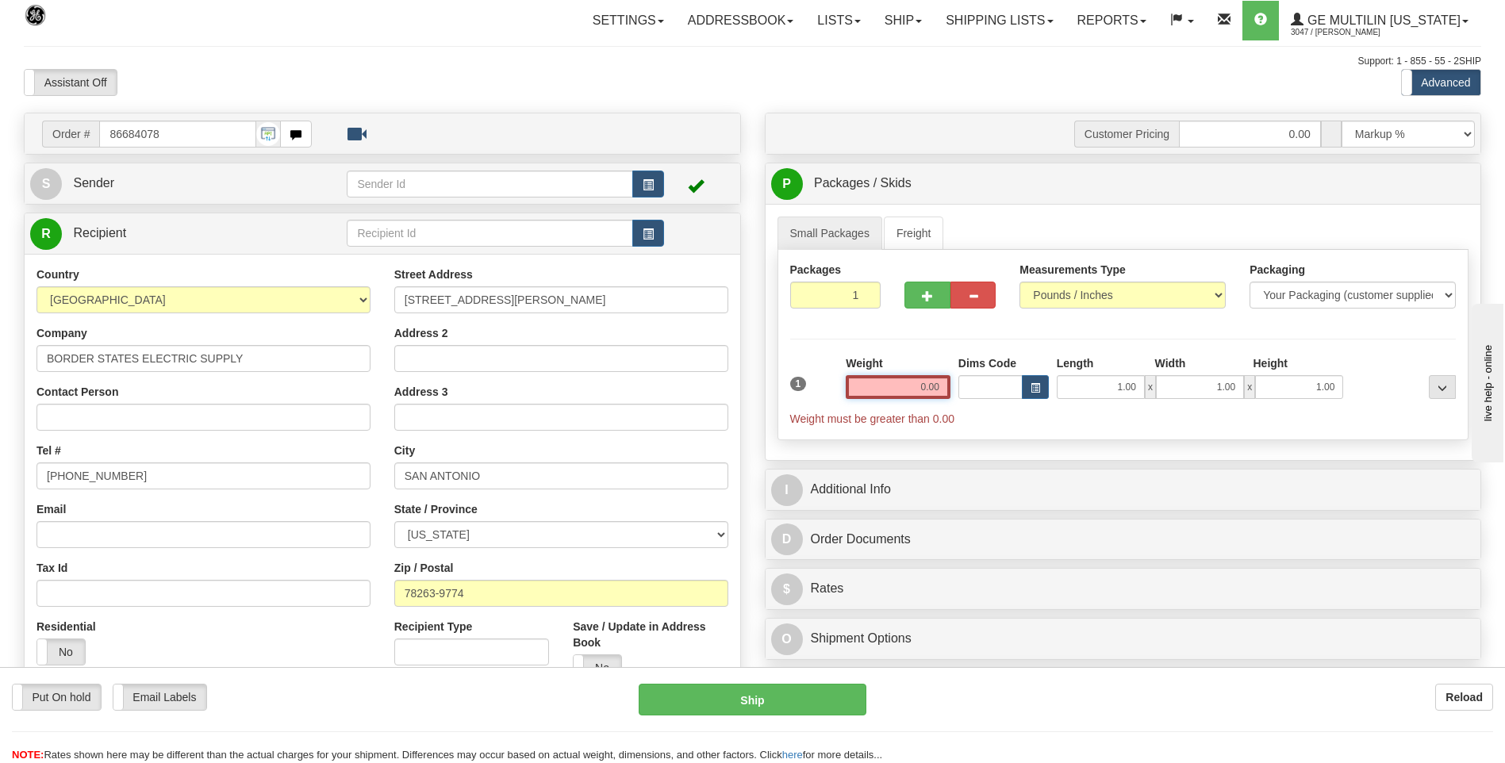
click at [941, 386] on input "0.00" at bounding box center [898, 387] width 105 height 24
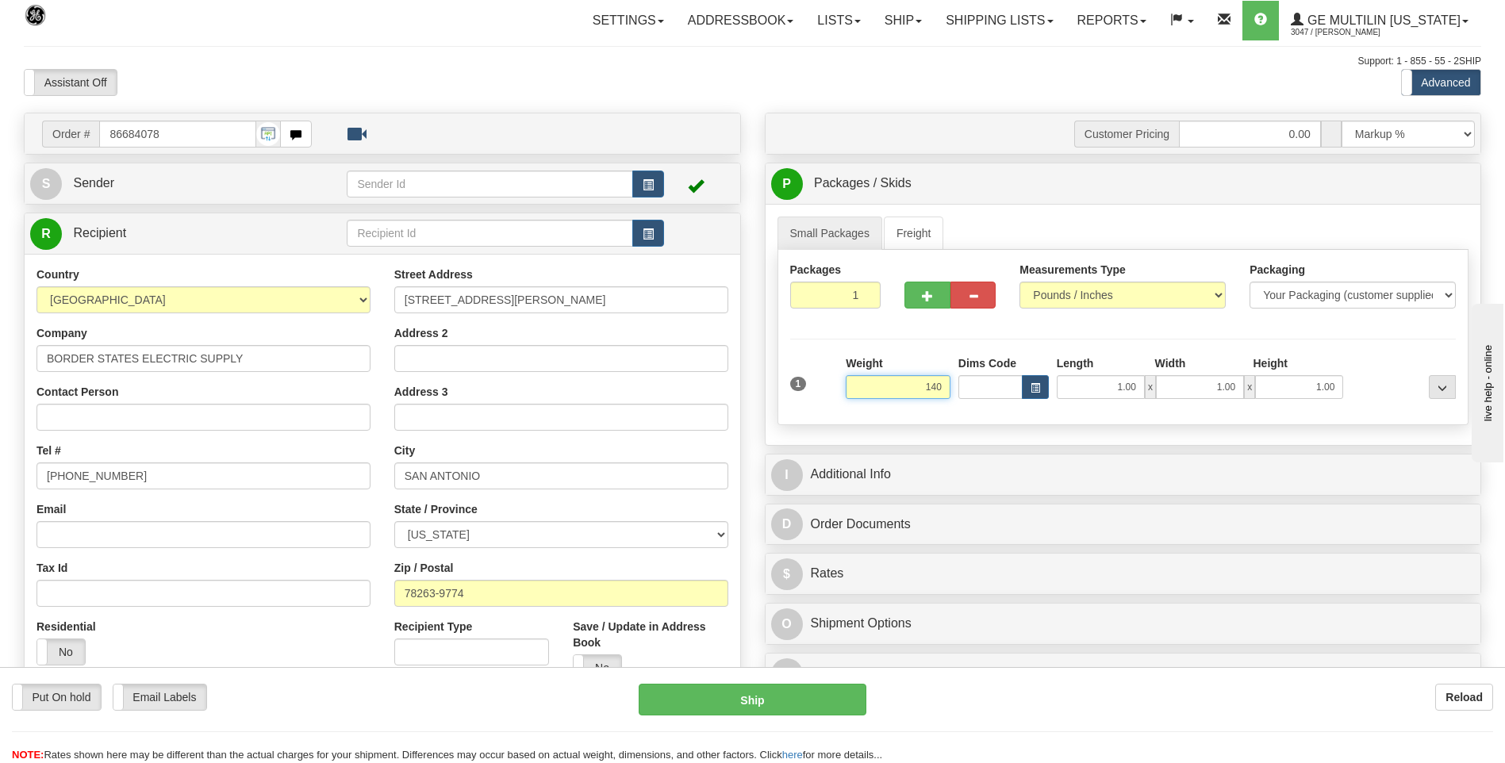
click button "Delete" at bounding box center [0, 0] width 0 height 0
type input "140.00"
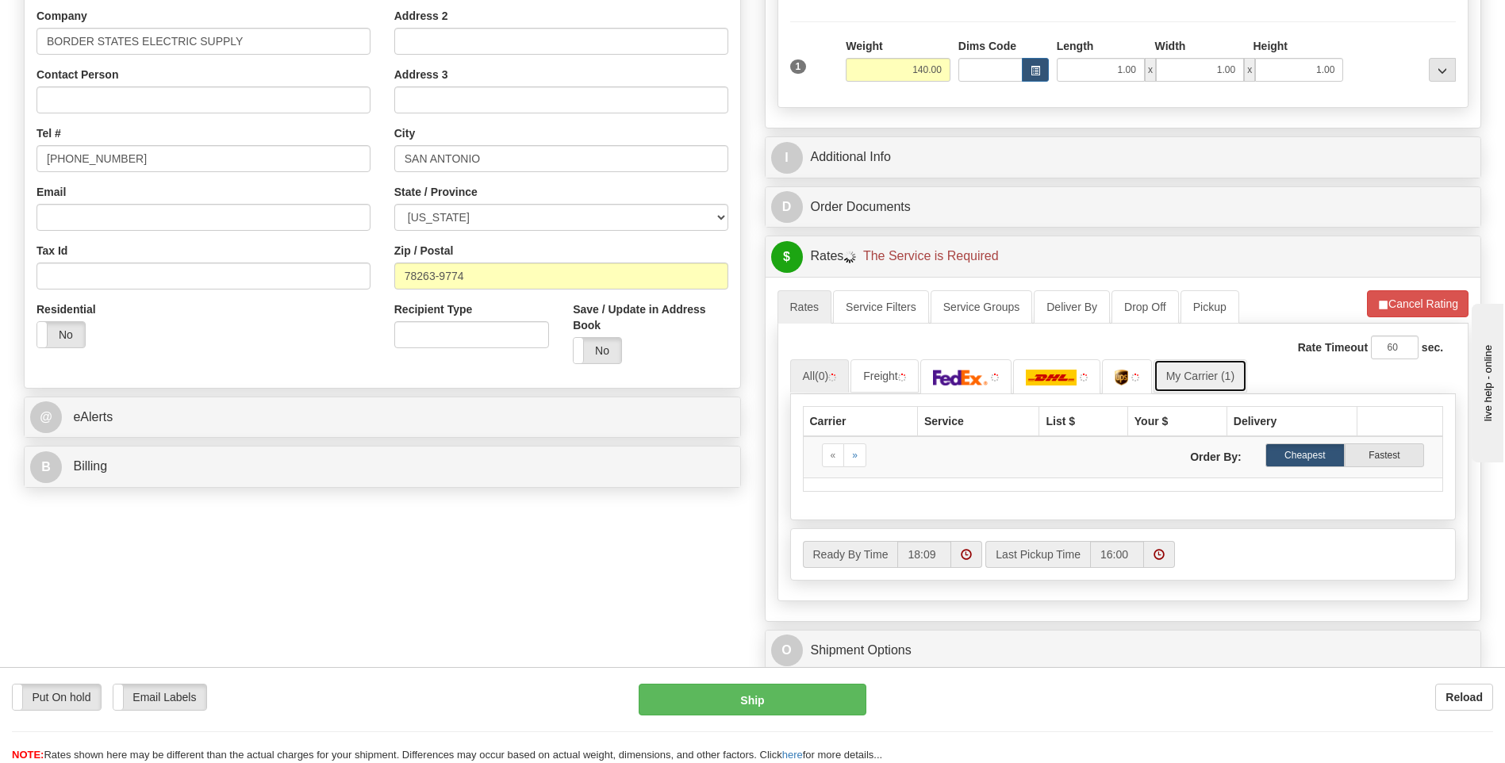
click at [1218, 373] on link "My Carrier (1)" at bounding box center [1200, 375] width 94 height 33
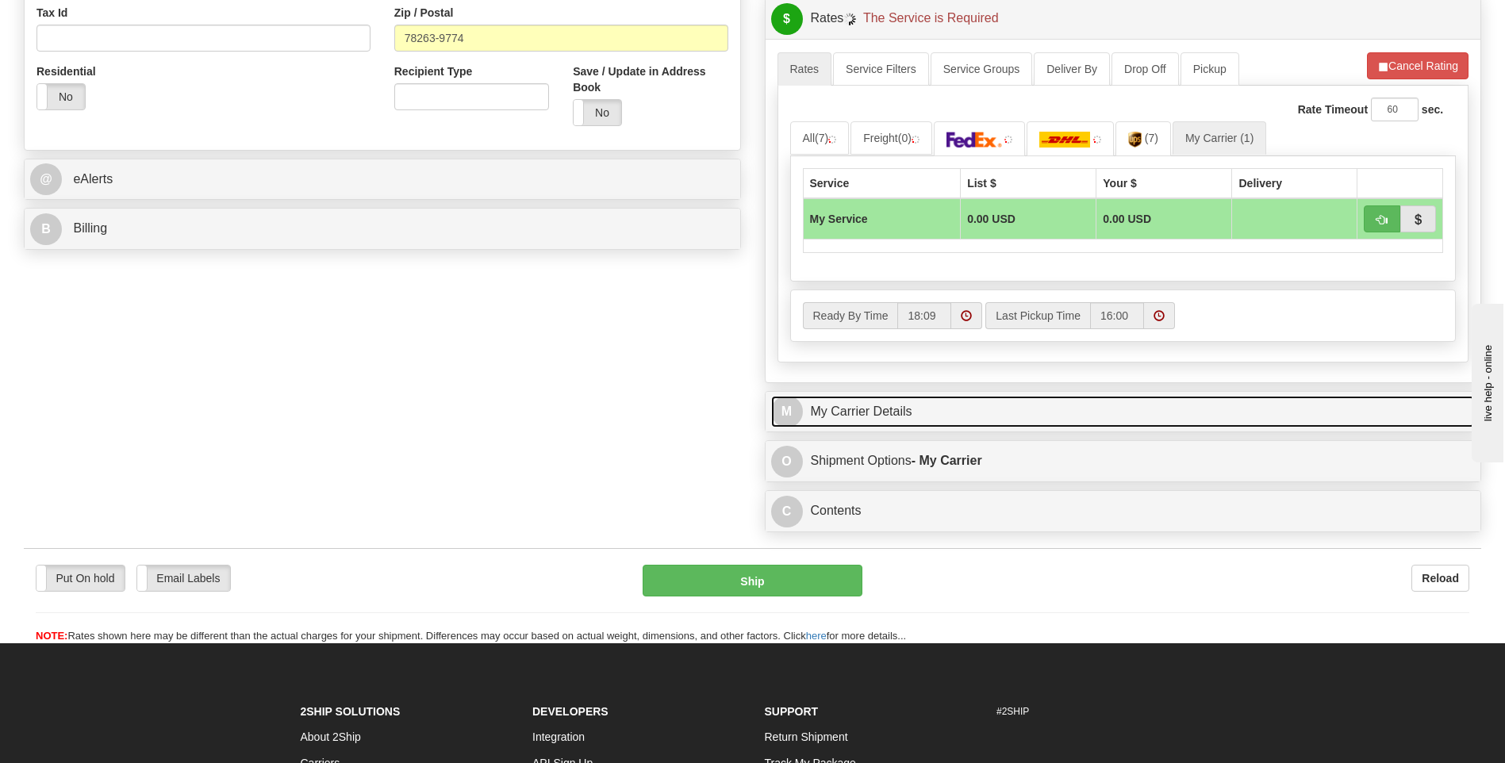
click at [954, 410] on link "M My Carrier Details" at bounding box center [1123, 412] width 704 height 33
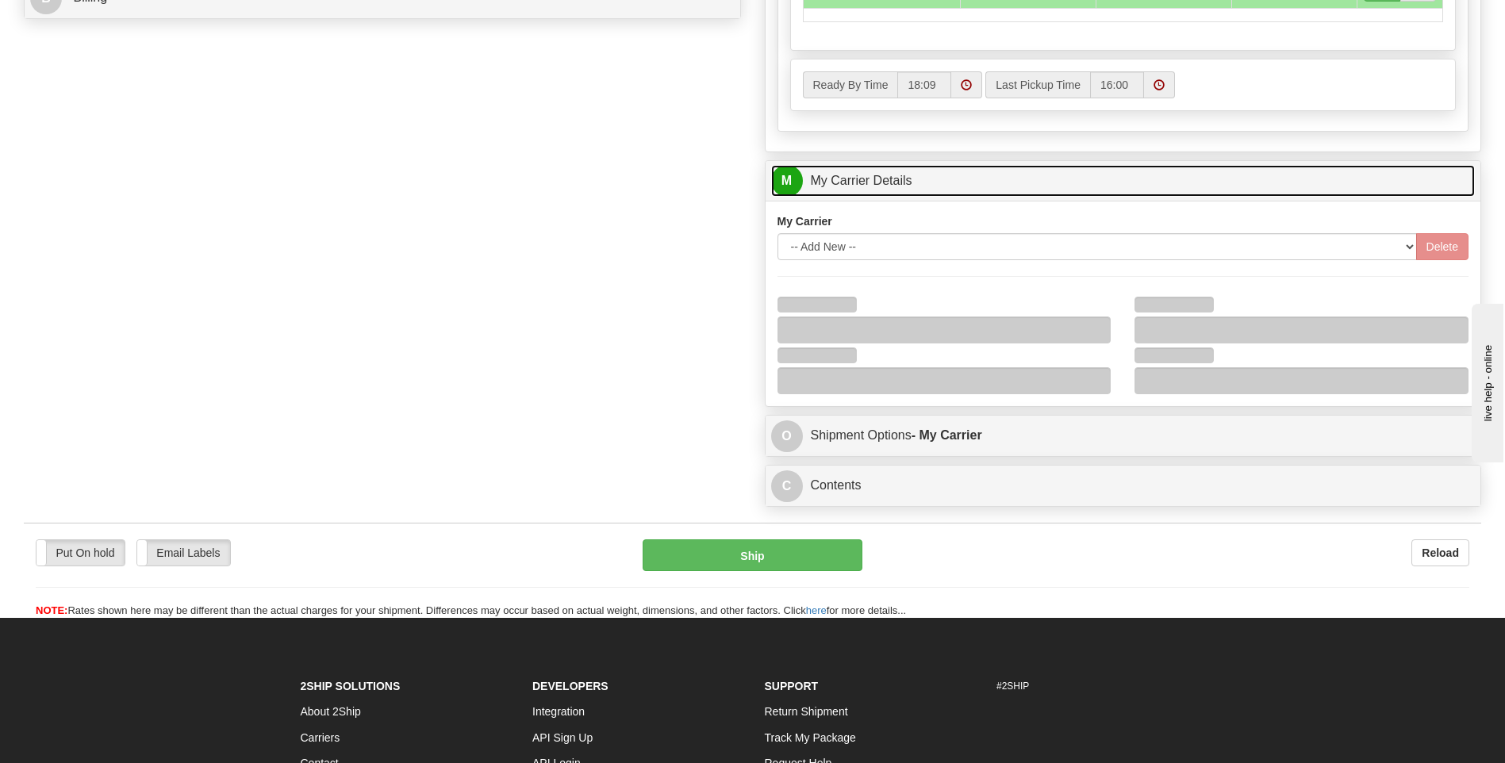
scroll to position [793, 0]
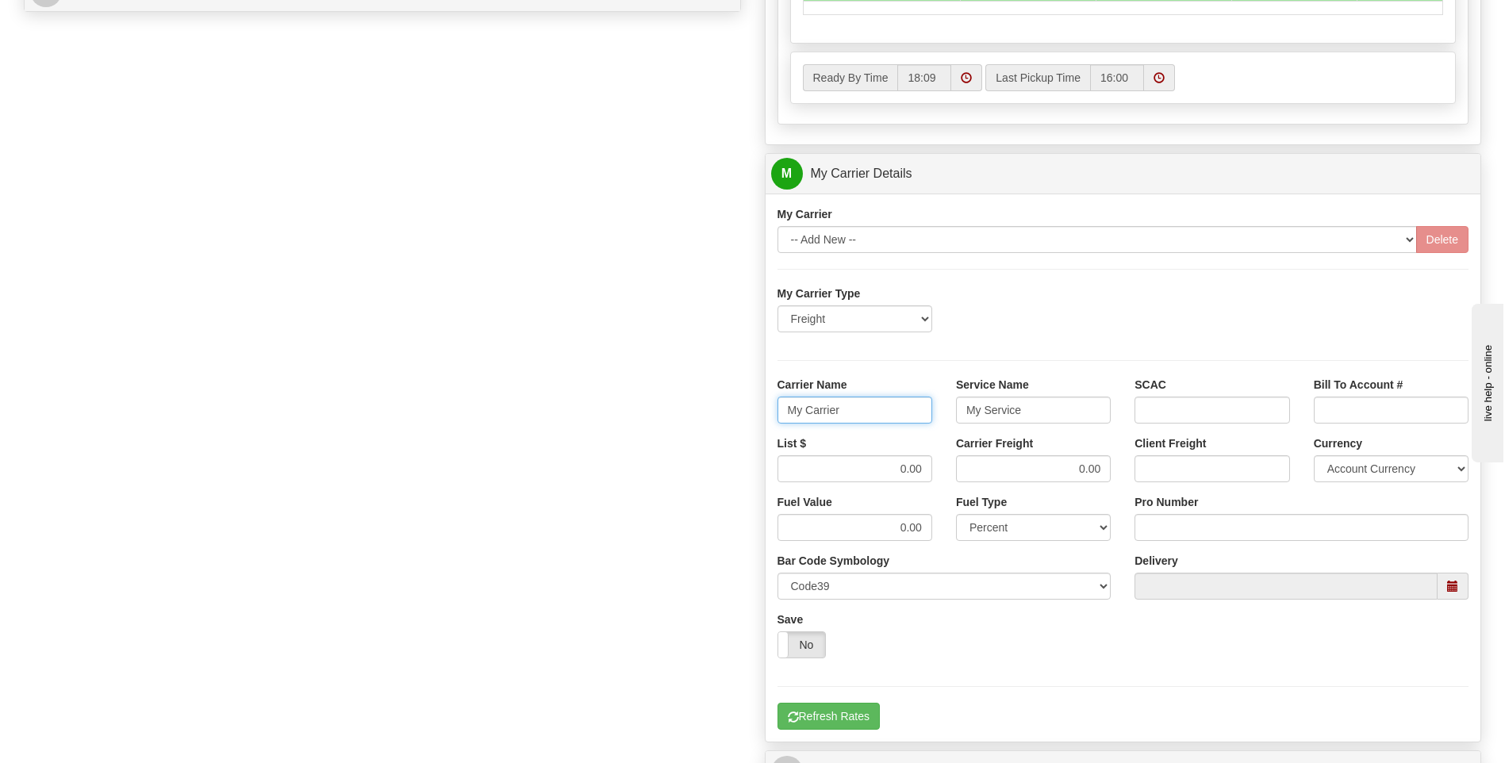
drag, startPoint x: 857, startPoint y: 413, endPoint x: 746, endPoint y: 406, distance: 111.3
click at [753, 412] on div "Customer Pricing 0.00 Markup % Discount % Flat Amount Per Pound Flat Amount Mar…" at bounding box center [1123, 84] width 741 height 1531
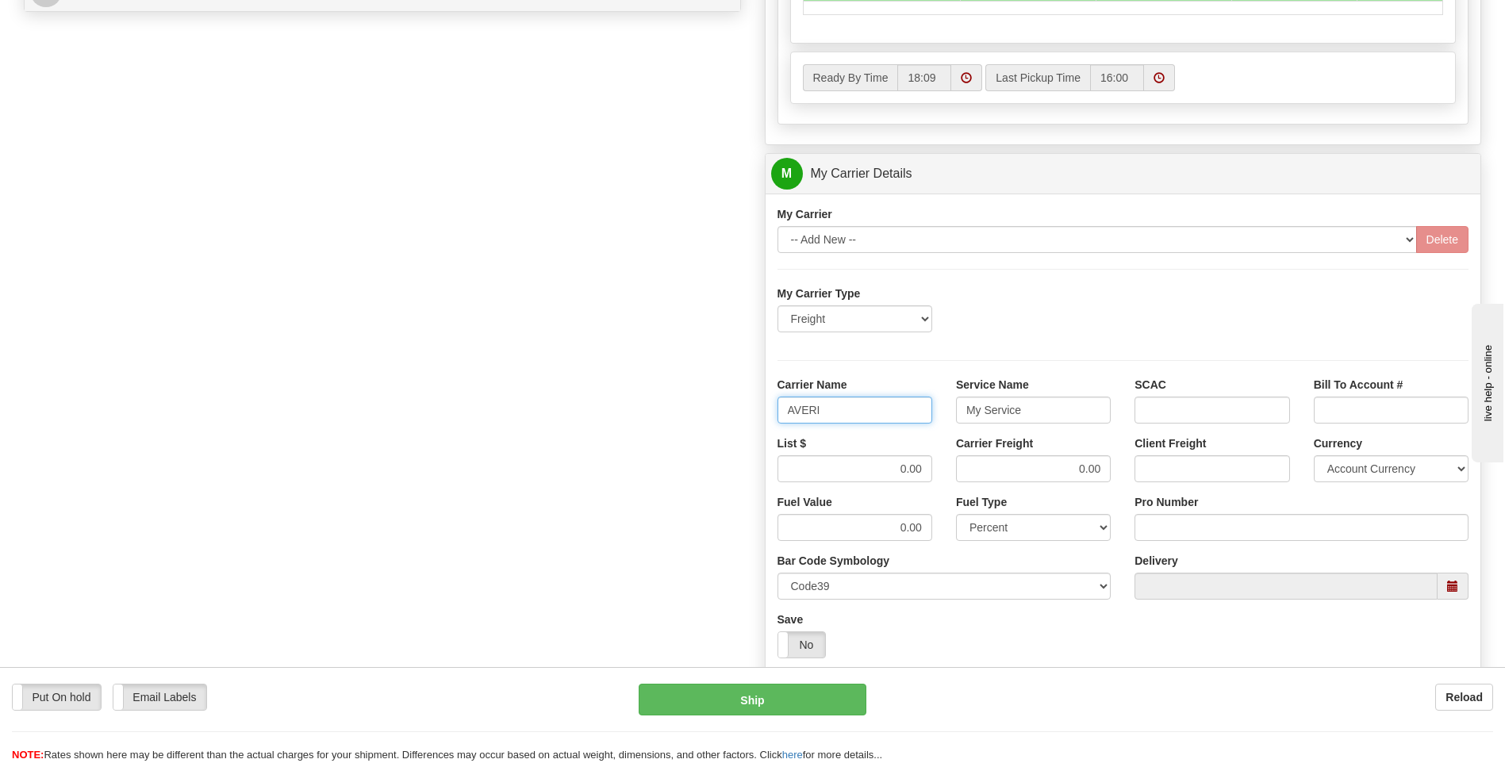
type input "AVERI"
type input "LTL"
drag, startPoint x: 872, startPoint y: 479, endPoint x: 953, endPoint y: 477, distance: 80.9
click at [953, 477] on div "List $ 0.00 Carrier Freight 0.00 Client Freight Currency Account Currency ARN A…" at bounding box center [1124, 465] width 716 height 59
type input "320"
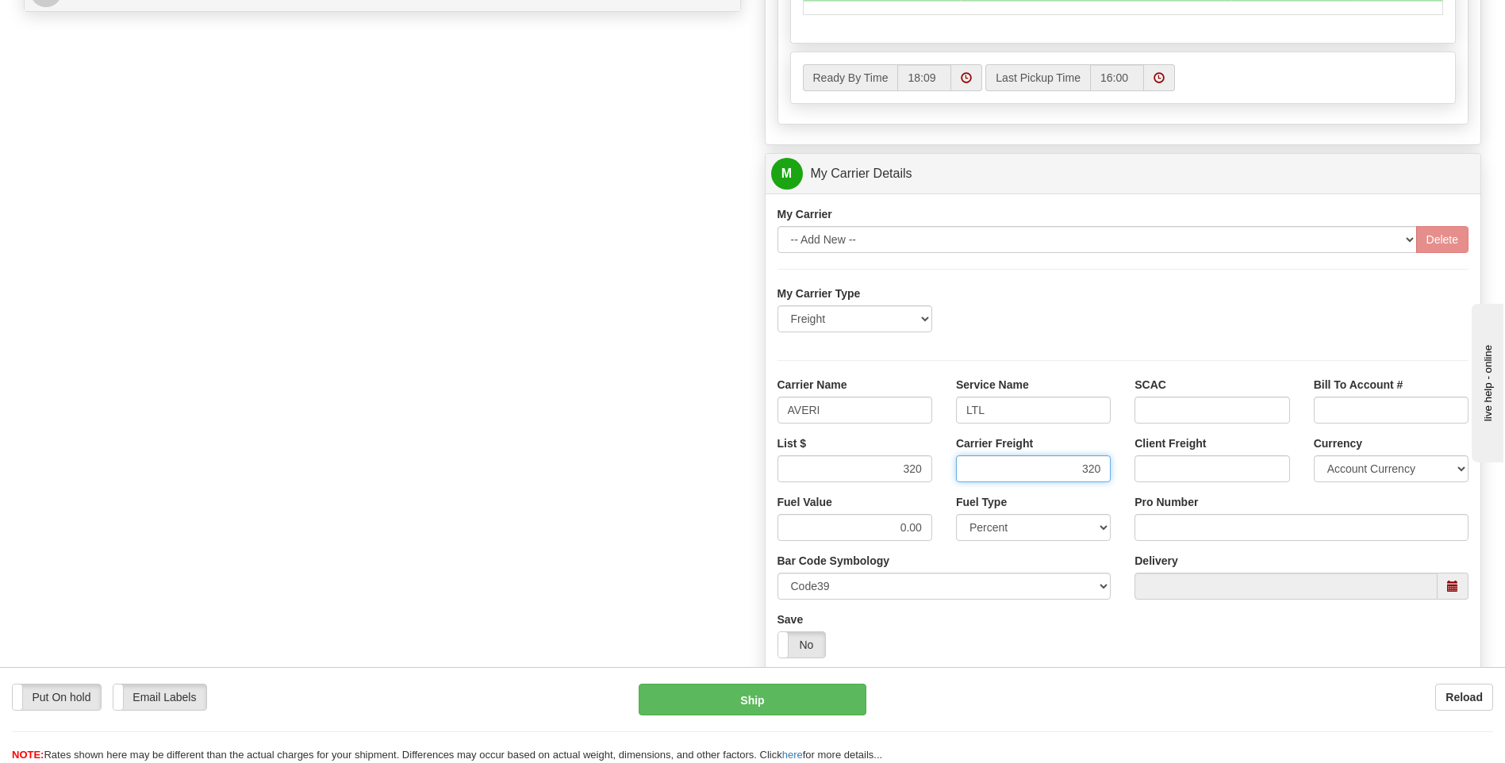
type input "320"
click at [1142, 531] on input "Pro Number" at bounding box center [1301, 527] width 334 height 27
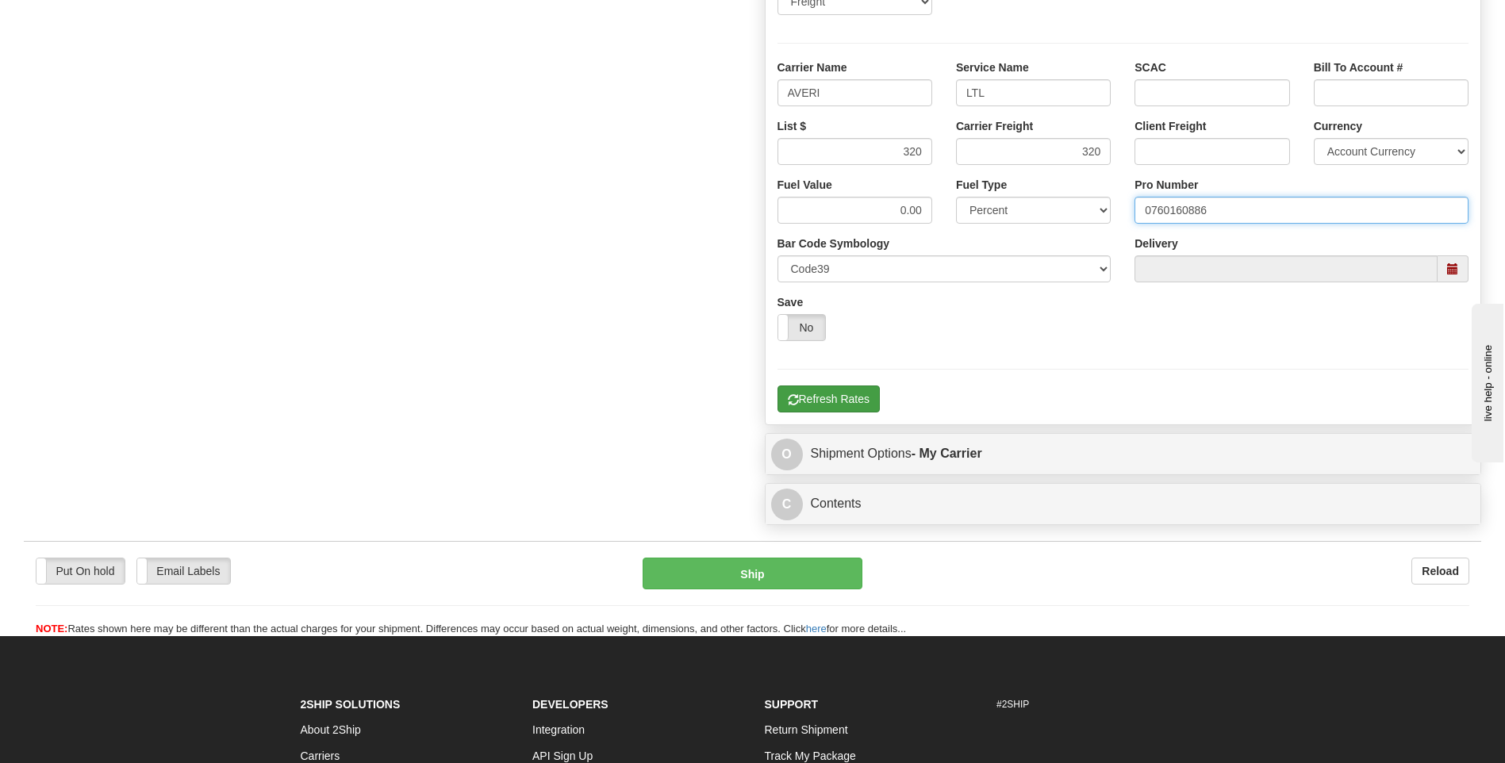
type input "0760160886"
click at [847, 409] on button "Refresh Rates" at bounding box center [828, 399] width 102 height 27
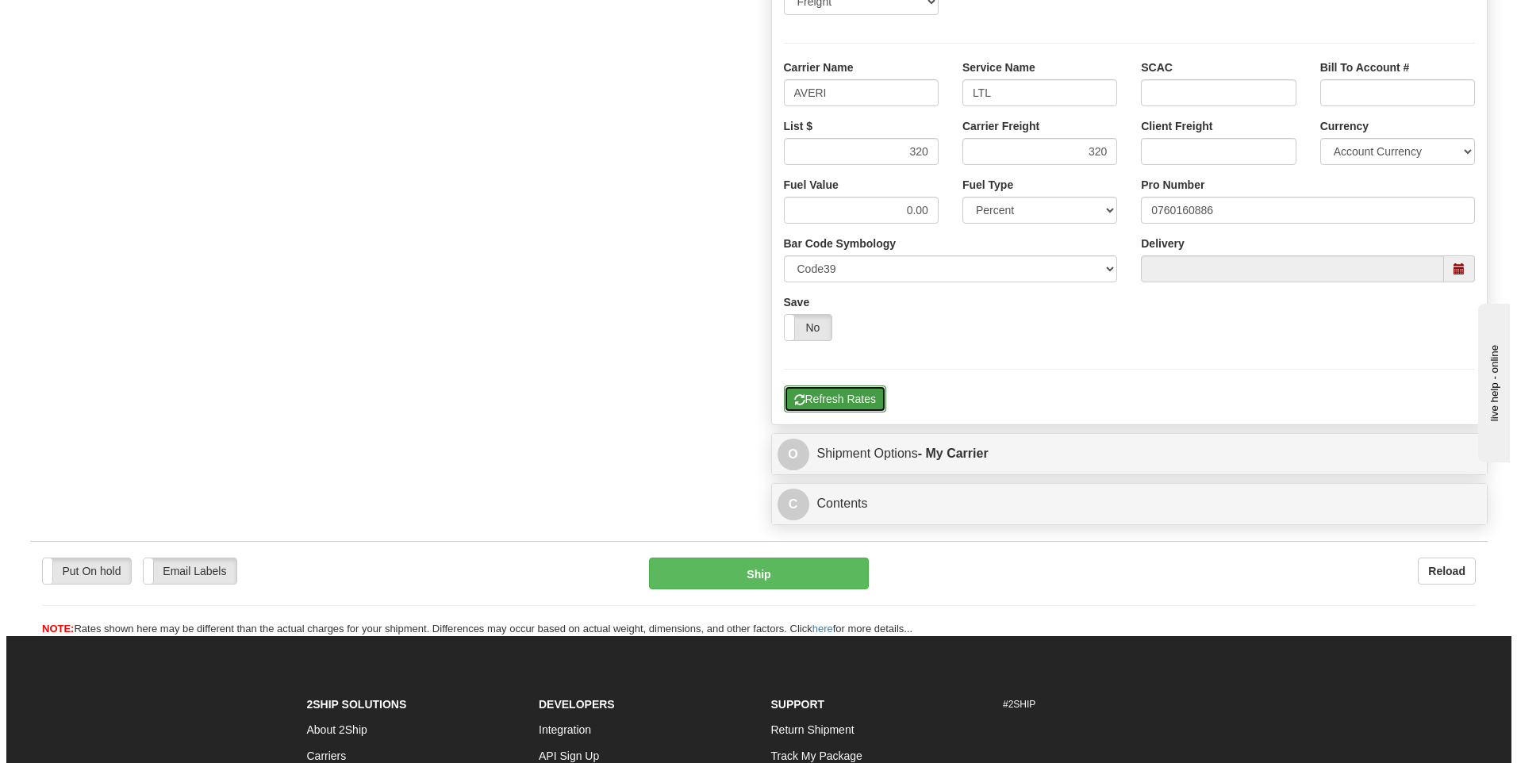
scroll to position [515, 0]
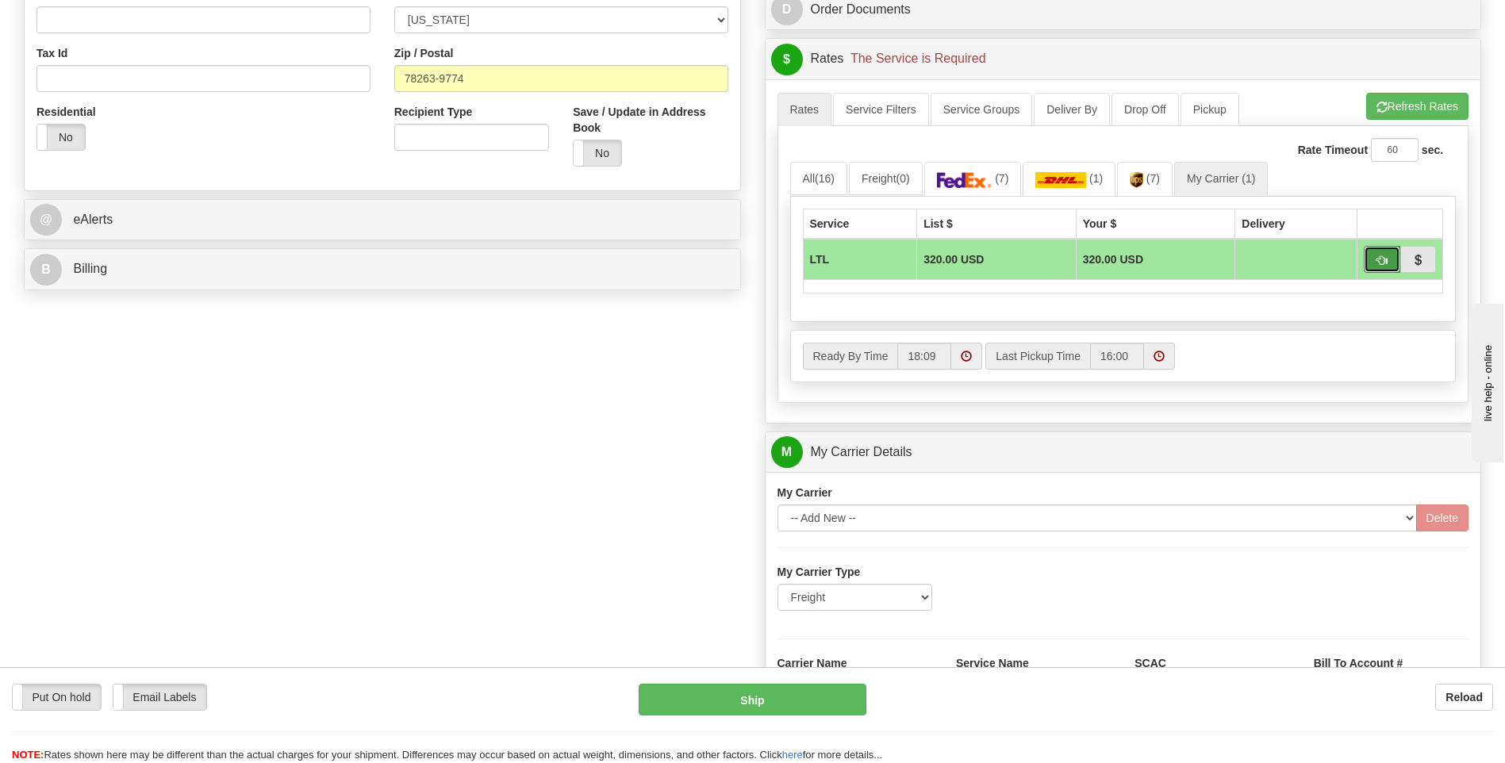
click at [1370, 261] on button "button" at bounding box center [1382, 259] width 36 height 27
type input "00"
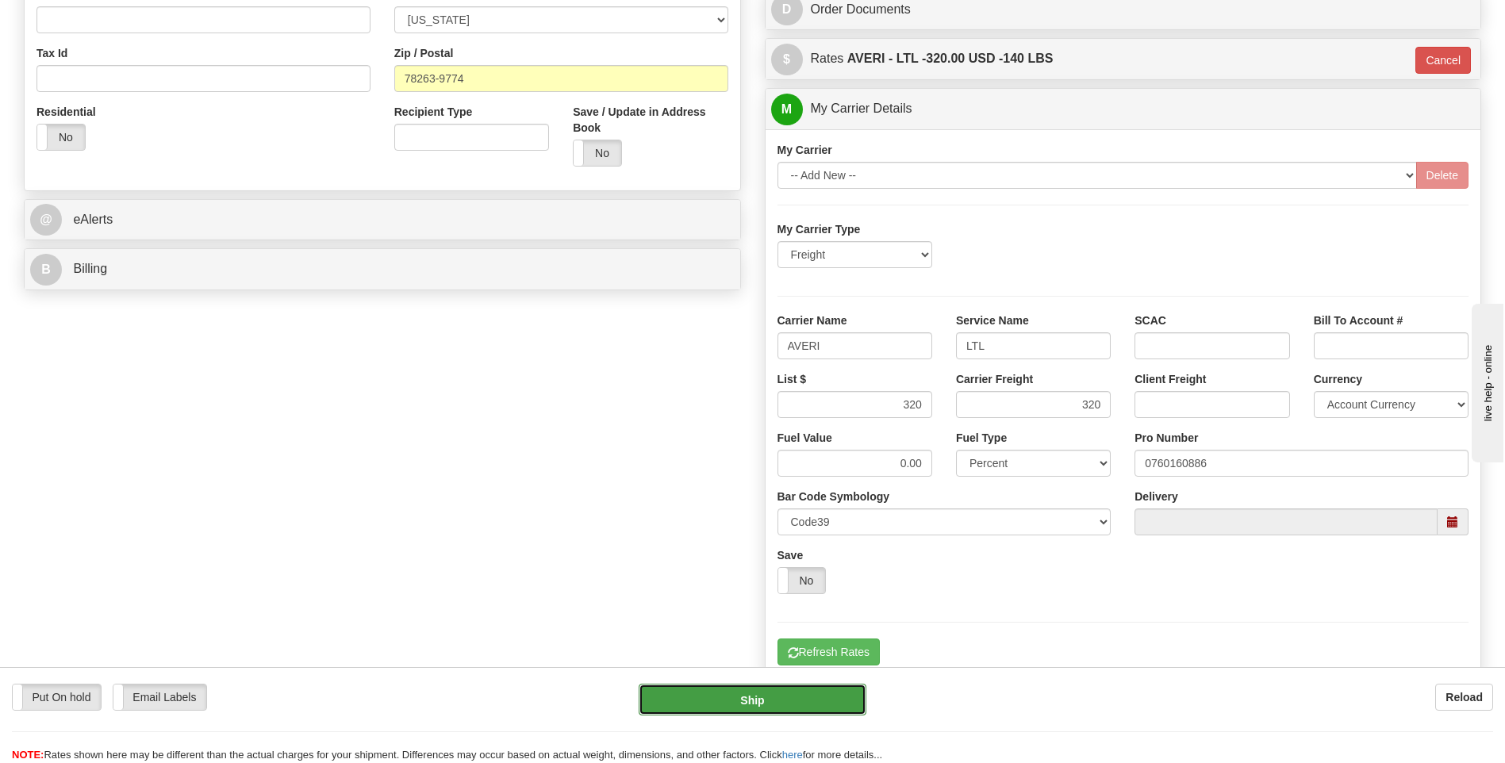
click at [780, 696] on button "Ship" at bounding box center [752, 700] width 227 height 32
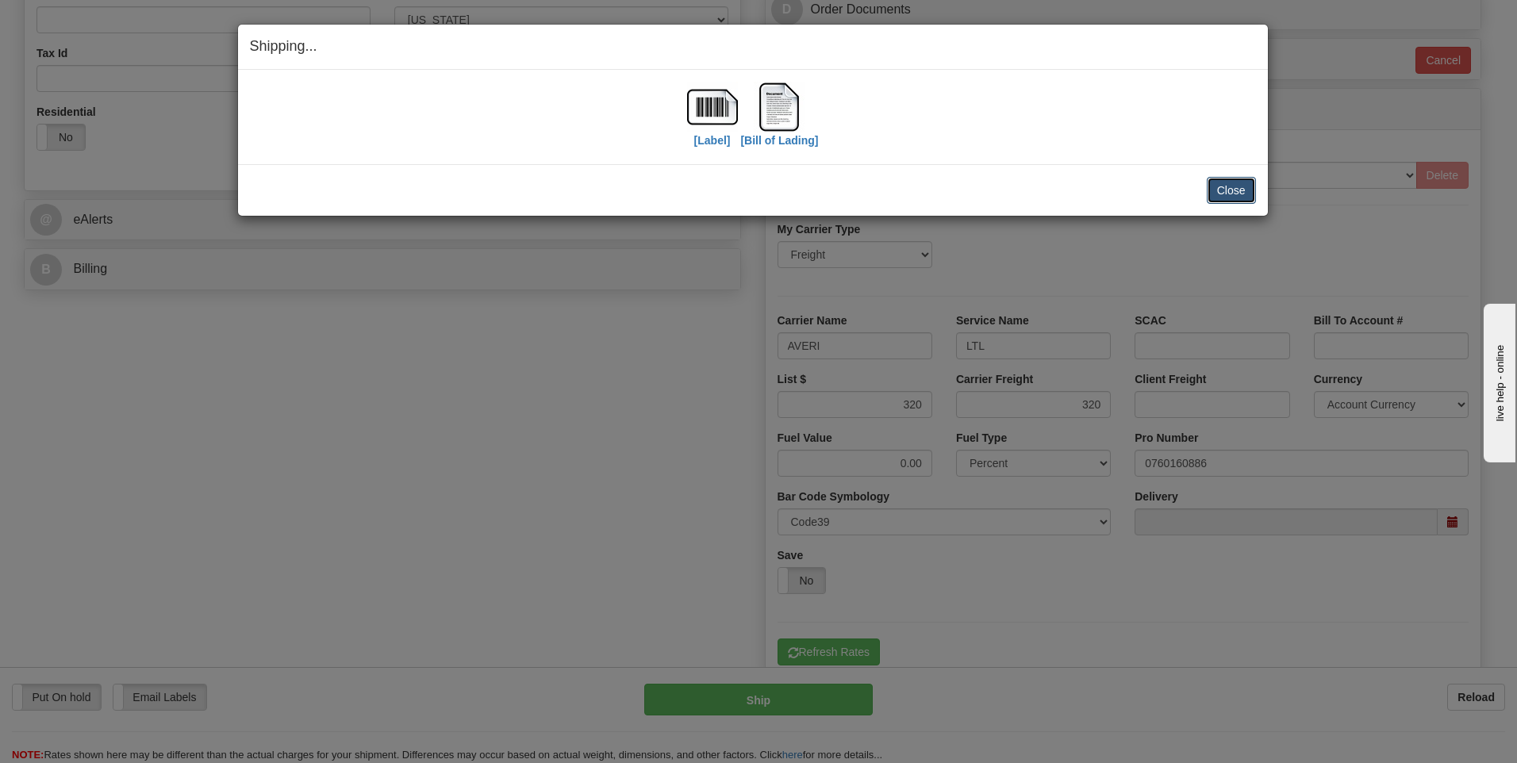
click at [1239, 201] on button "Close" at bounding box center [1231, 190] width 49 height 27
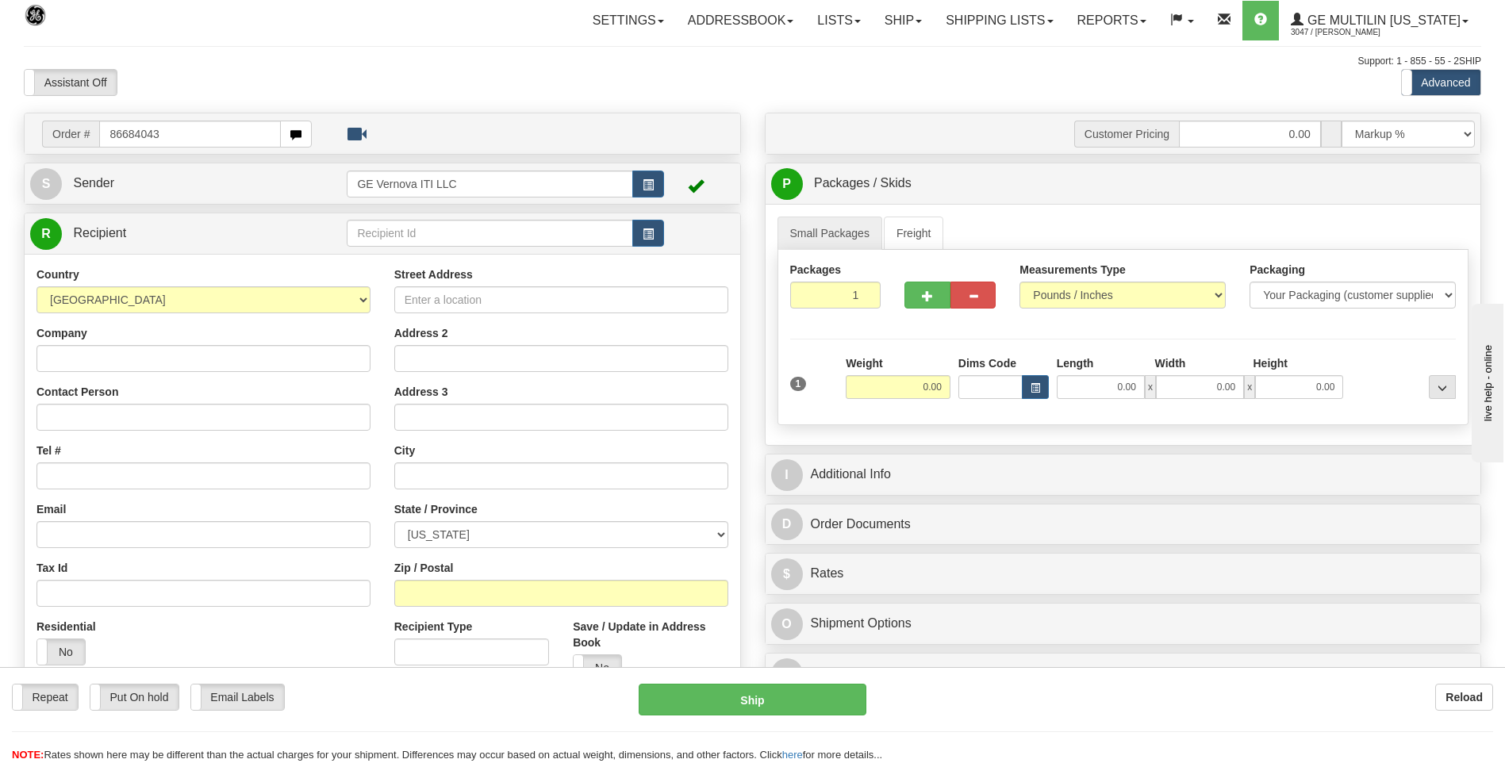
type input "86684043"
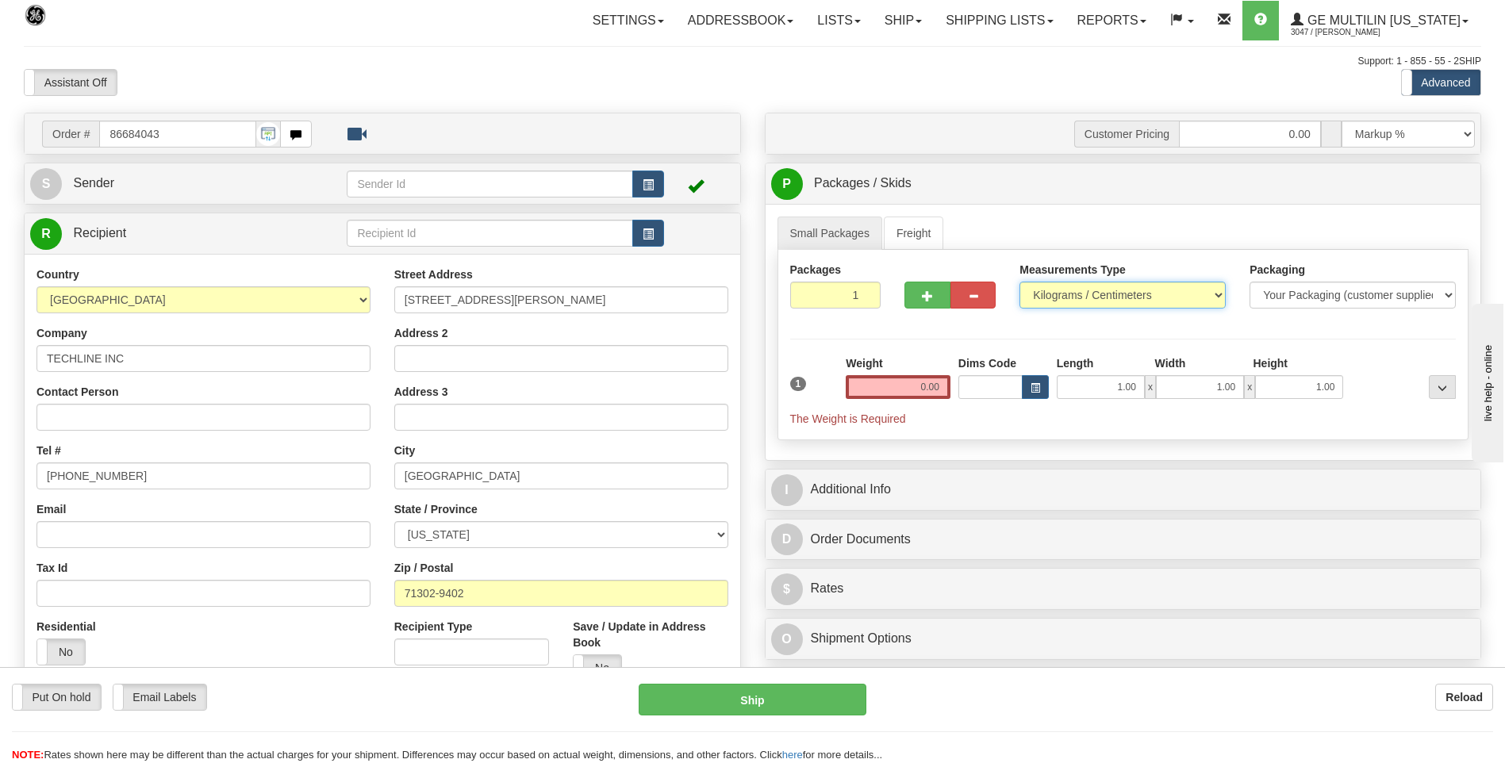
click at [1074, 301] on select "Pounds / Inches Kilograms / Centimeters" at bounding box center [1122, 295] width 206 height 27
select select "0"
click at [1019, 282] on select "Pounds / Inches Kilograms / Centimeters" at bounding box center [1122, 295] width 206 height 27
click at [945, 386] on input "0.00" at bounding box center [898, 387] width 105 height 24
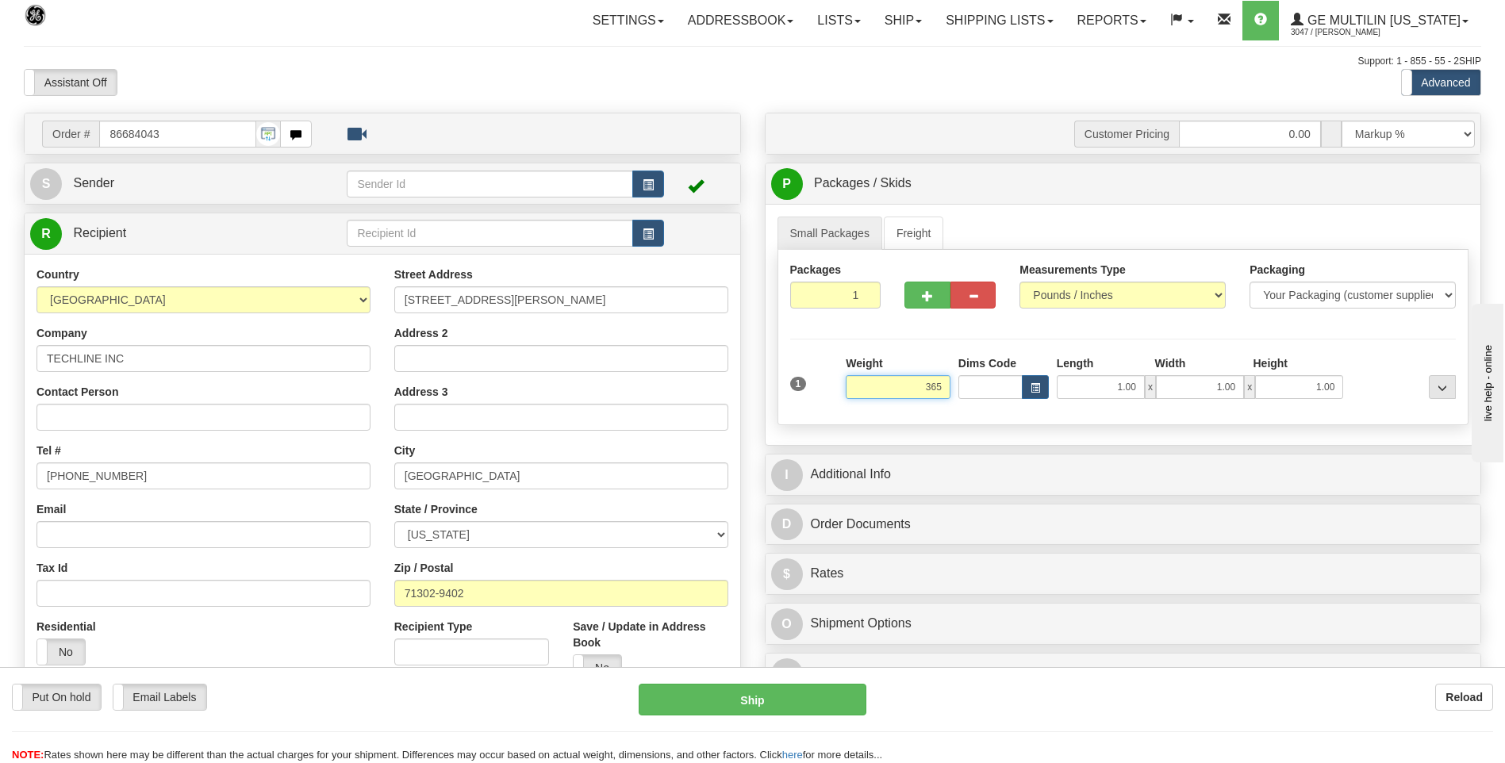
click button "Delete" at bounding box center [0, 0] width 0 height 0
type input "365.00"
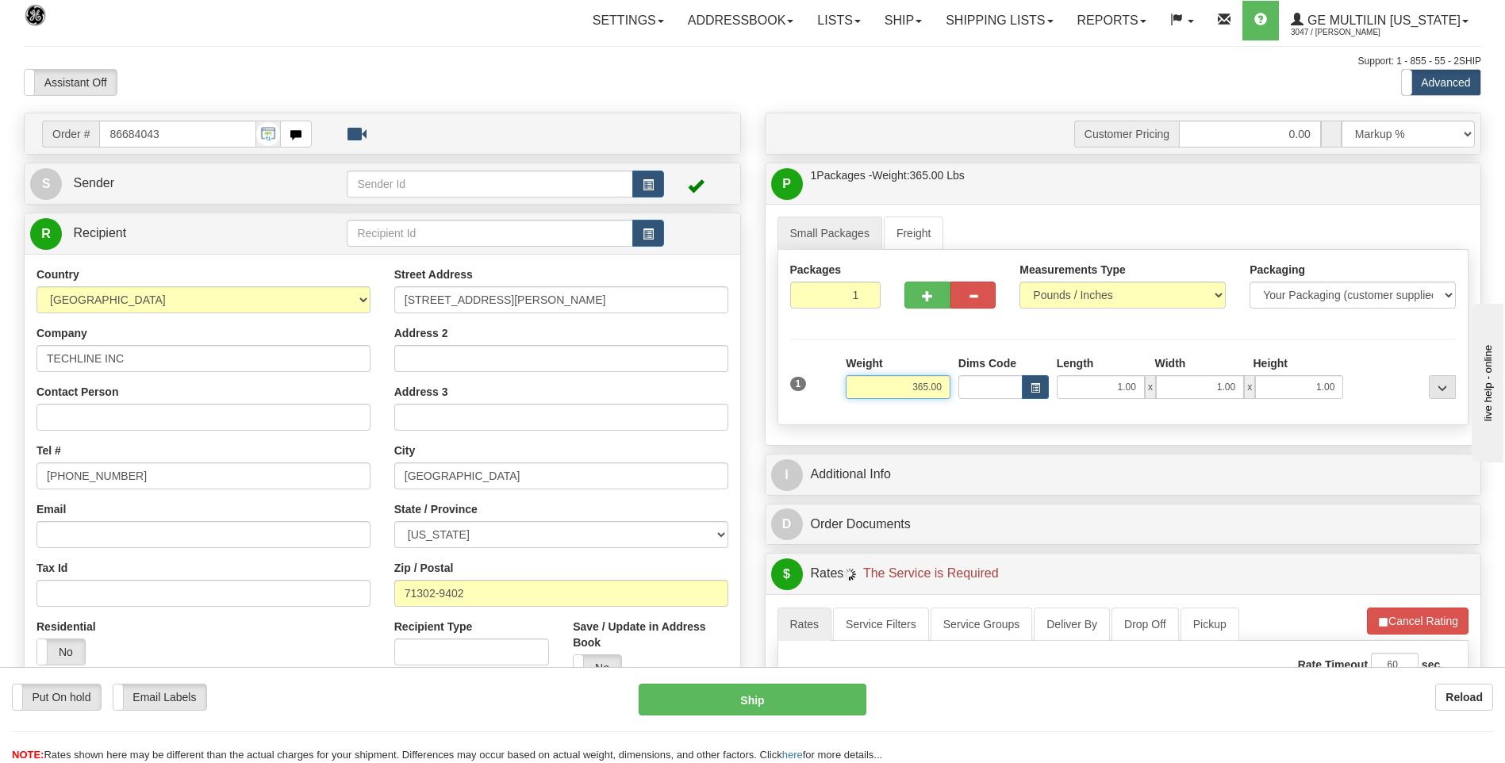
scroll to position [397, 0]
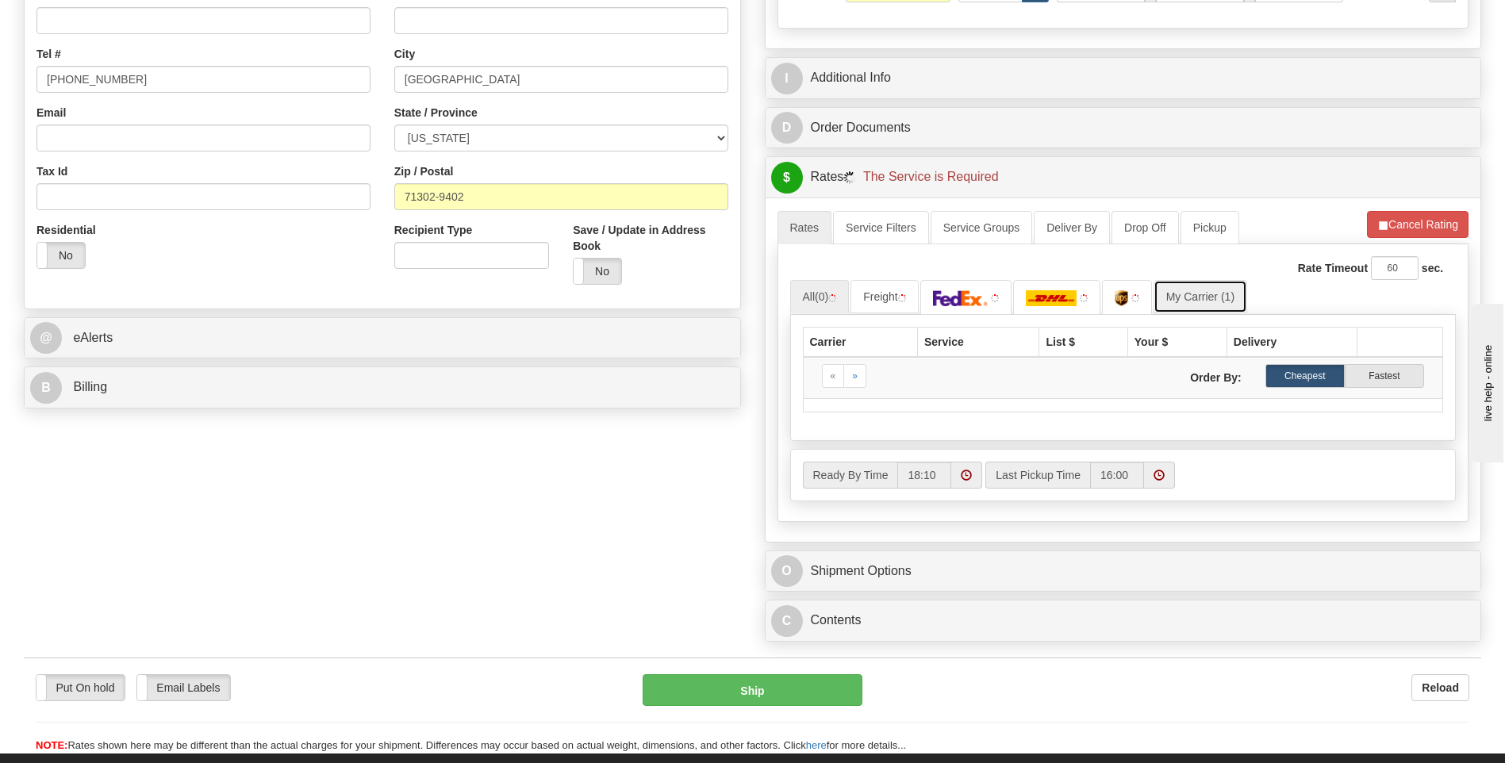
click at [1191, 283] on link "My Carrier (1)" at bounding box center [1200, 296] width 94 height 33
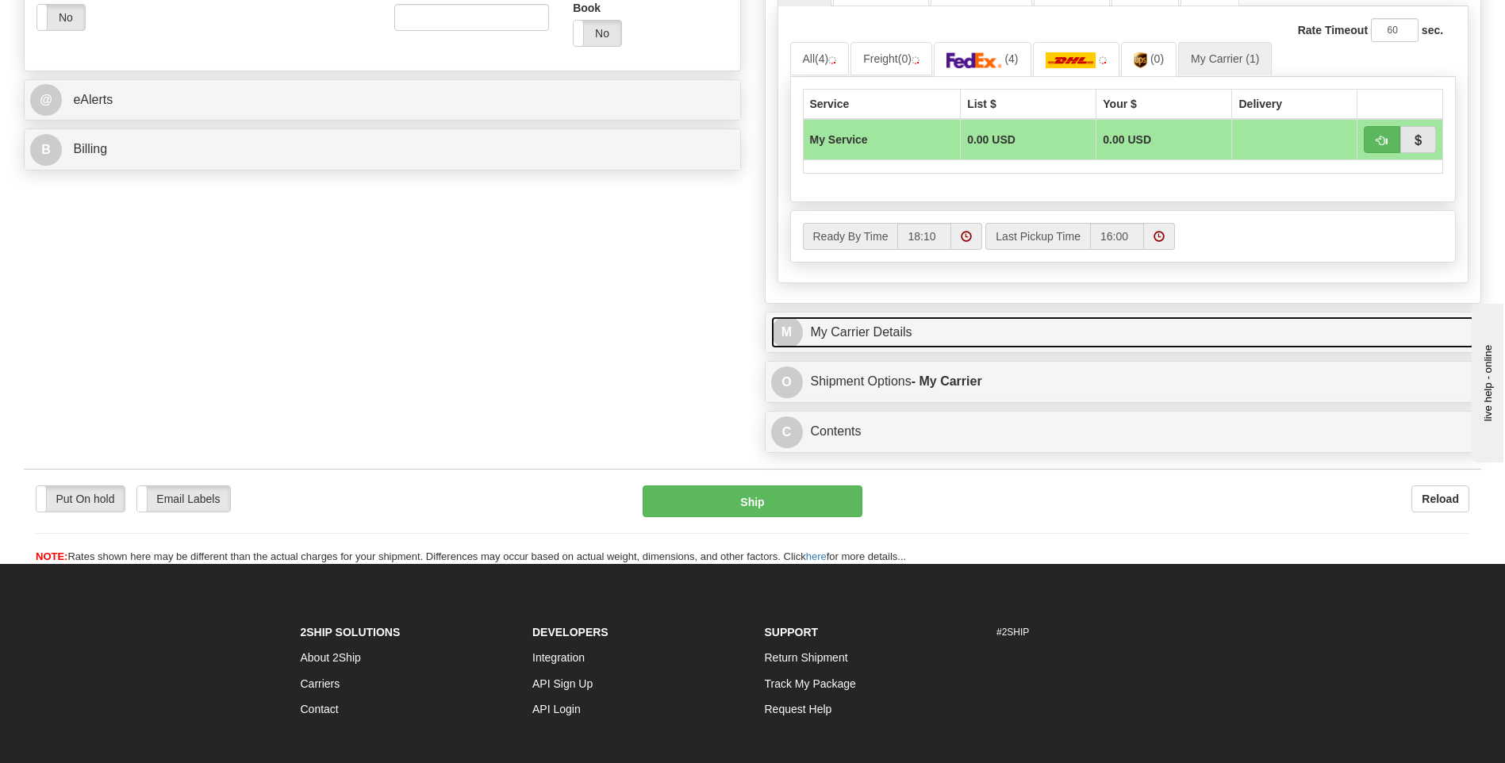
click at [971, 332] on link "M My Carrier Details" at bounding box center [1123, 333] width 704 height 33
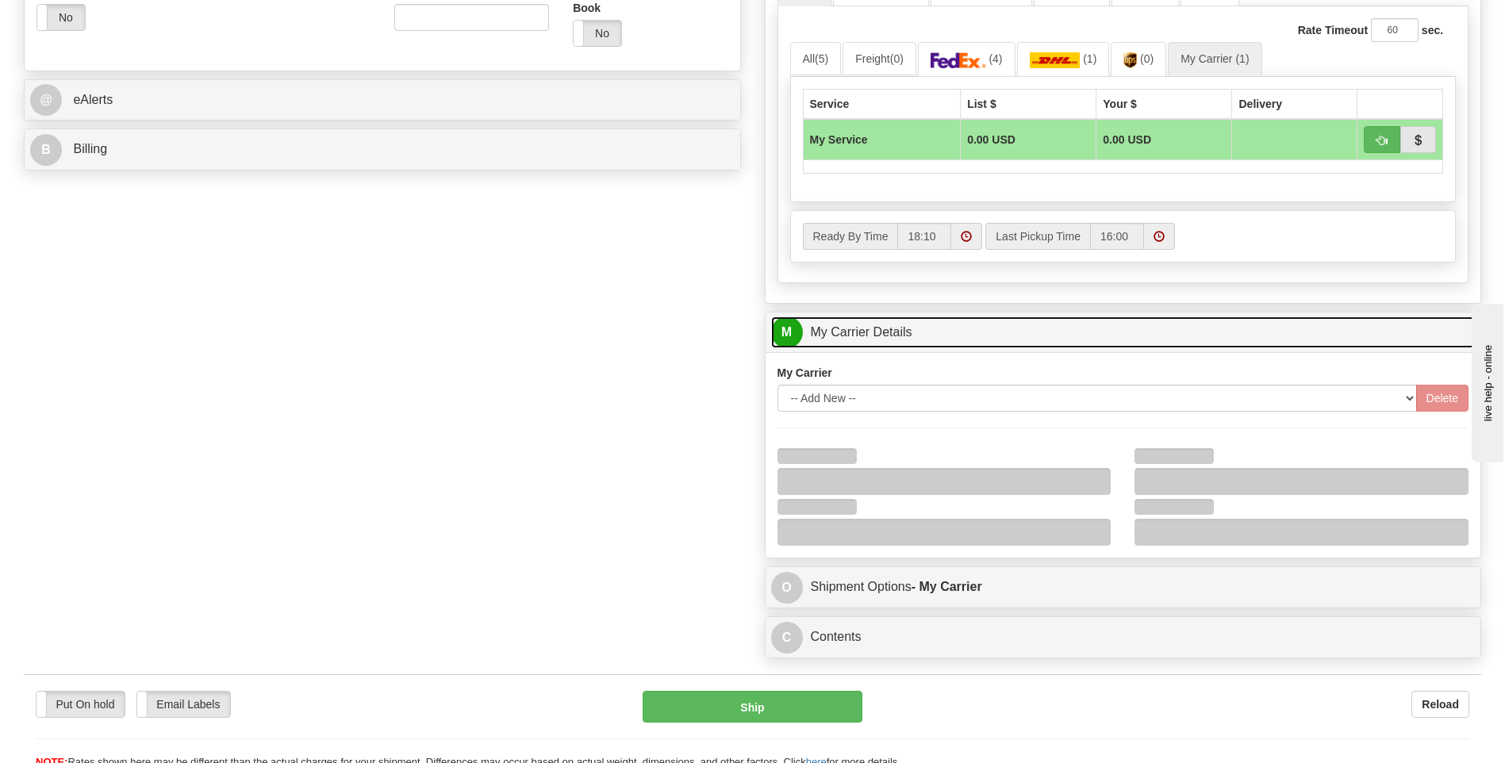
scroll to position [793, 0]
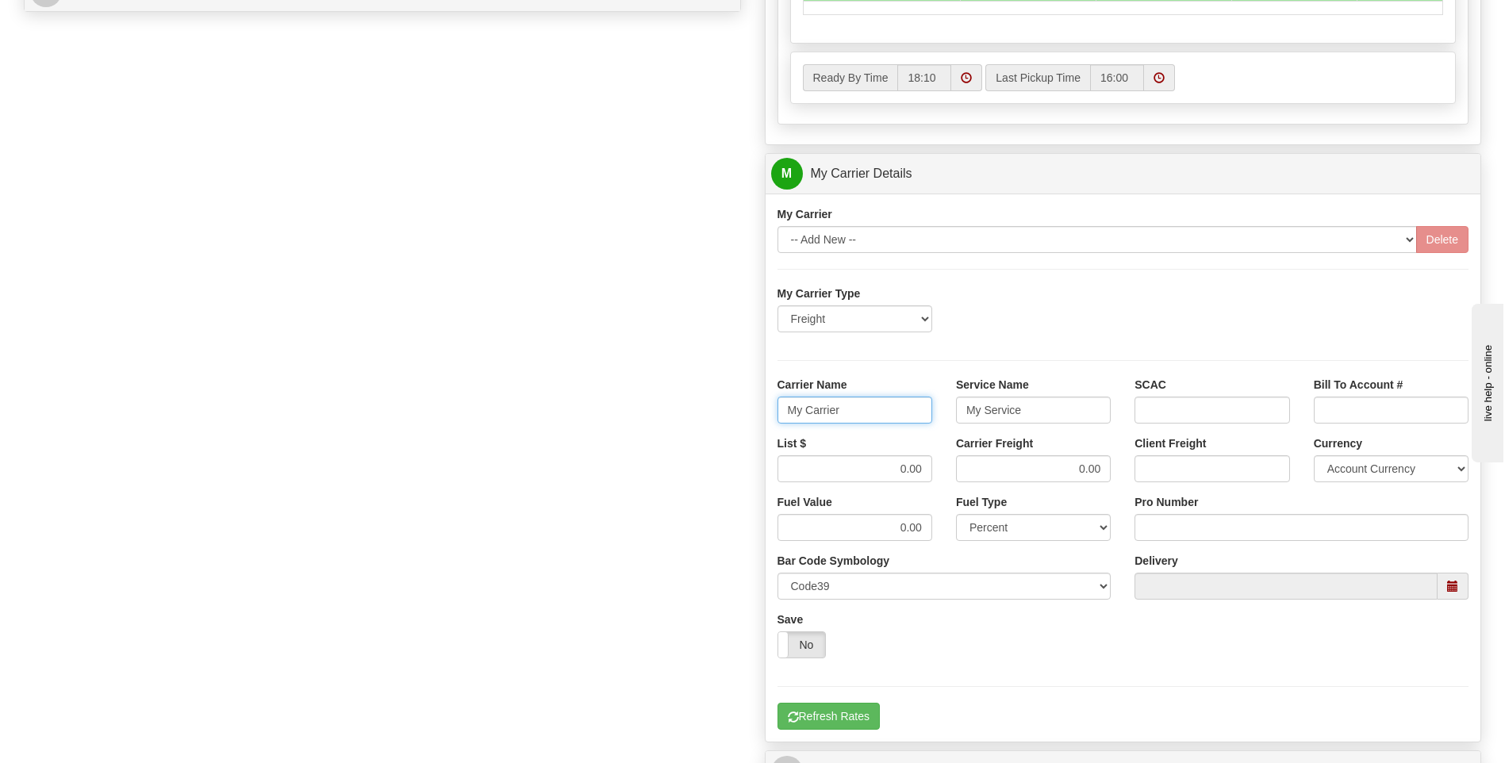
drag, startPoint x: 854, startPoint y: 408, endPoint x: 751, endPoint y: 413, distance: 103.3
click at [751, 413] on div "Order # 86684043 S Sender" at bounding box center [752, 84] width 1481 height 1531
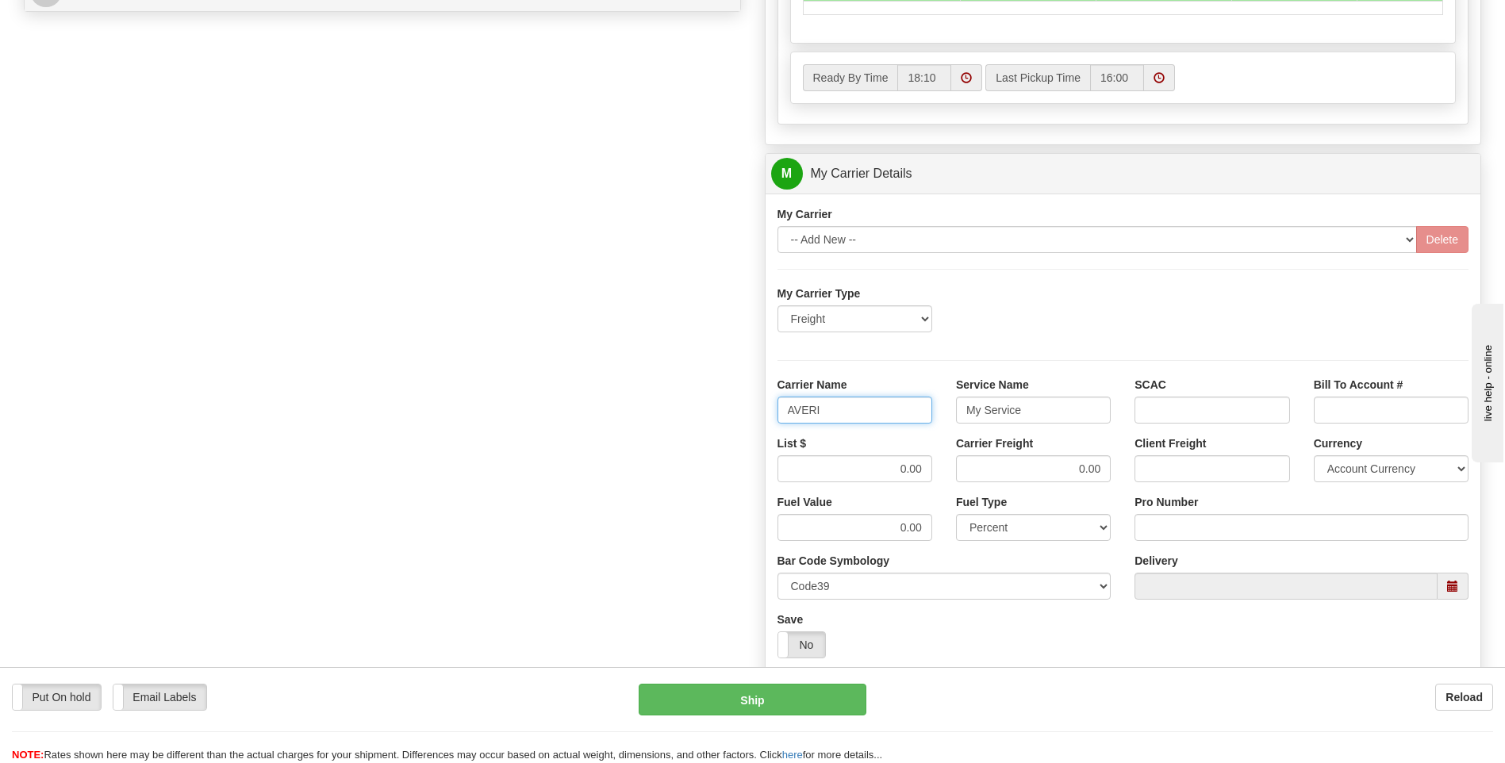
type input "AVERI"
type input "LTL"
drag, startPoint x: 892, startPoint y: 466, endPoint x: 928, endPoint y: 471, distance: 36.1
click at [928, 471] on input "0.00" at bounding box center [854, 468] width 155 height 27
type input "320"
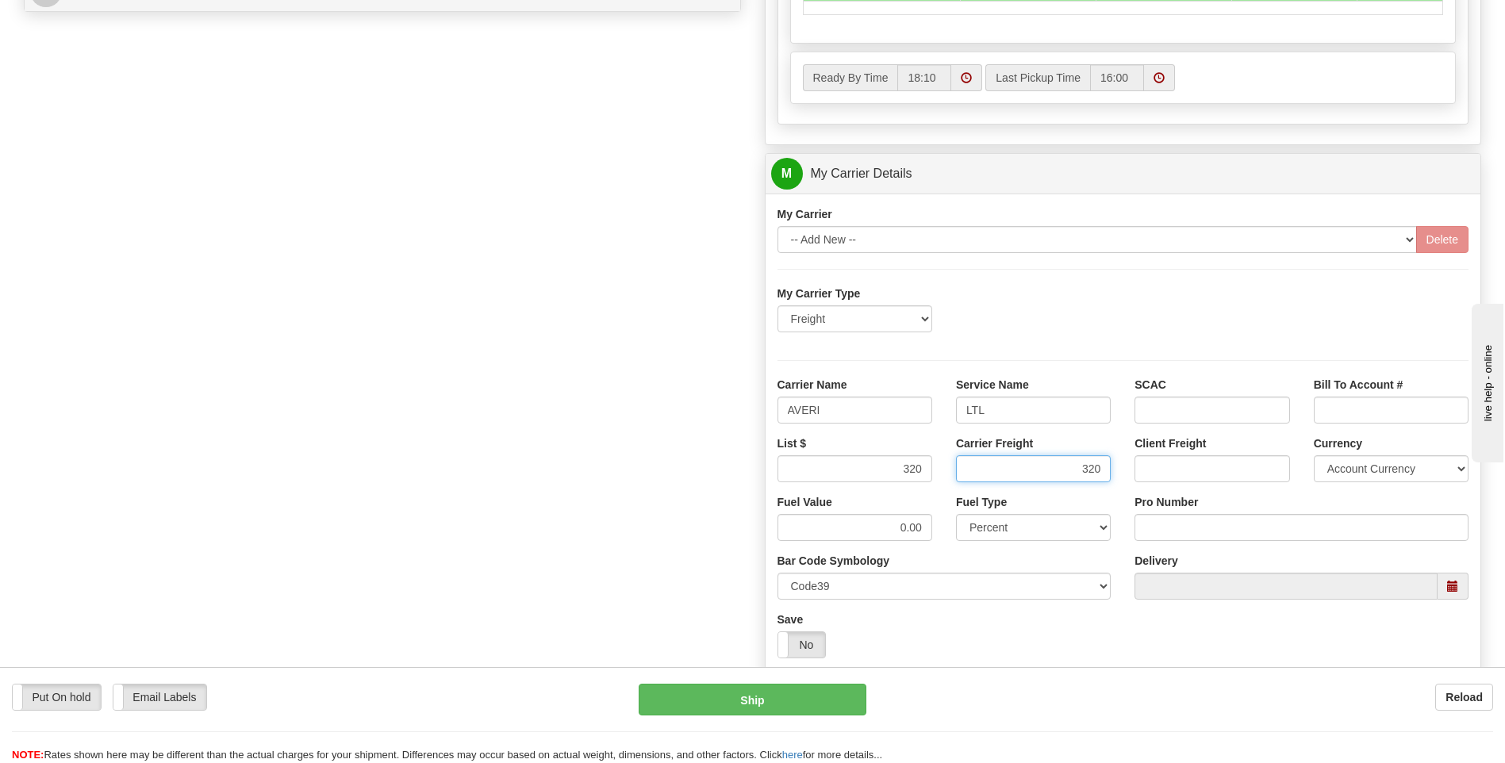
type input "320"
click at [1163, 531] on input "Pro Number" at bounding box center [1301, 527] width 334 height 27
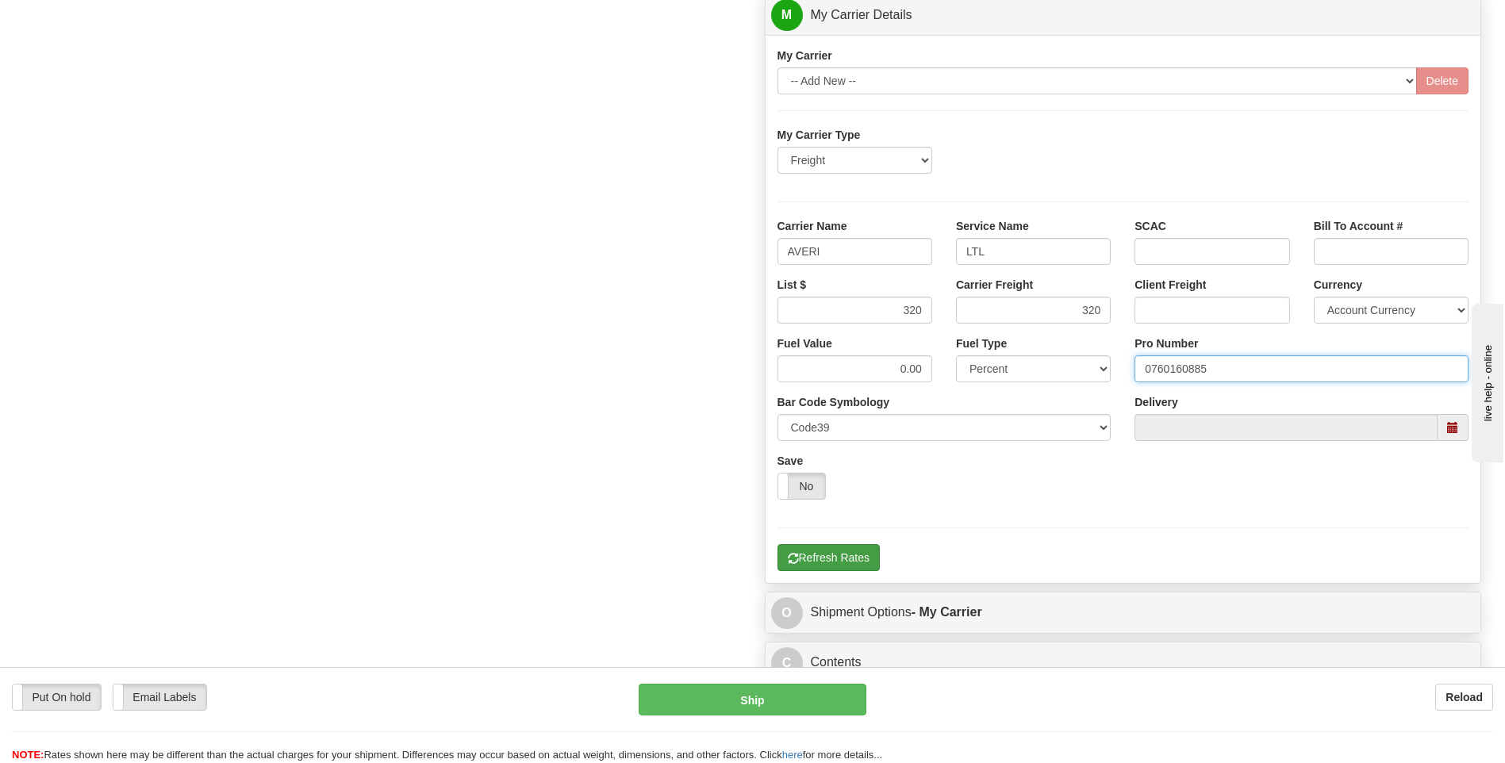
type input "0760160885"
click at [840, 557] on button "Refresh Rates" at bounding box center [828, 557] width 102 height 27
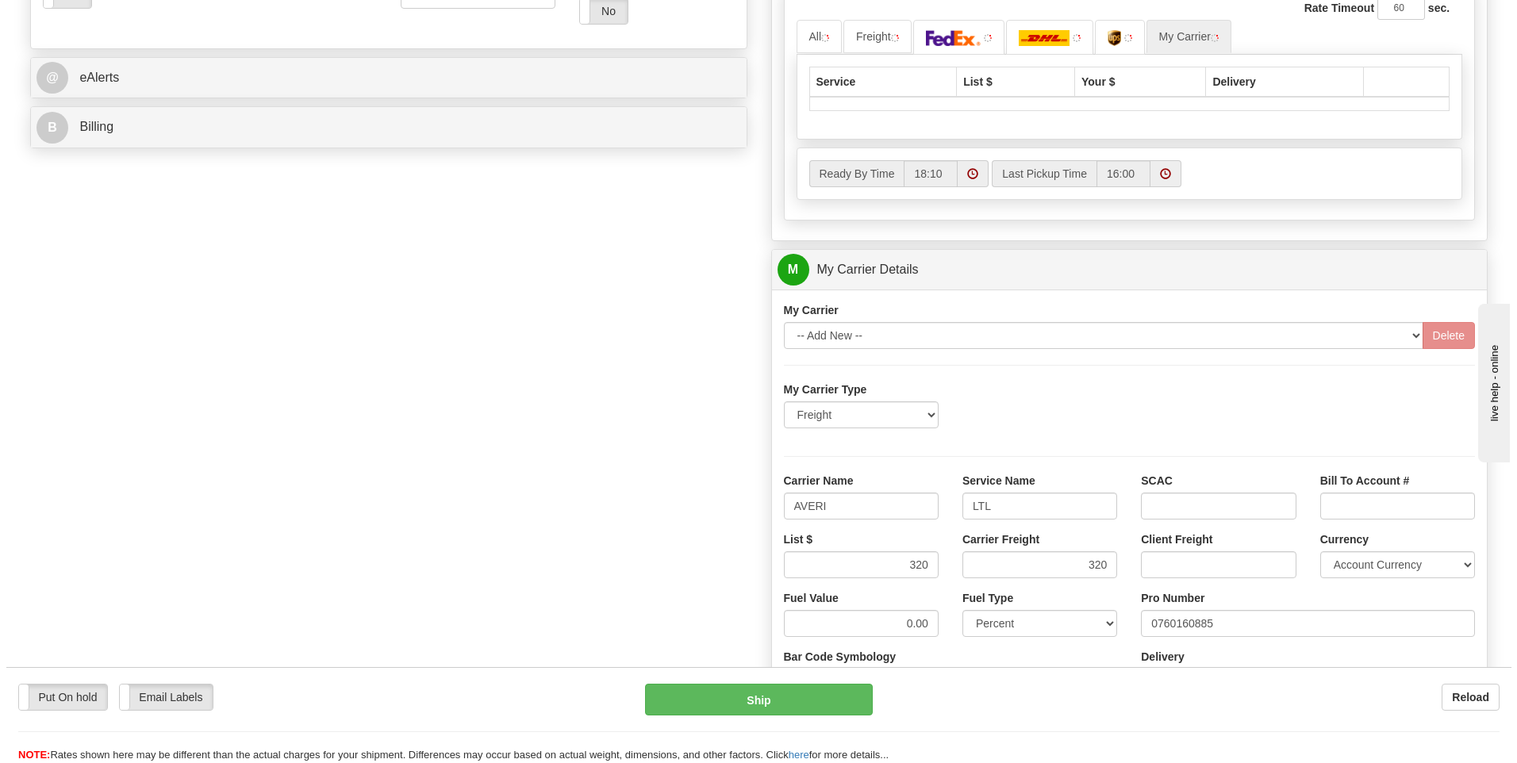
scroll to position [277, 0]
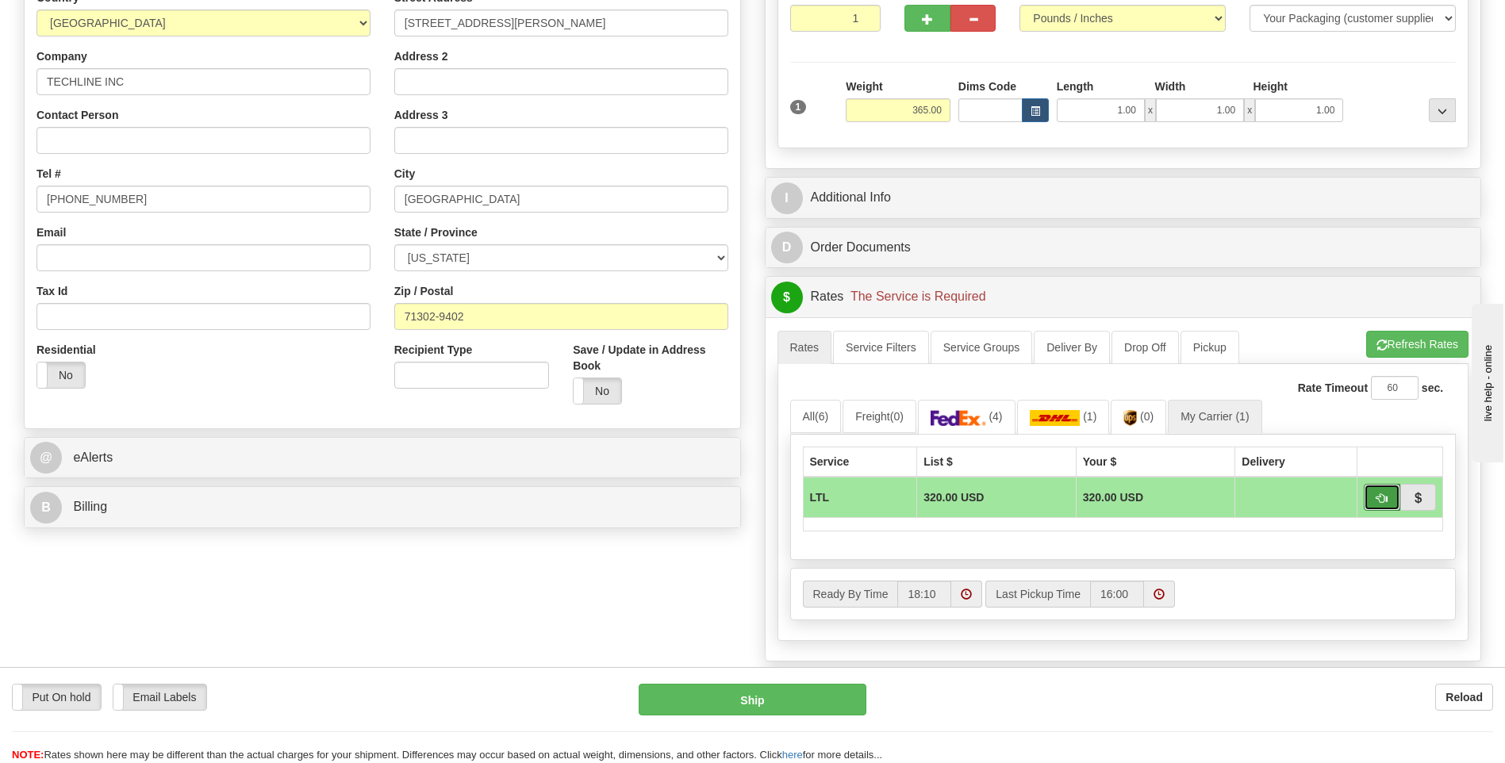
click at [1376, 498] on span "button" at bounding box center [1381, 498] width 11 height 10
type input "00"
click at [1376, 498] on span "button" at bounding box center [1381, 498] width 11 height 10
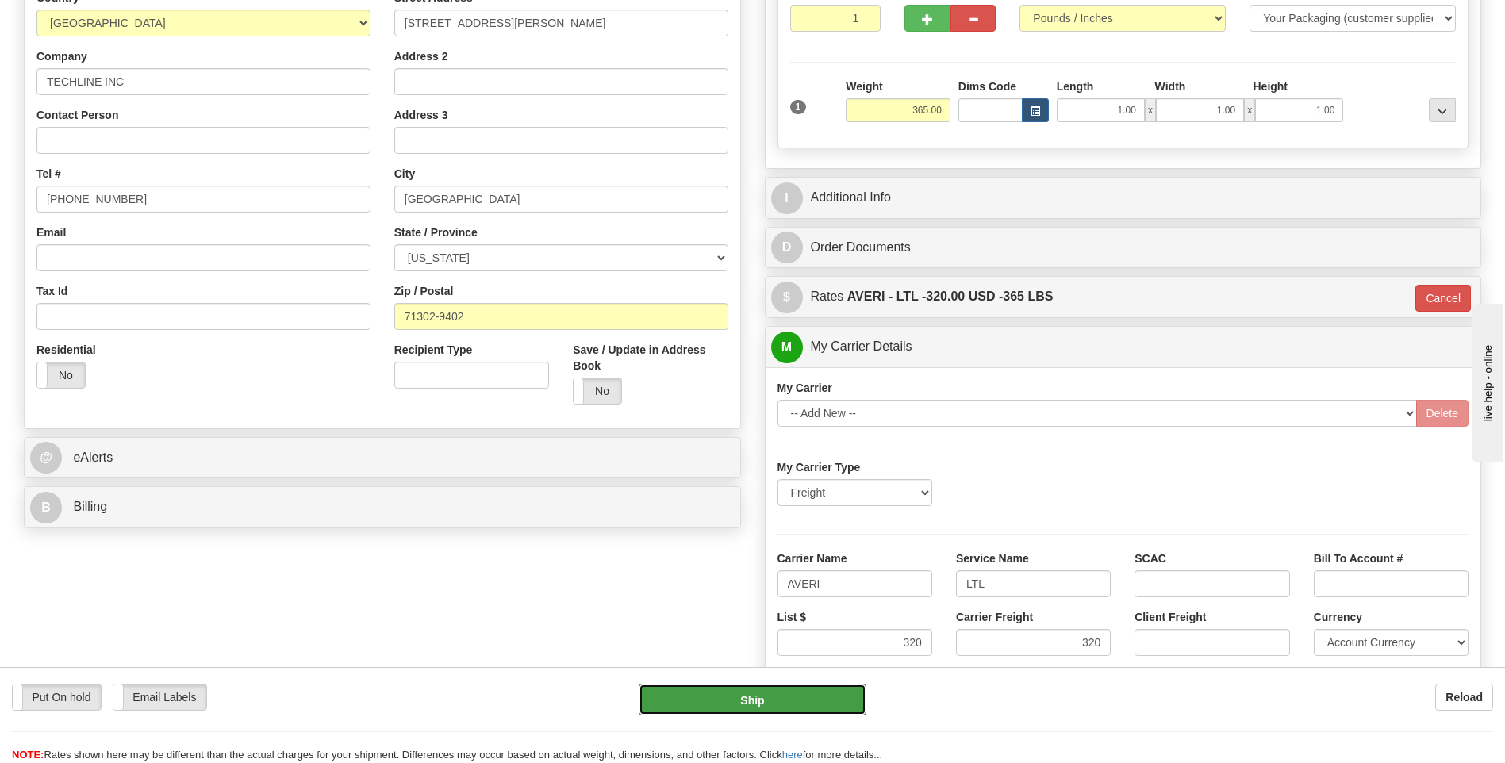
click at [745, 707] on button "Ship" at bounding box center [752, 700] width 227 height 32
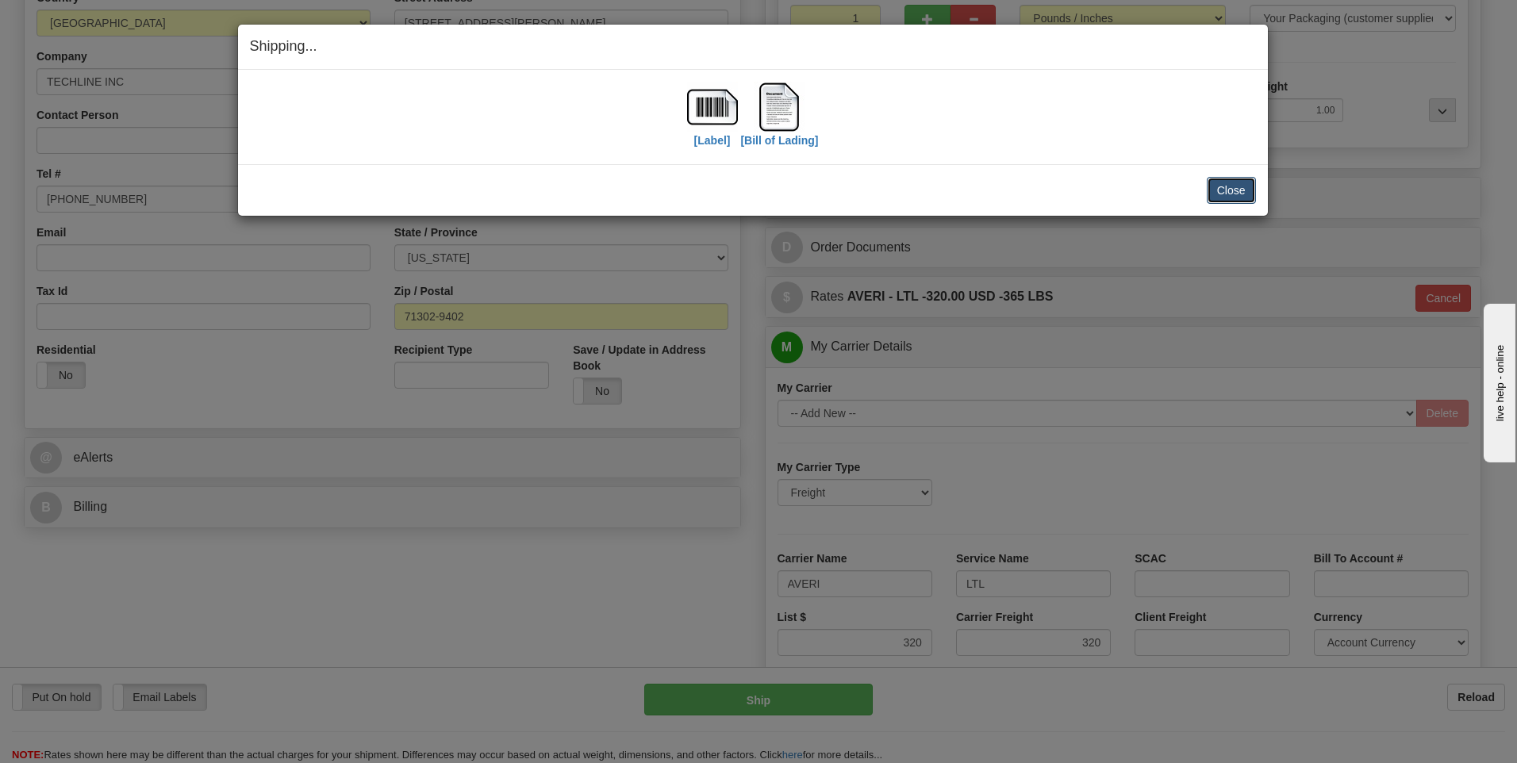
click at [1218, 183] on button "Close" at bounding box center [1231, 190] width 49 height 27
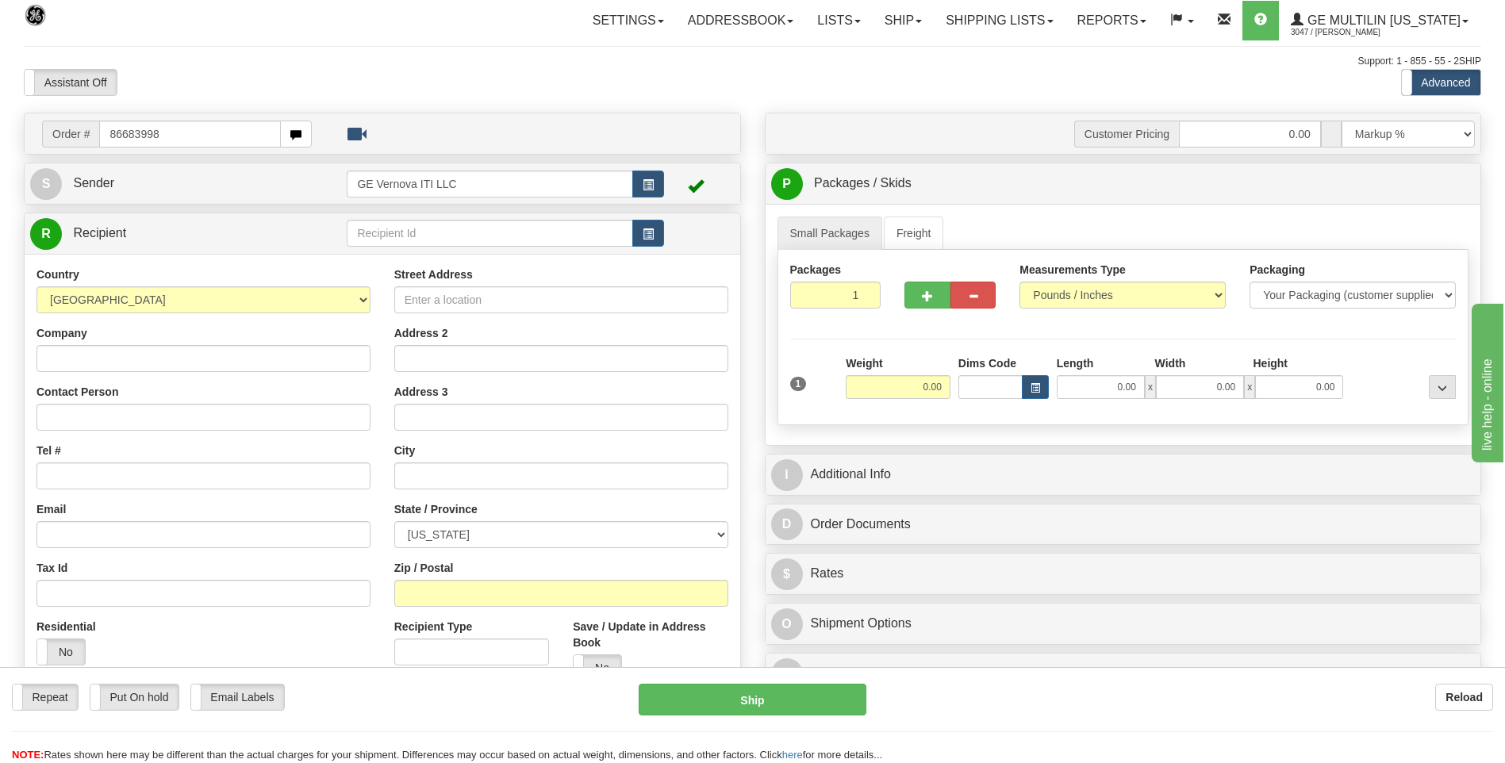
type input "86683998"
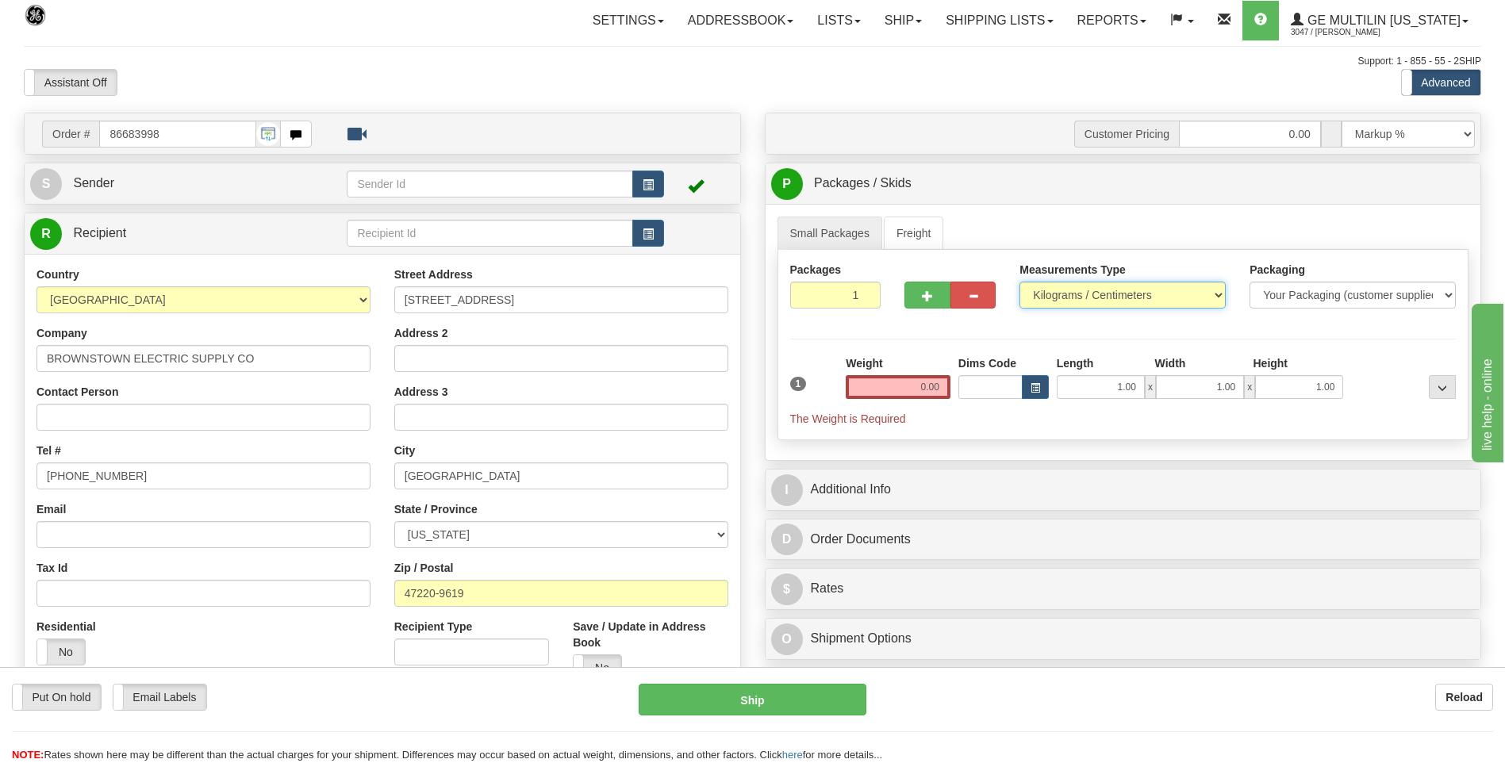
click at [1076, 300] on select "Pounds / Inches Kilograms / Centimeters" at bounding box center [1122, 295] width 206 height 27
select select "0"
click at [1019, 282] on select "Pounds / Inches Kilograms / Centimeters" at bounding box center [1122, 295] width 206 height 27
click at [938, 391] on input "0.00" at bounding box center [898, 387] width 105 height 24
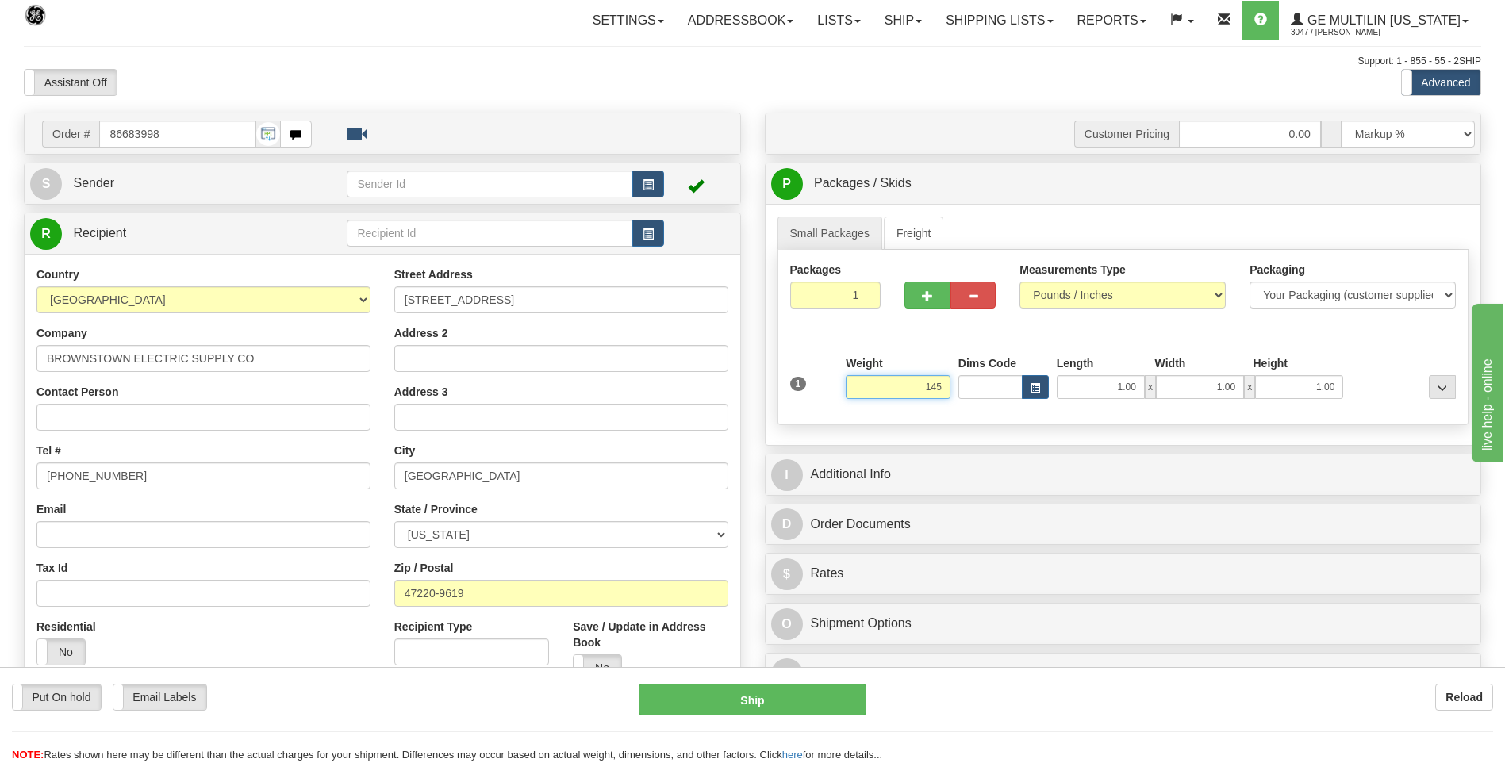
click button "Delete" at bounding box center [0, 0] width 0 height 0
type input "145.00"
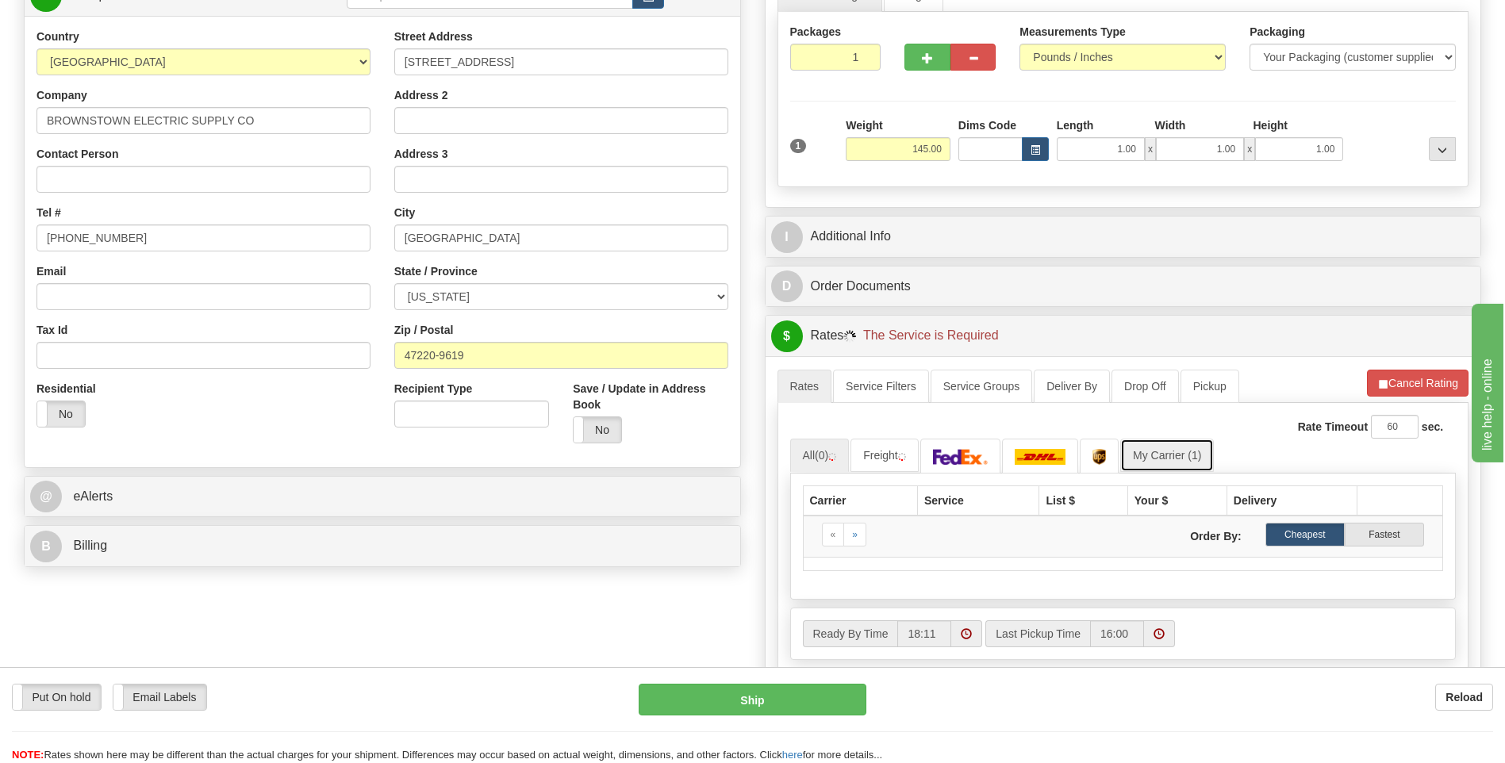
click at [1172, 447] on link "My Carrier (1)" at bounding box center [1167, 455] width 94 height 33
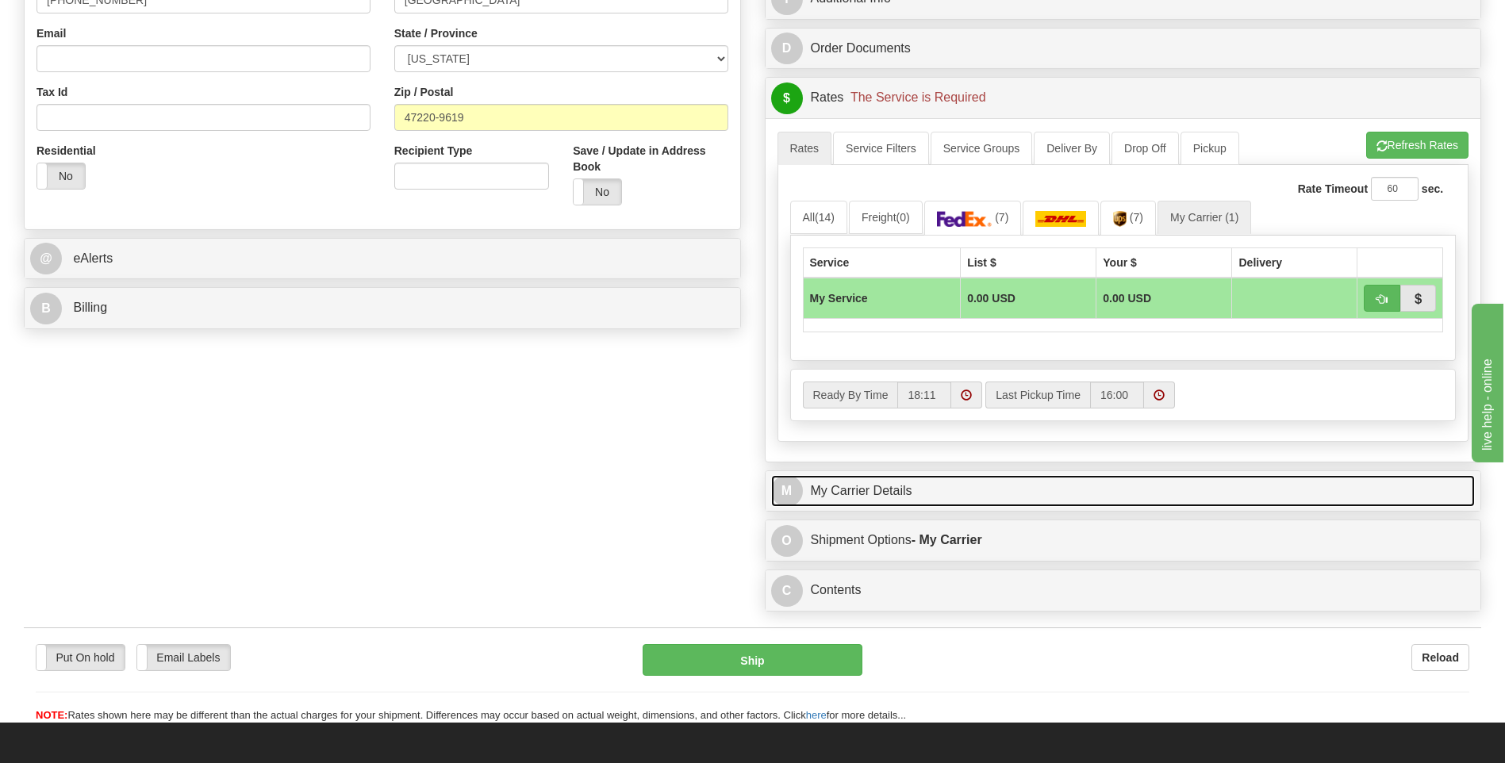
click at [889, 499] on link "M My Carrier Details" at bounding box center [1123, 491] width 704 height 33
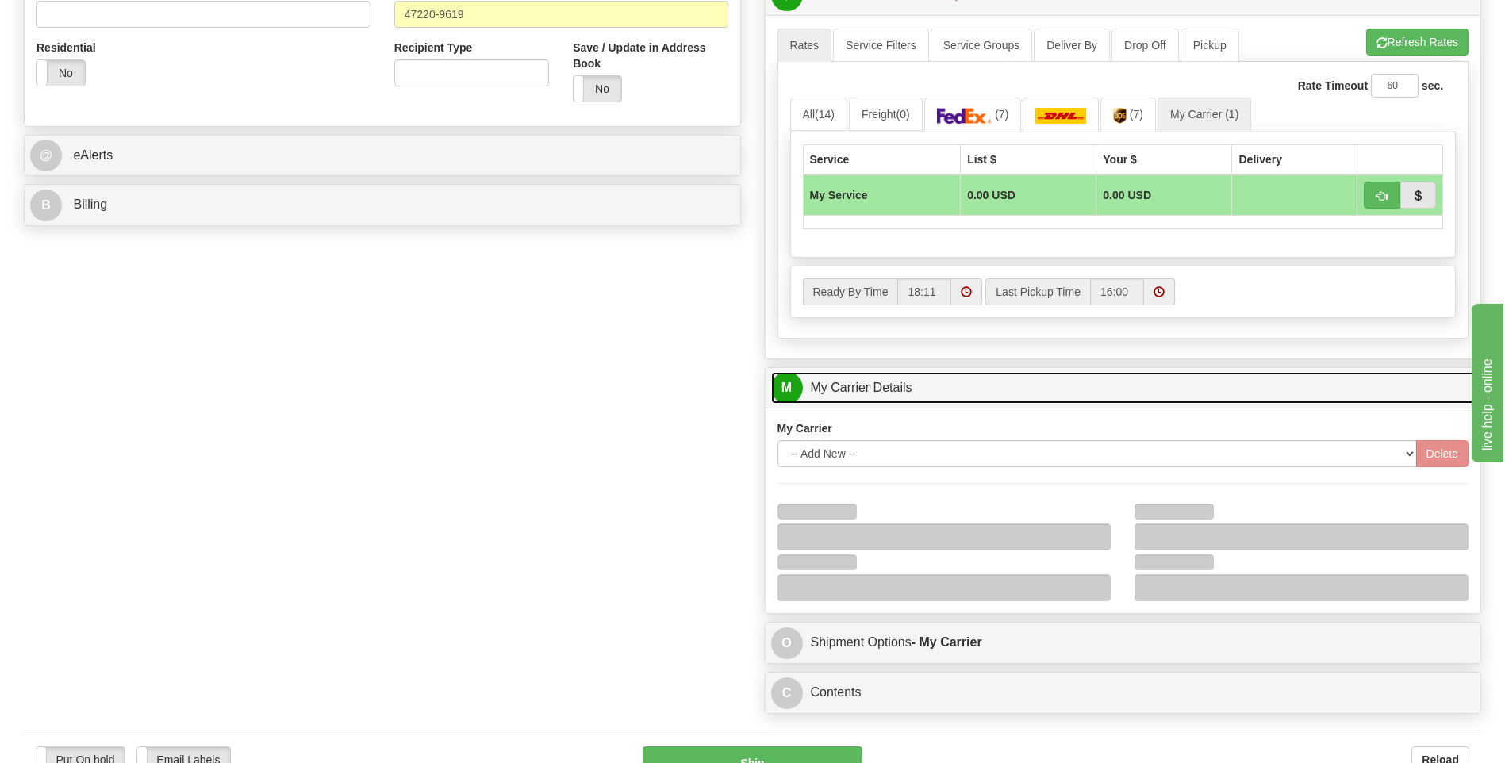
scroll to position [714, 0]
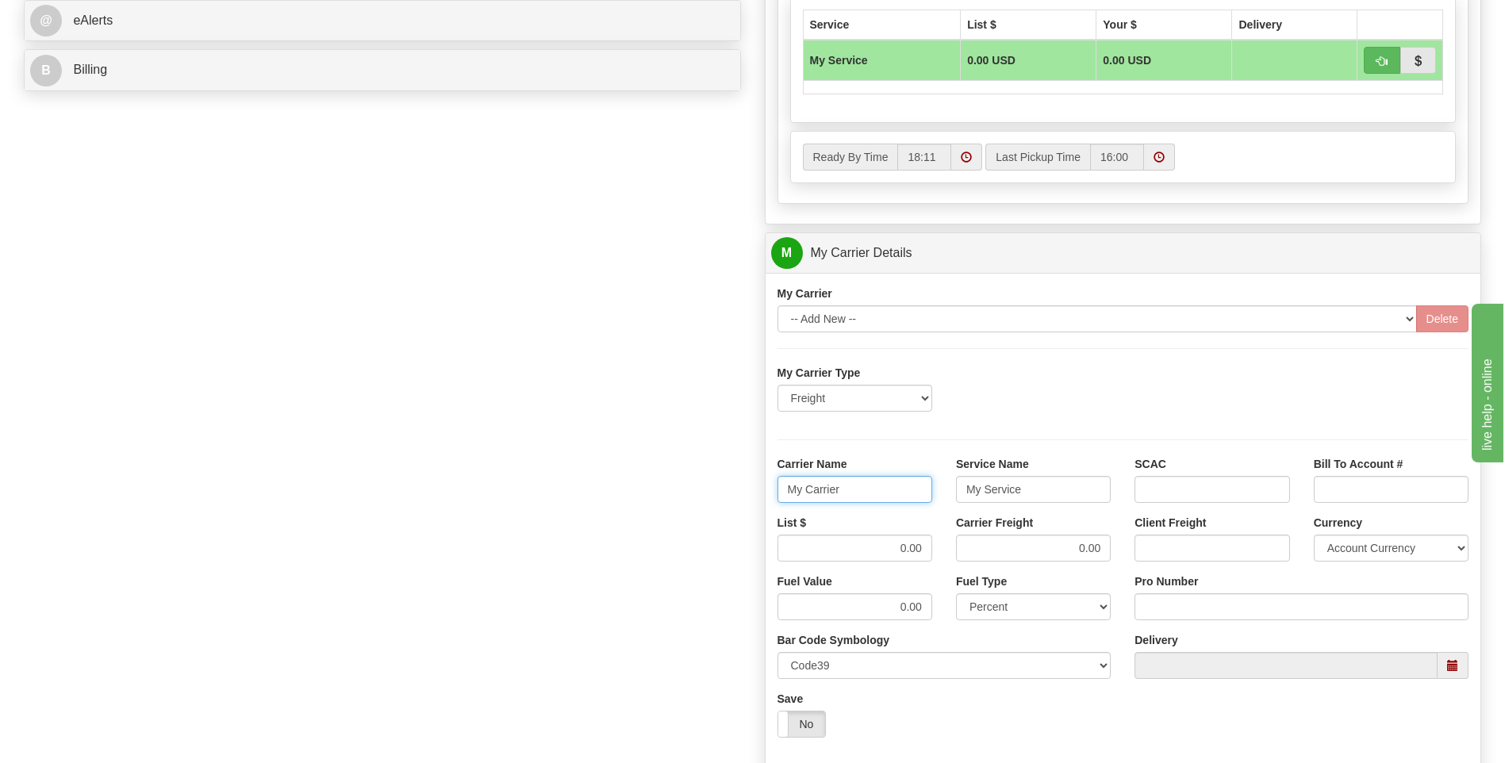
drag, startPoint x: 856, startPoint y: 496, endPoint x: 754, endPoint y: 489, distance: 101.7
click at [754, 489] on div "Customer Pricing 0.00 Markup % Discount % Flat Amount Per Pound Flat Amount Mar…" at bounding box center [1123, 164] width 741 height 1531
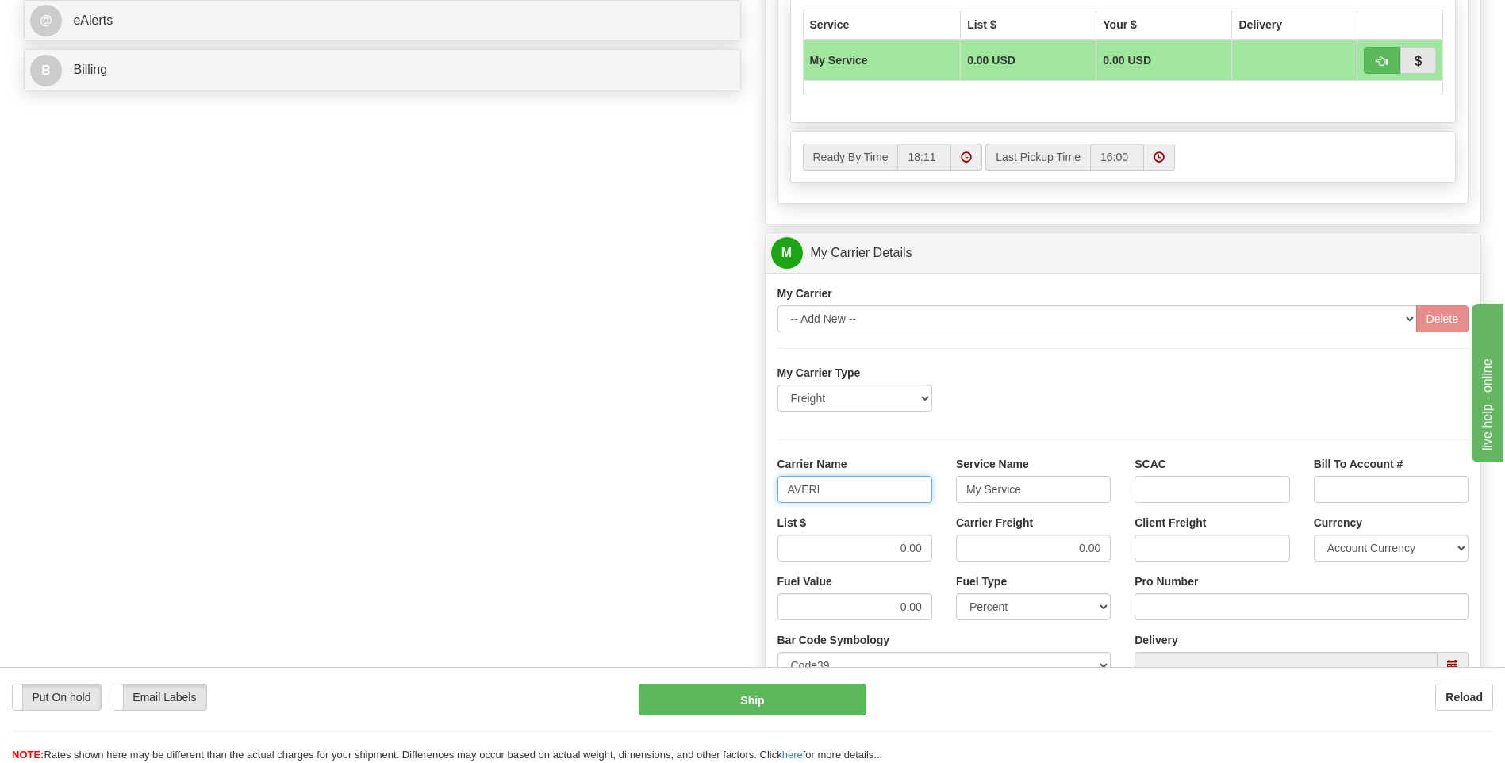
type input "AVERI"
type input "LTL"
drag, startPoint x: 885, startPoint y: 547, endPoint x: 950, endPoint y: 553, distance: 65.3
click at [950, 553] on div "List $ 0.00 Carrier Freight 0.00 Client Freight Currency Account Currency ARN A…" at bounding box center [1124, 544] width 716 height 59
type input "320"
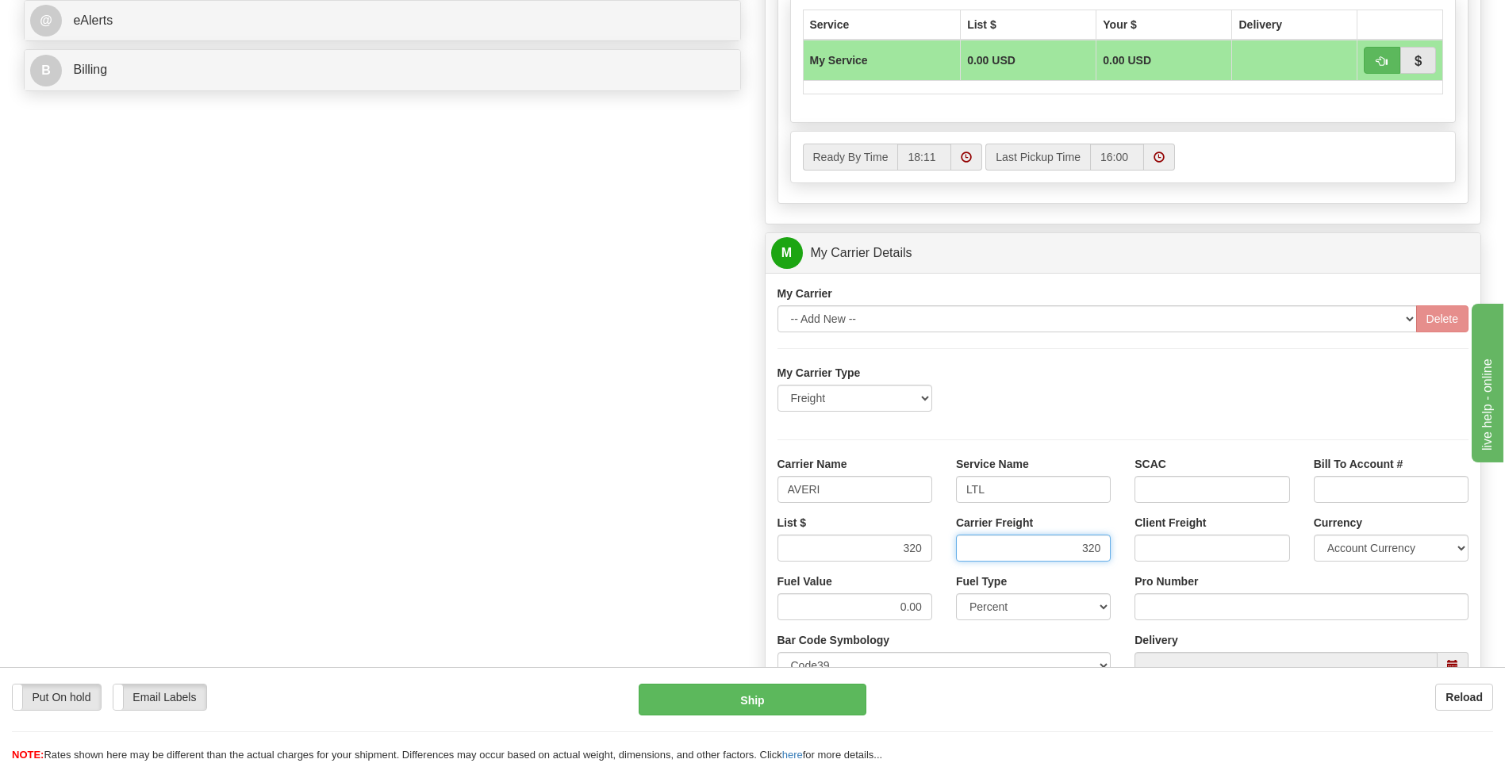
type input "320"
click at [1176, 601] on input "Pro Number" at bounding box center [1301, 606] width 334 height 27
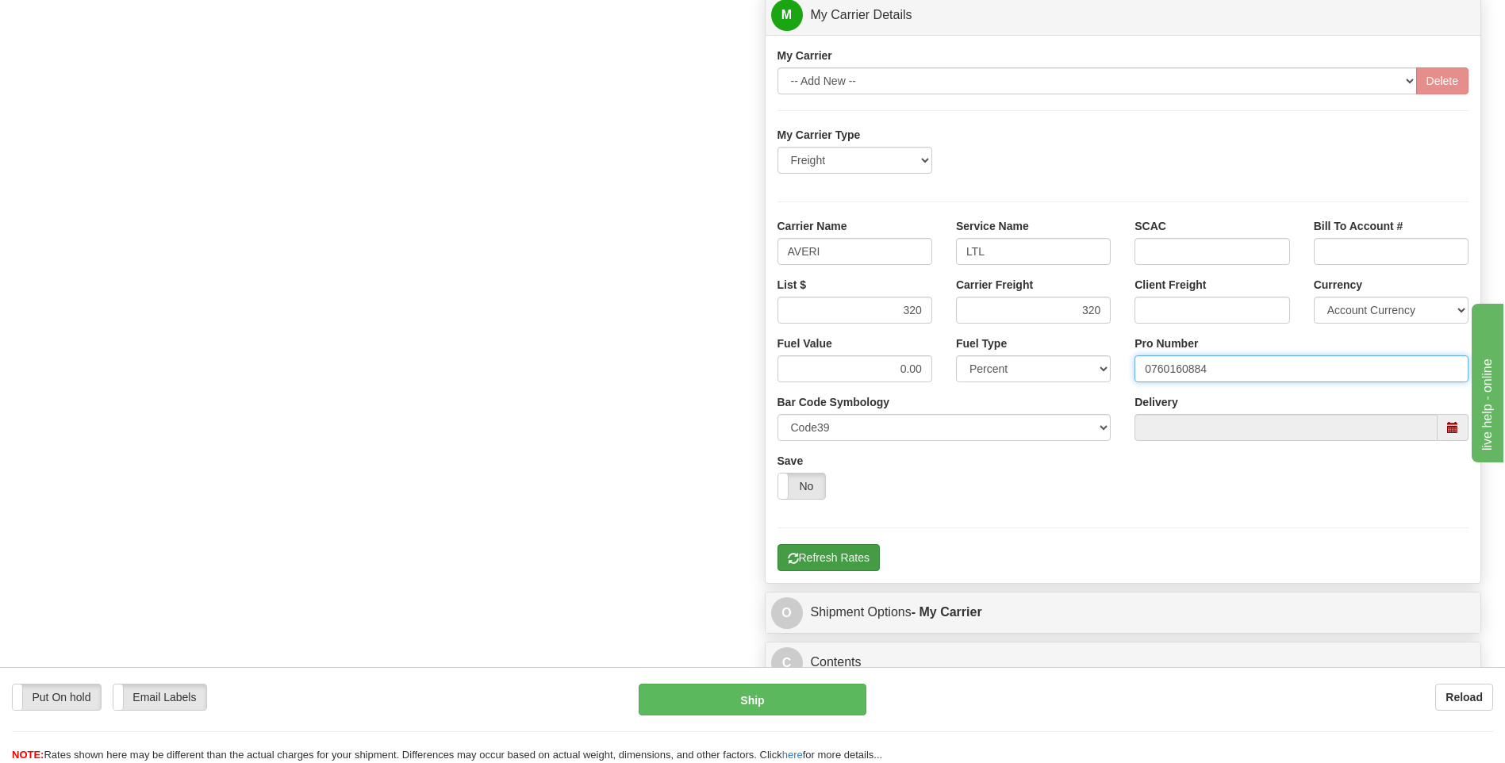
type input "0760160884"
click at [848, 561] on button "Refresh Rates" at bounding box center [828, 557] width 102 height 27
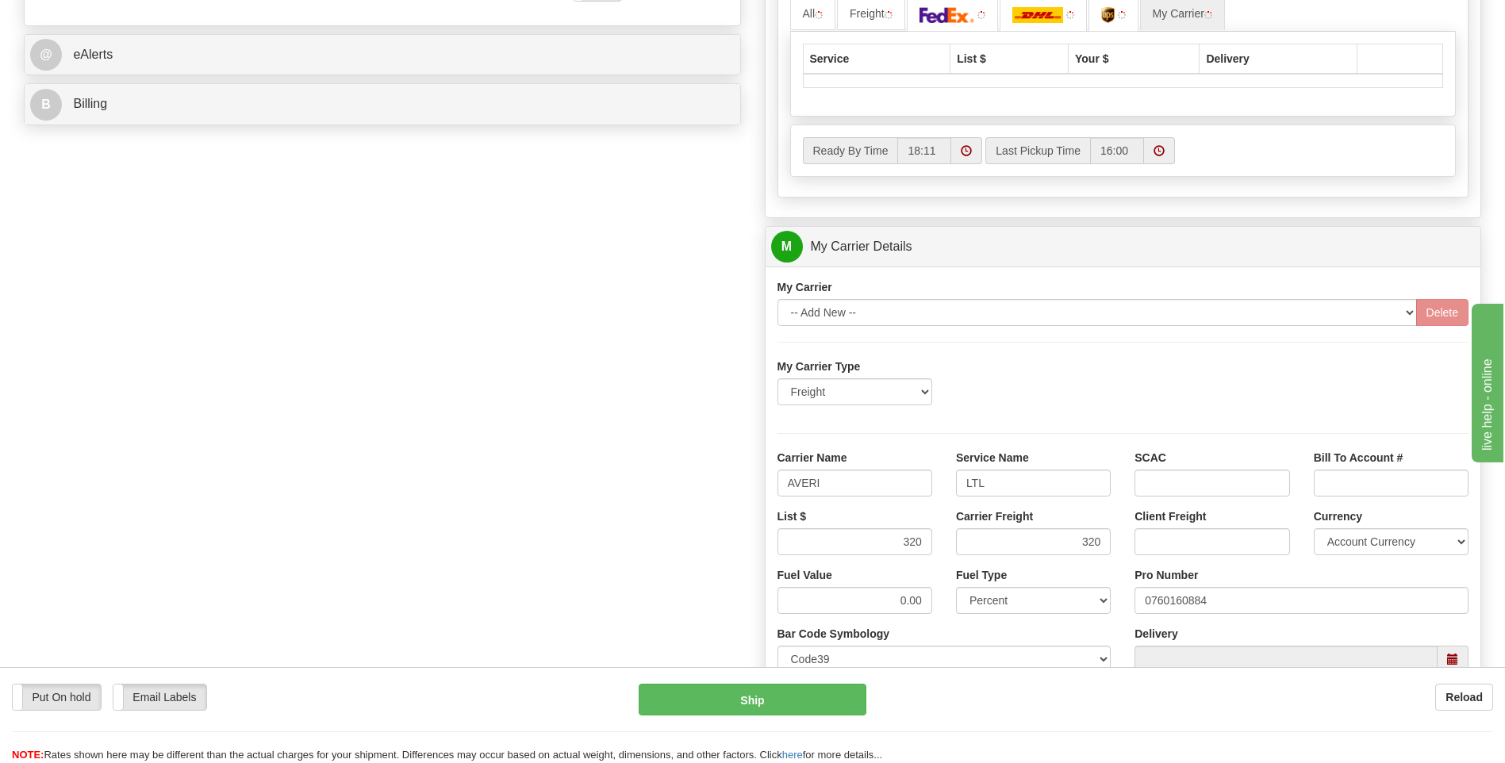
scroll to position [832, 0]
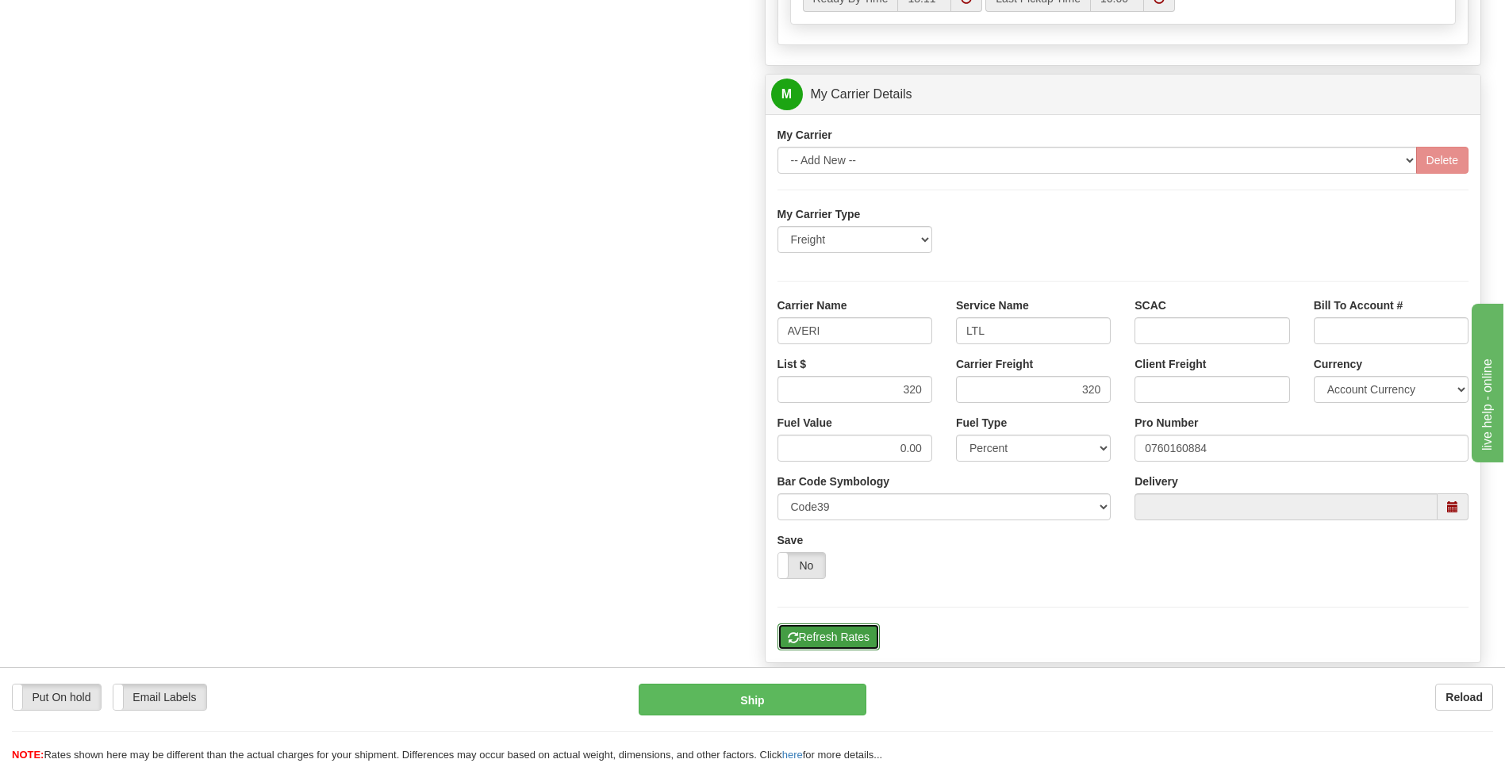
click at [841, 647] on button "Refresh Rates" at bounding box center [828, 637] width 102 height 27
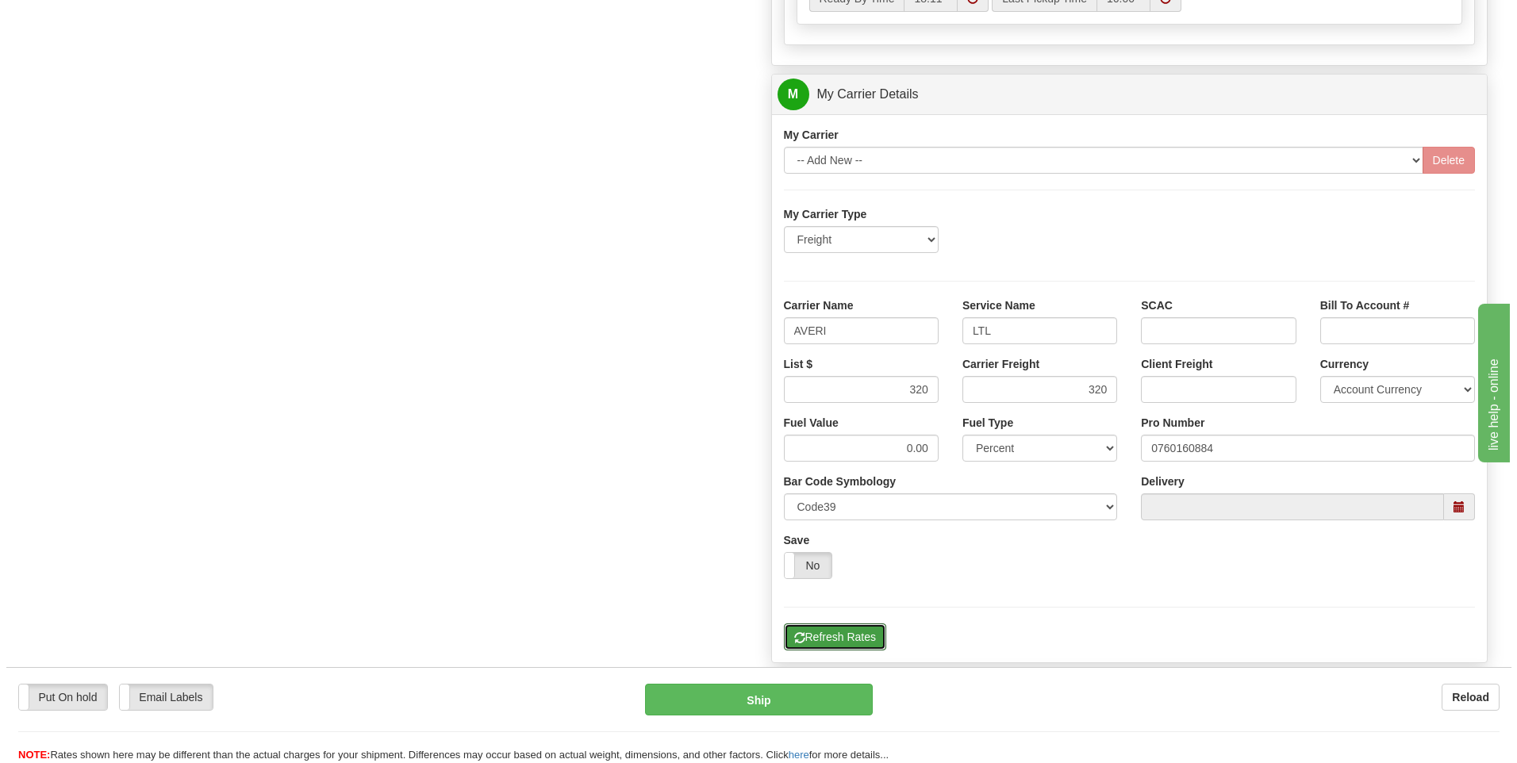
scroll to position [277, 0]
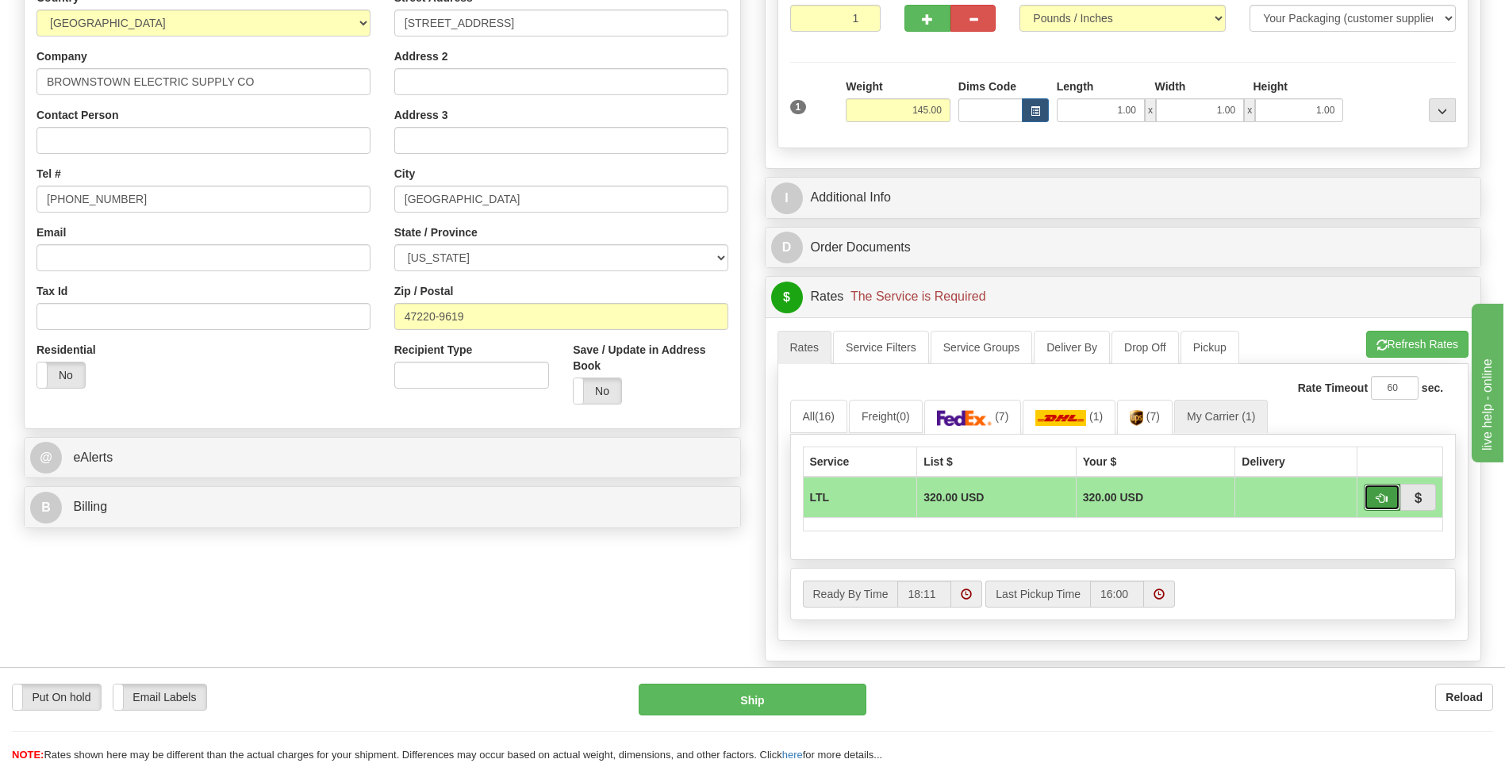
click at [1375, 494] on button "button" at bounding box center [1382, 497] width 36 height 27
type input "00"
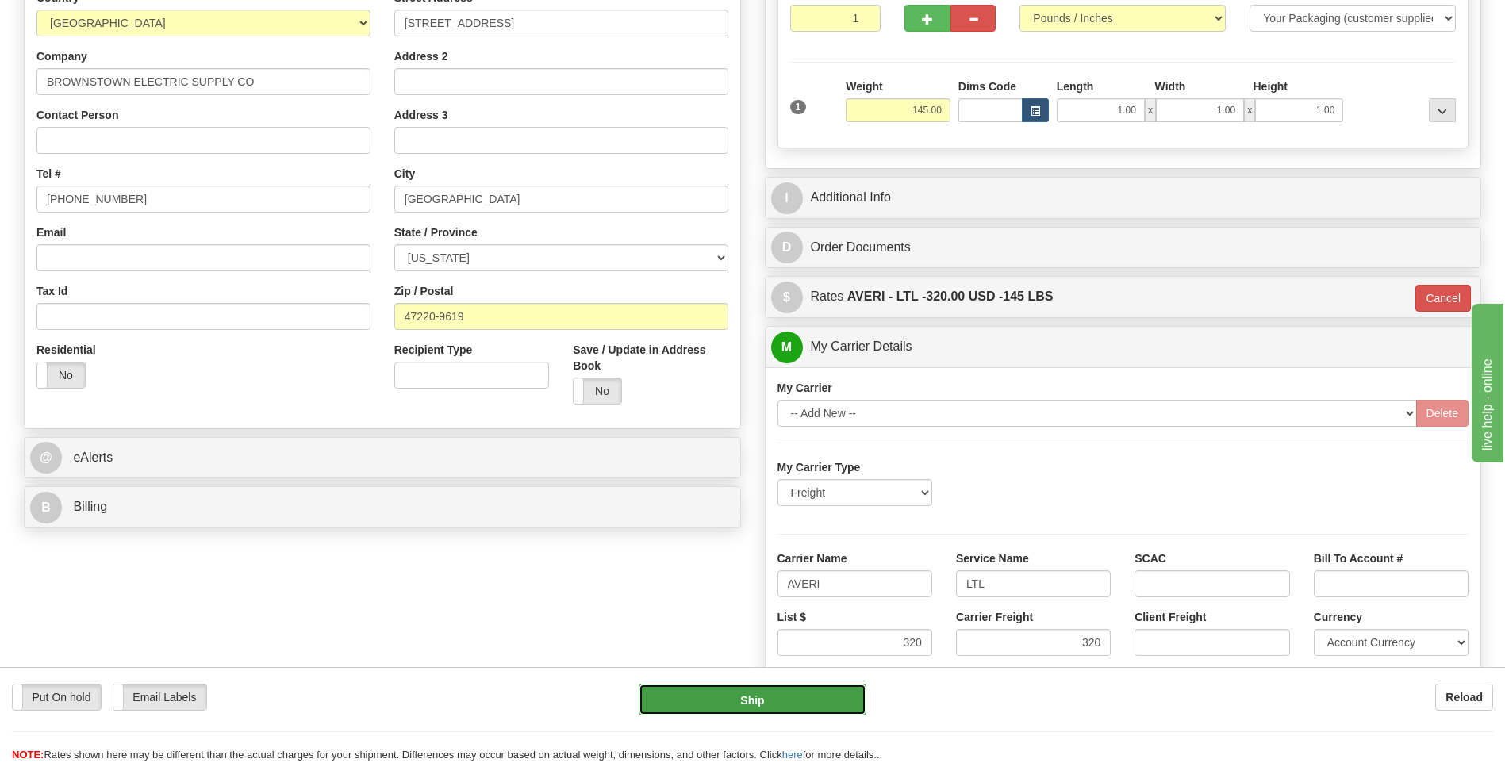
click at [734, 694] on button "Ship" at bounding box center [752, 700] width 227 height 32
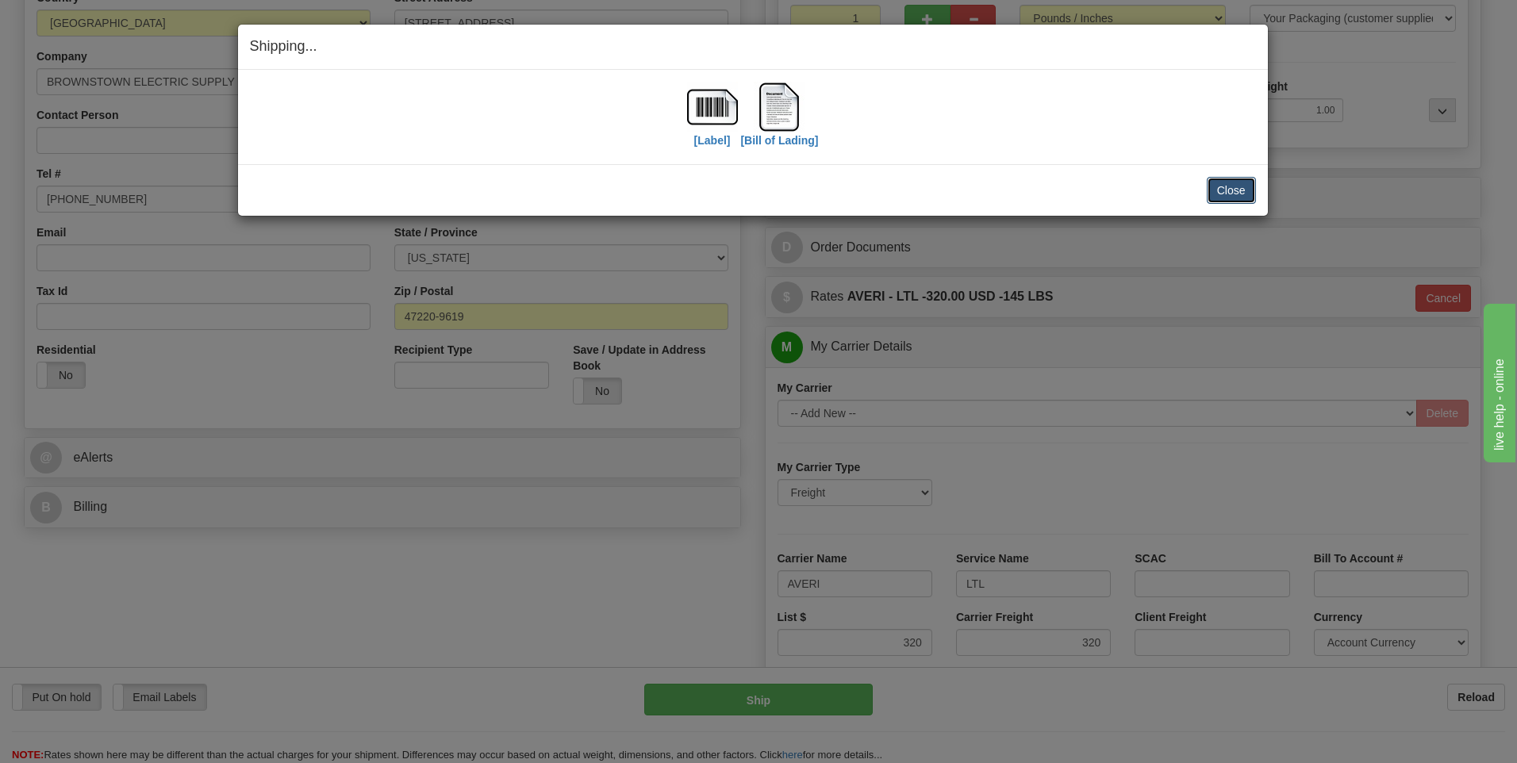
click at [1222, 188] on button "Close" at bounding box center [1231, 190] width 49 height 27
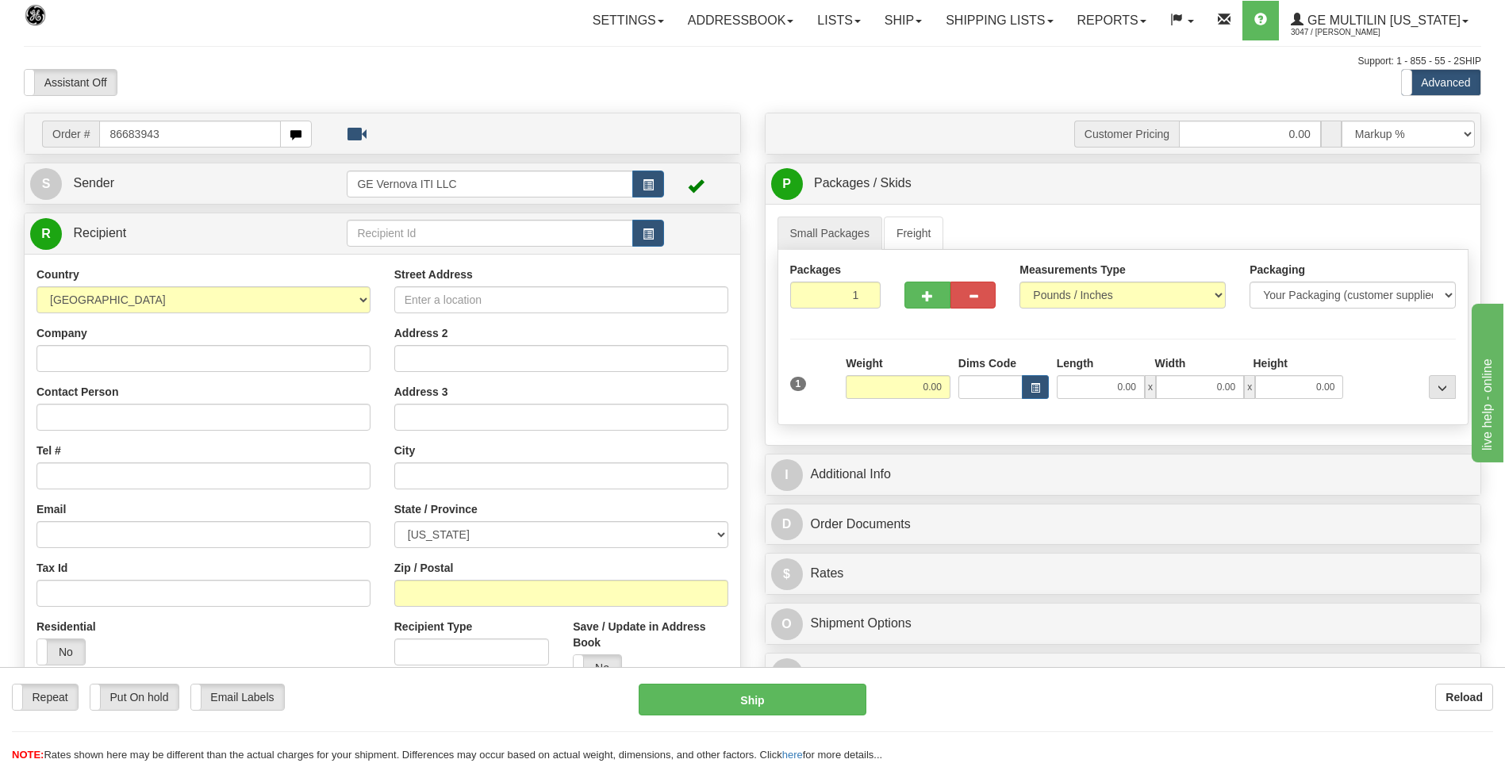
type input "86683943"
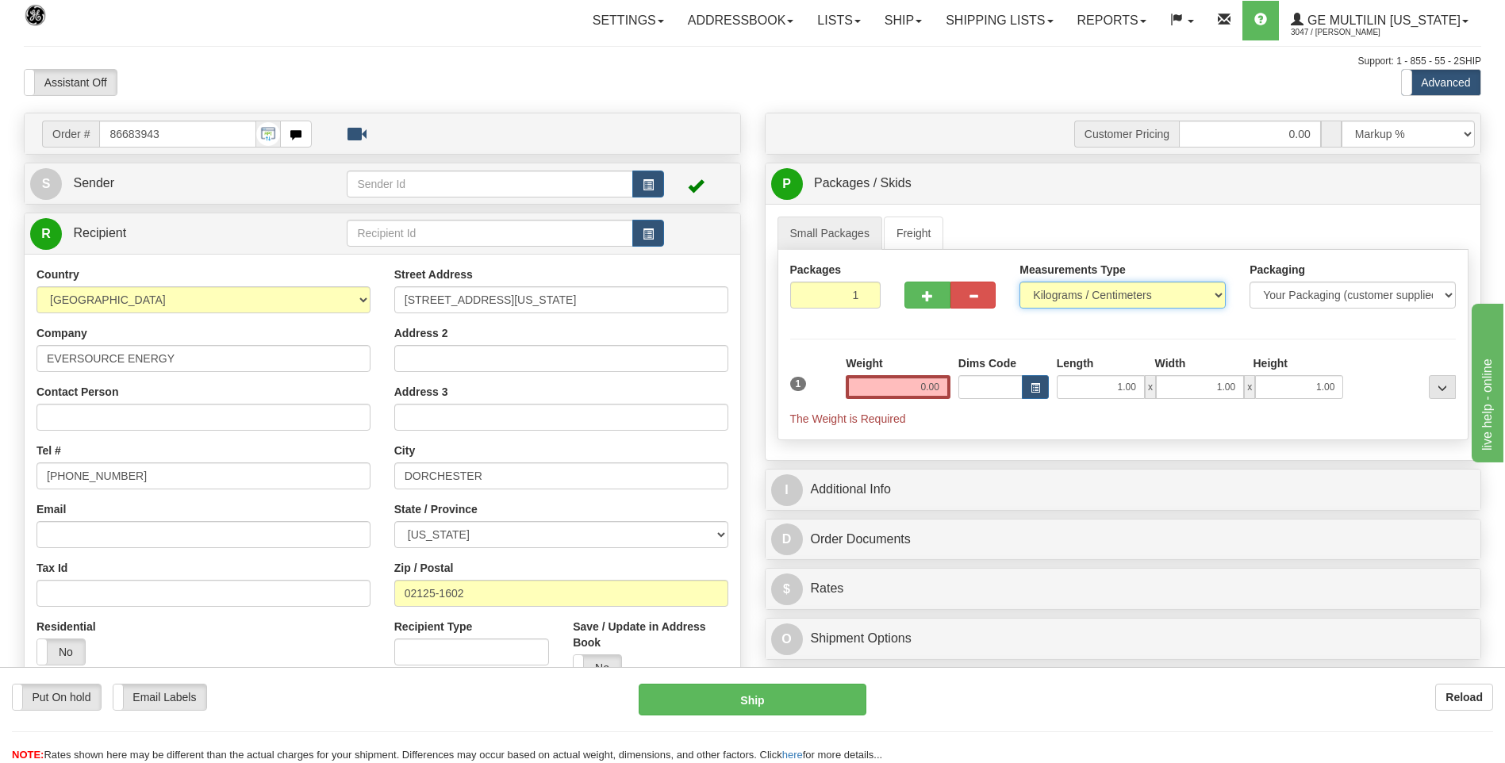
click at [1084, 291] on select "Pounds / Inches Kilograms / Centimeters" at bounding box center [1122, 295] width 206 height 27
select select "0"
click at [1019, 282] on select "Pounds / Inches Kilograms / Centimeters" at bounding box center [1122, 295] width 206 height 27
click at [930, 391] on input "0.00" at bounding box center [898, 387] width 105 height 24
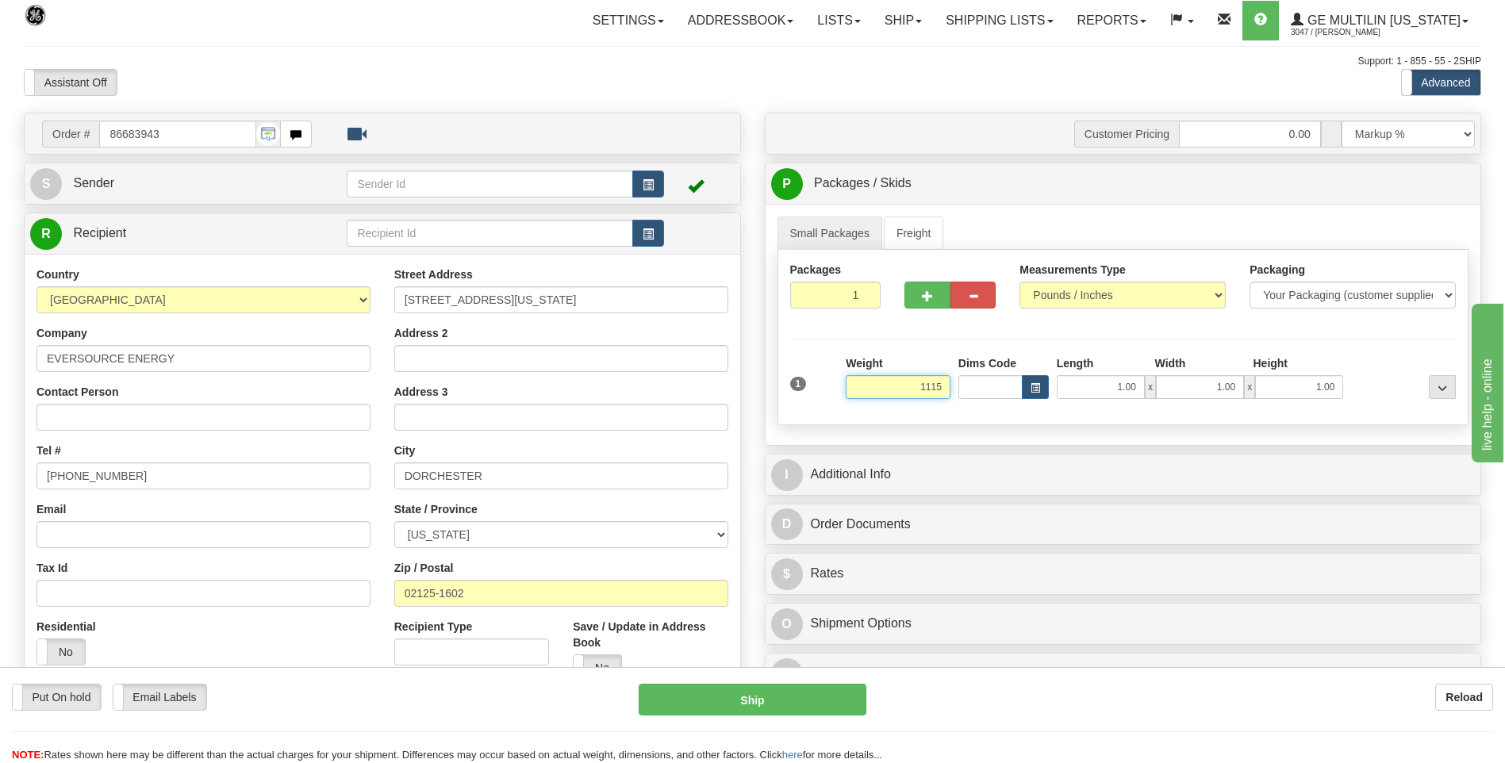
click button "Delete" at bounding box center [0, 0] width 0 height 0
type input "1115.00"
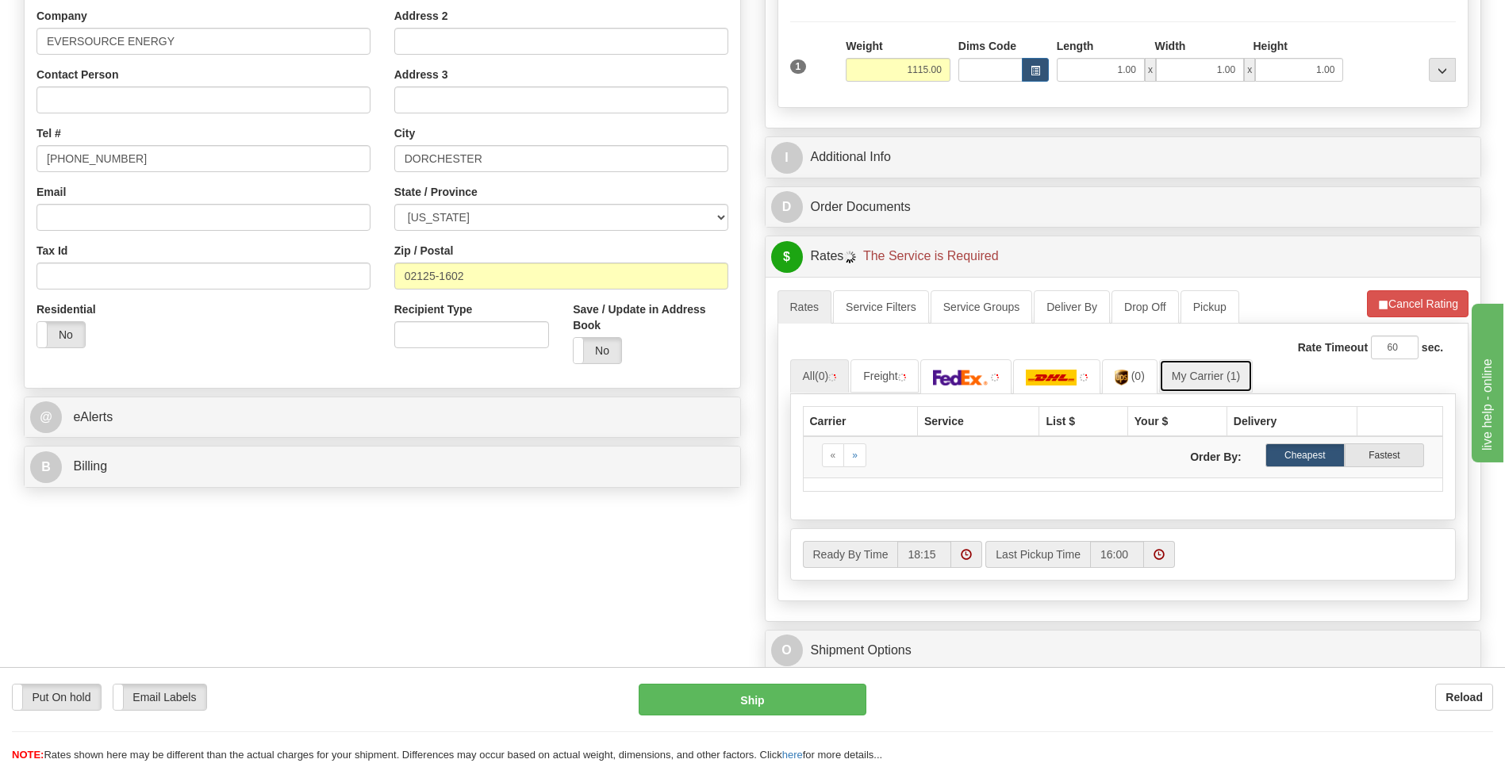
click at [1208, 372] on link "My Carrier (1)" at bounding box center [1206, 375] width 94 height 33
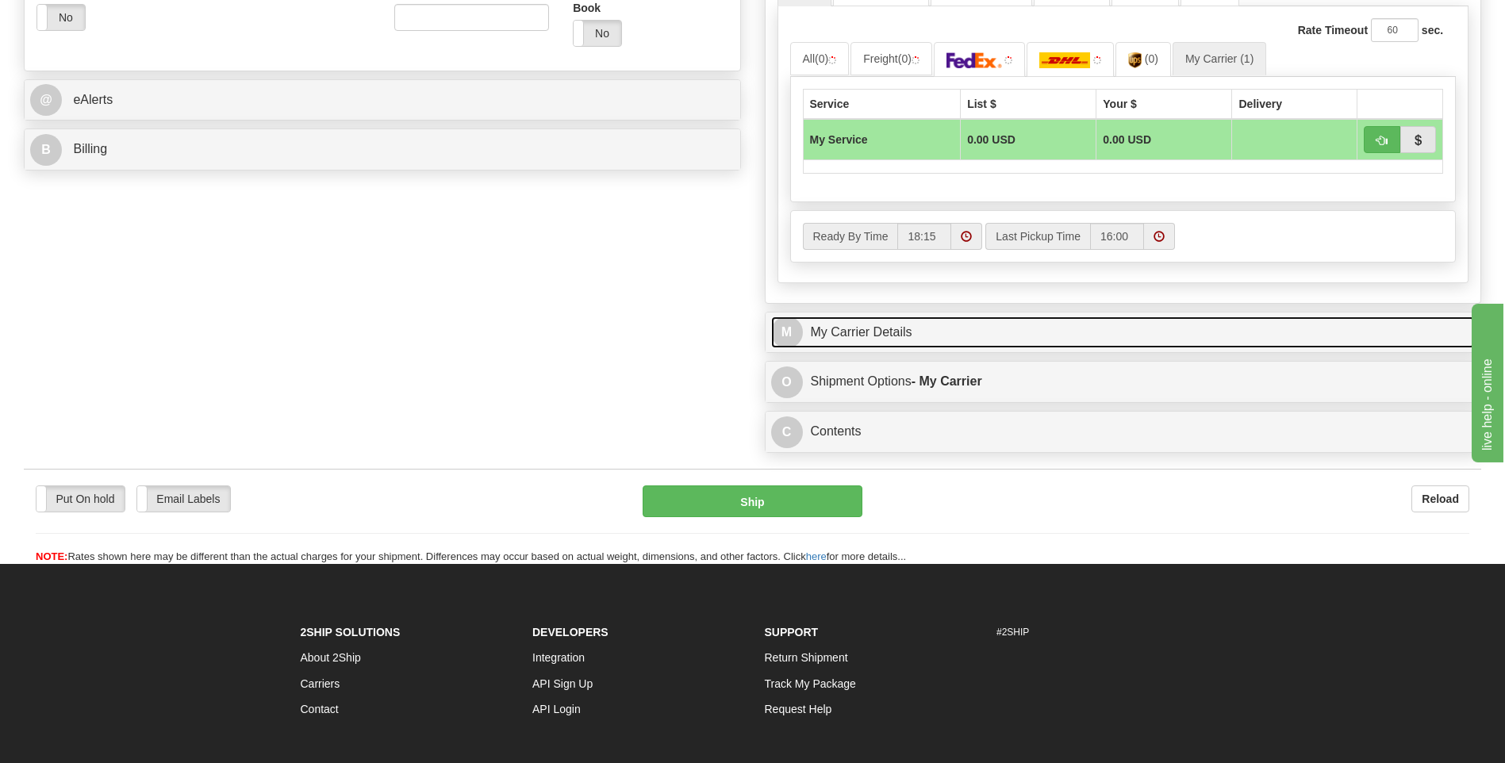
click at [977, 342] on link "M My Carrier Details" at bounding box center [1123, 333] width 704 height 33
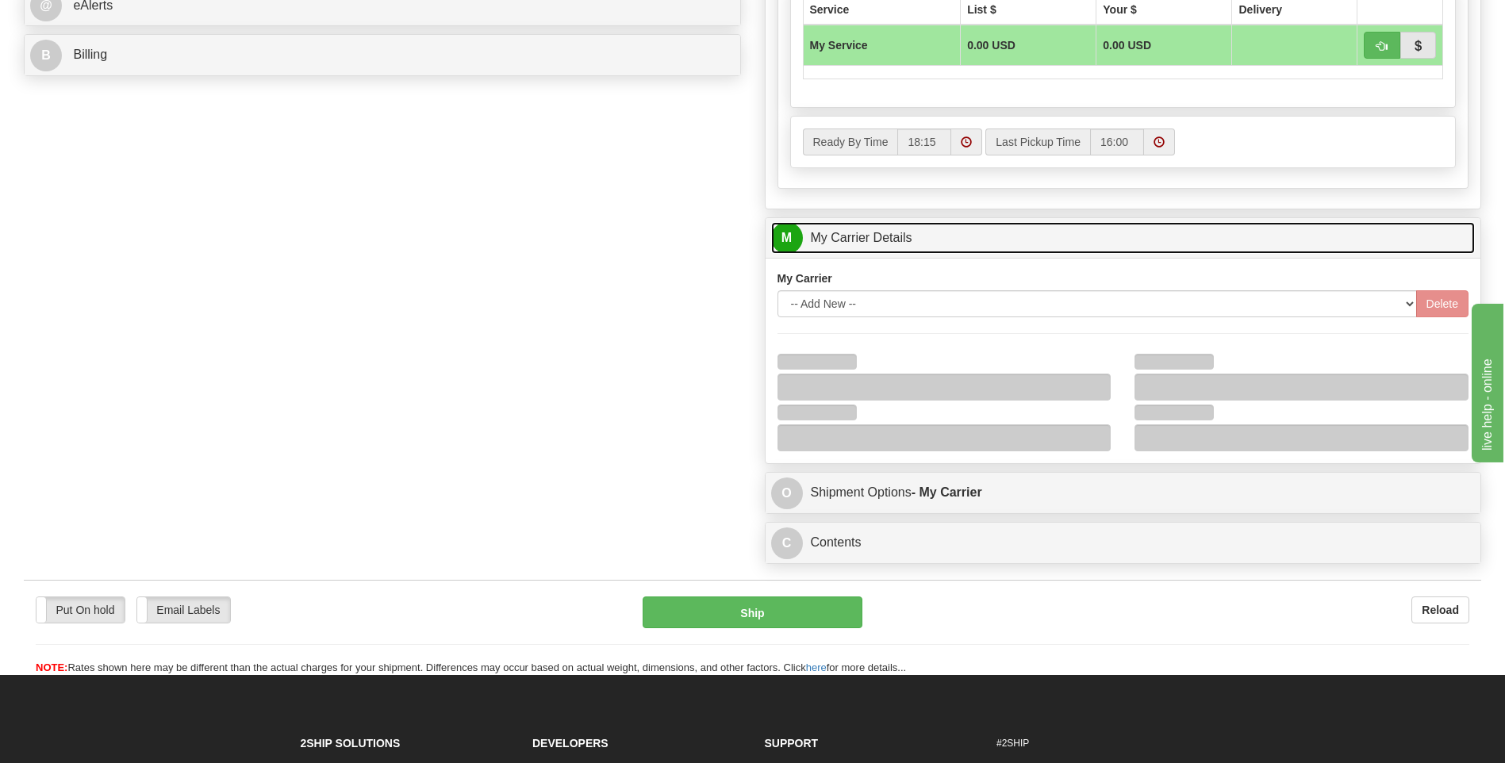
scroll to position [793, 0]
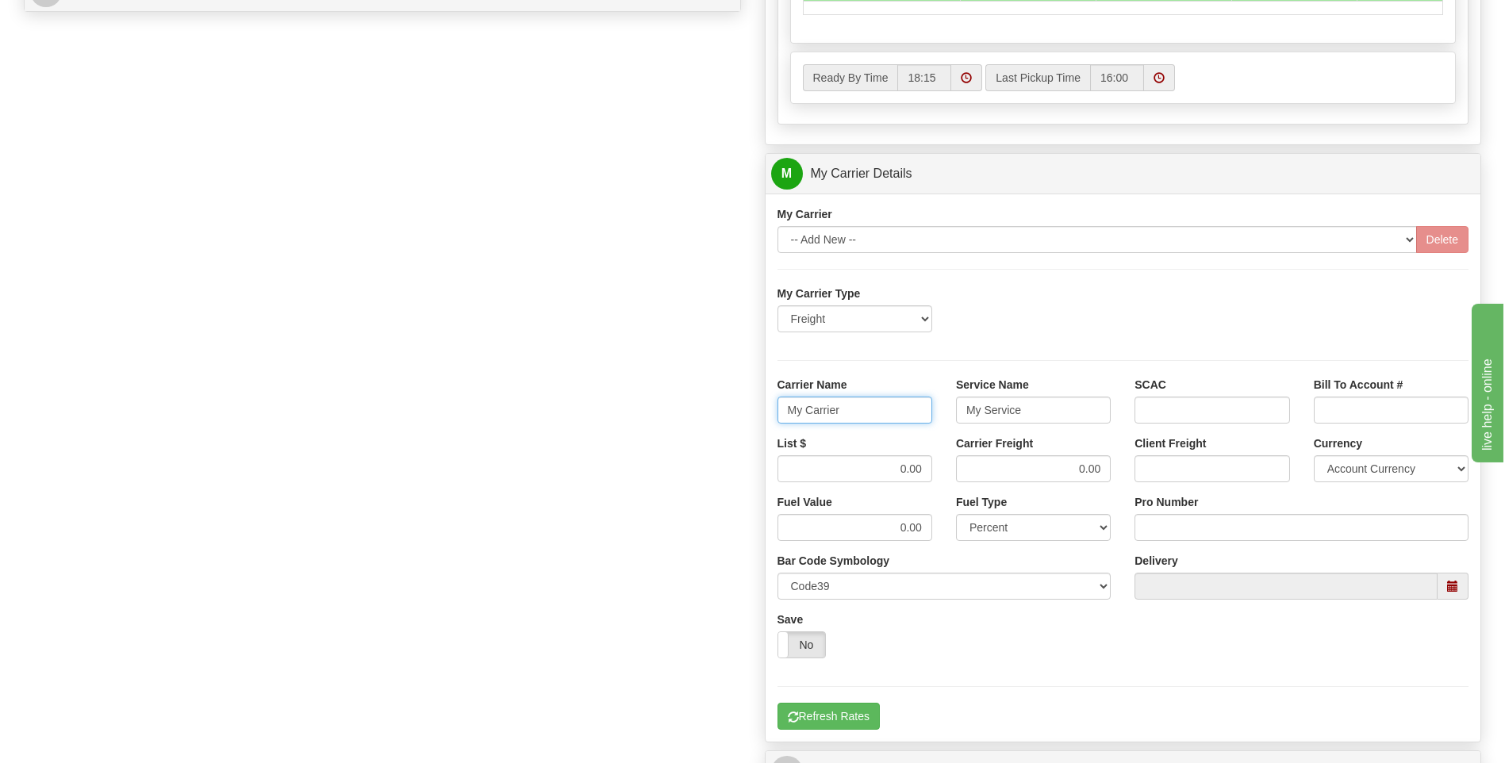
drag, startPoint x: 775, startPoint y: 426, endPoint x: 717, endPoint y: 428, distance: 58.0
click at [711, 432] on div "Order # 86683943 S Sender" at bounding box center [752, 84] width 1481 height 1531
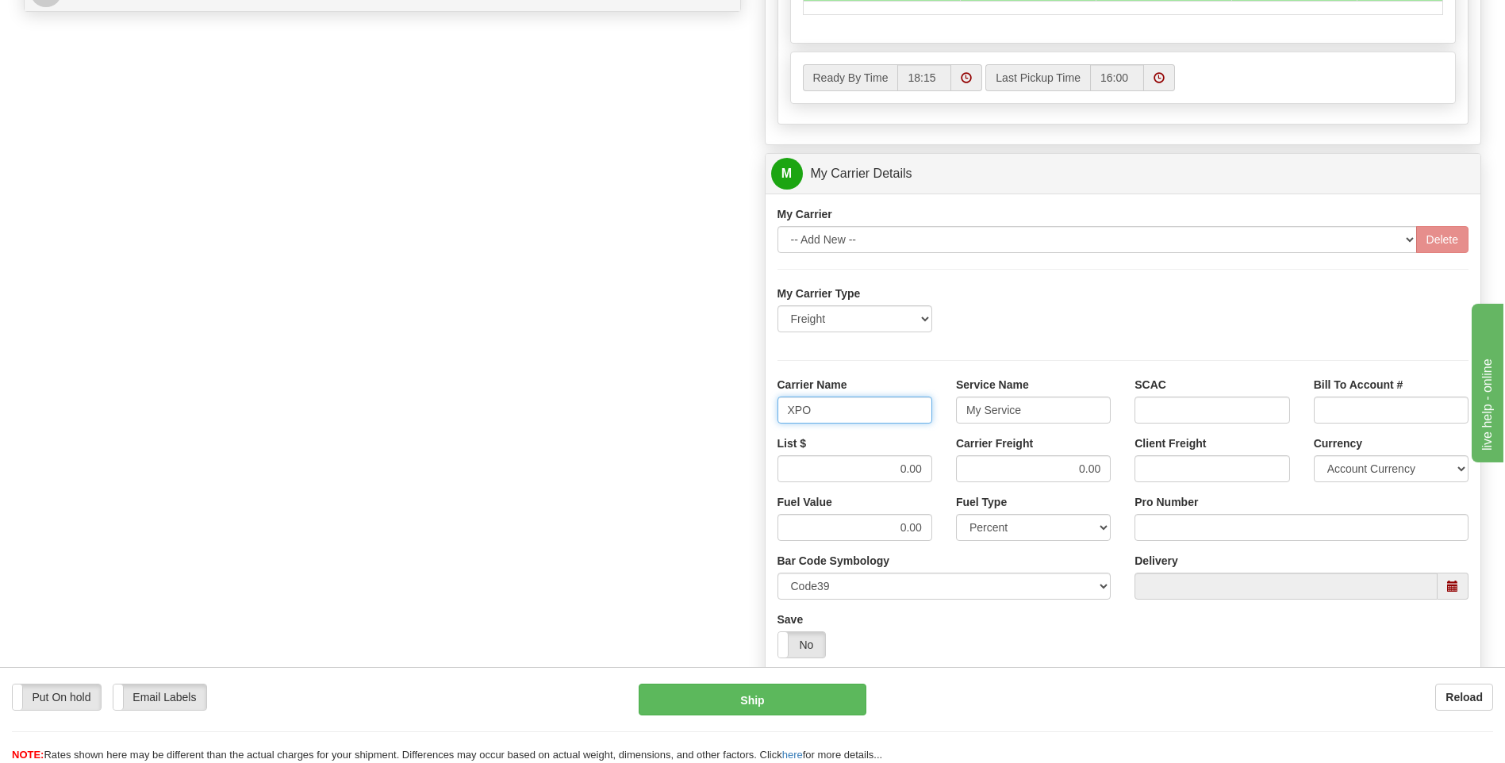
type input "XPO"
type input "LTL"
drag, startPoint x: 854, startPoint y: 469, endPoint x: 932, endPoint y: 471, distance: 78.6
click at [933, 472] on div "List $ 0.00" at bounding box center [855, 465] width 178 height 59
type input "385"
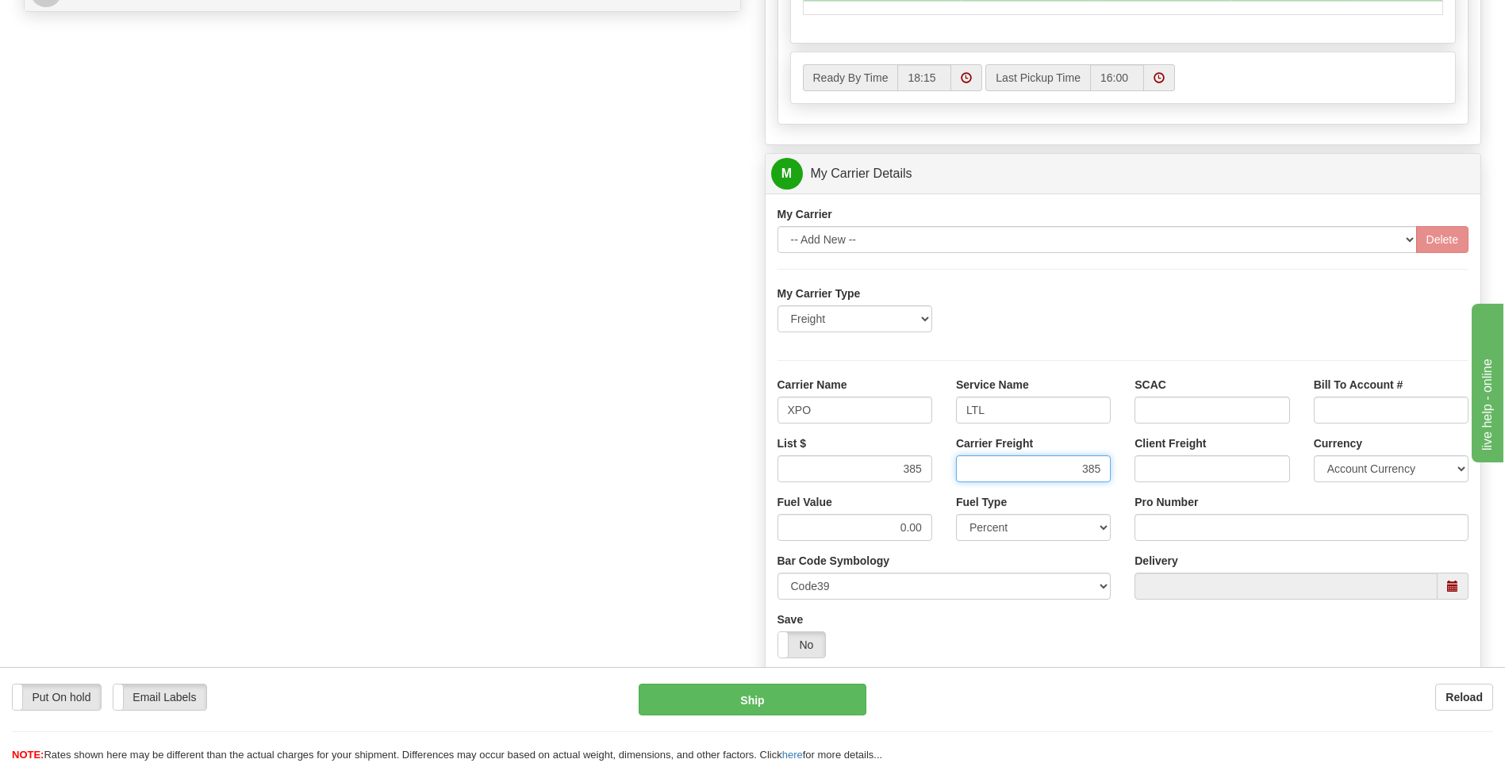
type input "385"
click at [1153, 534] on input "Pro Number" at bounding box center [1301, 527] width 334 height 27
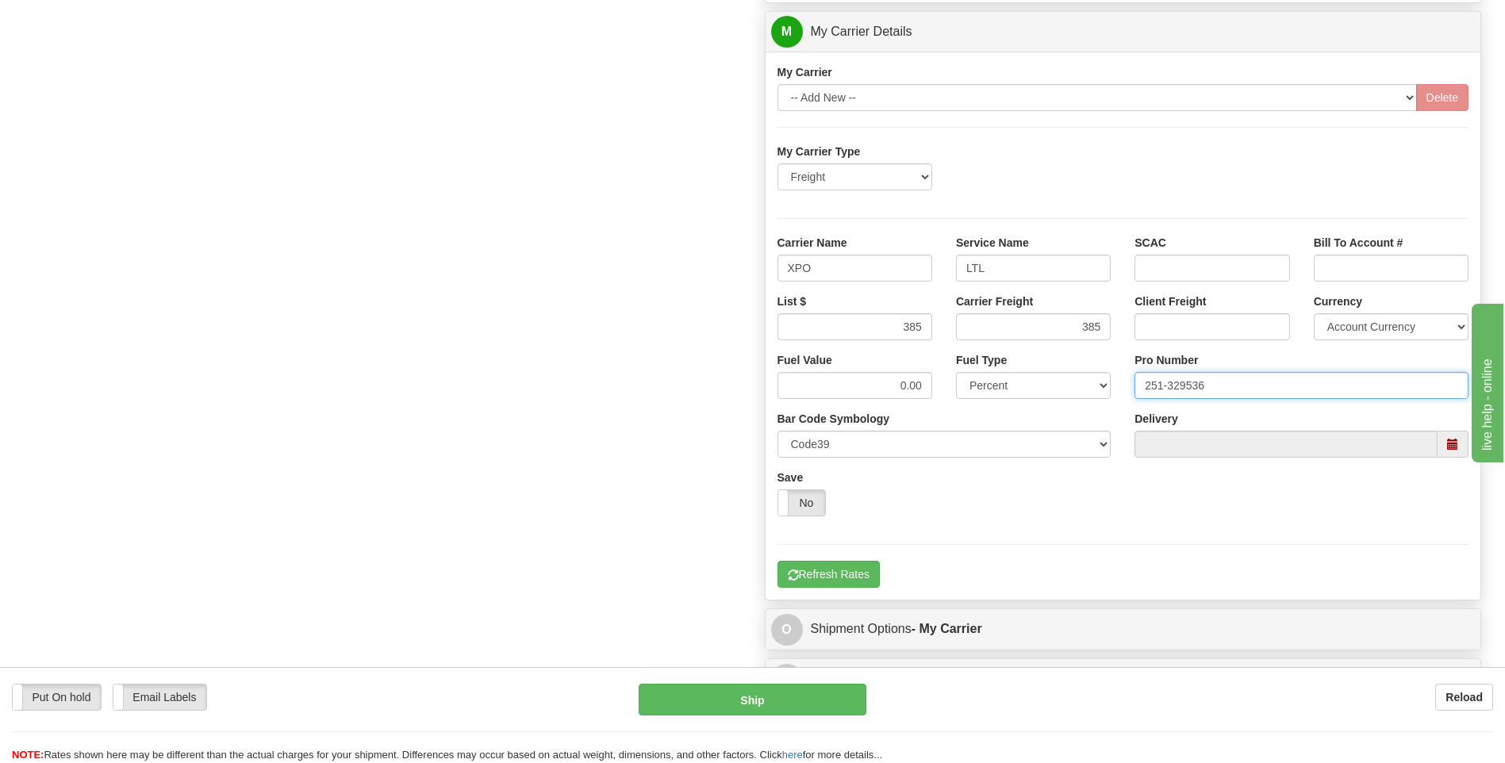
scroll to position [952, 0]
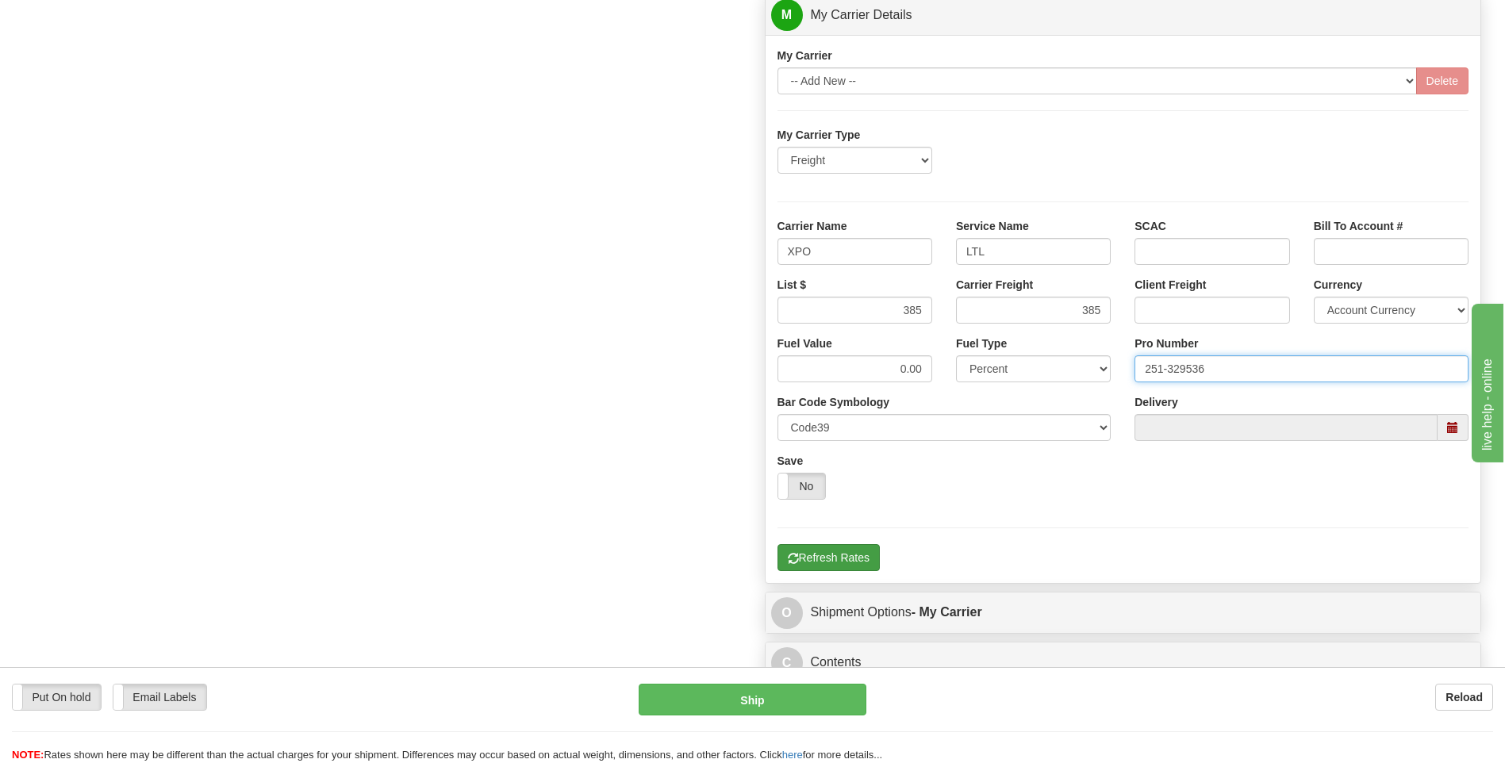
type input "251-329536"
click at [874, 548] on button "Refresh Rates" at bounding box center [828, 557] width 102 height 27
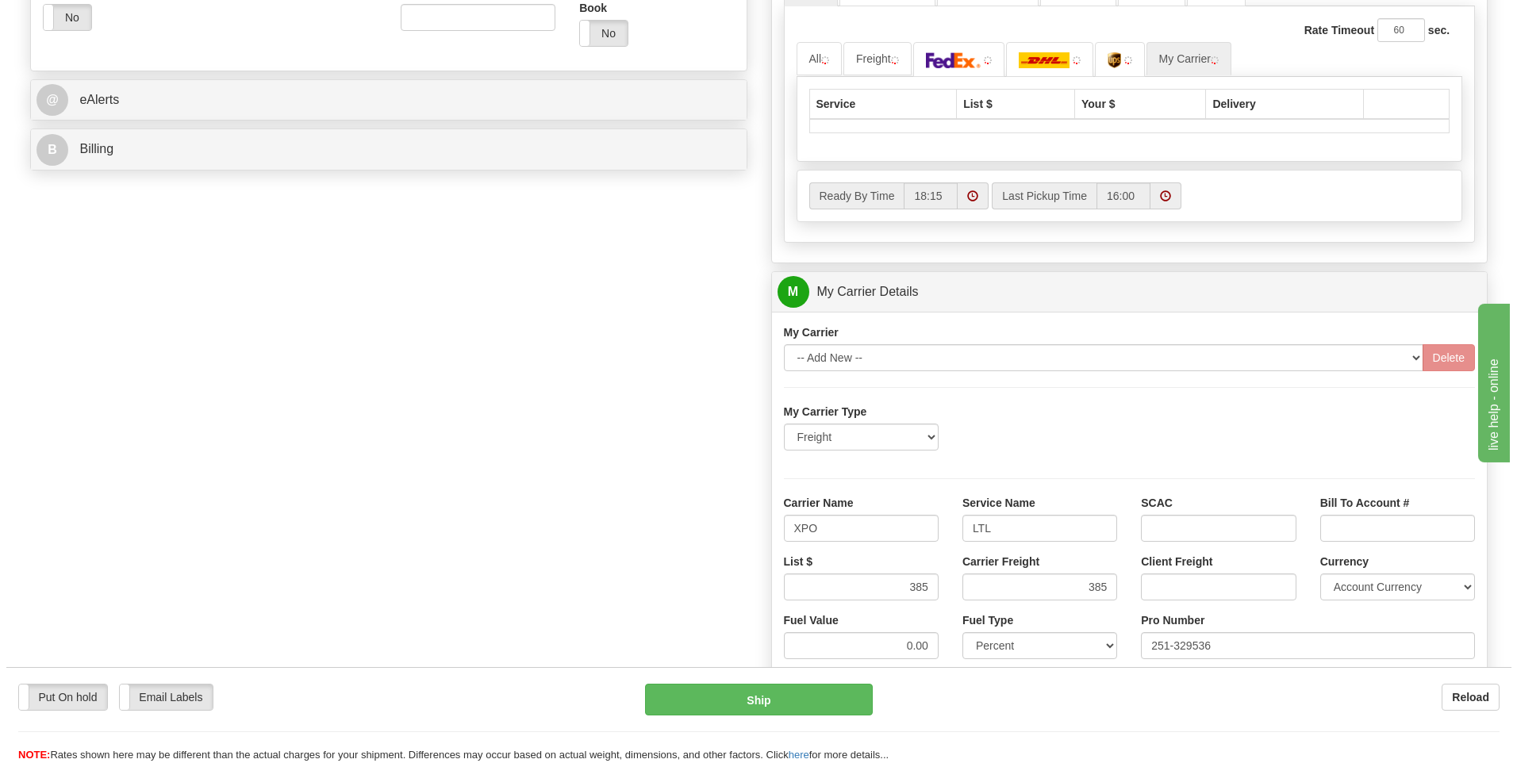
scroll to position [436, 0]
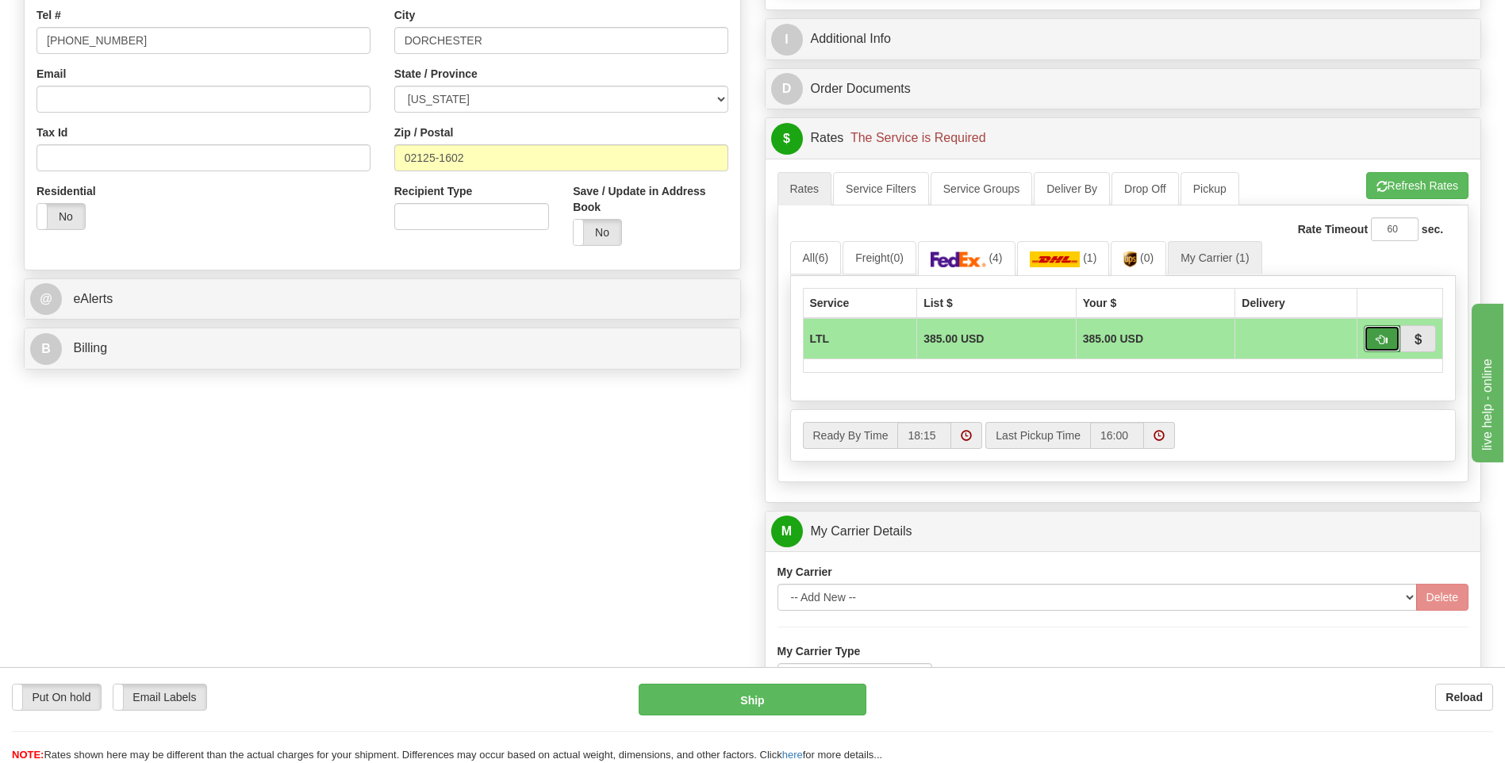
click at [1380, 332] on button "button" at bounding box center [1382, 338] width 36 height 27
type input "00"
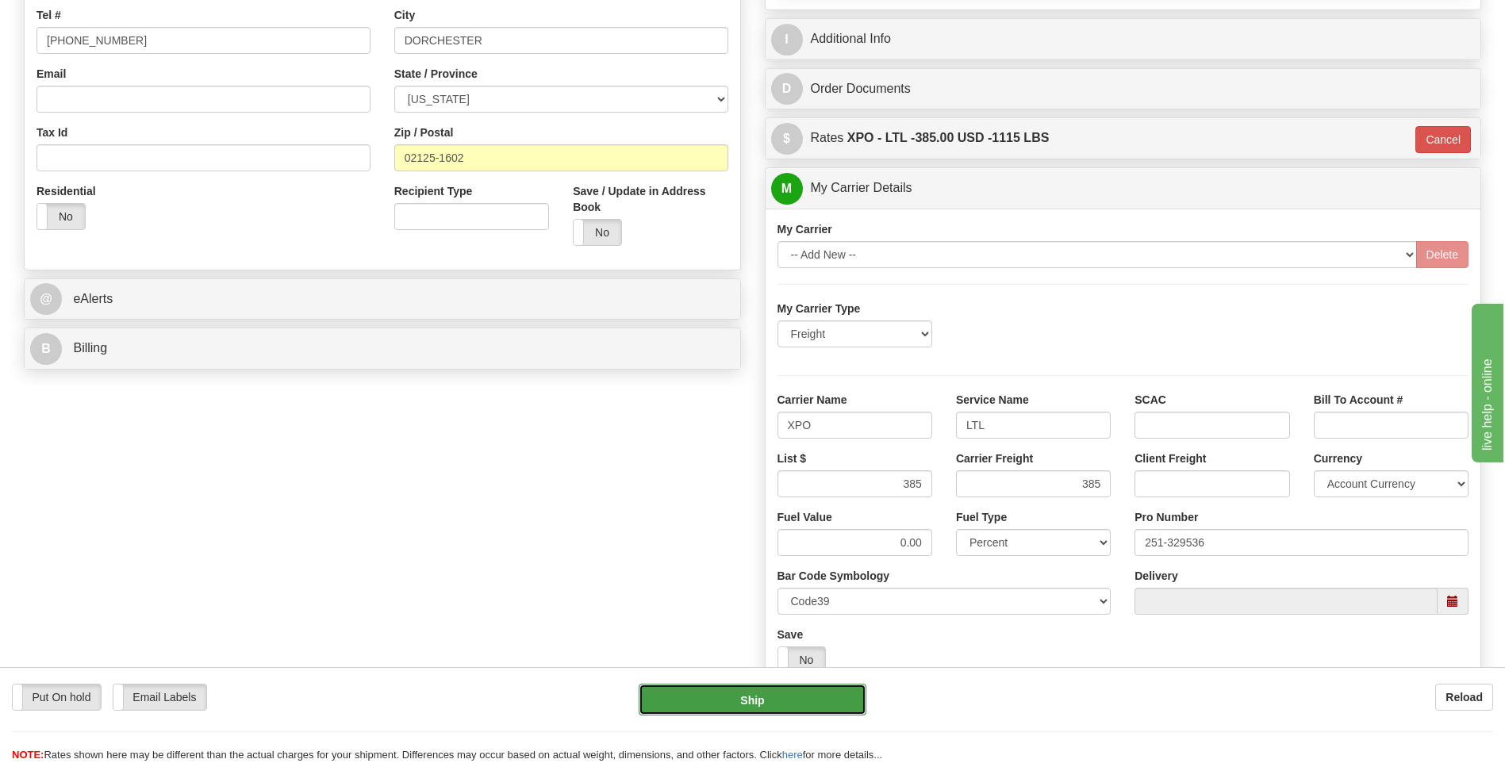
click at [738, 708] on button "Ship" at bounding box center [752, 700] width 227 height 32
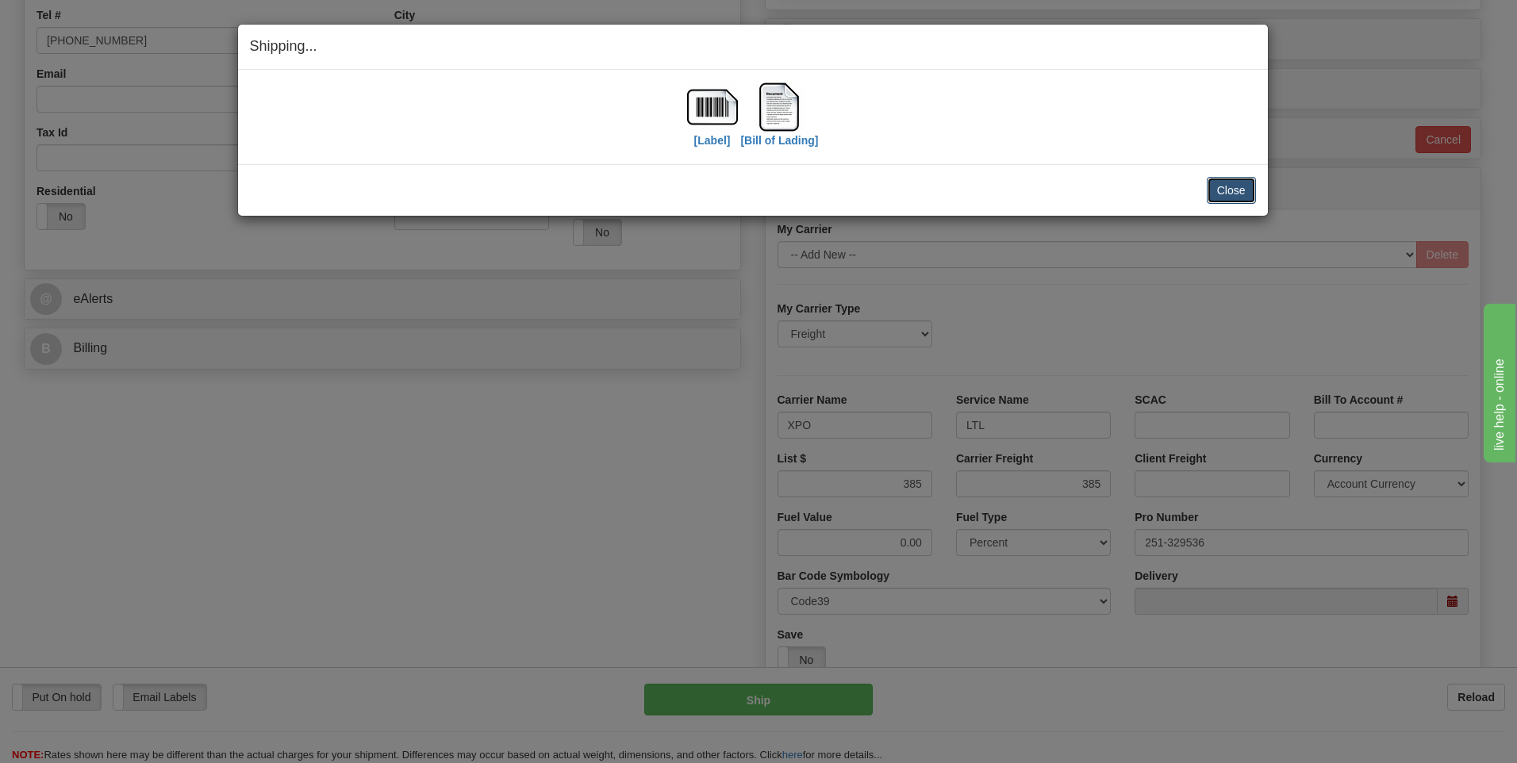
click at [1218, 194] on button "Close" at bounding box center [1231, 190] width 49 height 27
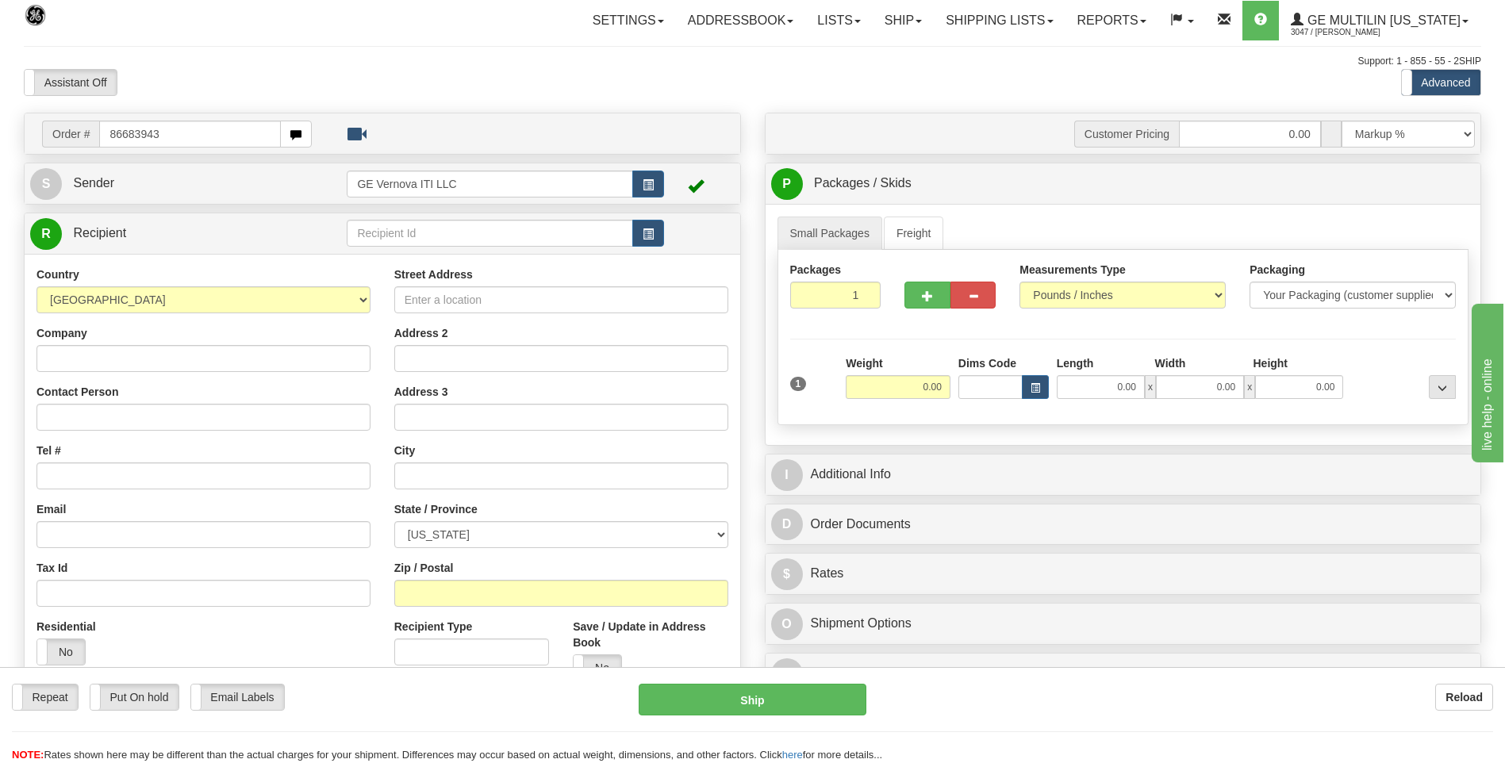
type input "86683943"
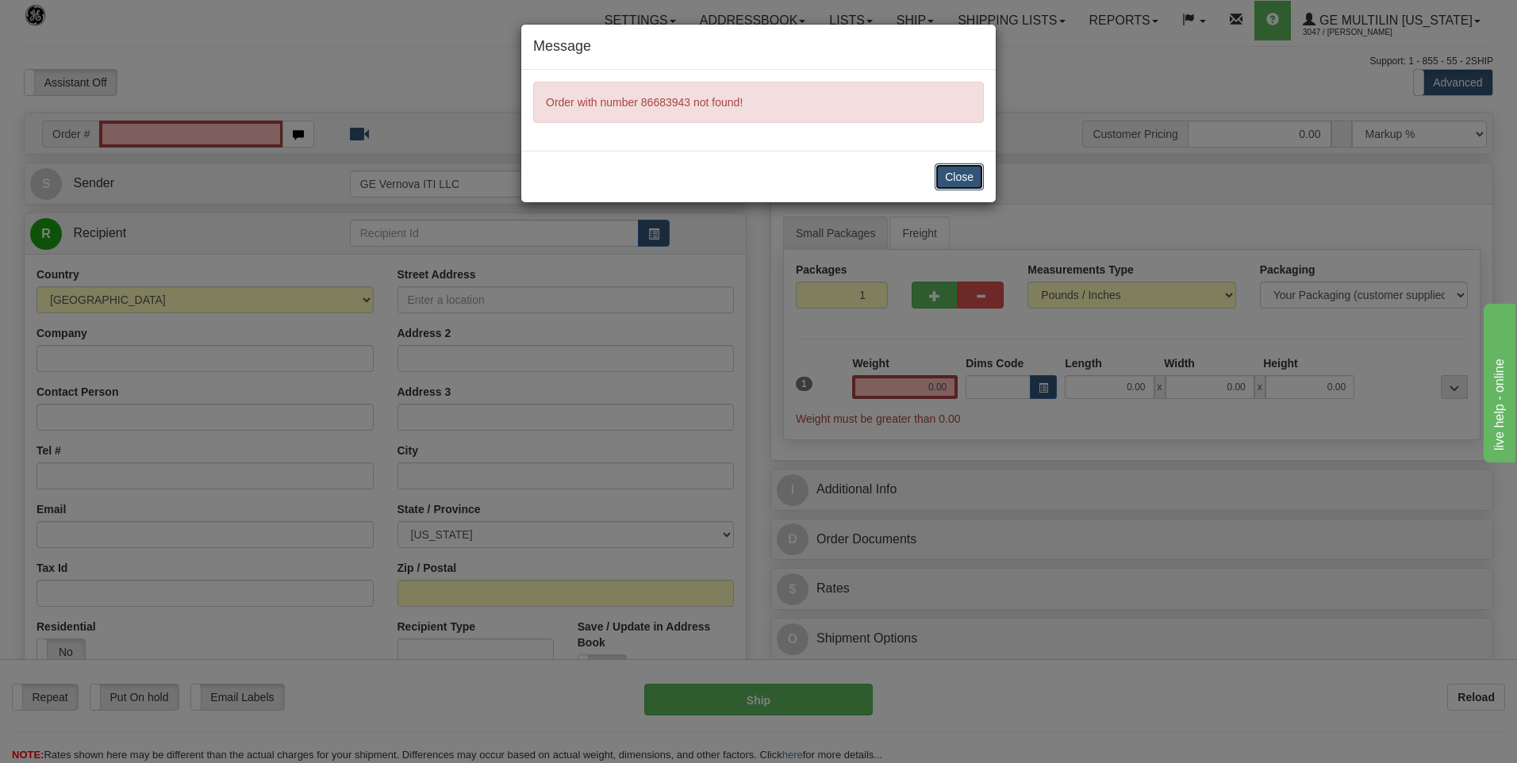
click at [983, 175] on button "Close" at bounding box center [958, 176] width 49 height 27
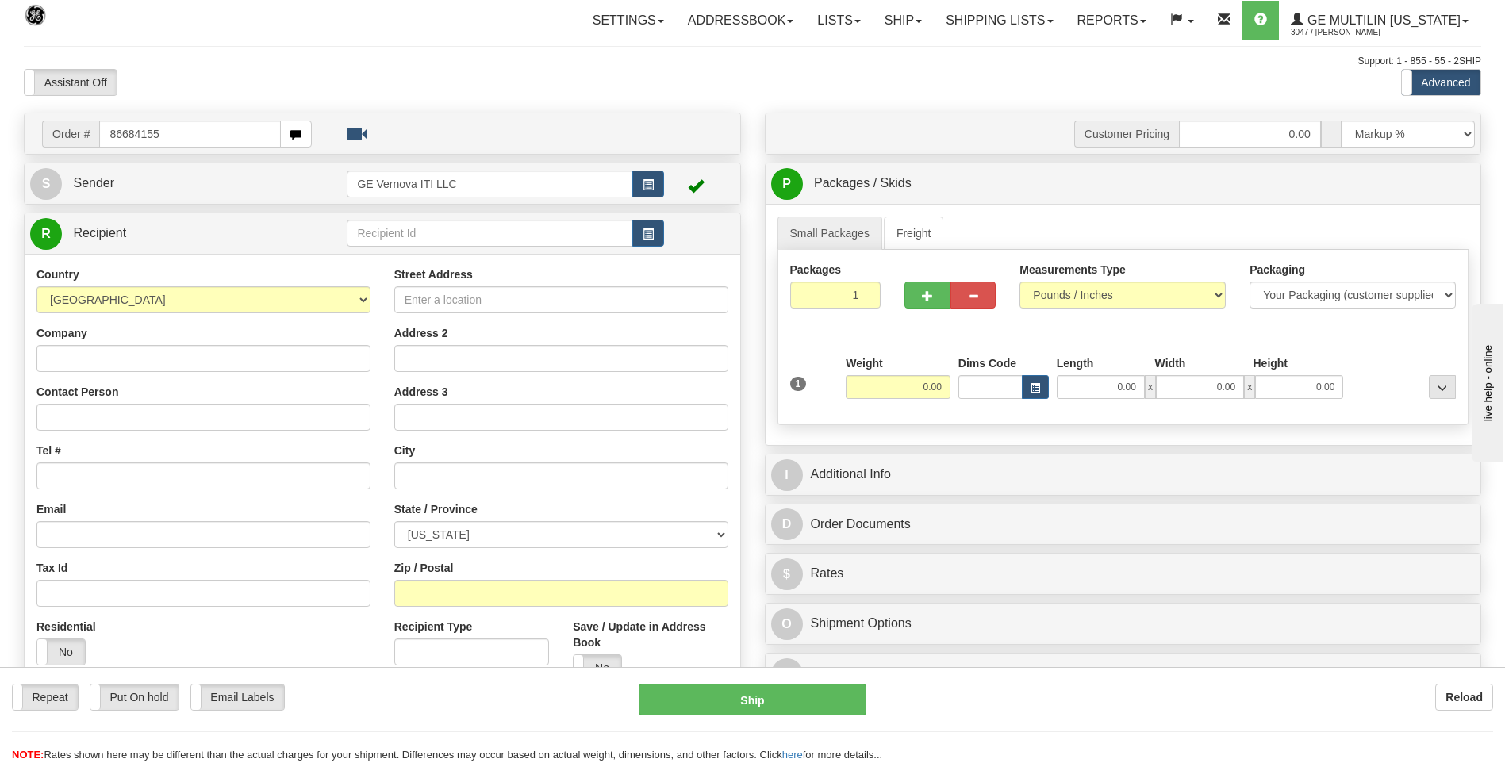
type input "86684155"
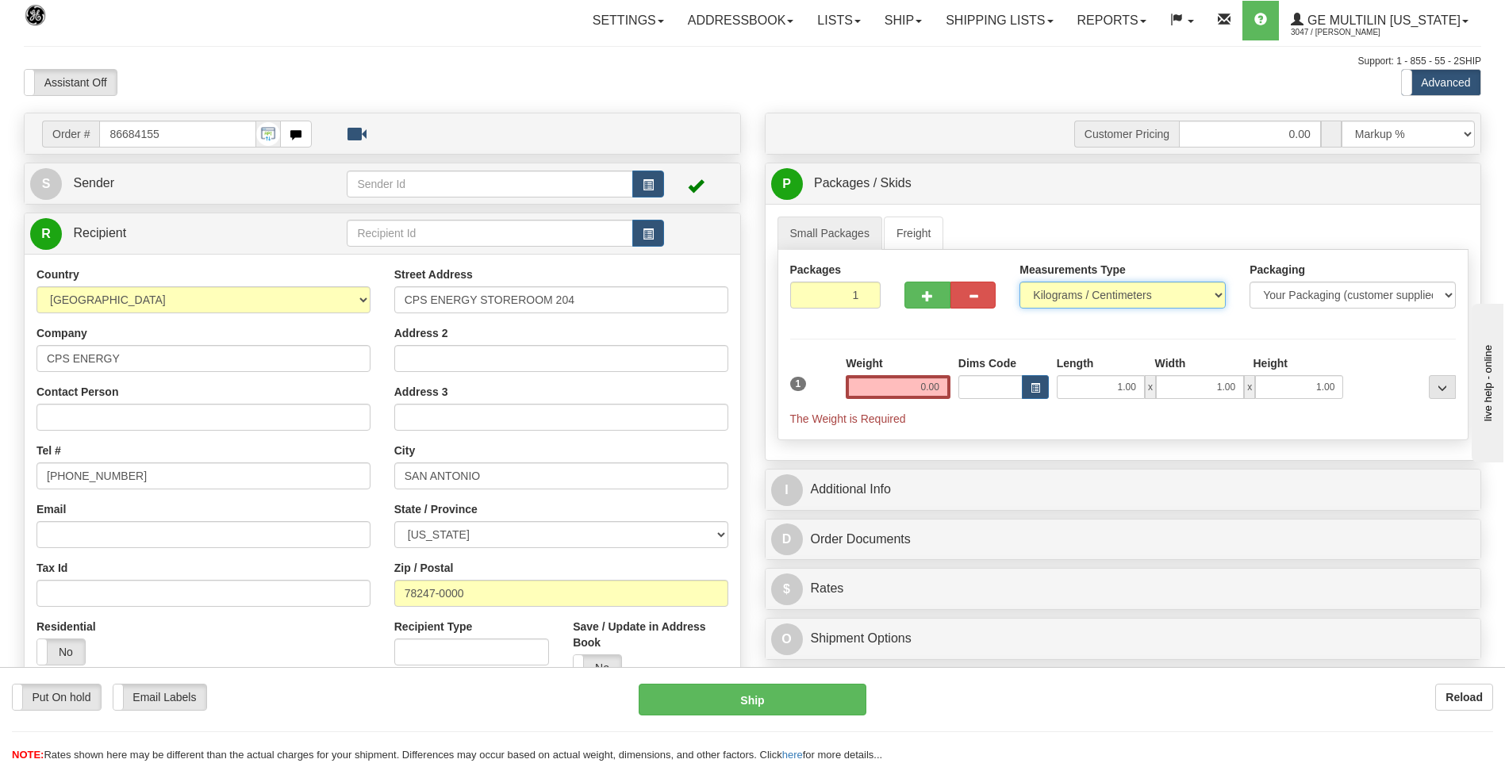
click at [1099, 301] on select "Pounds / Inches Kilograms / Centimeters" at bounding box center [1122, 295] width 206 height 27
select select "0"
click at [1019, 282] on select "Pounds / Inches Kilograms / Centimeters" at bounding box center [1122, 295] width 206 height 27
click at [946, 381] on input "0.00" at bounding box center [898, 387] width 105 height 24
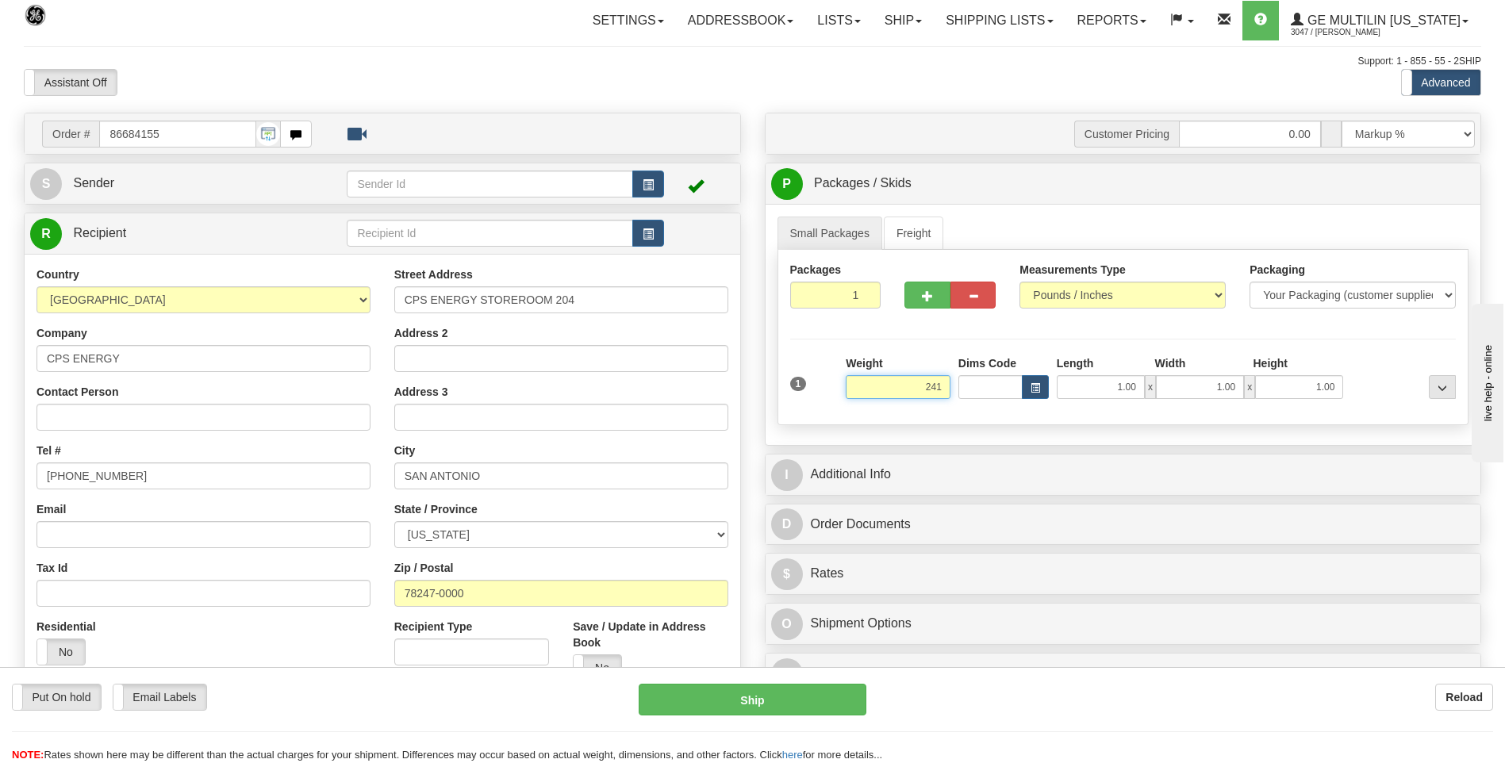
click button "Delete" at bounding box center [0, 0] width 0 height 0
type input "241.00"
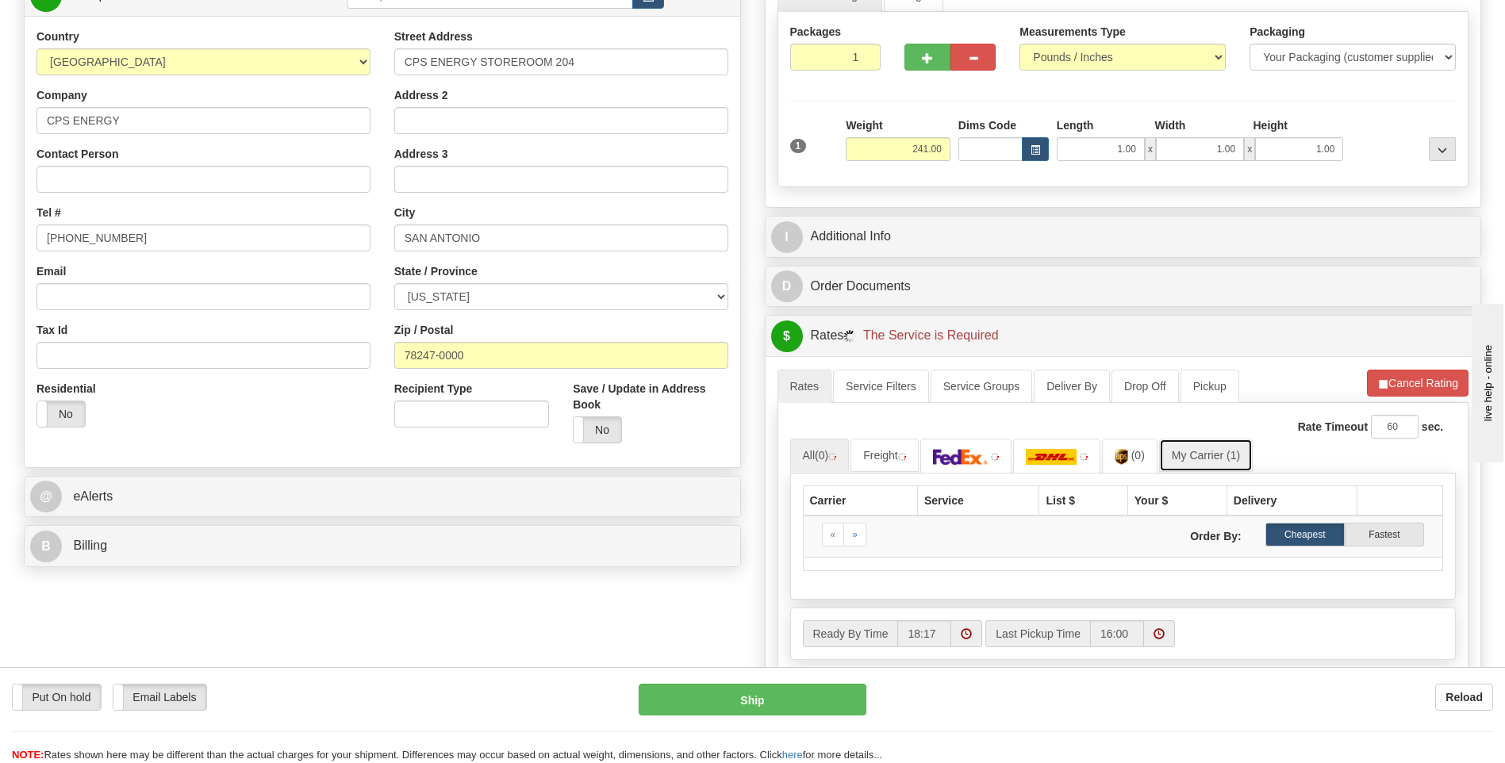
click at [1199, 453] on link "My Carrier (1)" at bounding box center [1206, 455] width 94 height 33
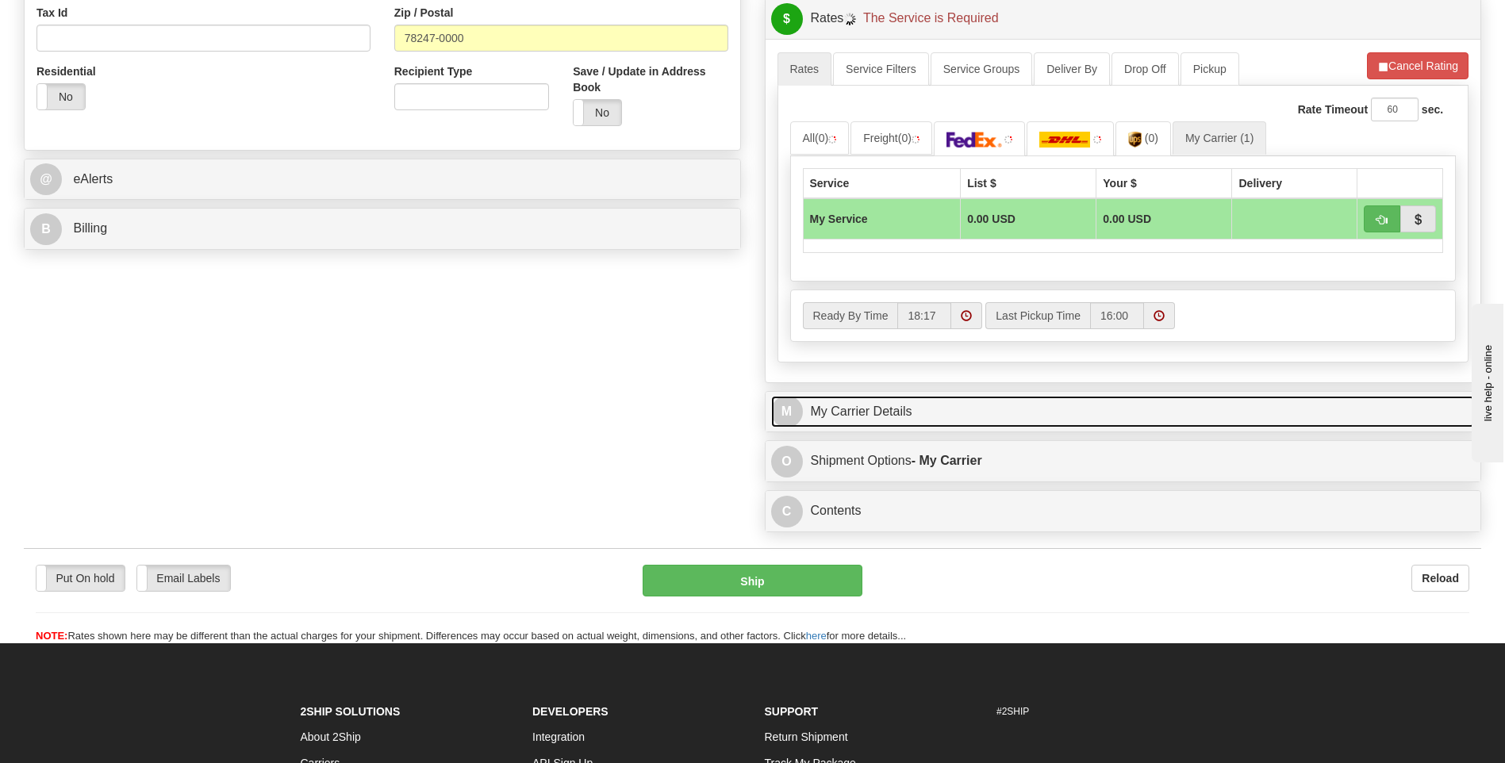
click at [911, 406] on link "M My Carrier Details" at bounding box center [1123, 412] width 704 height 33
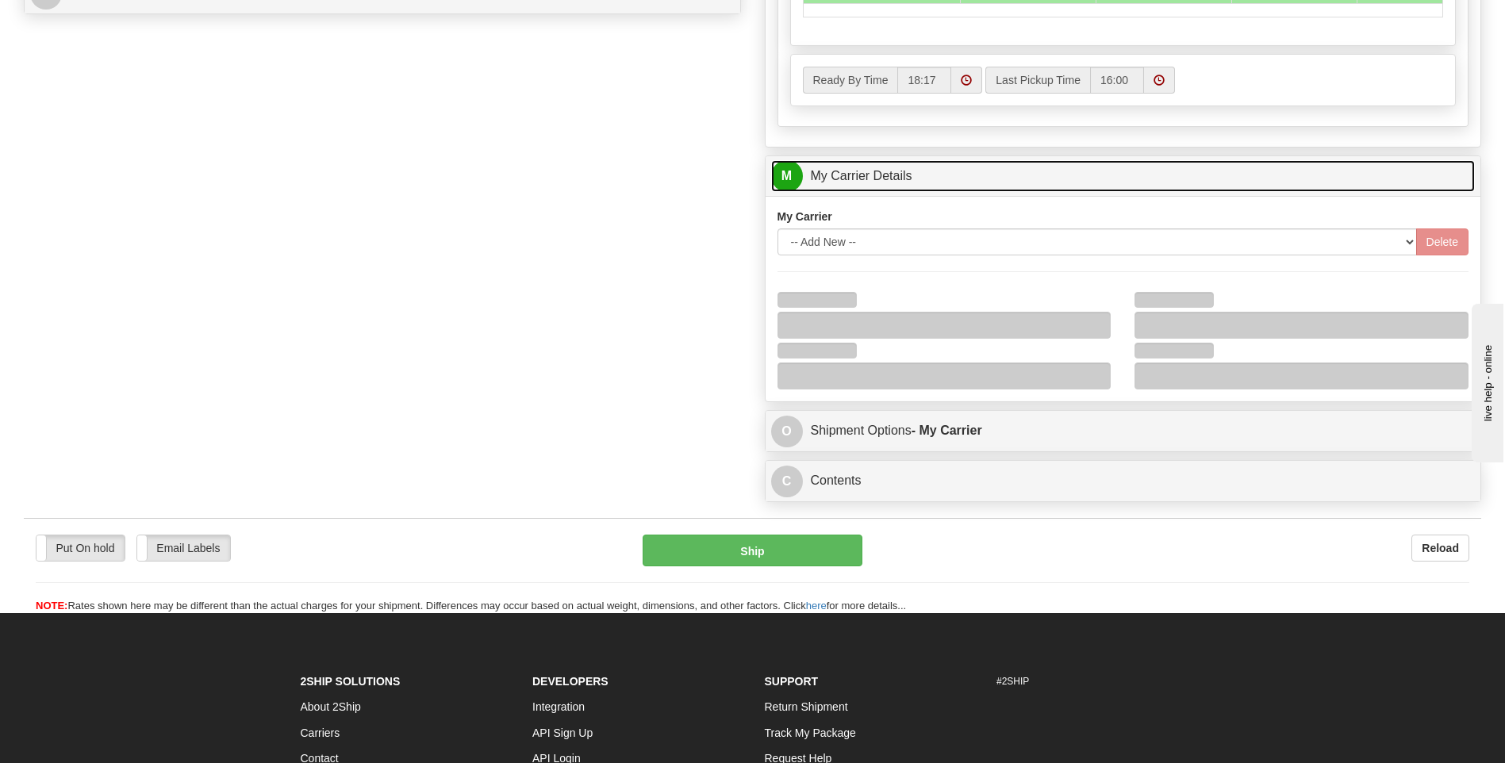
scroll to position [793, 0]
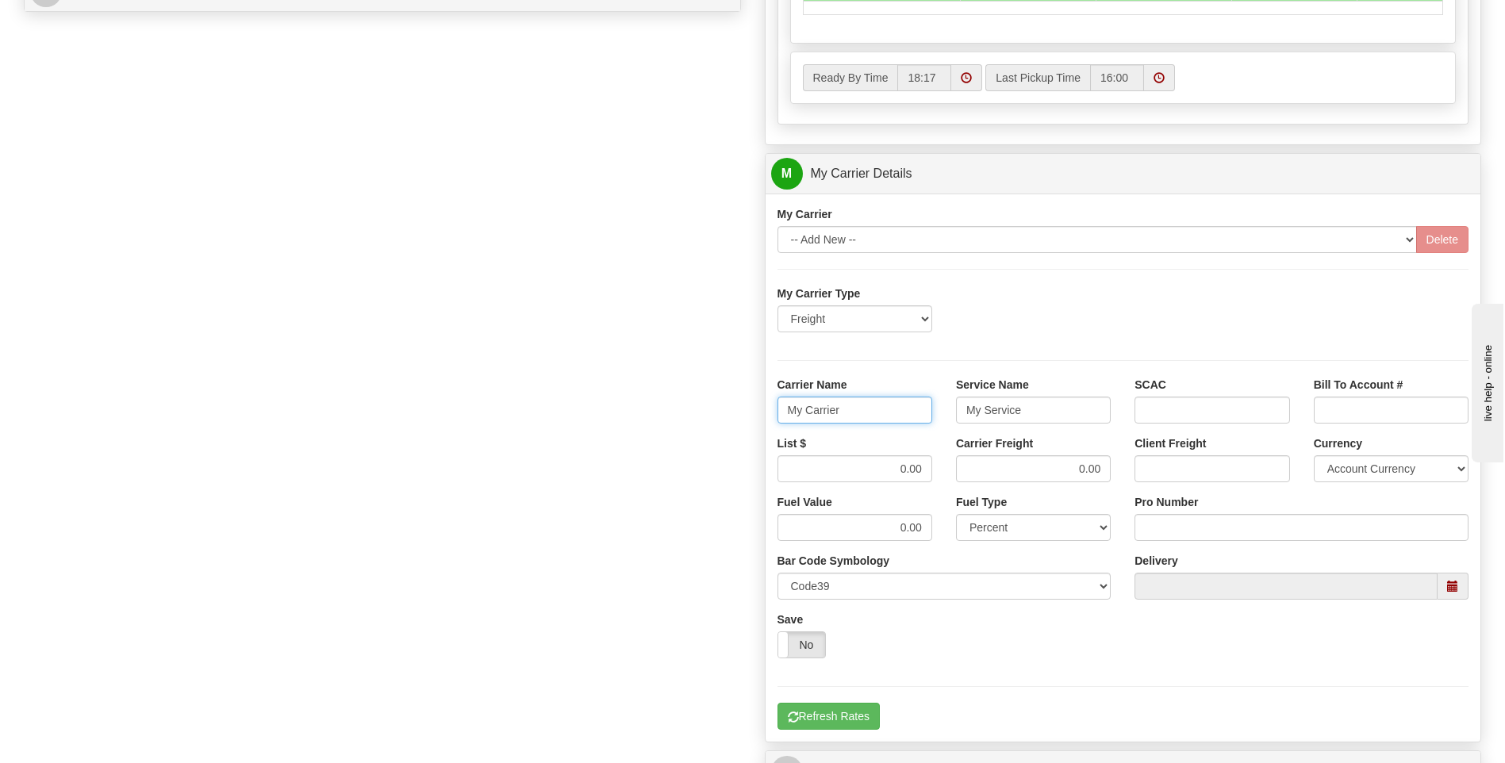
drag, startPoint x: 873, startPoint y: 408, endPoint x: 763, endPoint y: 408, distance: 109.5
click at [763, 408] on div "Customer Pricing 0.00 Markup % Discount % Flat Amount Per Pound Flat Amount Mar…" at bounding box center [1123, 84] width 741 height 1531
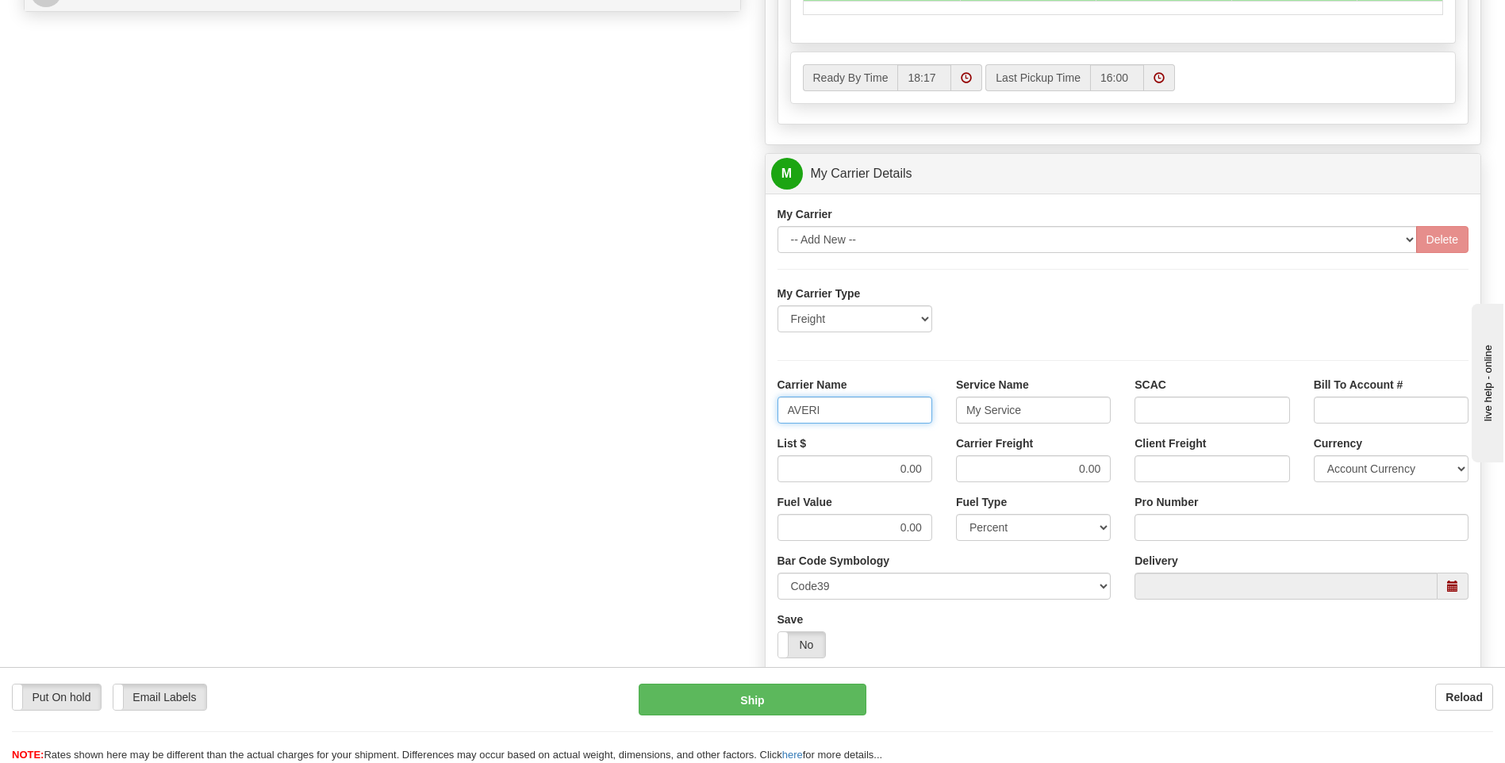
type input "AVERI"
type input "LTL"
drag, startPoint x: 872, startPoint y: 474, endPoint x: 940, endPoint y: 472, distance: 68.2
click at [940, 472] on div "List $ 0.00" at bounding box center [855, 465] width 178 height 59
type input "320"
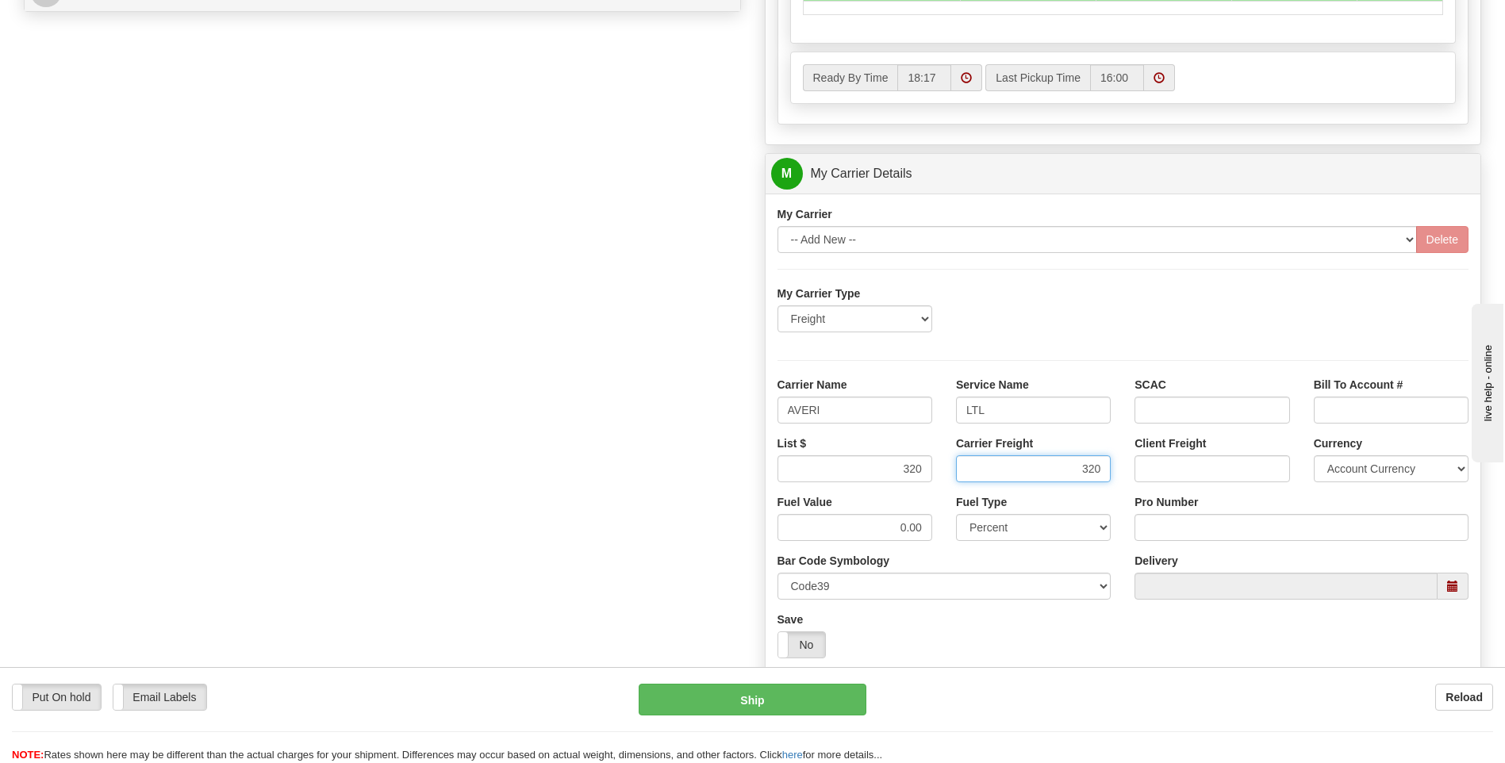
type input "320"
click at [1190, 535] on input "Pro Number" at bounding box center [1301, 527] width 334 height 27
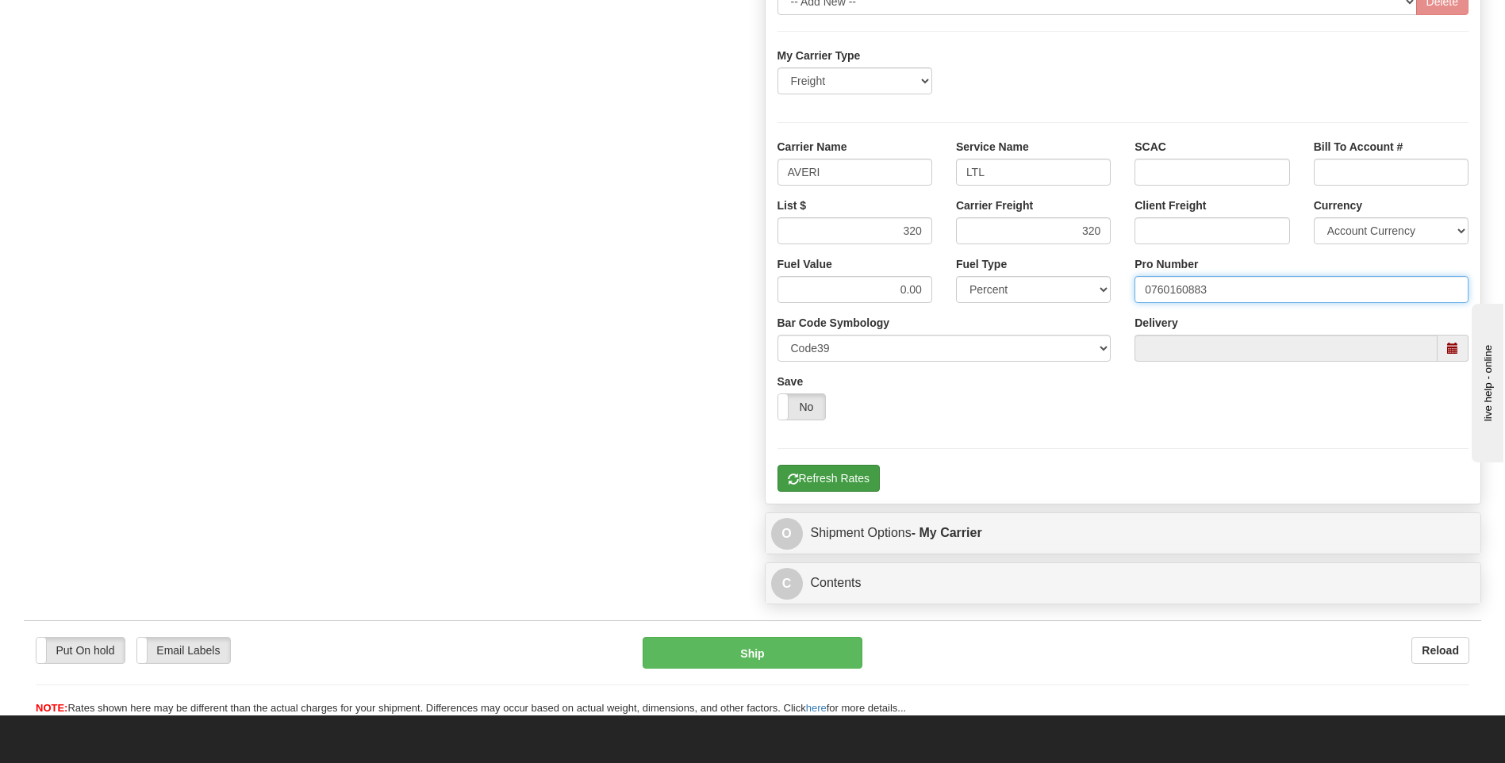
type input "0760160883"
click at [837, 476] on button "Refresh Rates" at bounding box center [828, 478] width 102 height 27
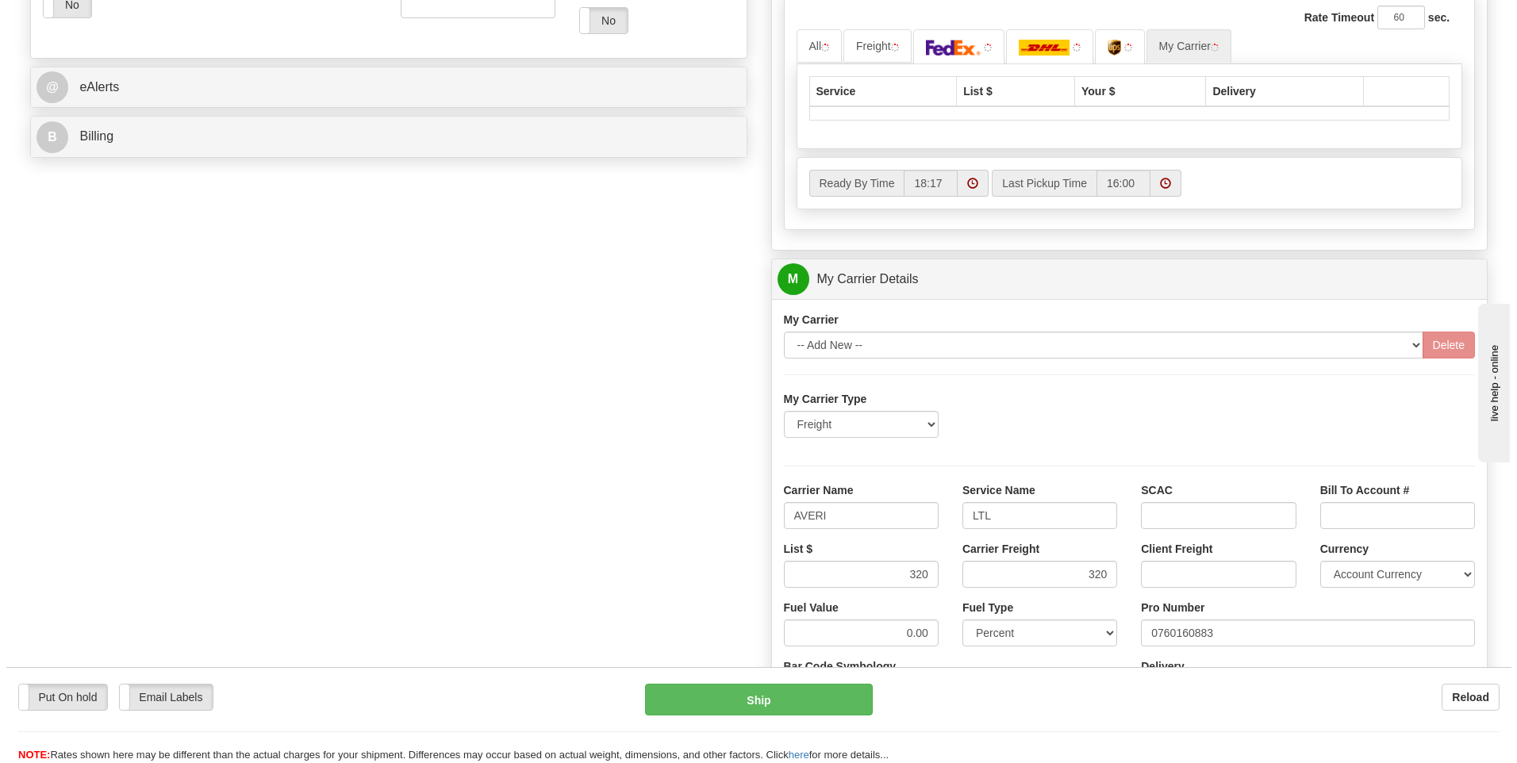
scroll to position [515, 0]
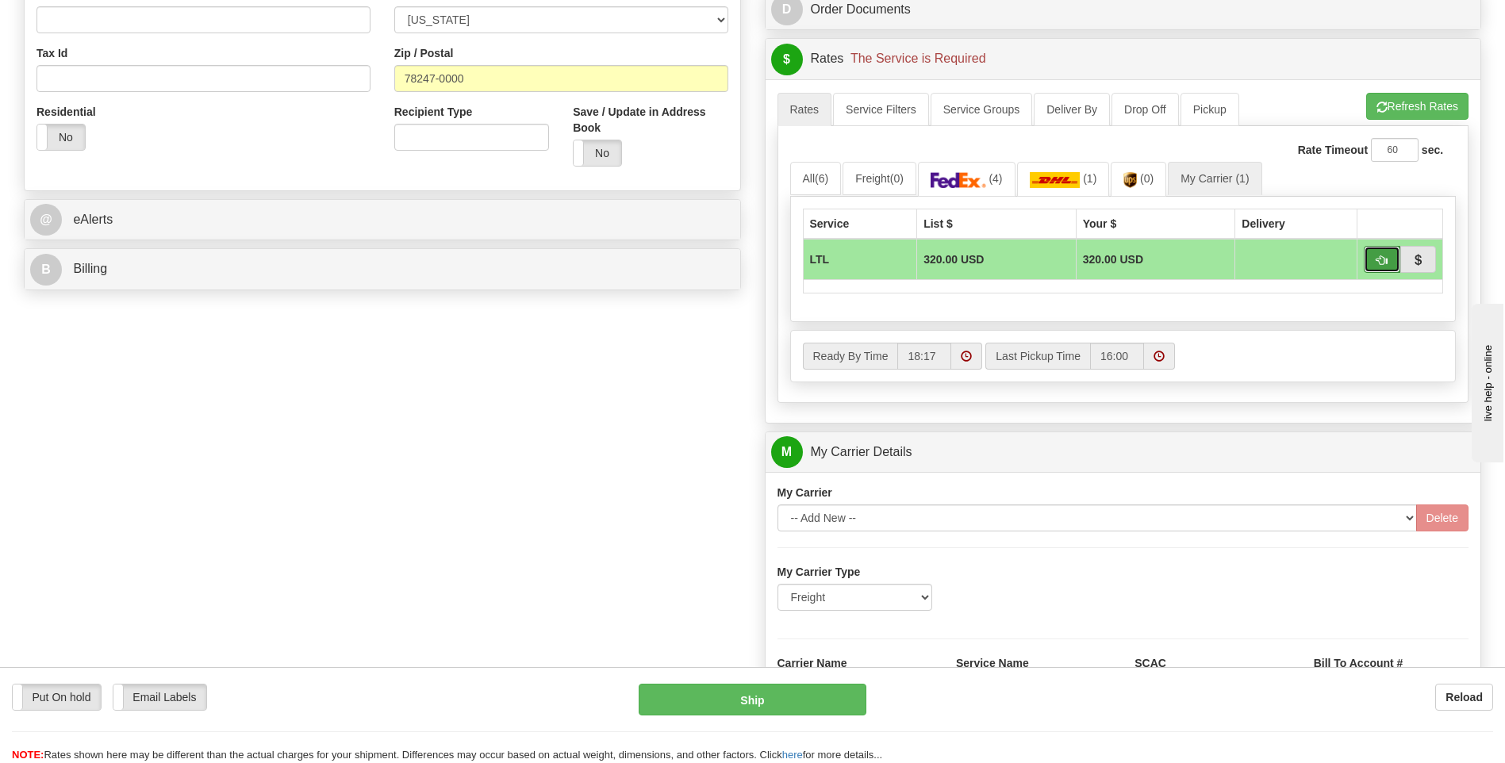
click at [1372, 262] on button "button" at bounding box center [1382, 259] width 36 height 27
type input "00"
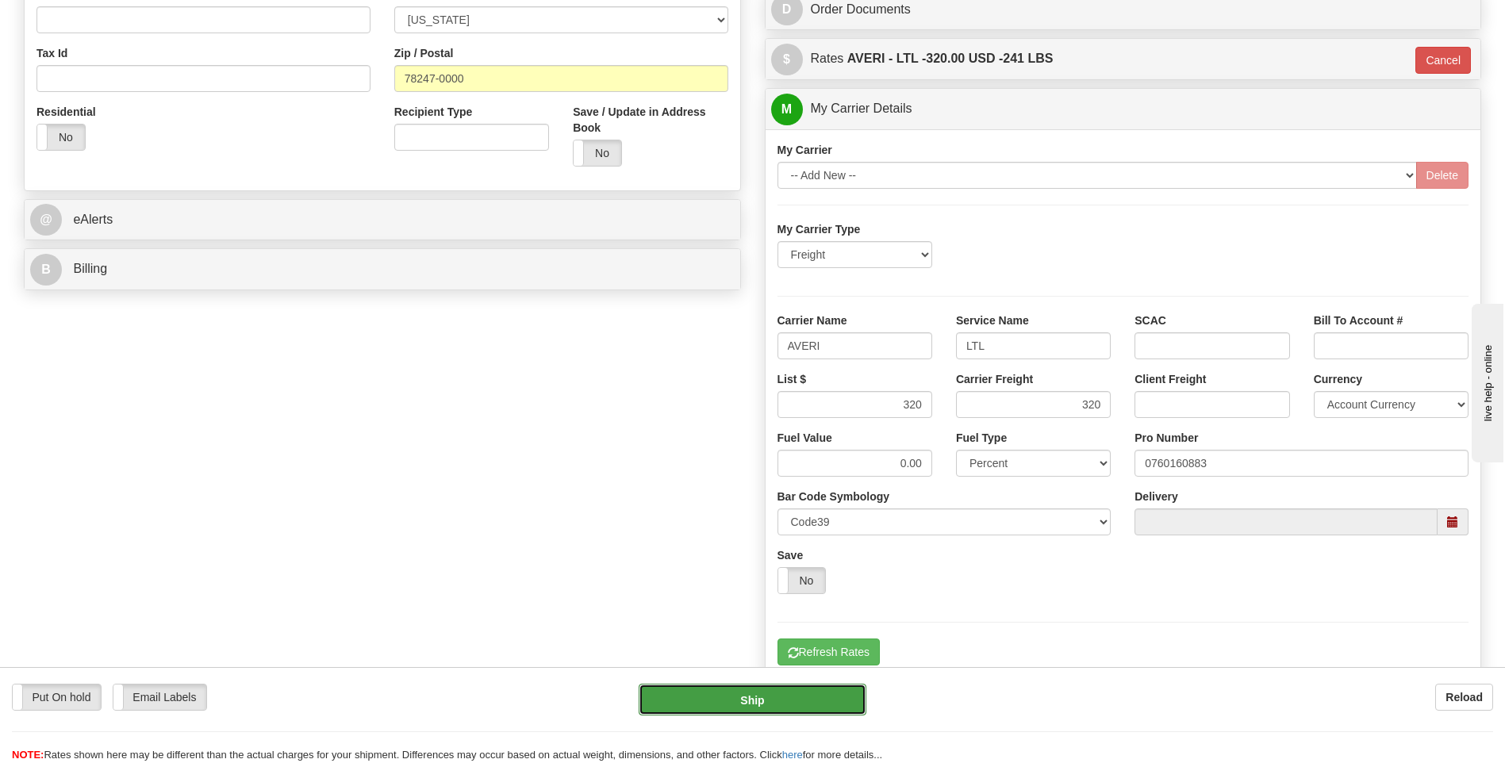
click at [741, 700] on button "Ship" at bounding box center [752, 700] width 227 height 32
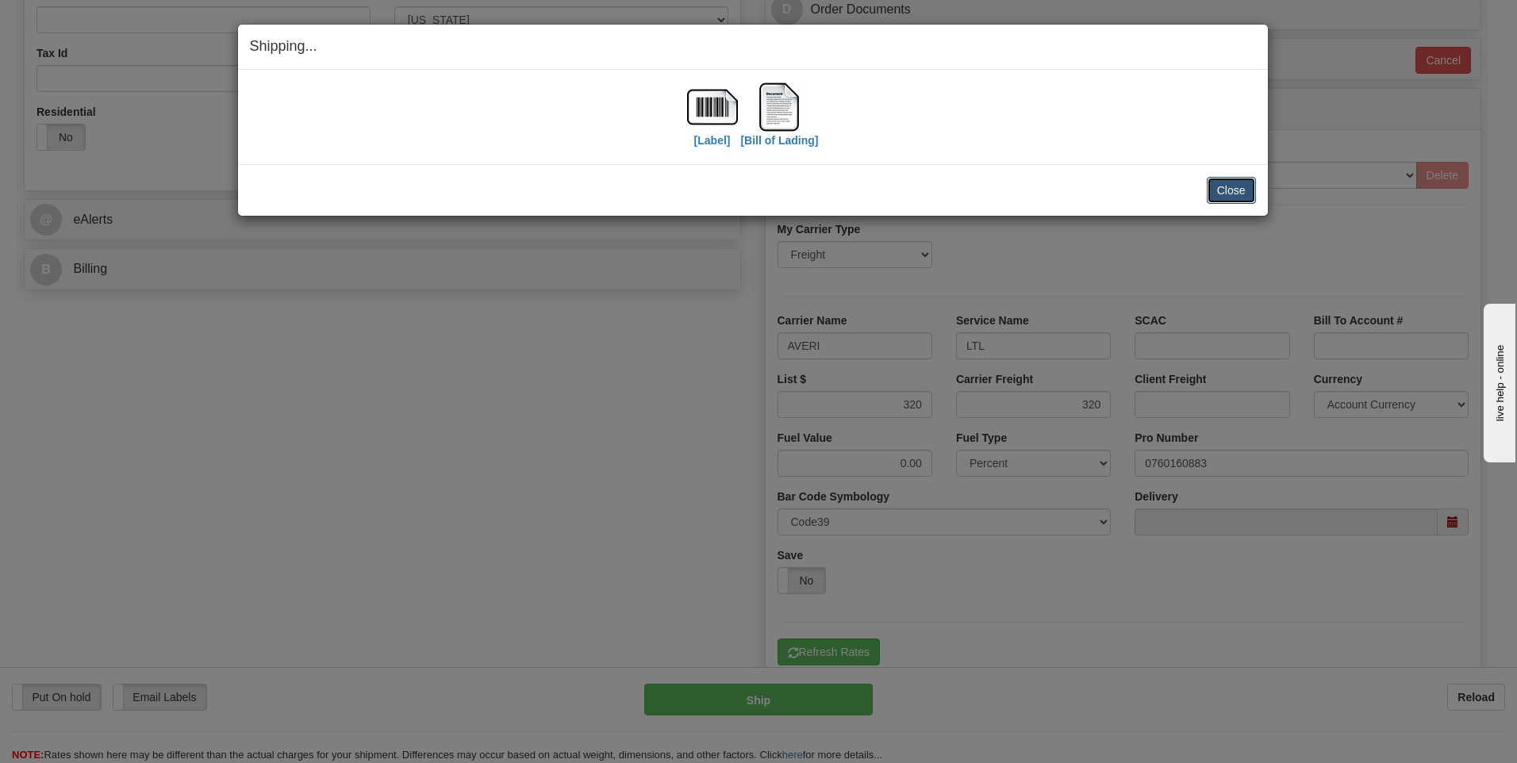
click at [1222, 198] on button "Close" at bounding box center [1231, 190] width 49 height 27
